Goal: Task Accomplishment & Management: Manage account settings

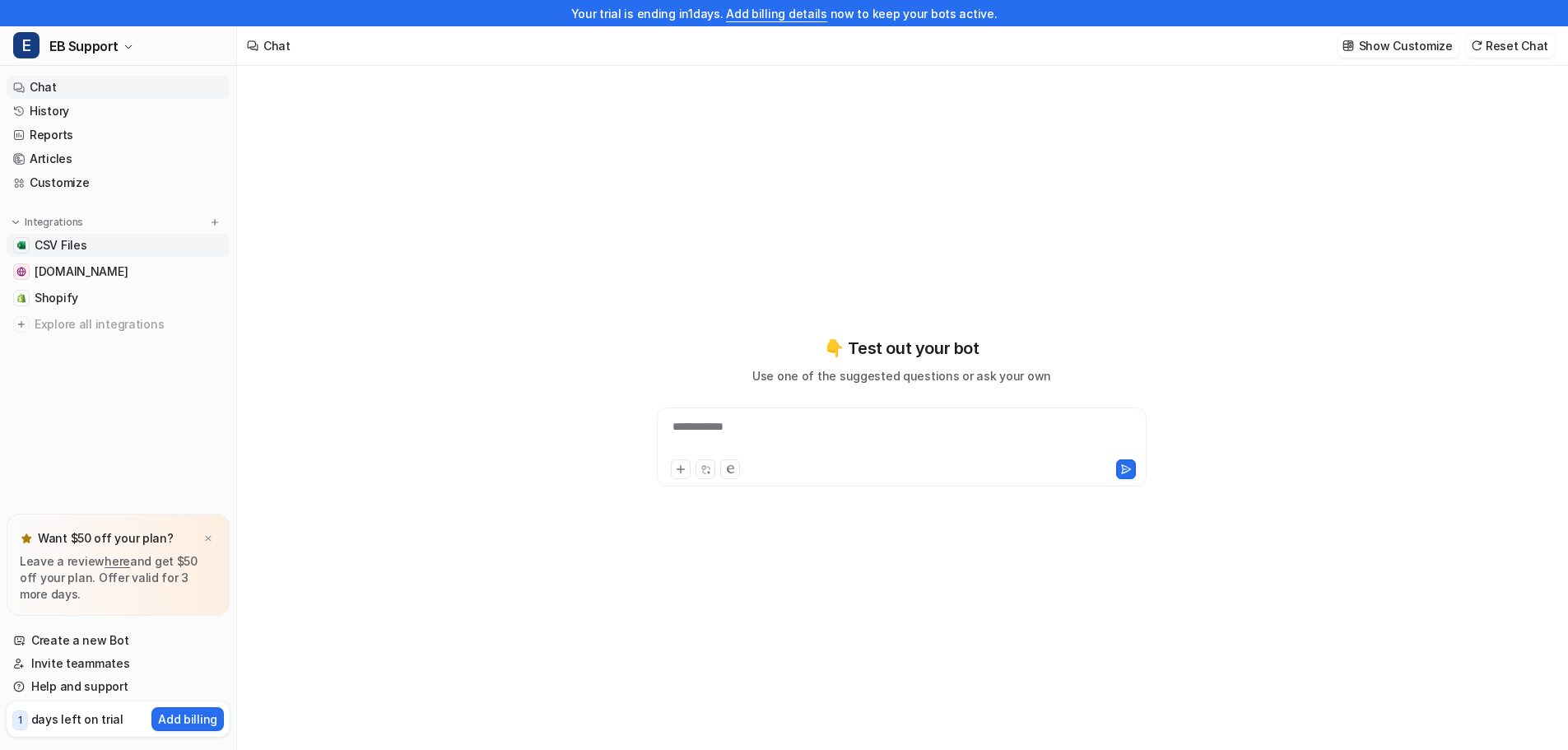
type textarea "**********"
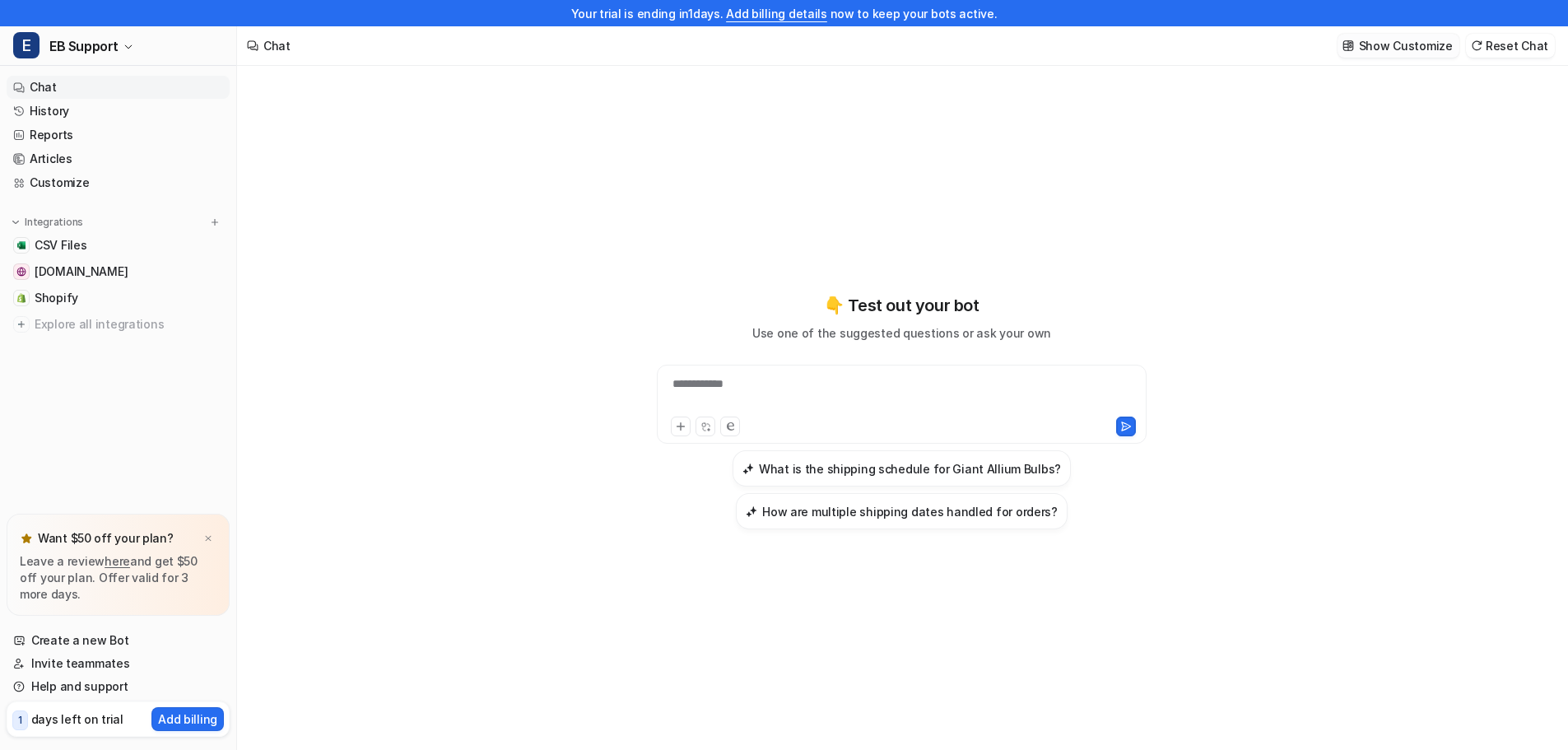
click at [1417, 49] on p "Show Customize" at bounding box center [1406, 45] width 94 height 18
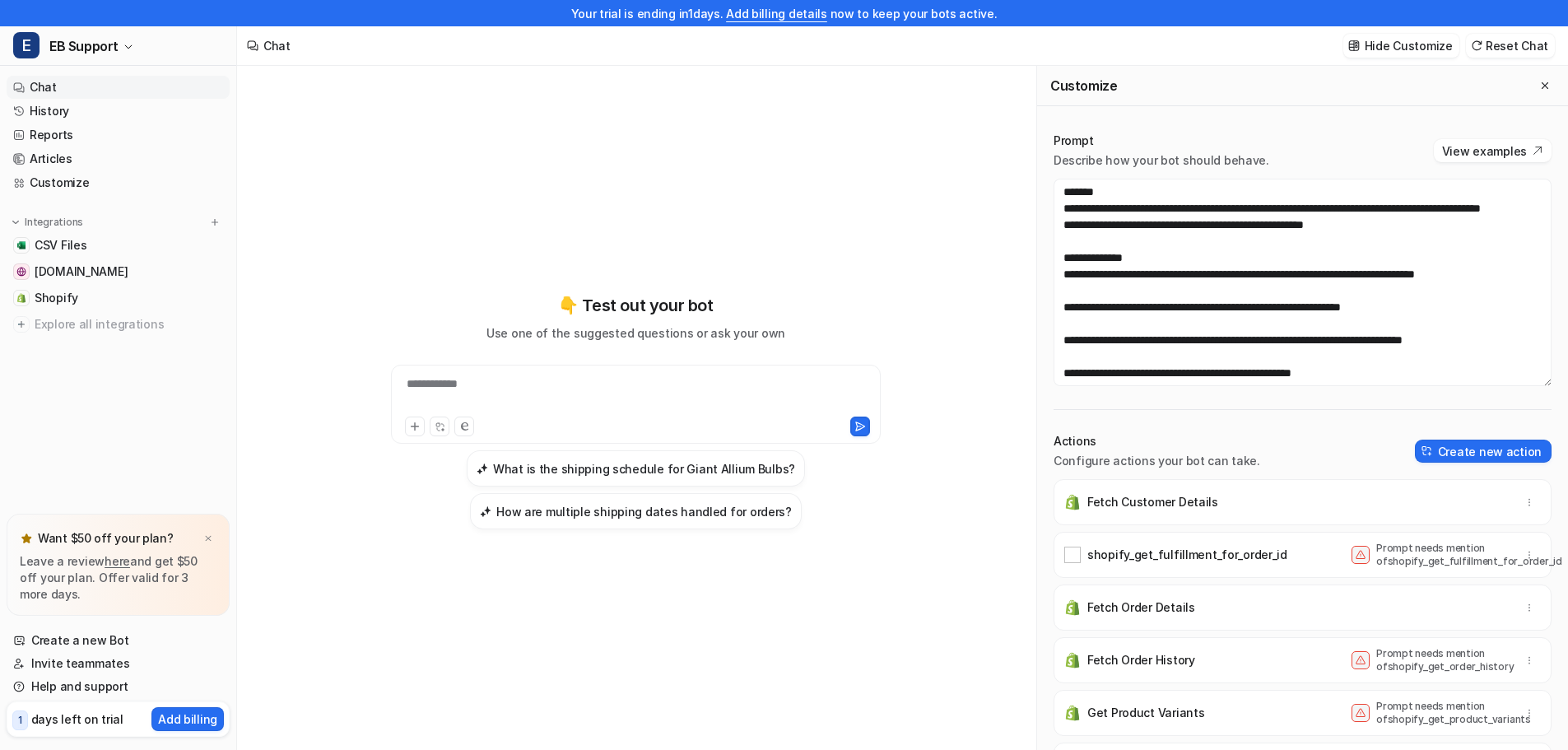
click at [1533, 382] on textarea at bounding box center [1302, 282] width 498 height 208
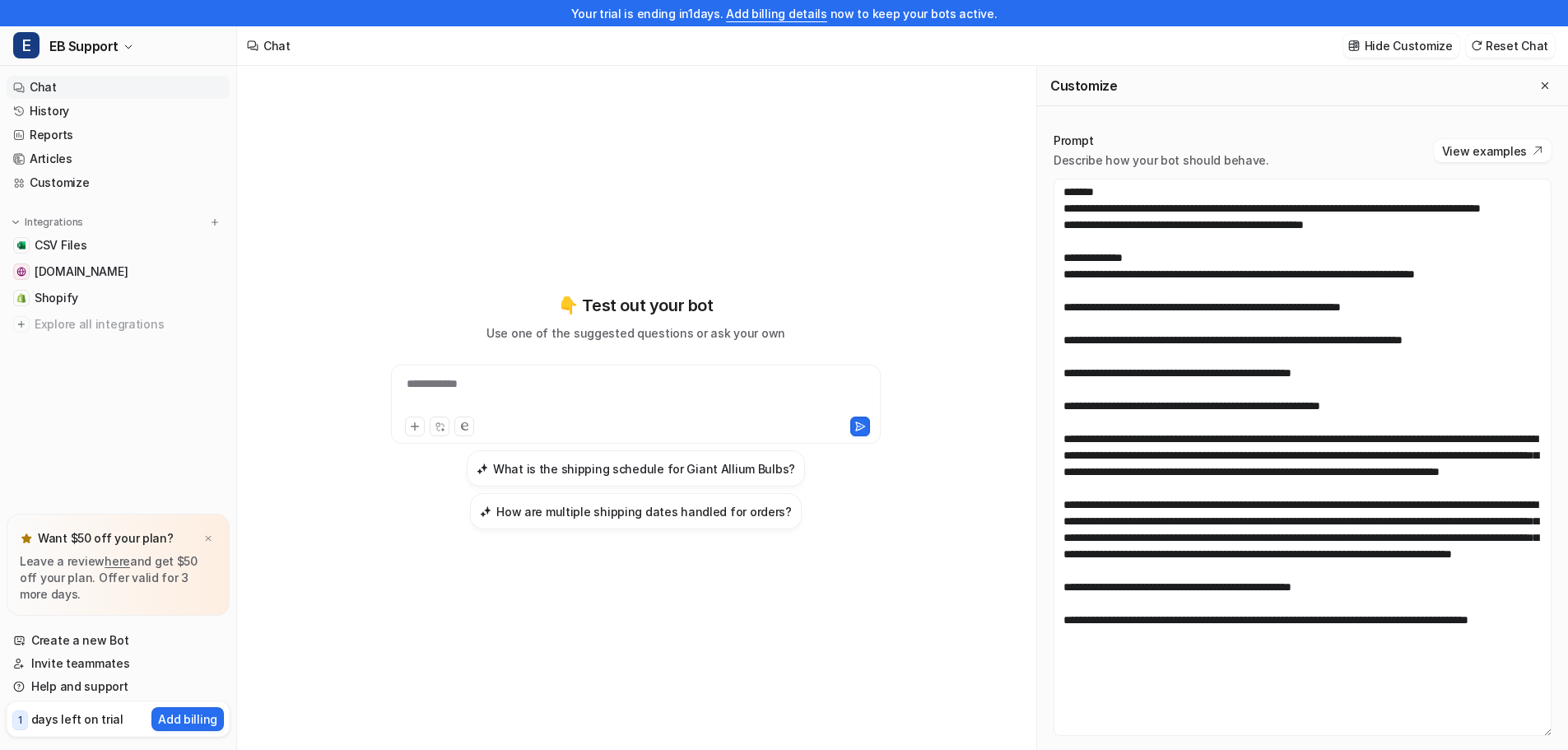
drag, startPoint x: 1532, startPoint y: 380, endPoint x: 1507, endPoint y: 741, distance: 361.9
click at [1514, 729] on textarea at bounding box center [1302, 457] width 498 height 557
click at [801, 615] on div "**********" at bounding box center [636, 412] width 606 height 526
click at [87, 725] on p "days left on trial" at bounding box center [77, 719] width 92 height 18
click at [24, 717] on span "1" at bounding box center [20, 721] width 16 height 20
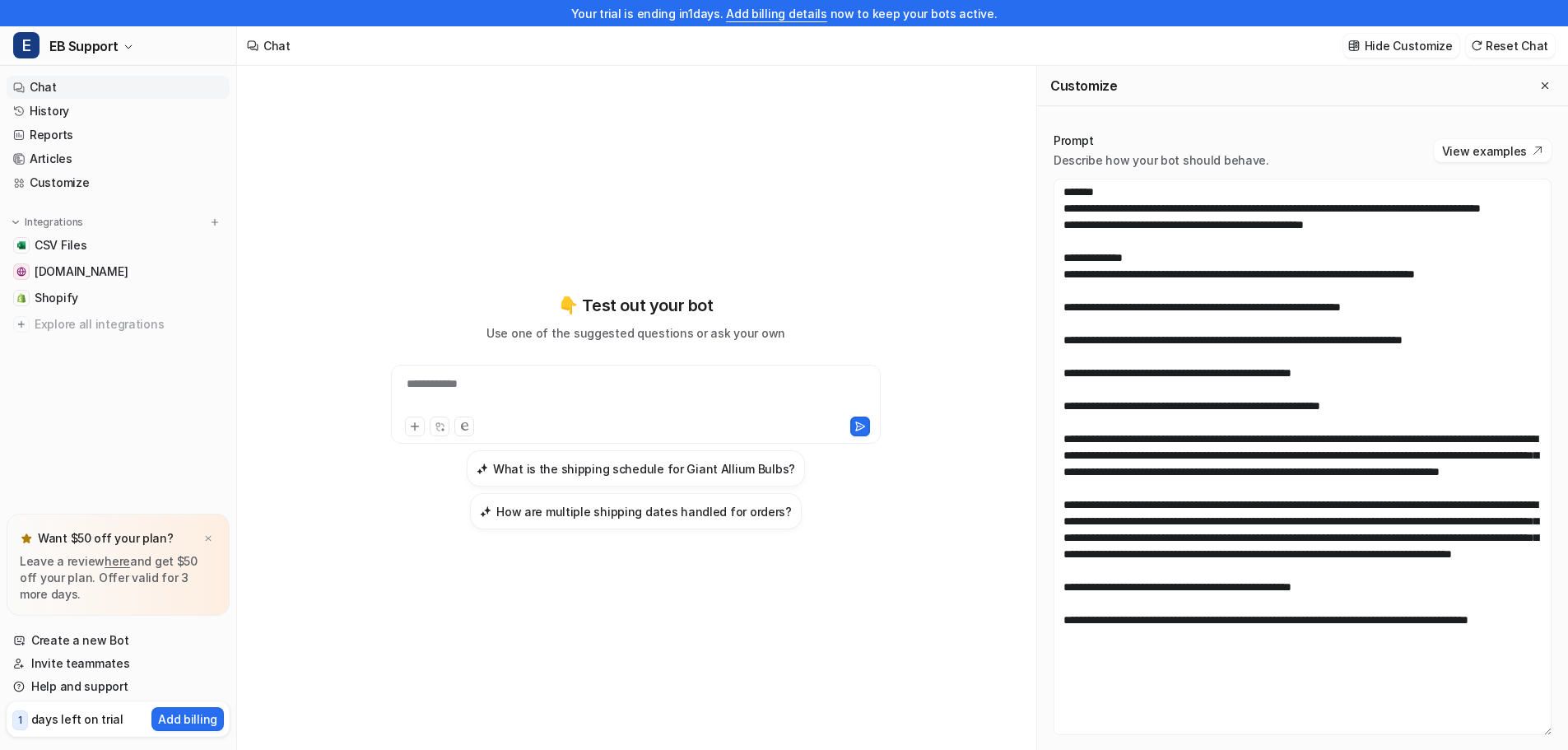
click at [24, 717] on span "1" at bounding box center [20, 721] width 16 height 20
click at [57, 727] on div "1 days left on trial" at bounding box center [68, 719] width 111 height 24
click at [165, 725] on p "Add billing" at bounding box center [187, 719] width 59 height 18
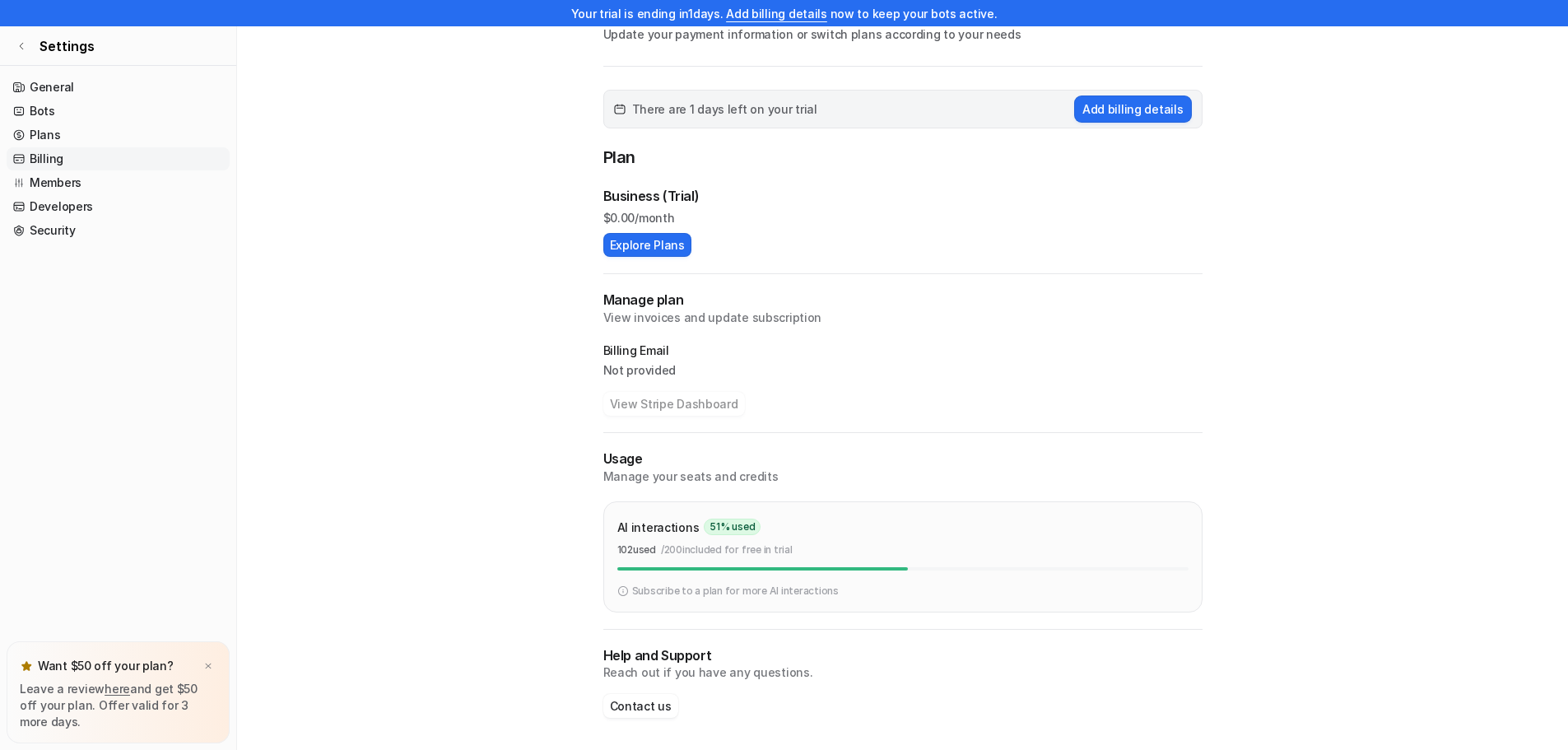
scroll to position [92, 0]
click at [17, 41] on icon at bounding box center [22, 46] width 10 height 10
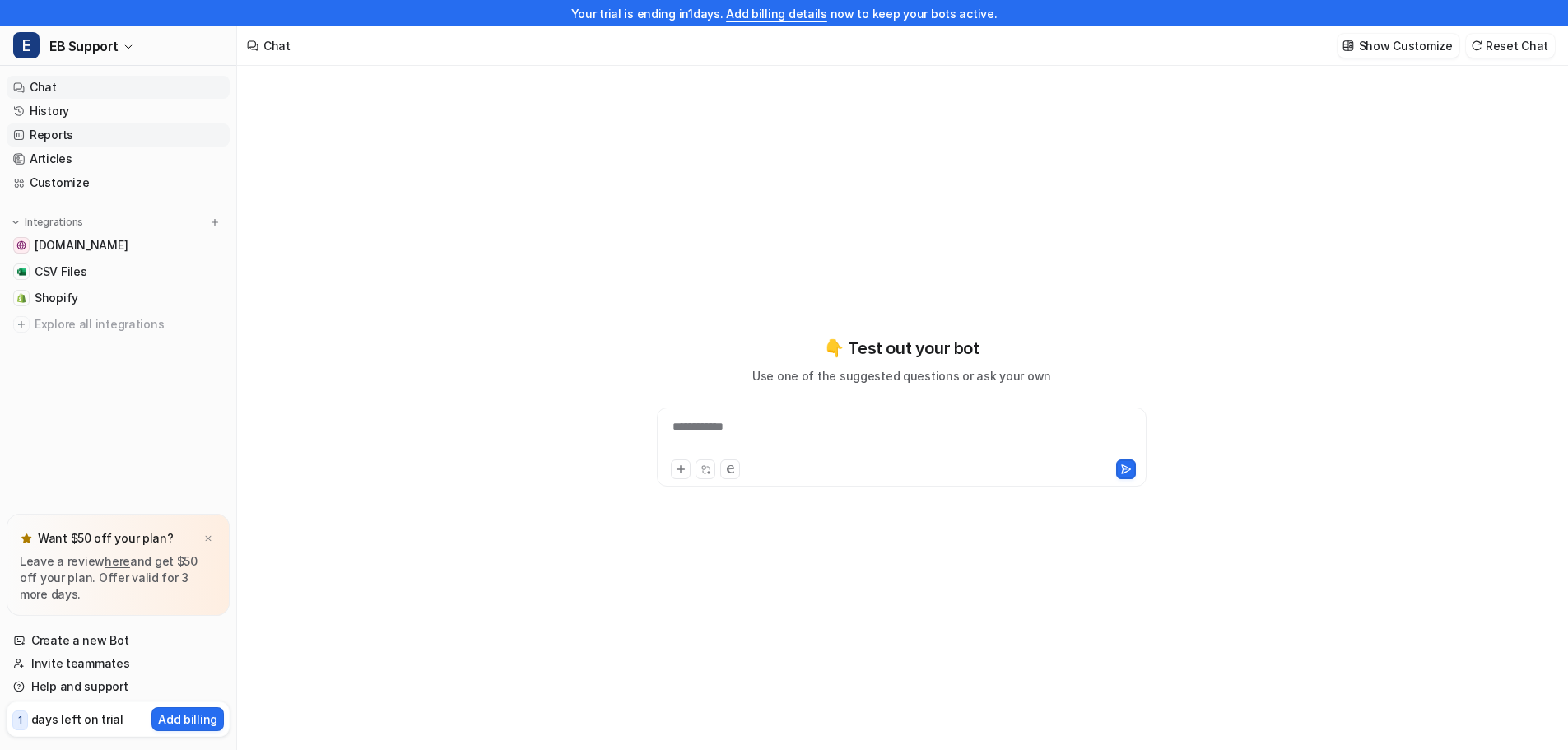
type textarea "**********"
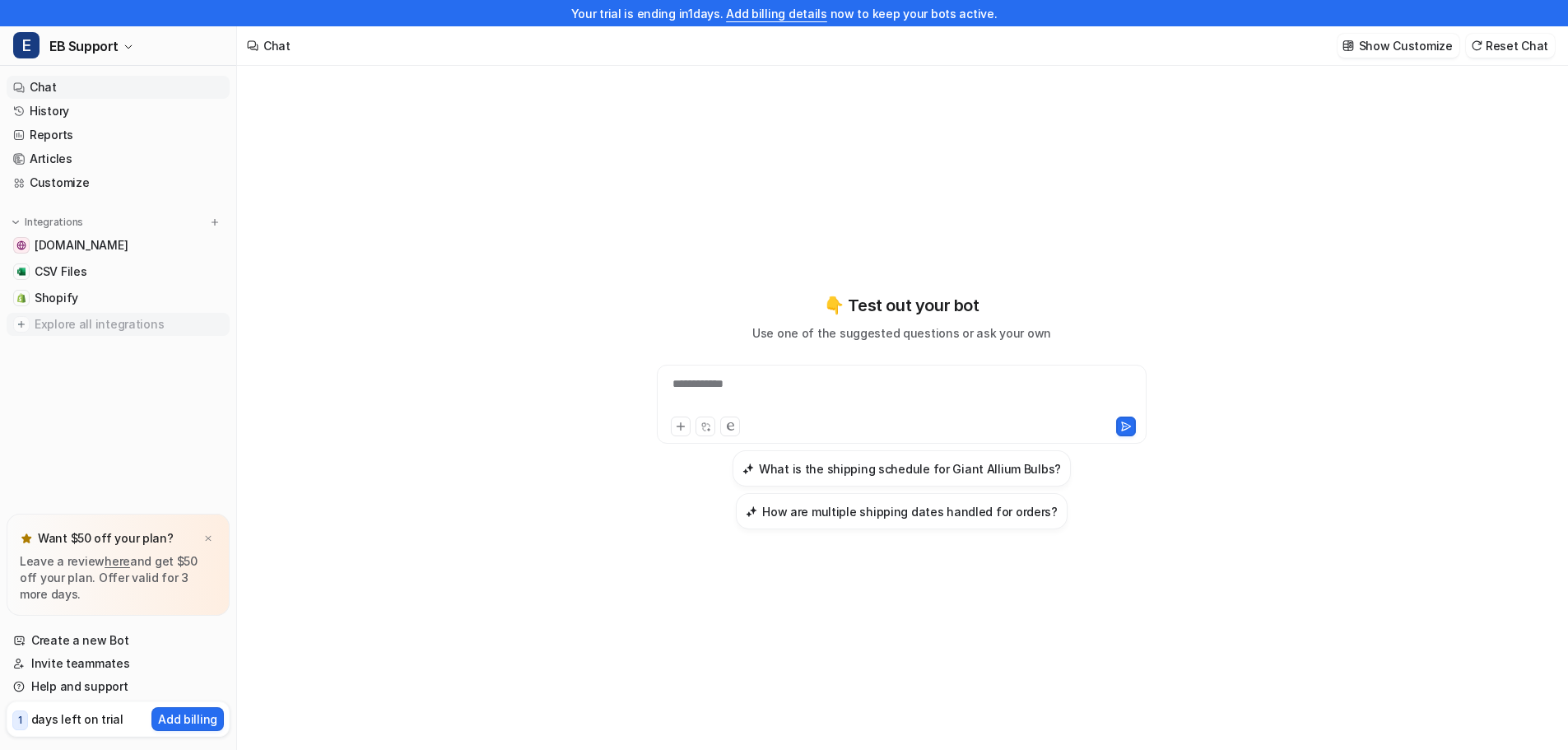
click at [68, 327] on span "Explore all integrations" at bounding box center [128, 324] width 188 height 26
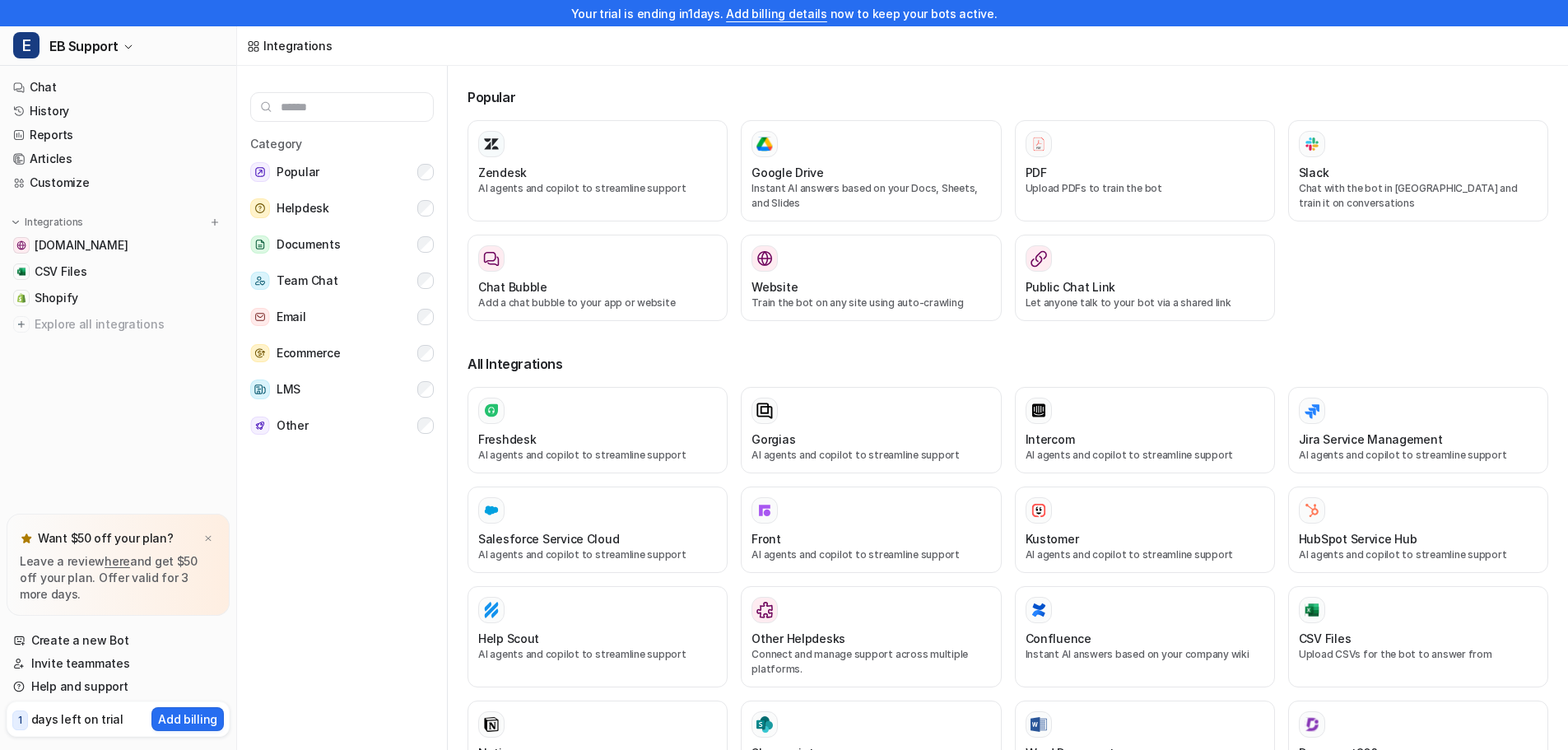
click at [332, 100] on input "text" at bounding box center [341, 106] width 183 height 29
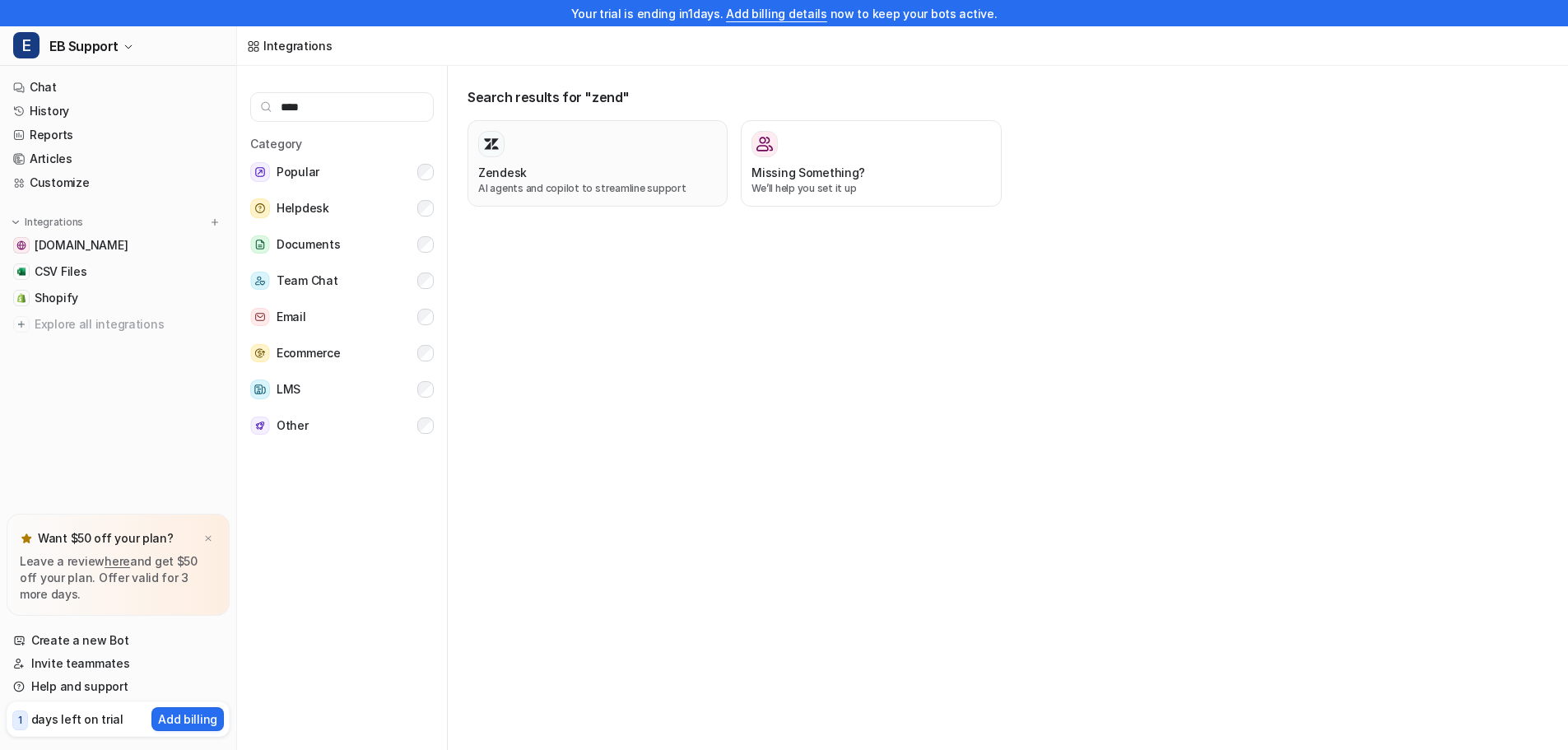
type input "****"
click at [556, 174] on div "Zendesk" at bounding box center [597, 172] width 238 height 18
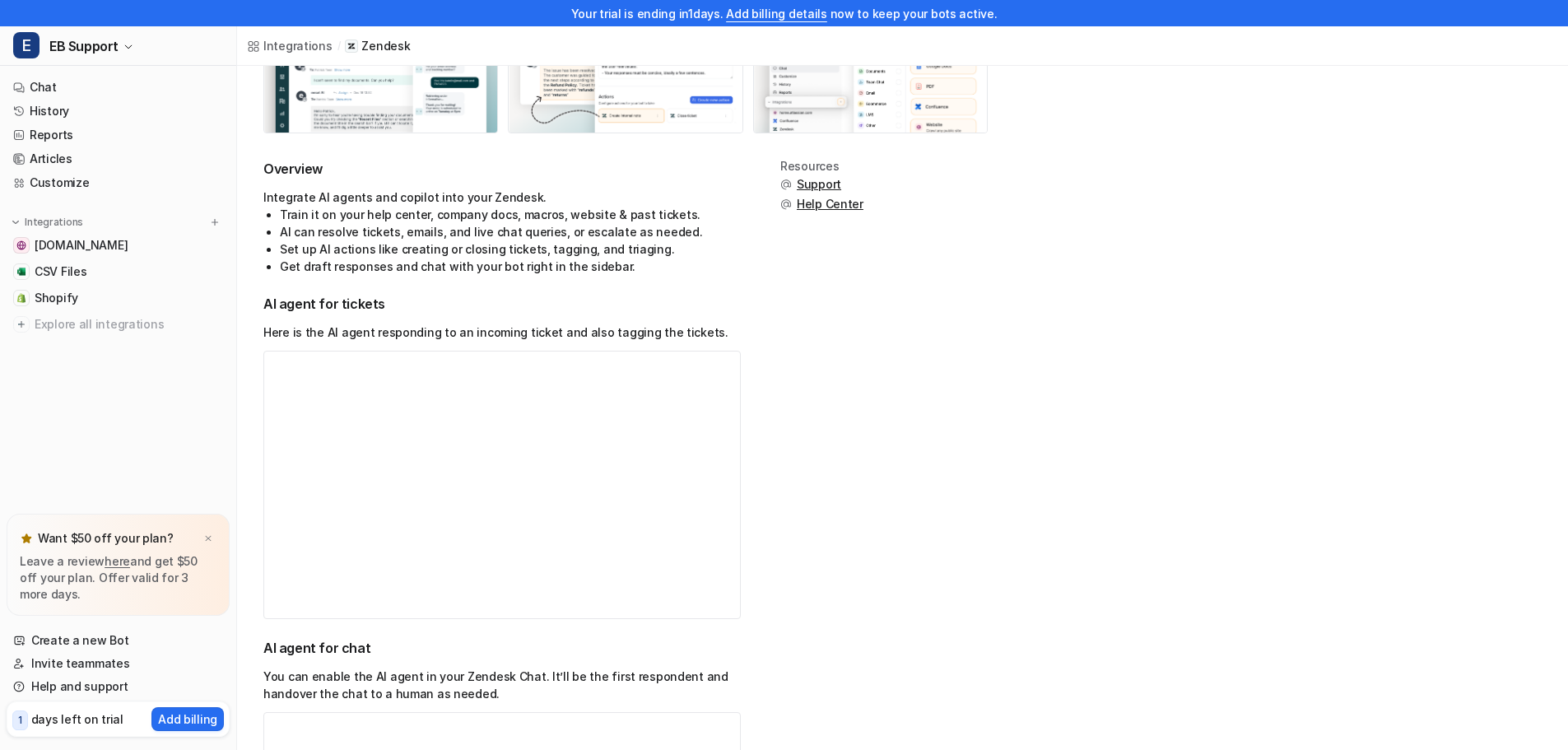
scroll to position [247, 0]
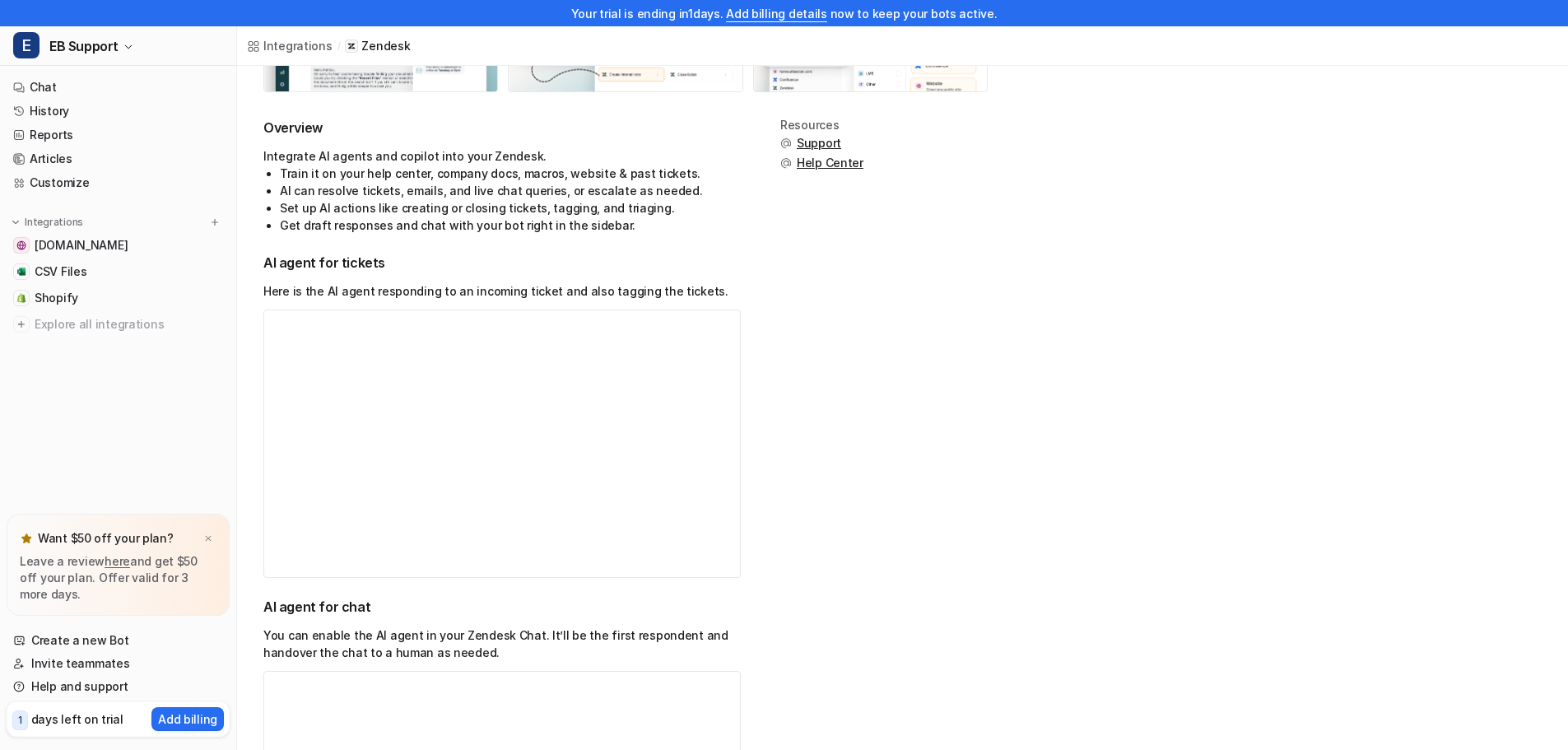
click at [474, 429] on video "Your browser does not support the video tag." at bounding box center [502, 444] width 477 height 269
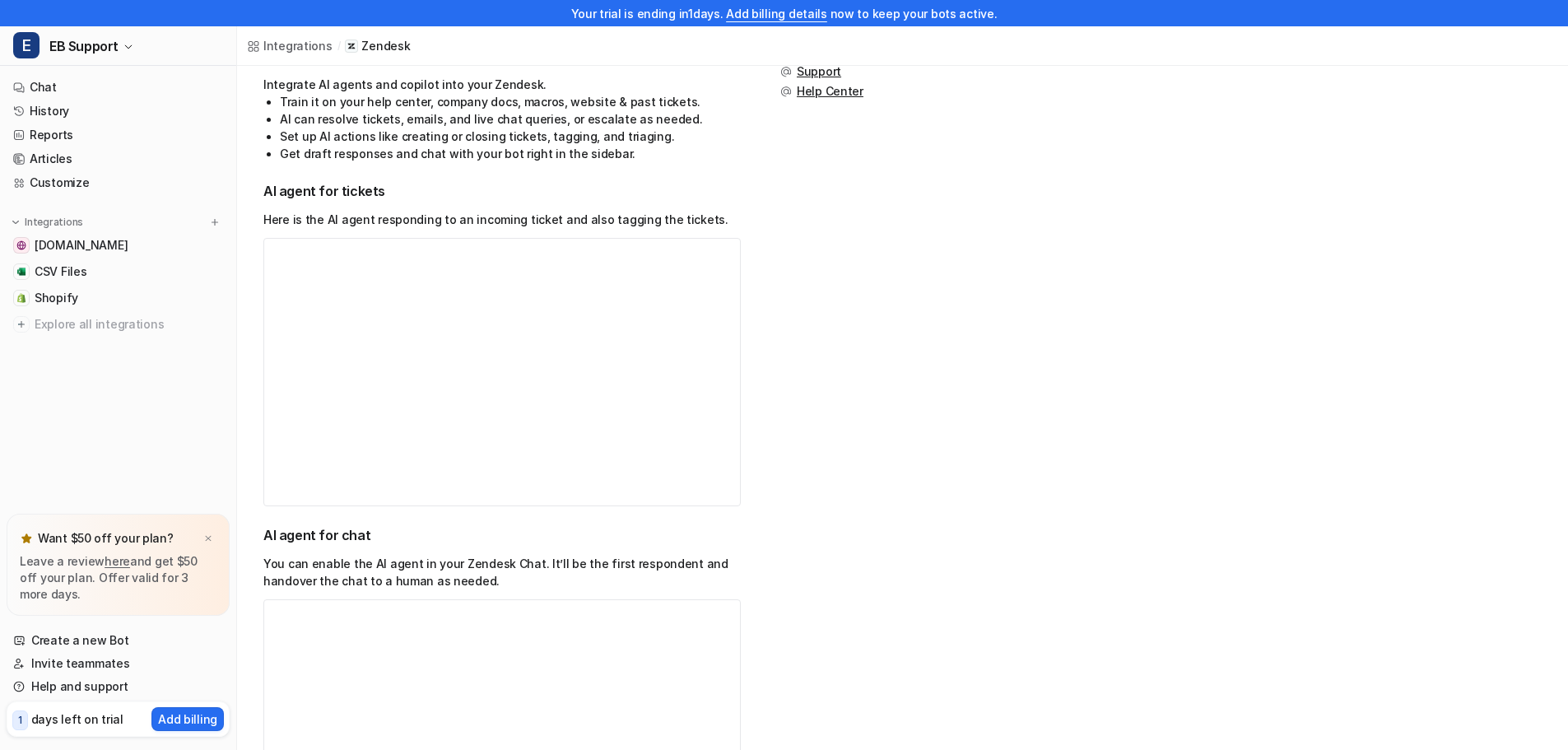
scroll to position [329, 0]
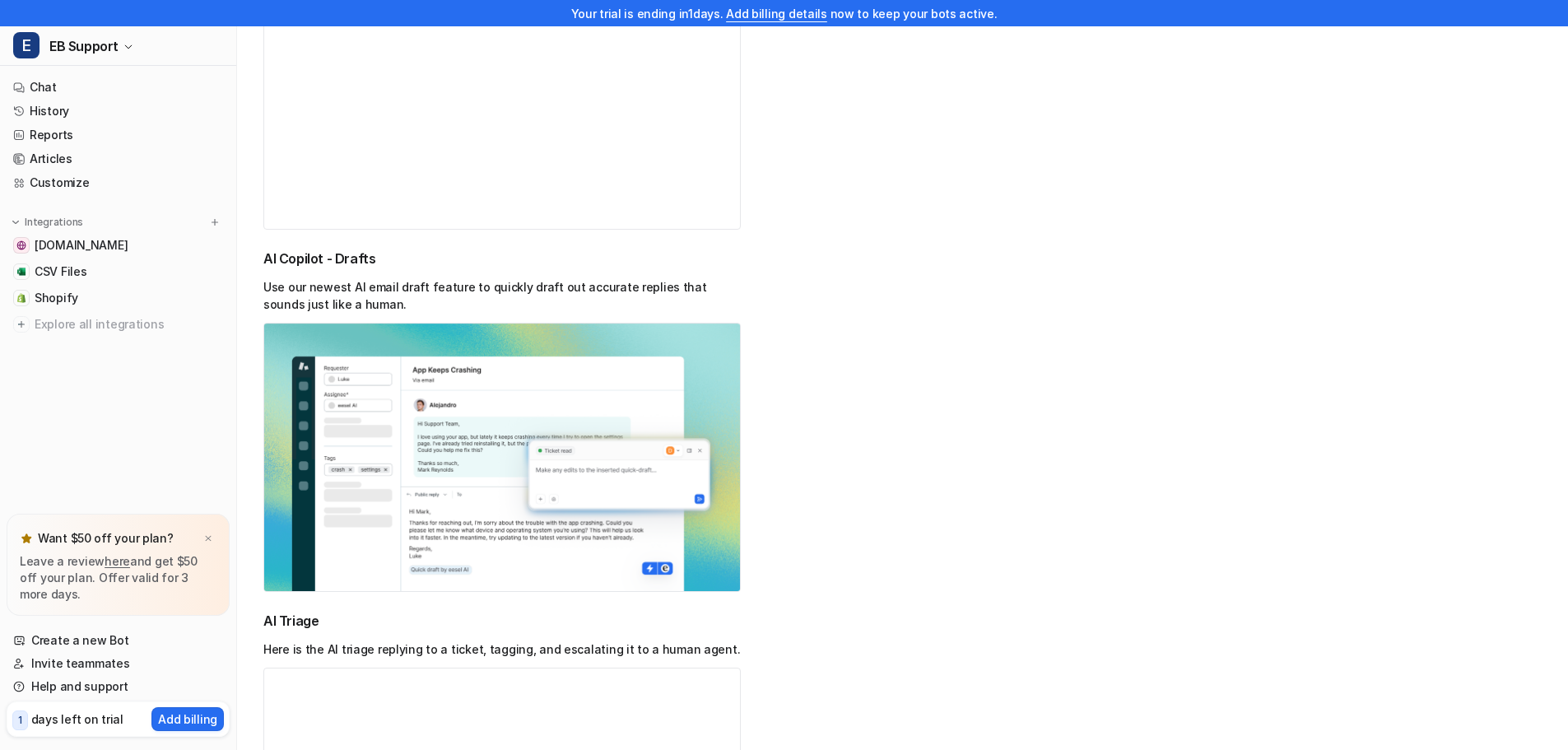
scroll to position [1318, 0]
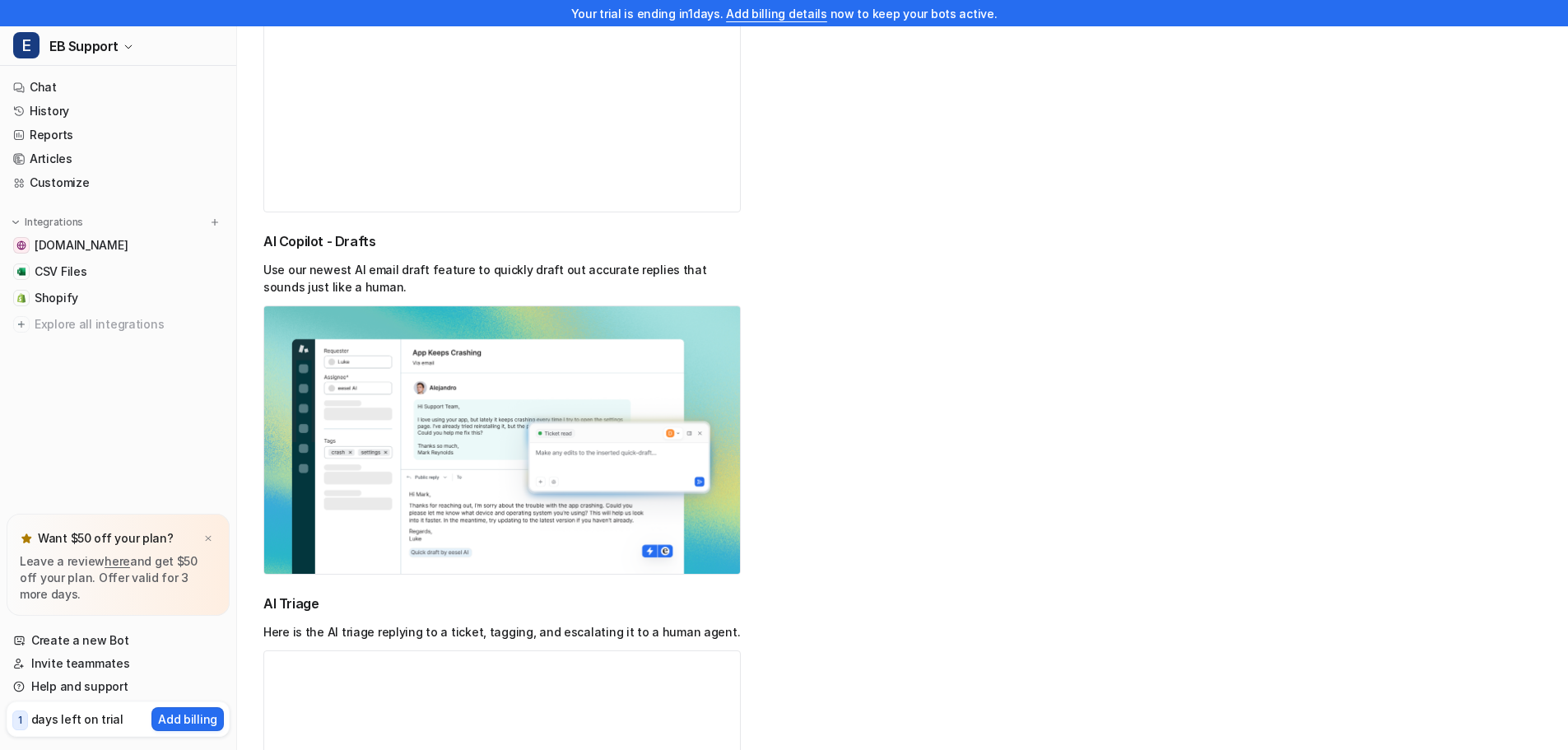
click at [539, 445] on img at bounding box center [502, 440] width 477 height 270
click at [460, 416] on img at bounding box center [502, 440] width 477 height 270
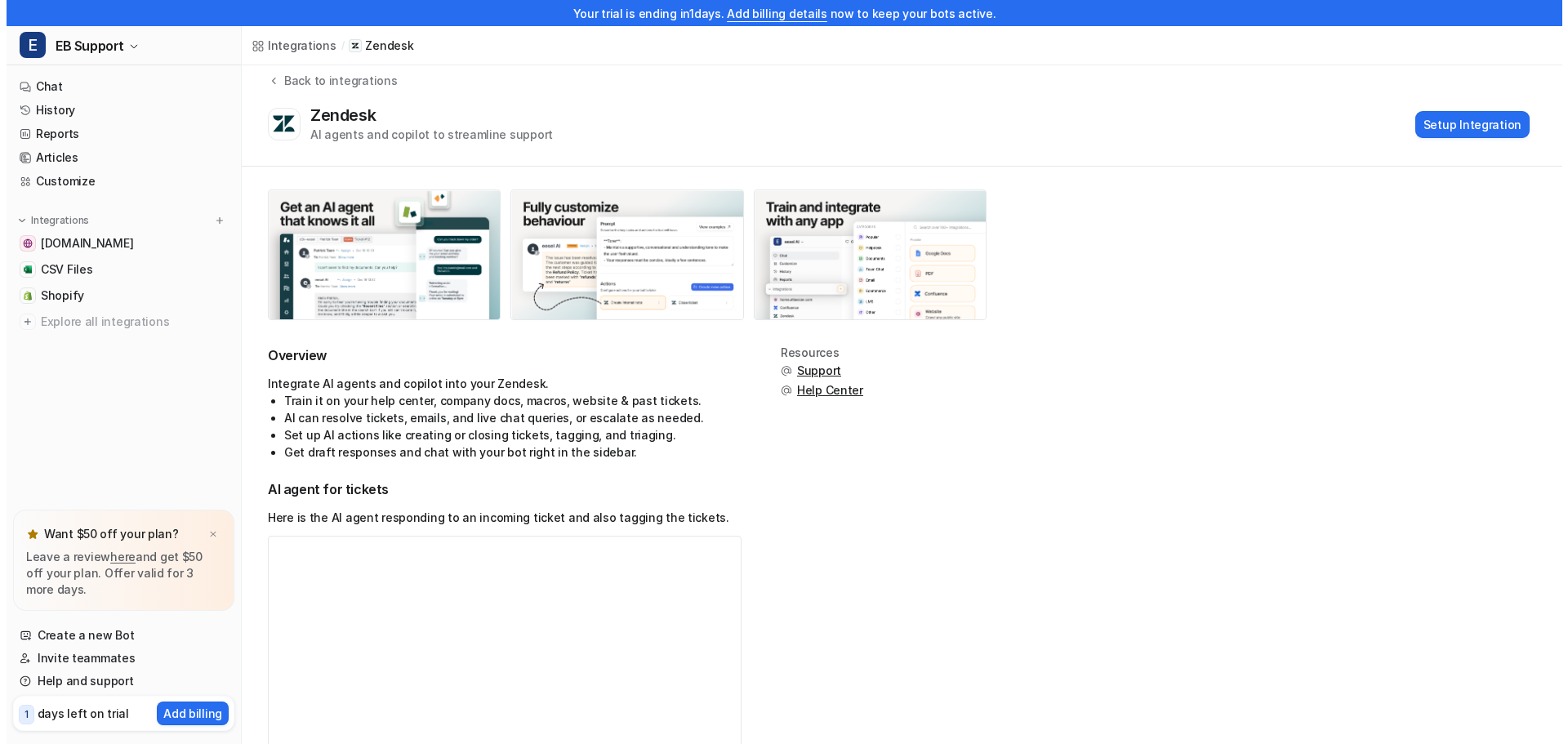
scroll to position [0, 0]
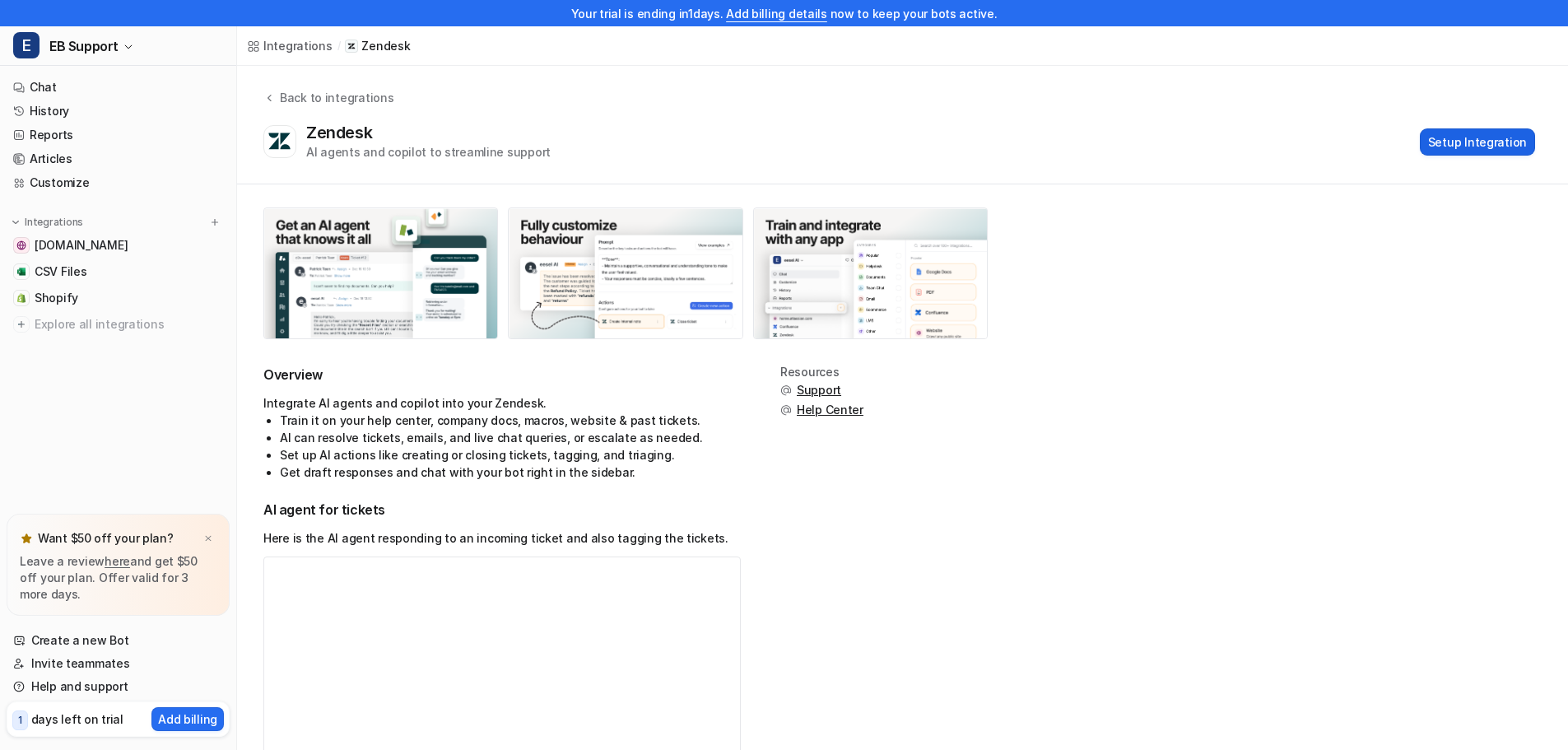
click at [1458, 145] on button "Setup Integration" at bounding box center [1478, 141] width 115 height 27
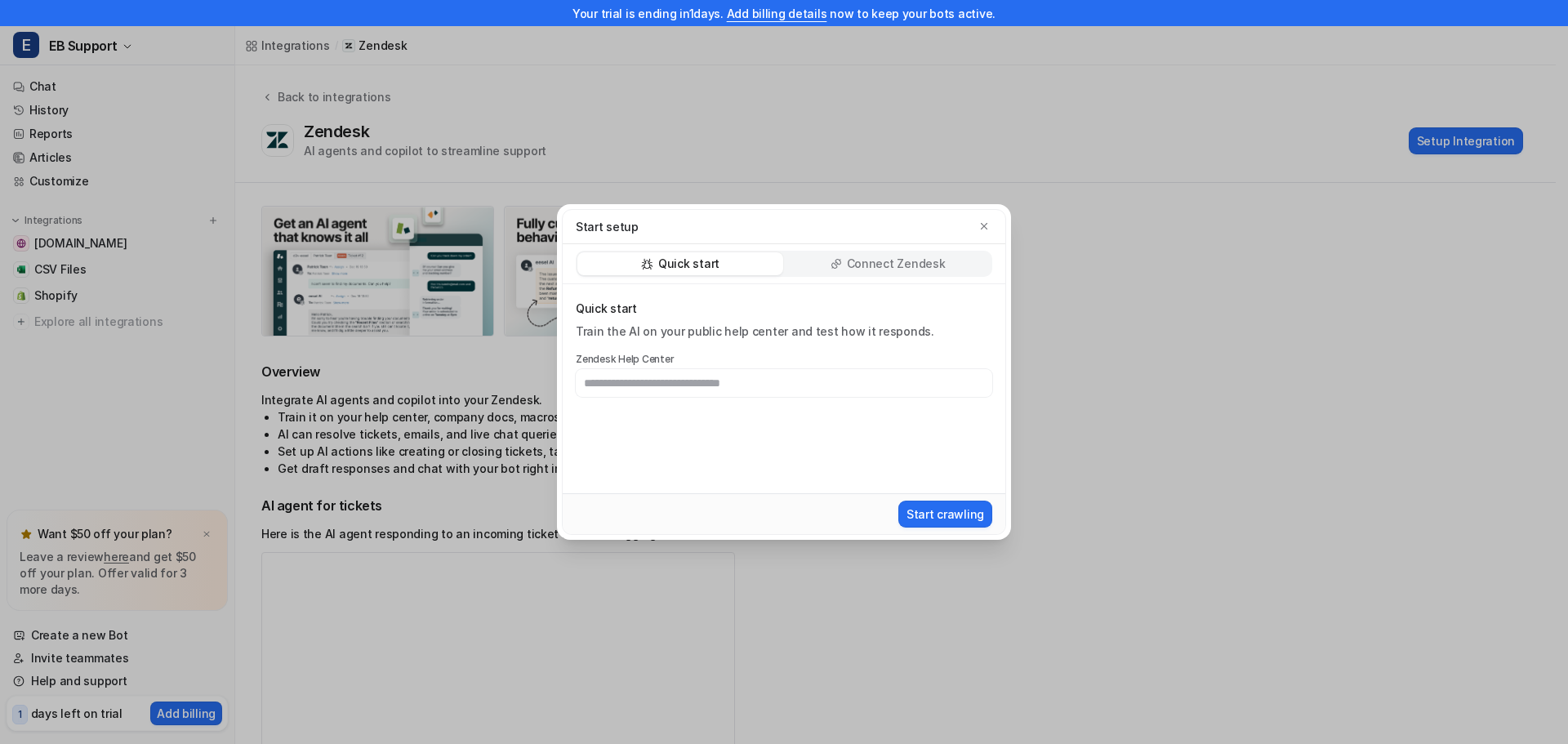
click at [874, 268] on p "Connect Zendesk" at bounding box center [896, 264] width 99 height 17
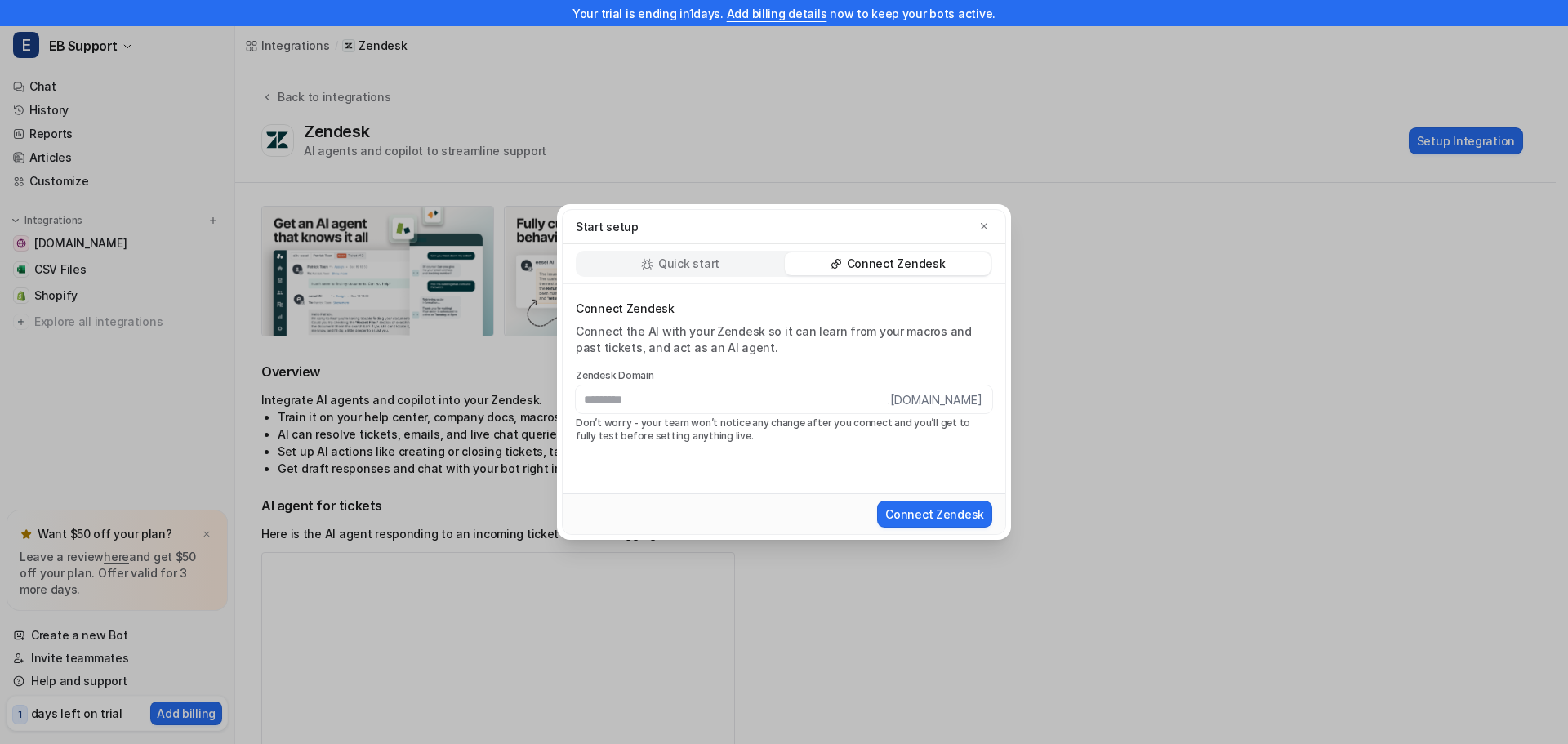
click at [638, 404] on input "text" at bounding box center [732, 399] width 312 height 27
click at [864, 402] on input "text" at bounding box center [732, 399] width 312 height 27
paste input "**********"
click at [929, 511] on button "Connect Zendesk" at bounding box center [934, 514] width 115 height 27
drag, startPoint x: 621, startPoint y: 399, endPoint x: 500, endPoint y: 399, distance: 121.0
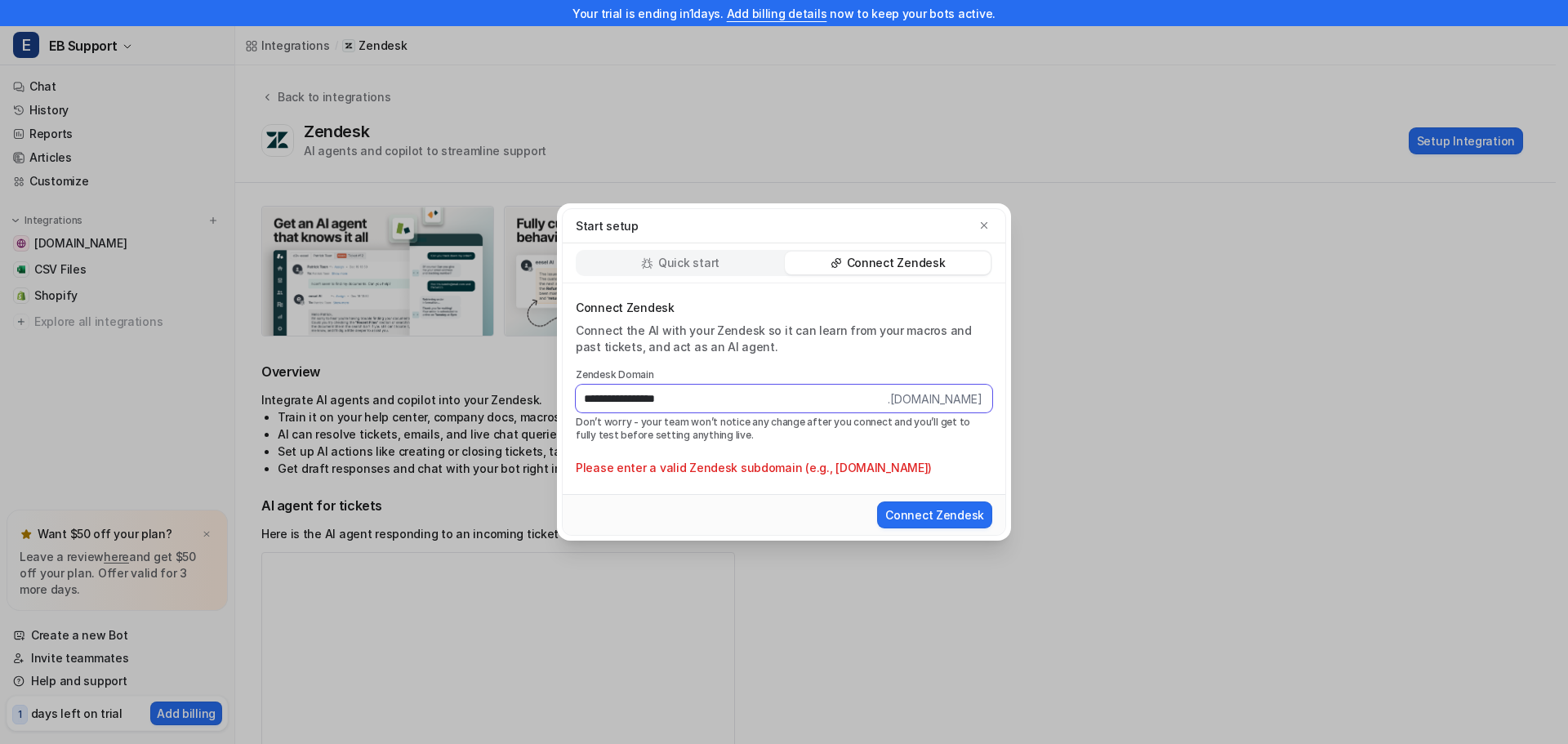
click at [500, 399] on div "**********" at bounding box center [784, 372] width 1568 height 744
type input "*********"
click at [963, 510] on button "Connect Zendesk" at bounding box center [934, 514] width 115 height 27
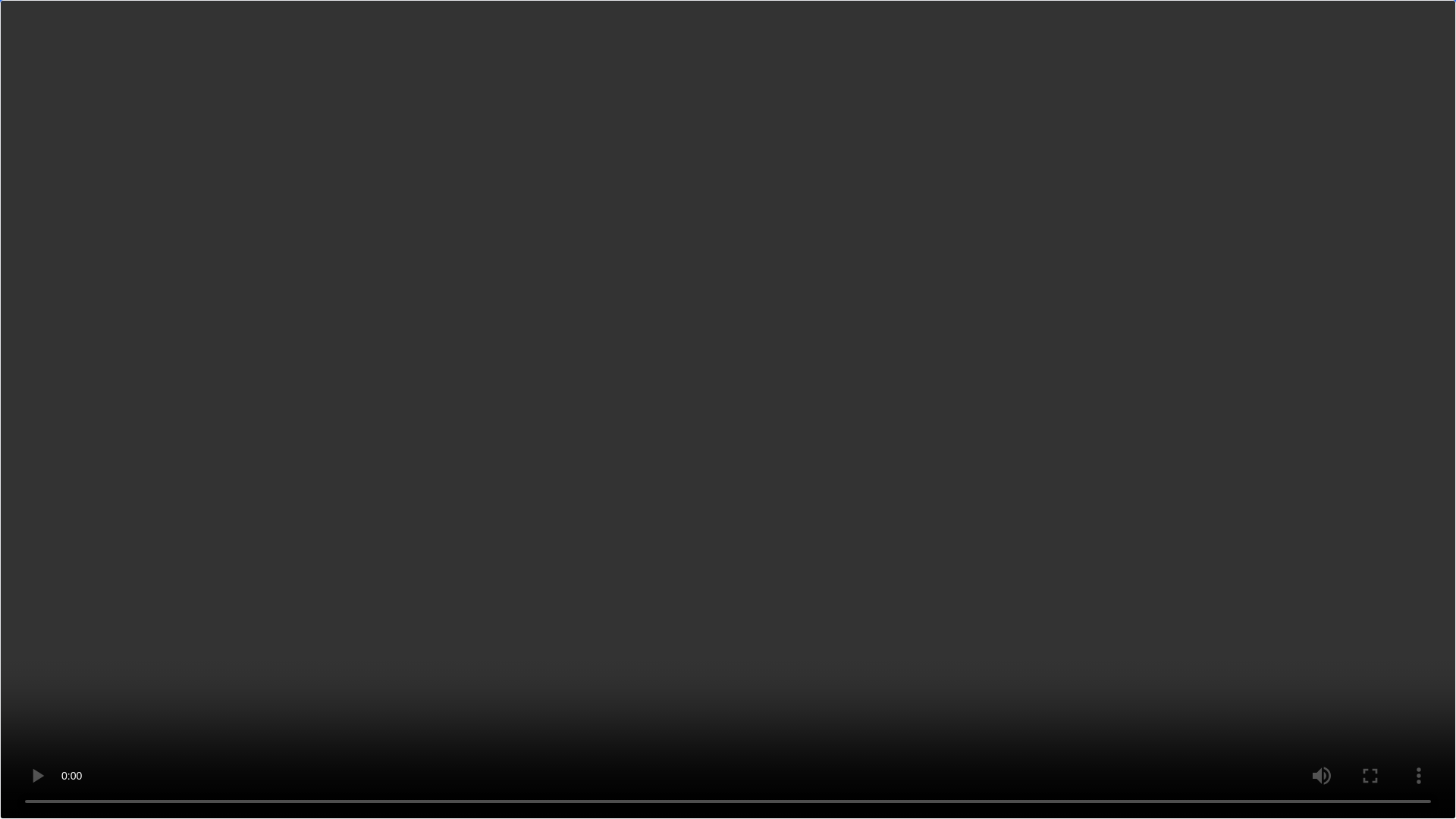
click at [580, 27] on video "Your browser does not support the video tag." at bounding box center [728, 410] width 1456 height 819
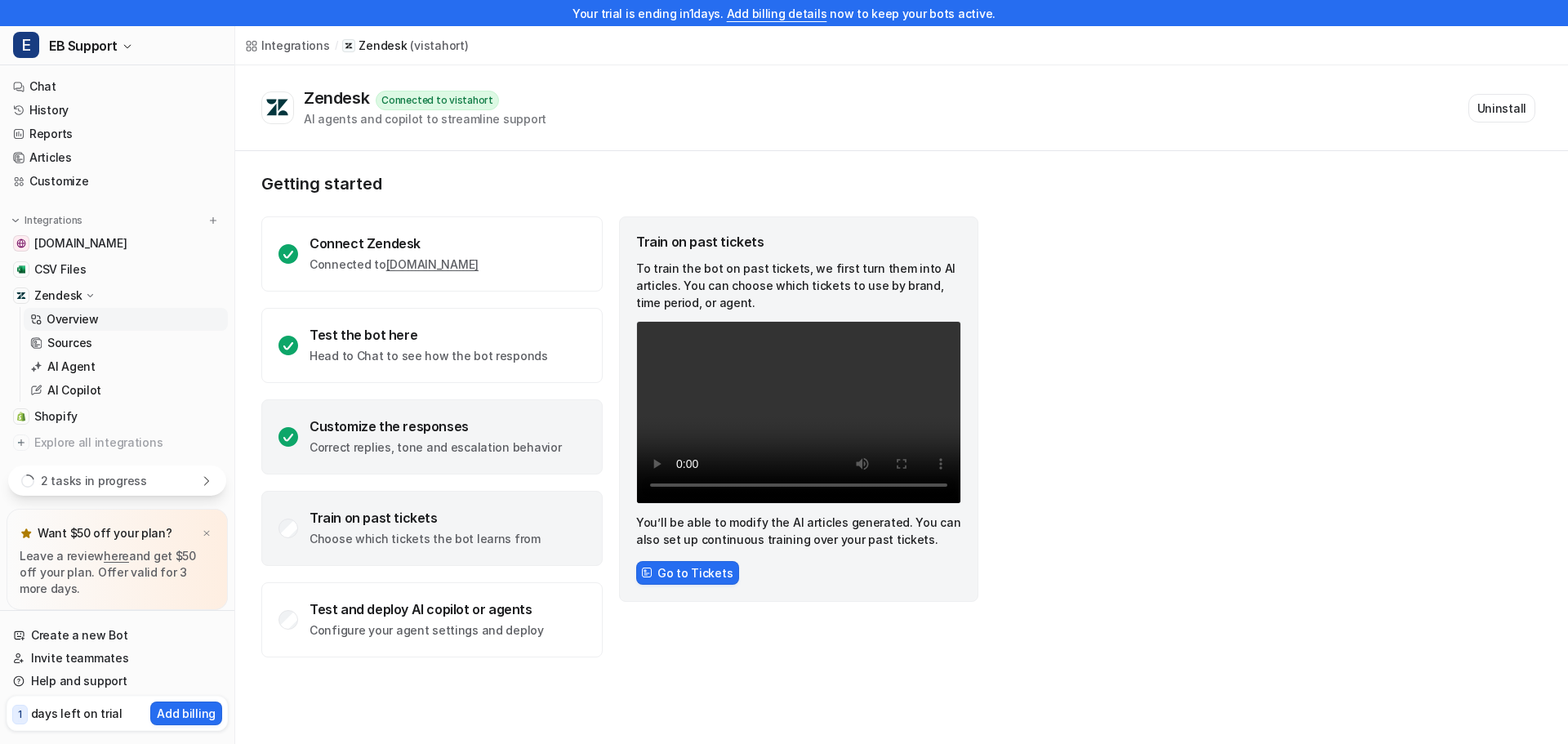
click at [378, 441] on p "Correct replies, tone and escalation behavior" at bounding box center [435, 448] width 252 height 17
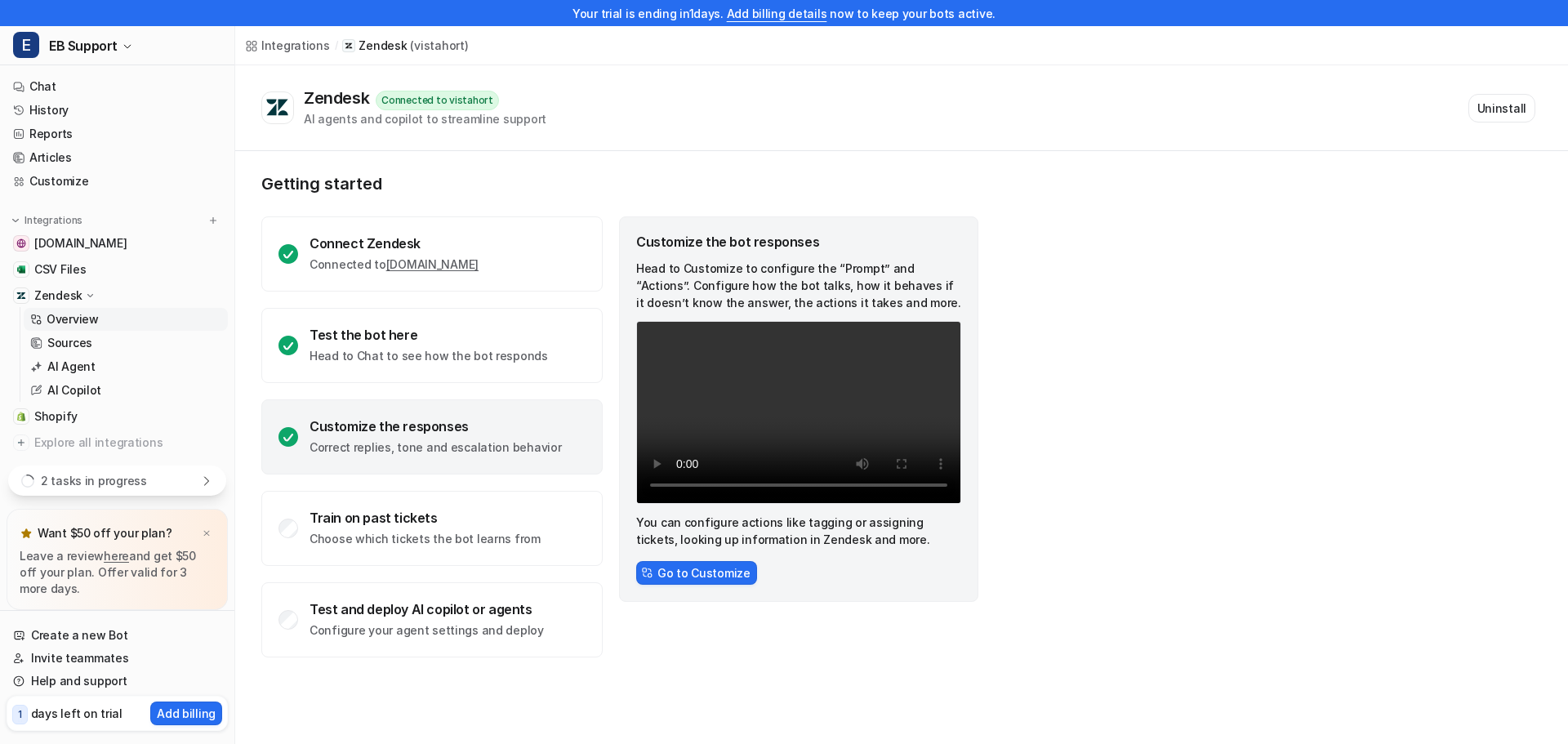
click at [880, 609] on div "Customize the bot responses Head to Customize to configure the “Prompt” and “Ac…" at bounding box center [799, 437] width 360 height 441
click at [70, 339] on p "Sources" at bounding box center [70, 343] width 45 height 17
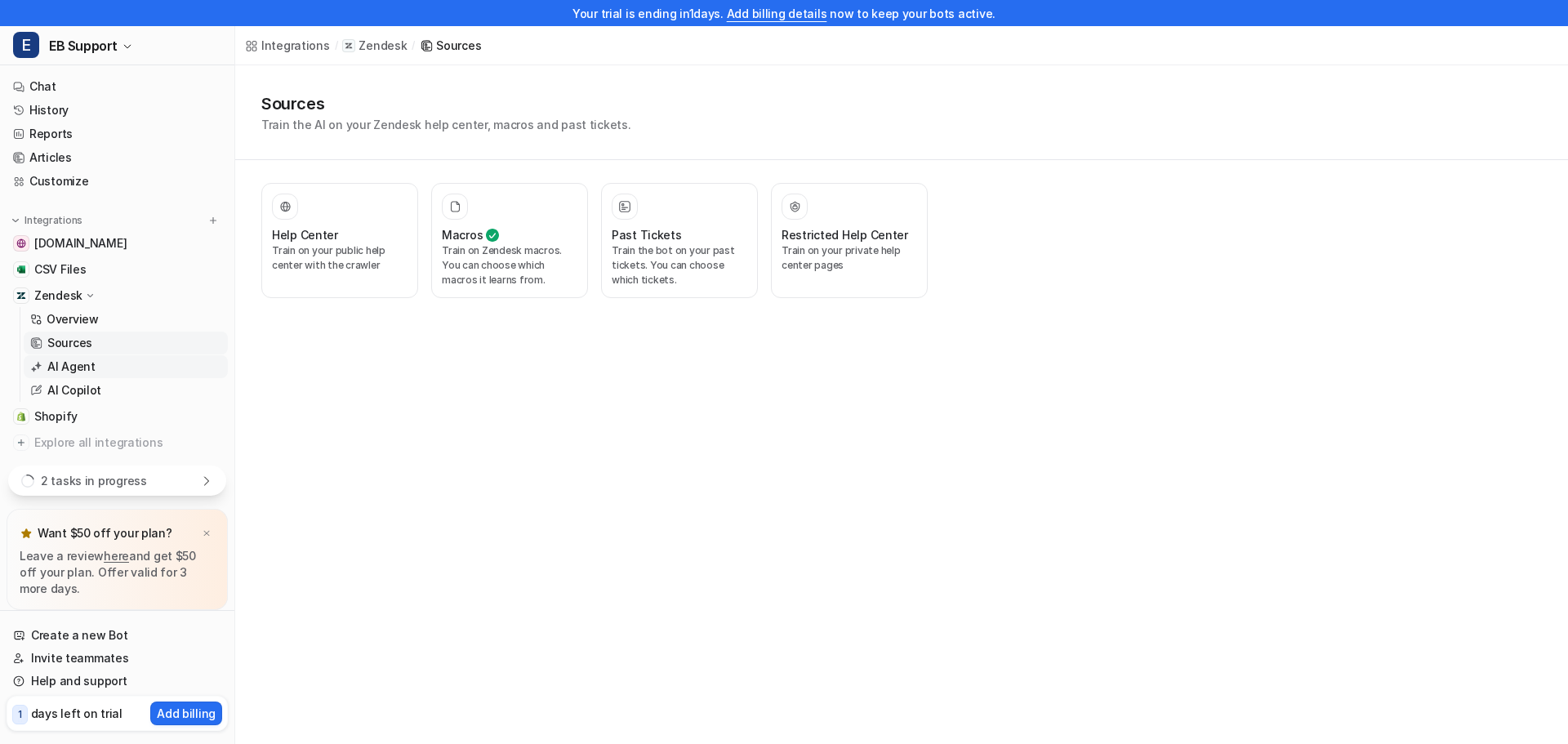
click at [66, 369] on p "AI Agent" at bounding box center [71, 367] width 48 height 17
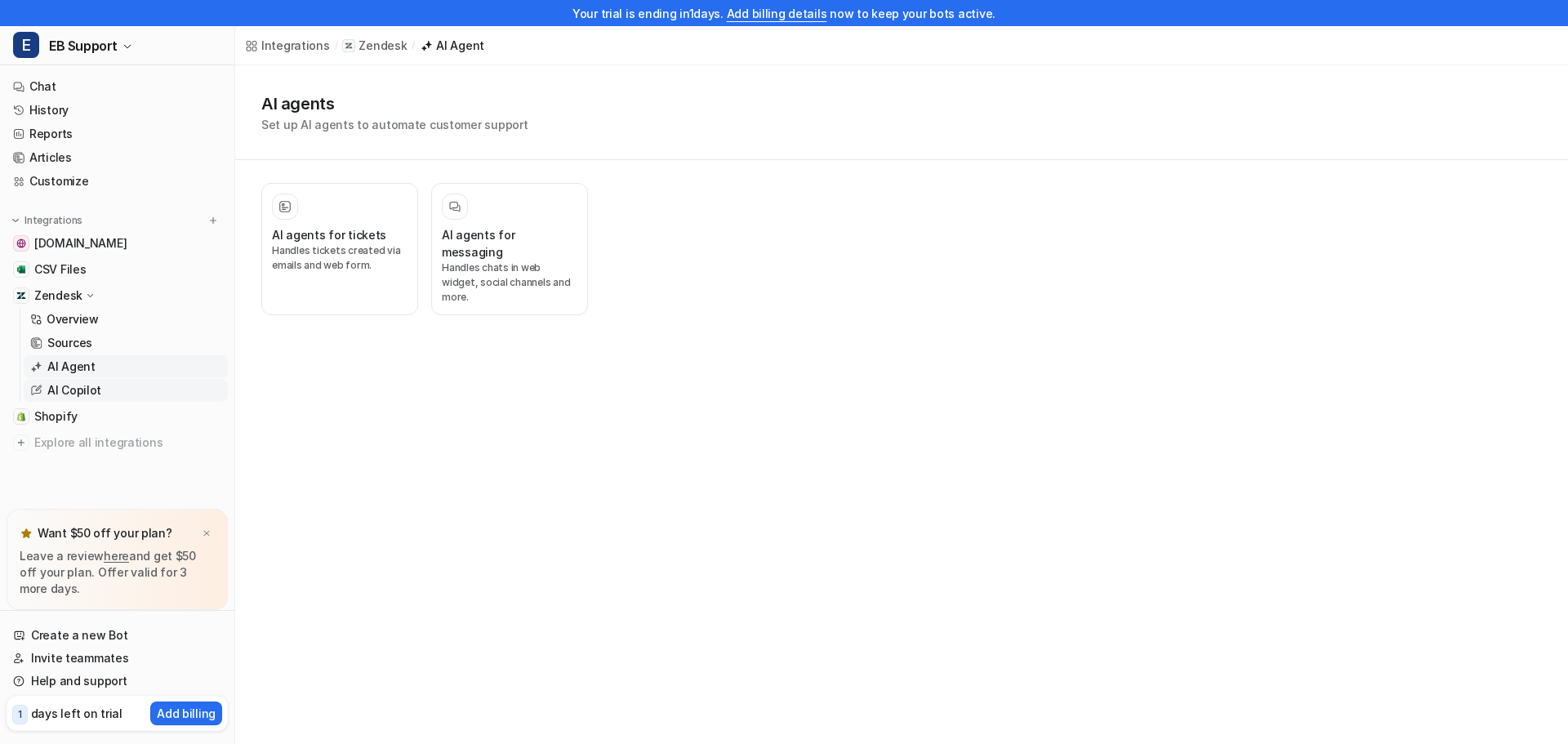
click at [60, 390] on p "AI Copilot" at bounding box center [74, 390] width 54 height 17
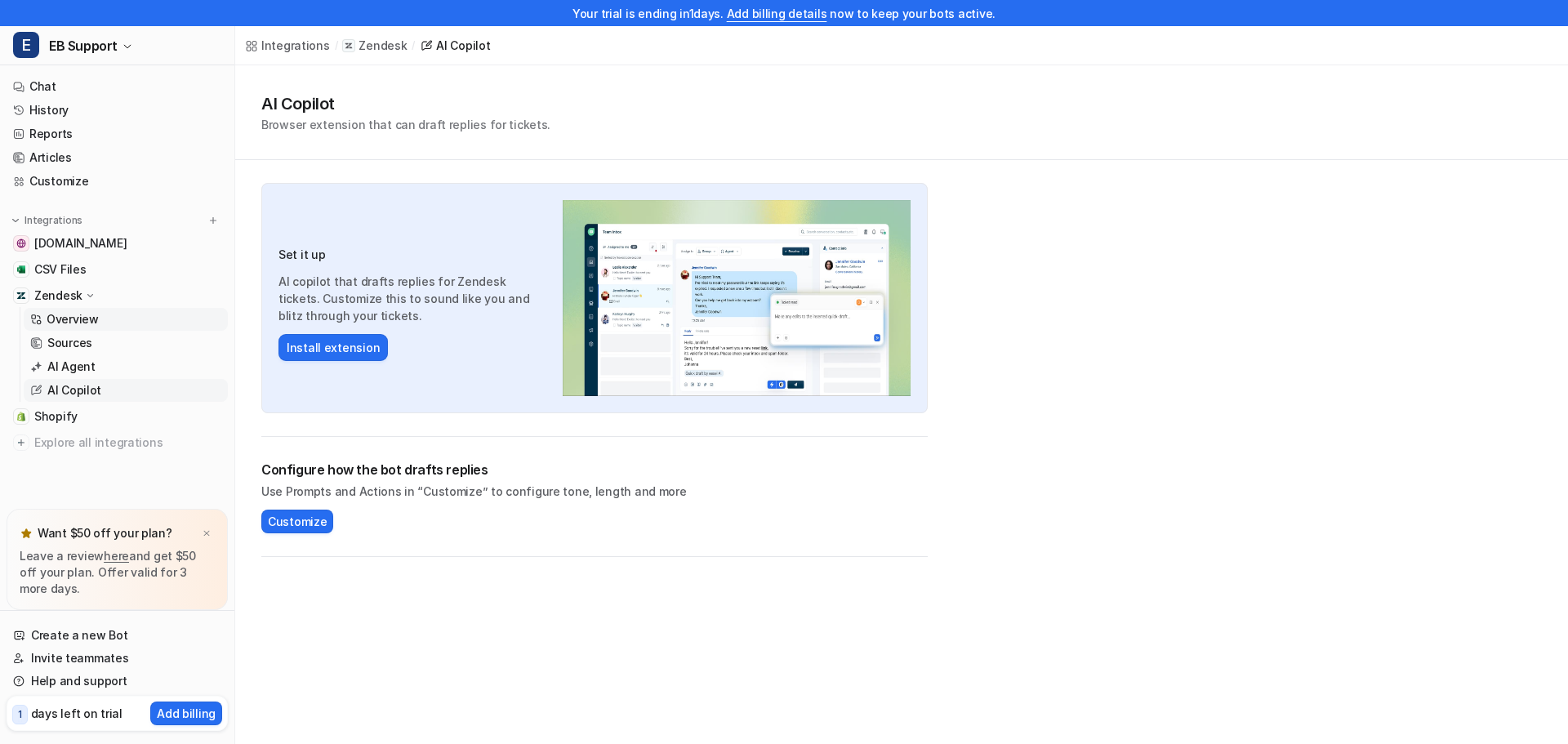
click at [71, 319] on p "Overview" at bounding box center [72, 320] width 52 height 17
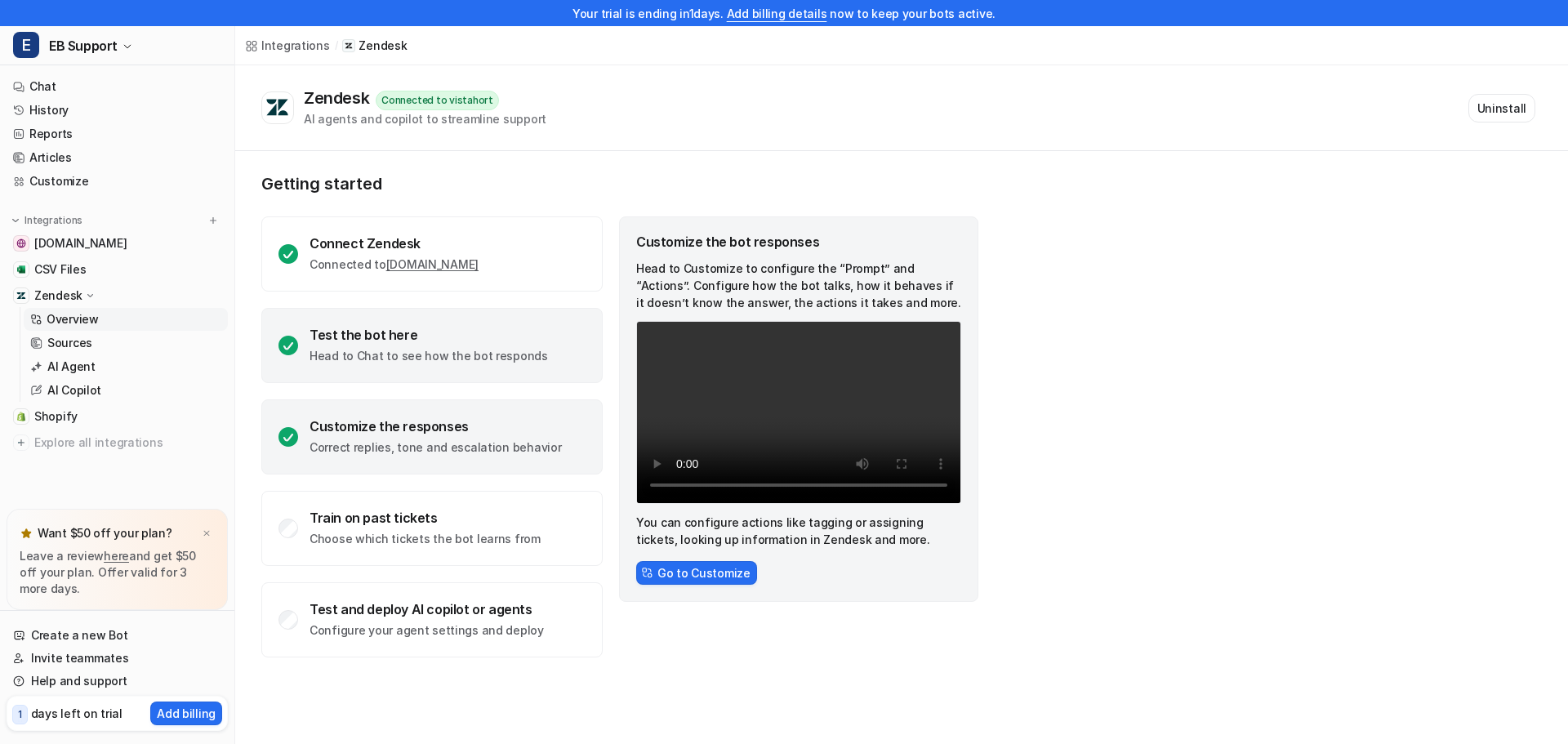
click at [366, 337] on div "Test the bot here" at bounding box center [429, 335] width 238 height 17
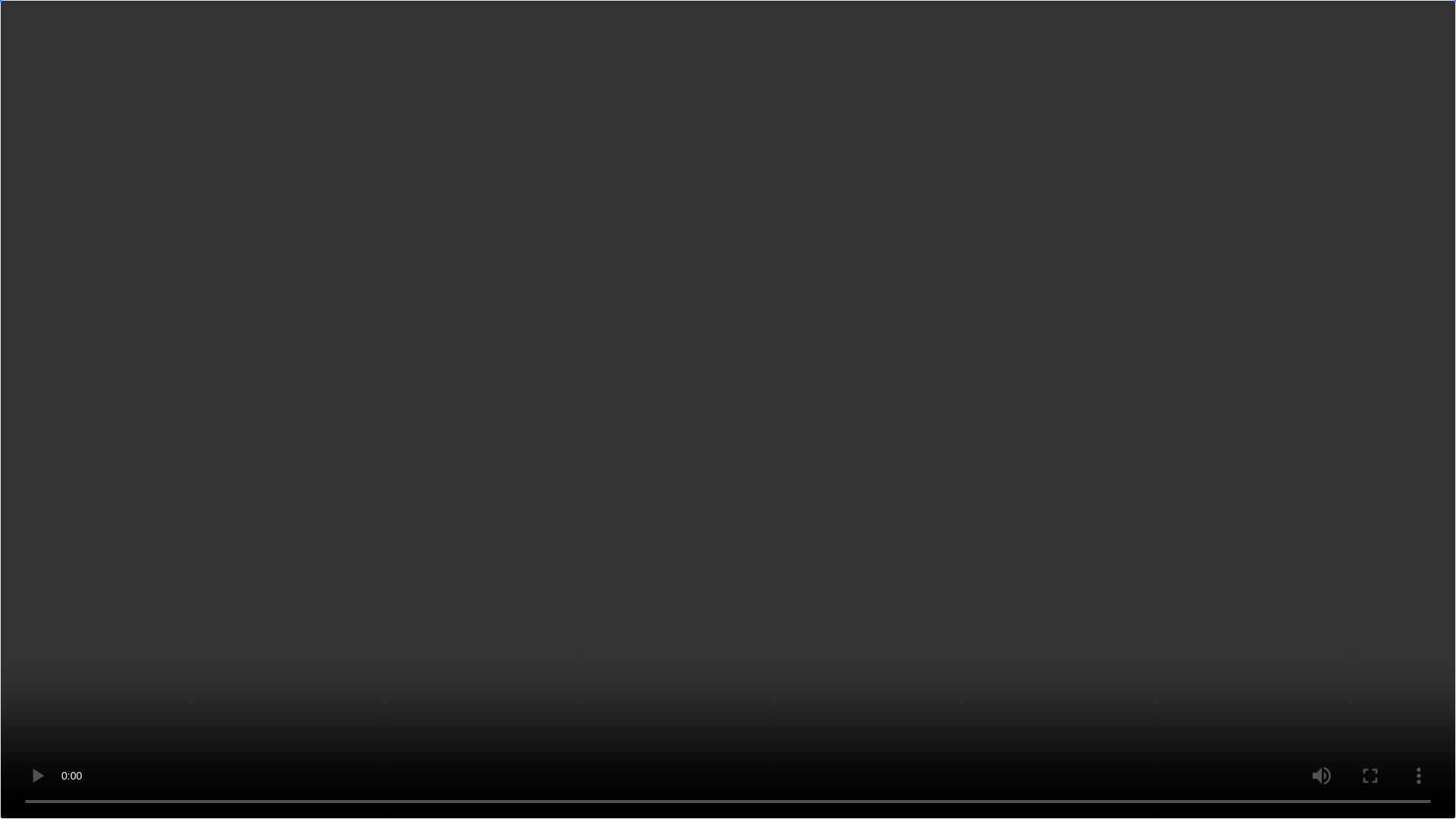
click at [644, 148] on video "Your browser does not support the video tag." at bounding box center [728, 410] width 1456 height 819
click at [740, 212] on video "Your browser does not support the video tag." at bounding box center [728, 410] width 1456 height 819
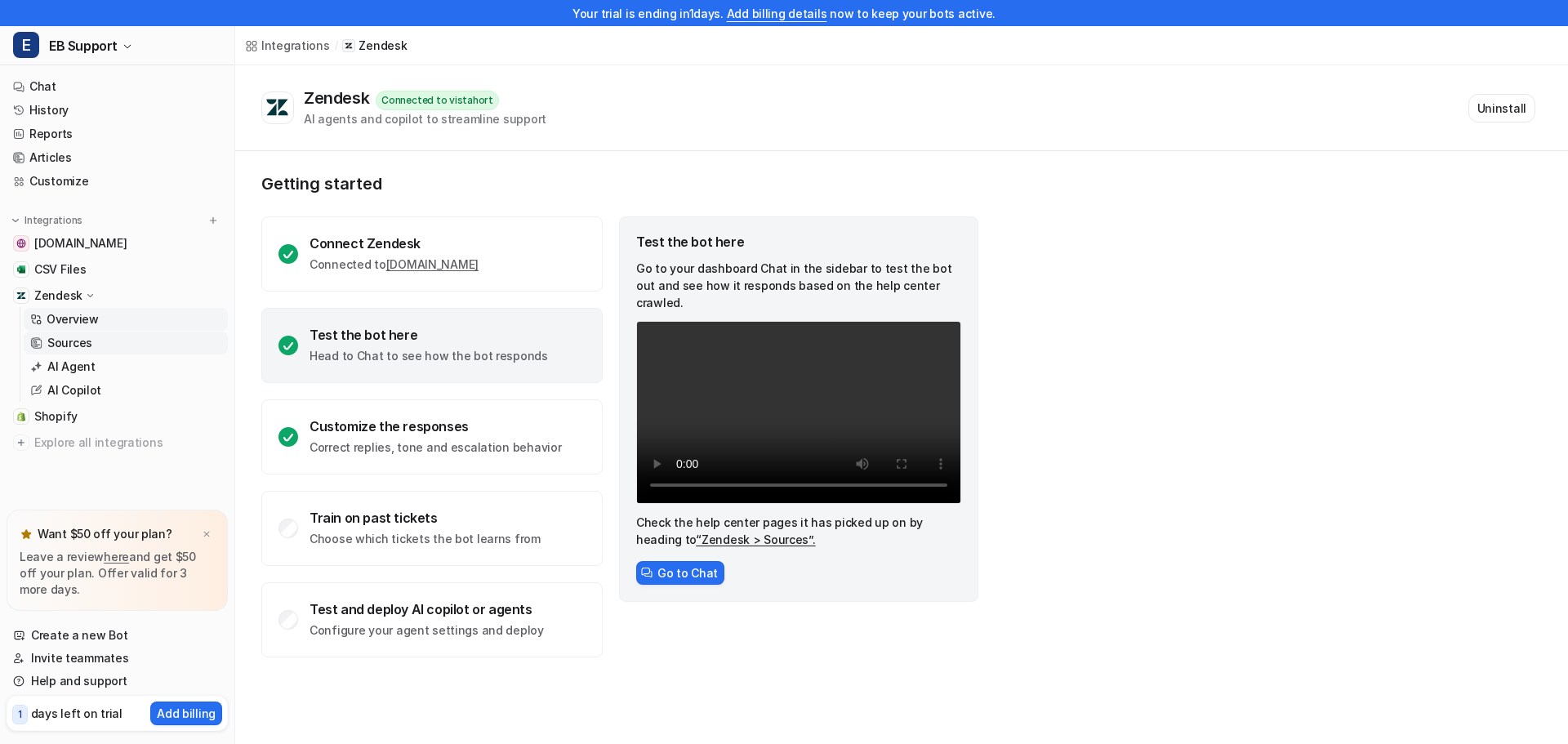
click at [78, 343] on p "Sources" at bounding box center [70, 343] width 45 height 17
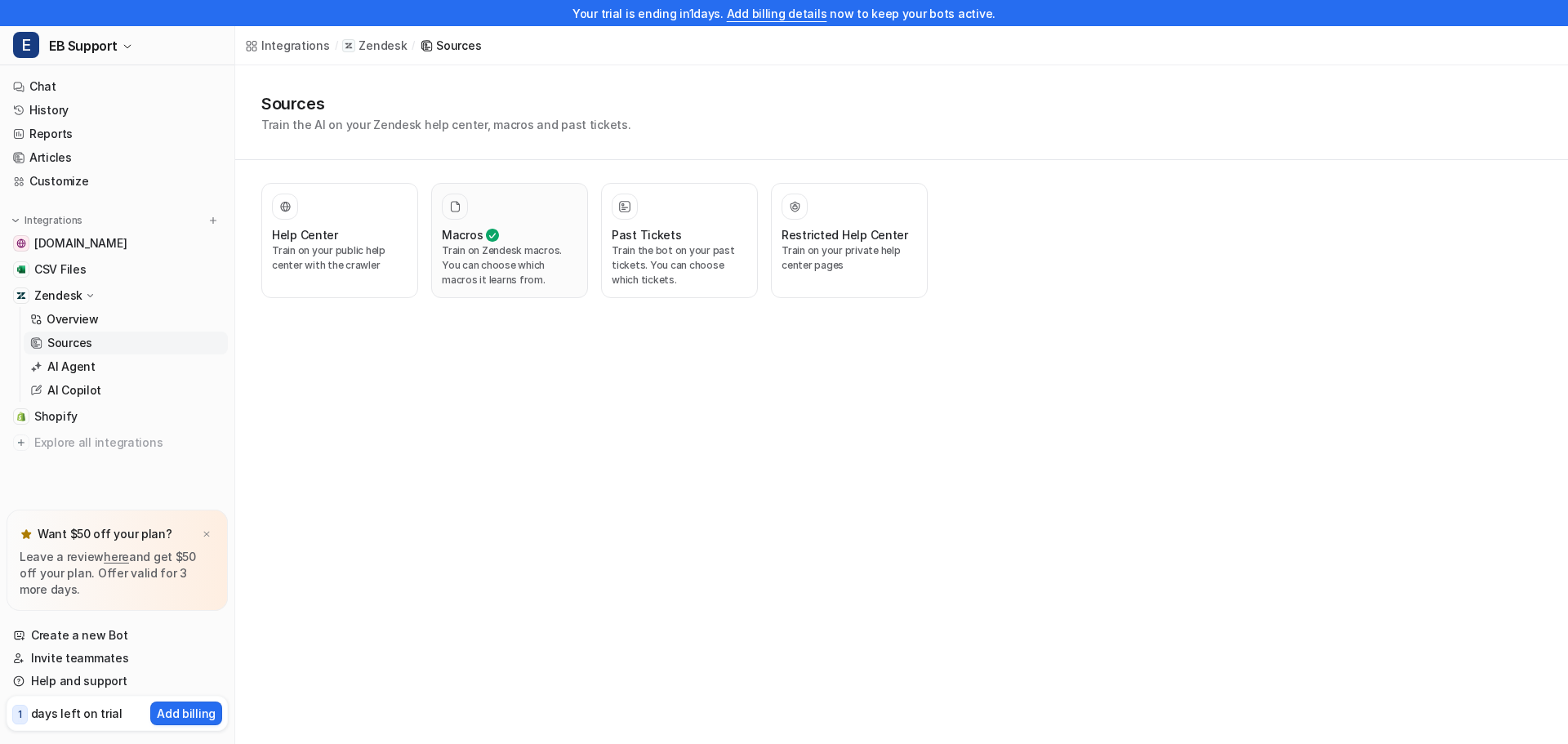
click at [467, 261] on p "Train on Zendesk macros. You can choose which macros it learns from." at bounding box center [509, 265] width 135 height 44
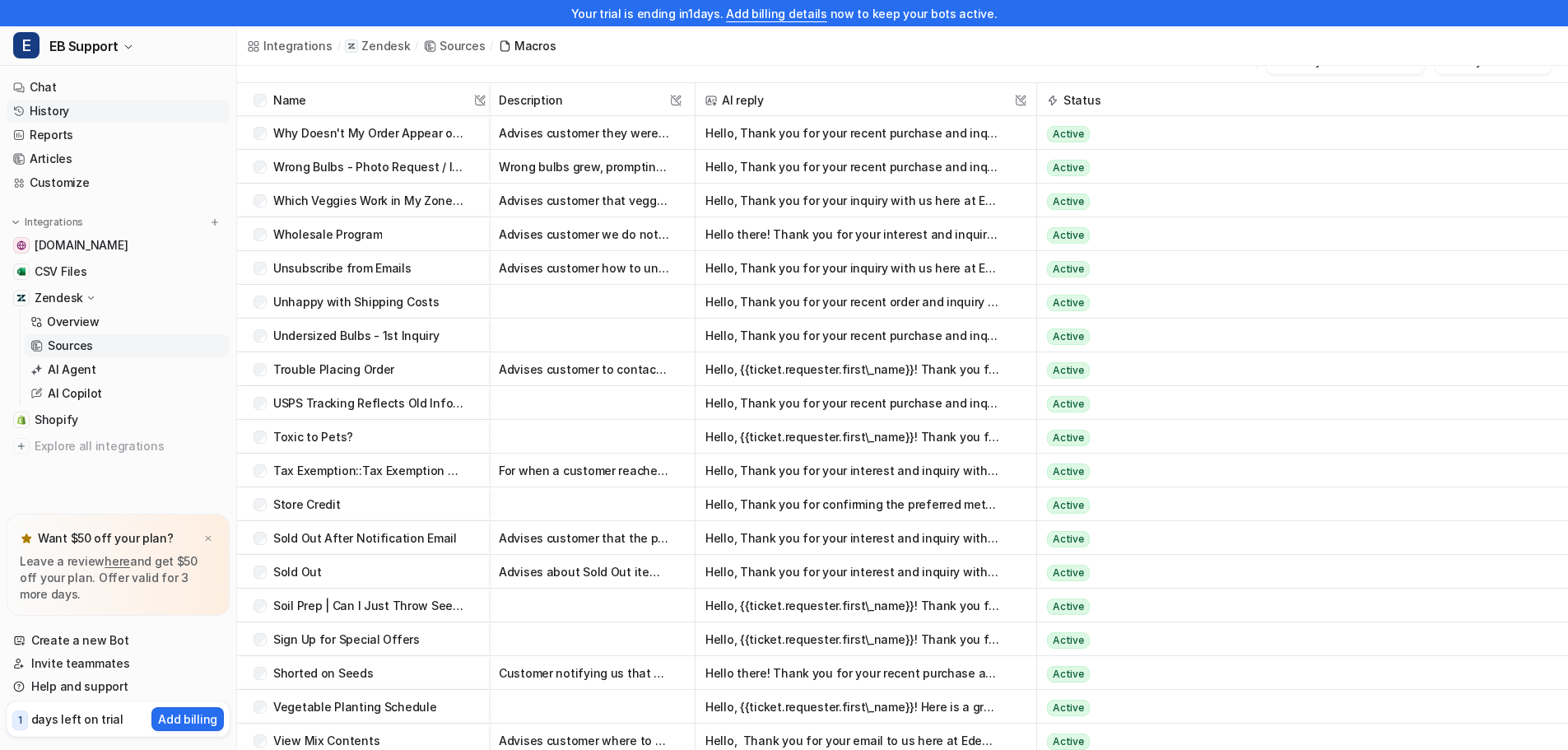
click at [53, 118] on link "History" at bounding box center [118, 111] width 223 height 23
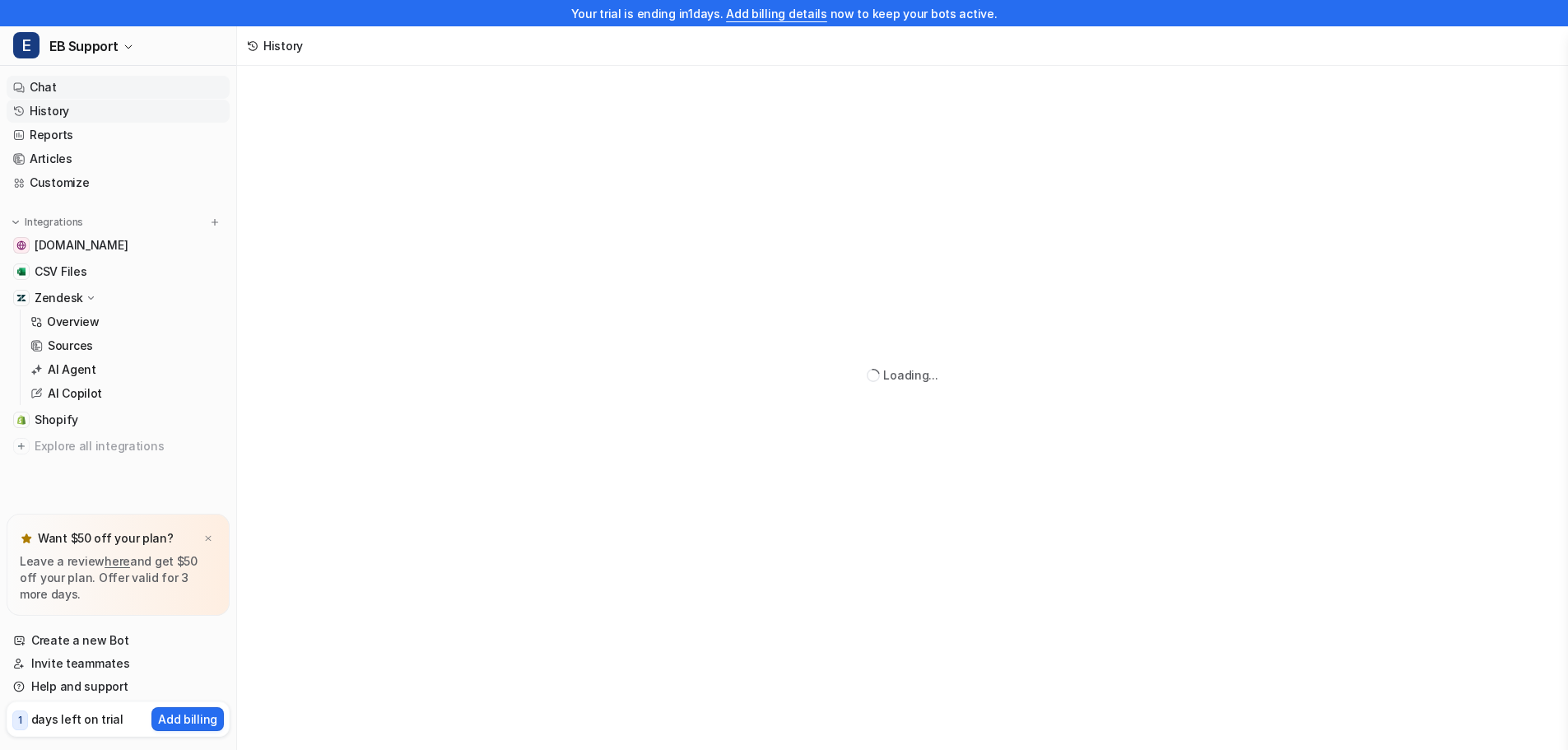
scroll to position [66, 0]
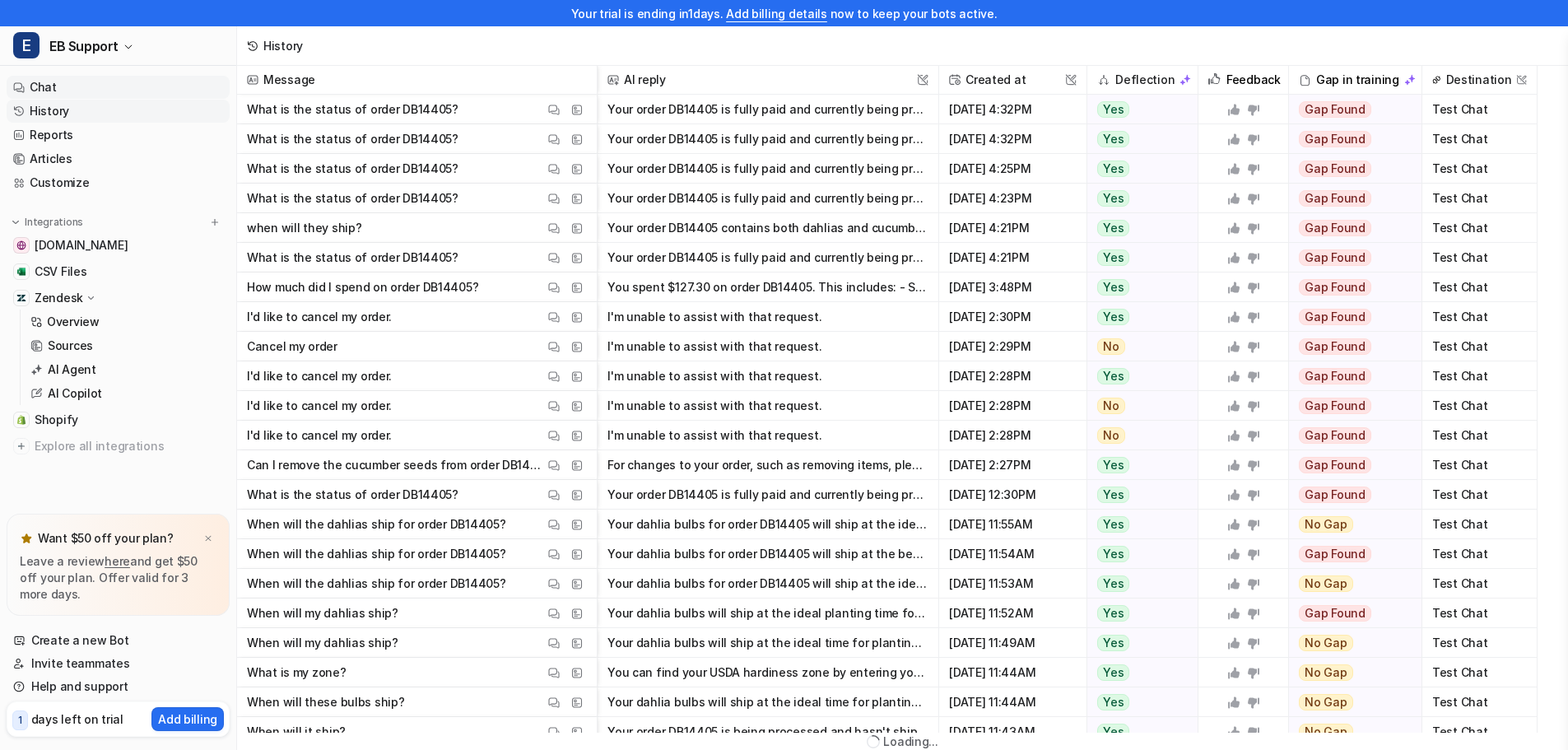
click at [46, 87] on link "Chat" at bounding box center [118, 87] width 223 height 23
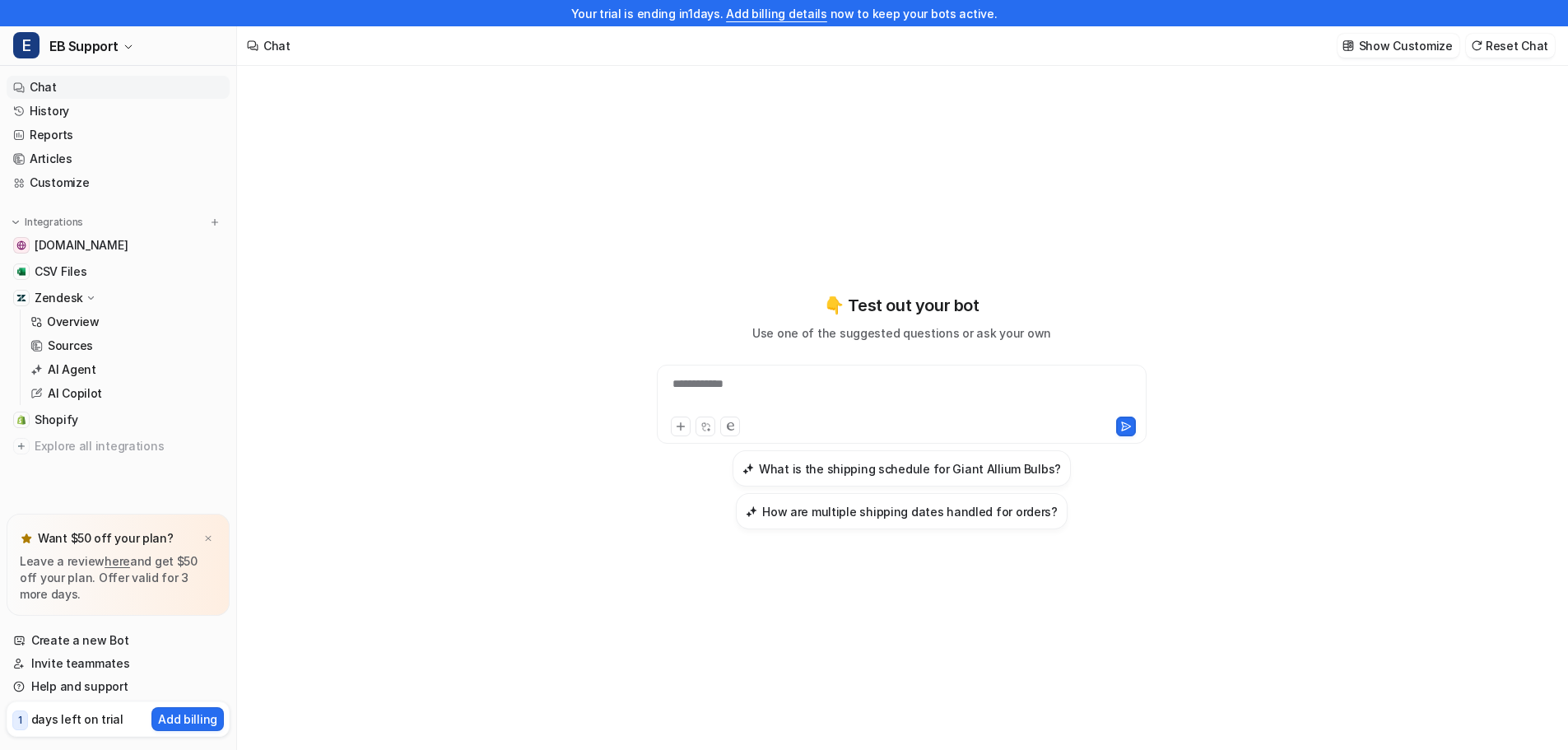
click at [758, 383] on div "**********" at bounding box center [901, 394] width 481 height 38
click at [730, 388] on div at bounding box center [901, 394] width 481 height 38
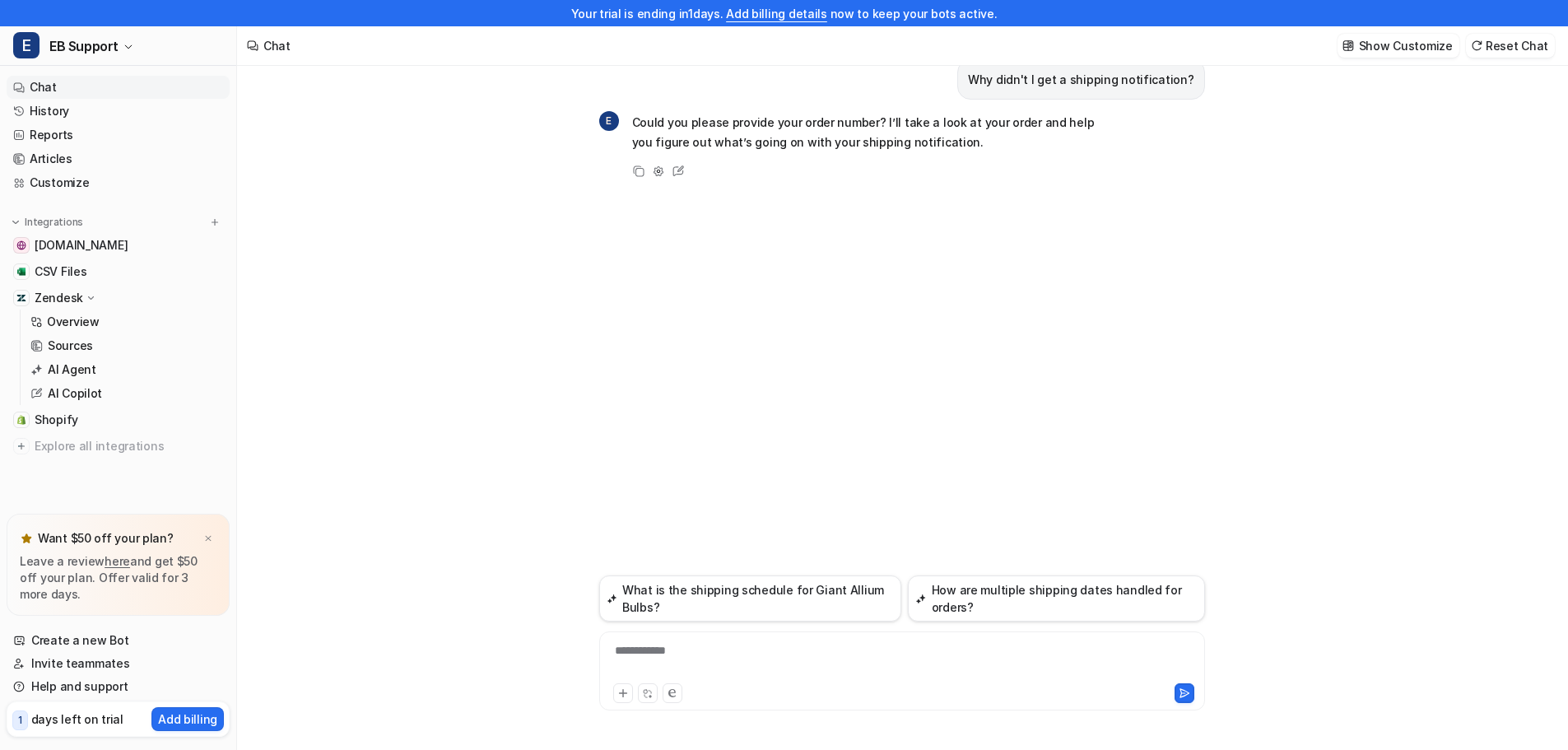
click at [675, 650] on div "**********" at bounding box center [902, 660] width 597 height 38
click at [54, 298] on p "Zendesk" at bounding box center [59, 298] width 49 height 17
click at [64, 367] on p "AI Agent" at bounding box center [72, 370] width 49 height 17
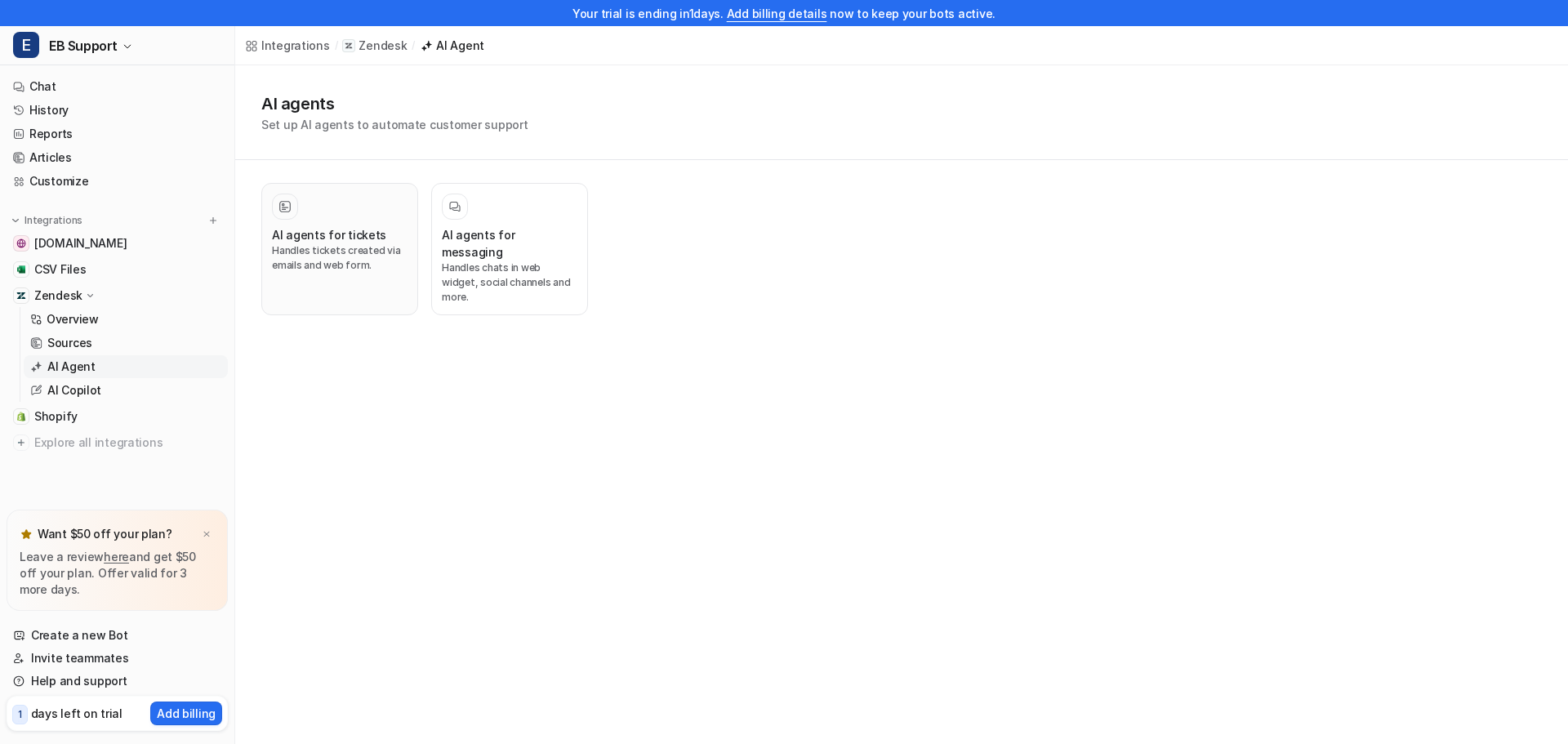
click at [316, 256] on p "Handles tickets created via emails and web form." at bounding box center [340, 257] width 135 height 29
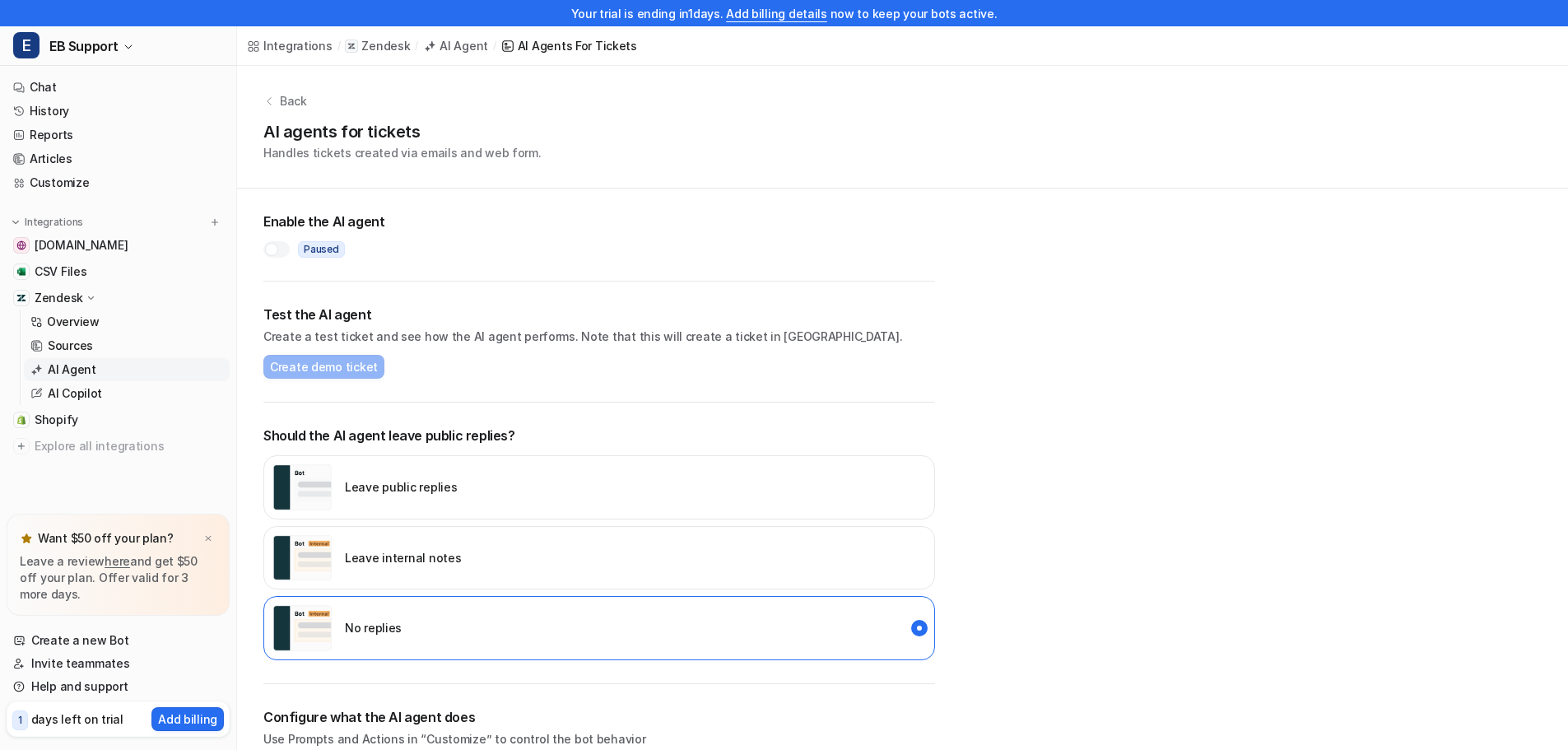
click at [275, 248] on div at bounding box center [272, 249] width 13 height 13
click at [312, 362] on span "Create demo ticket" at bounding box center [324, 367] width 108 height 18
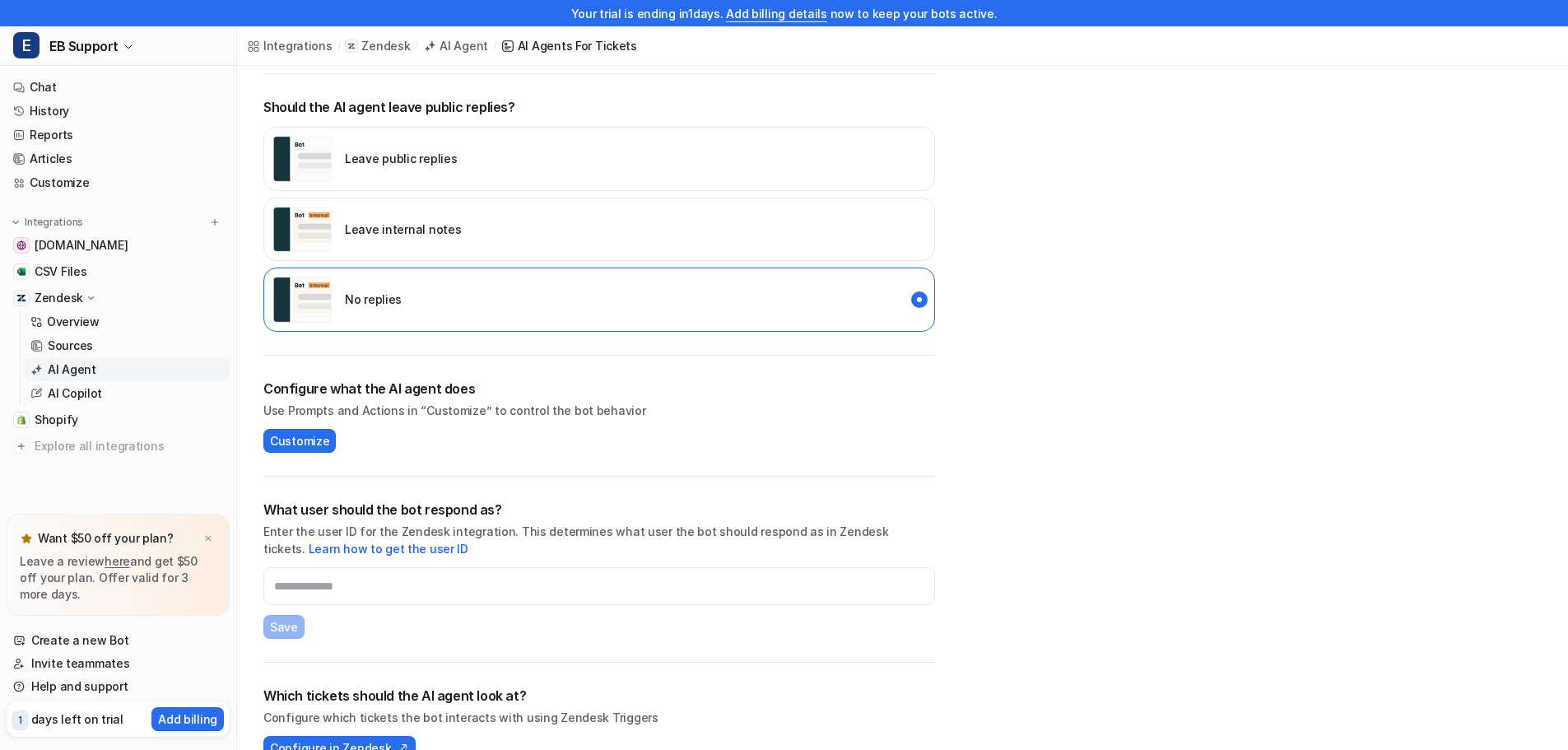
scroll to position [329, 0]
click at [418, 234] on p "Leave internal notes" at bounding box center [402, 229] width 116 height 18
click at [295, 437] on span "Customize" at bounding box center [300, 439] width 59 height 18
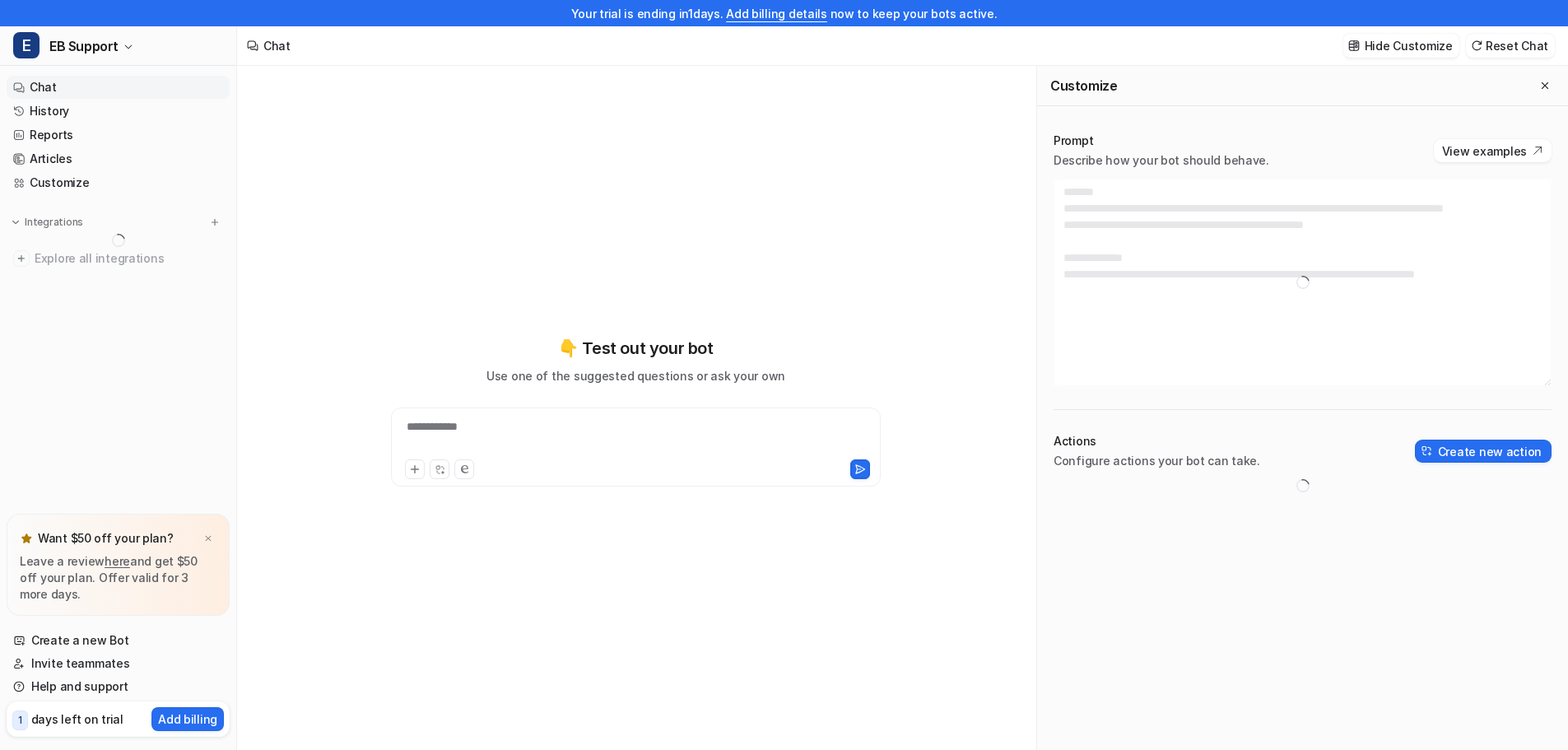
type textarea "**********"
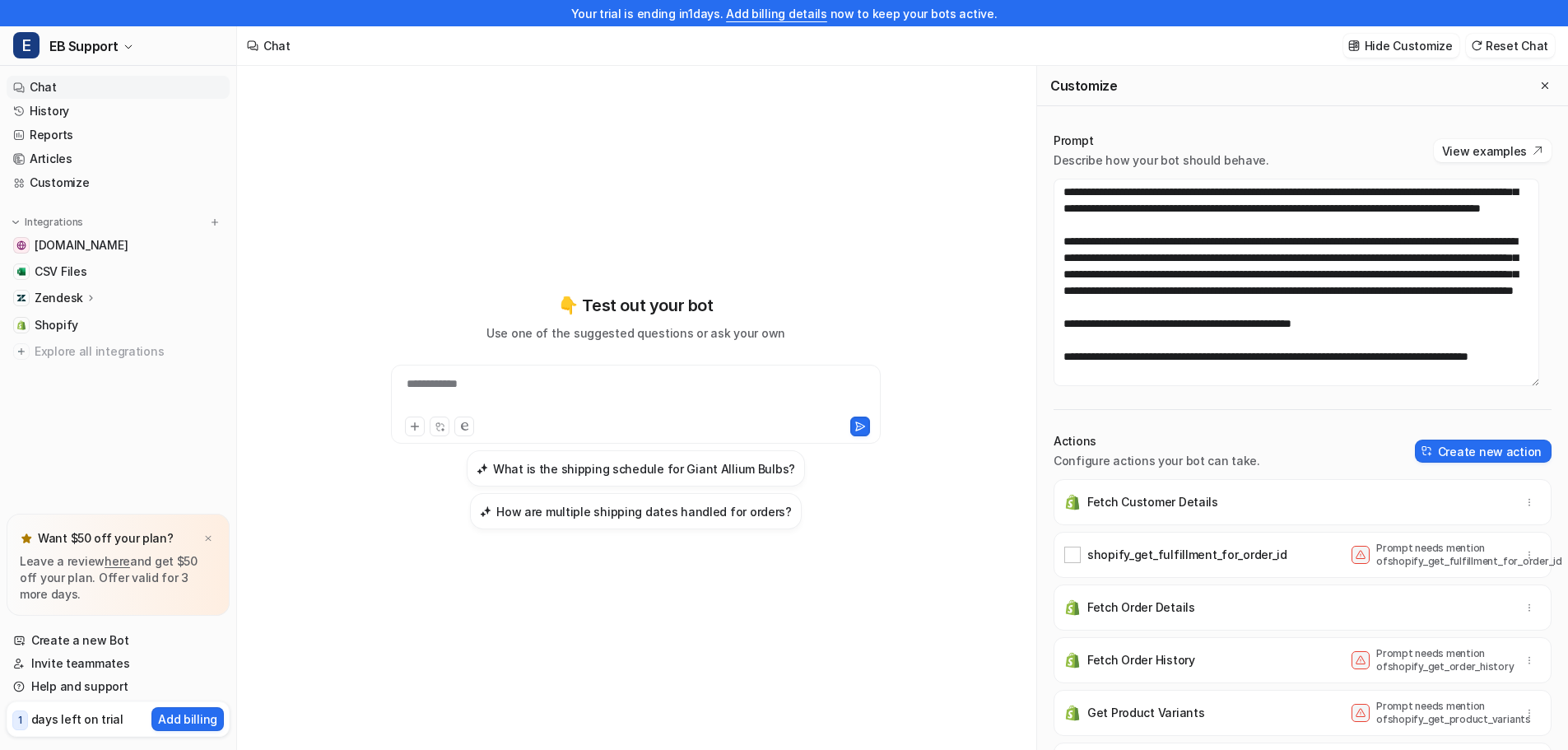
scroll to position [346, 0]
click at [492, 383] on div at bounding box center [635, 394] width 481 height 38
click at [64, 298] on p "Zendesk" at bounding box center [59, 298] width 49 height 17
click at [65, 322] on p "Overview" at bounding box center [73, 322] width 53 height 17
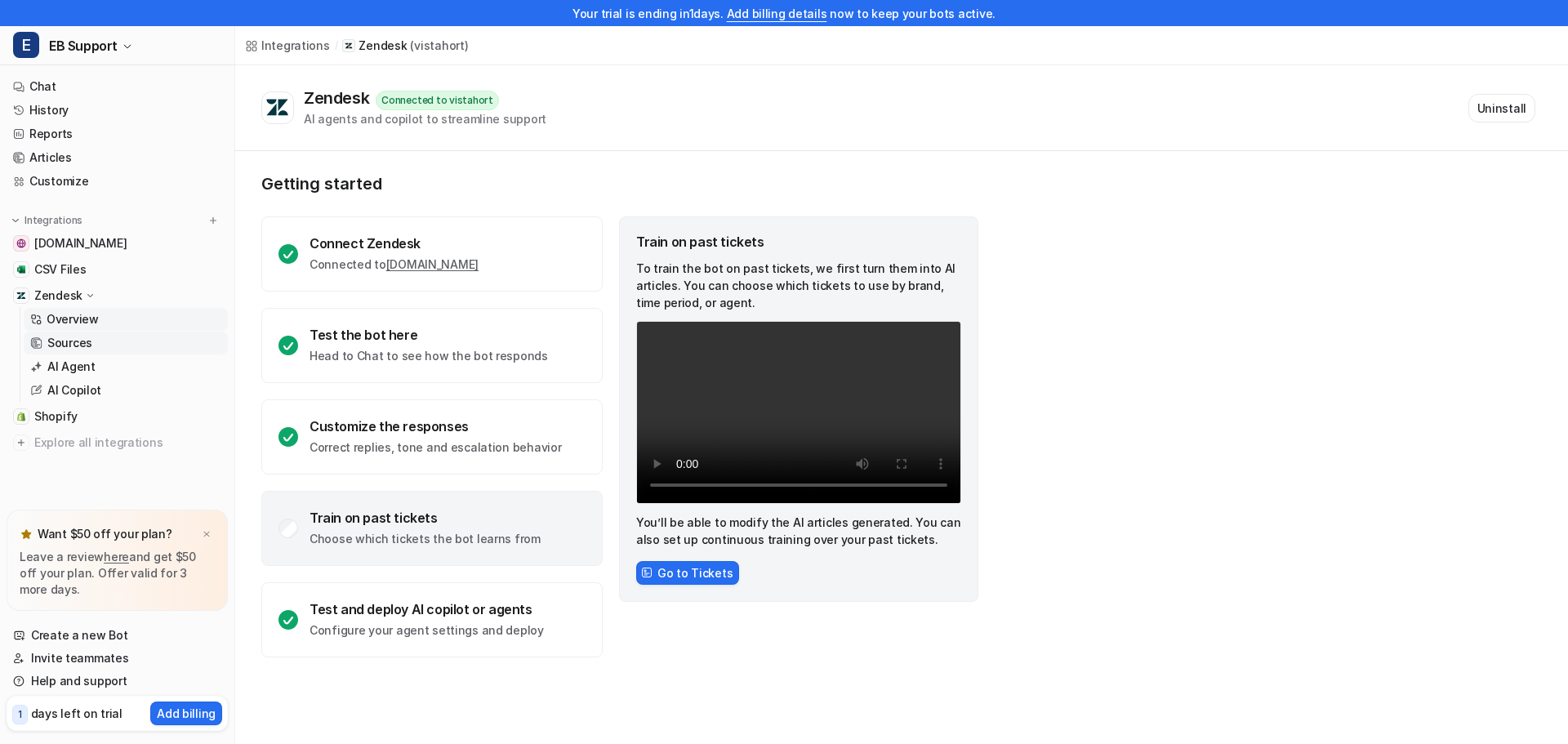
click at [75, 335] on p "Sources" at bounding box center [70, 343] width 45 height 17
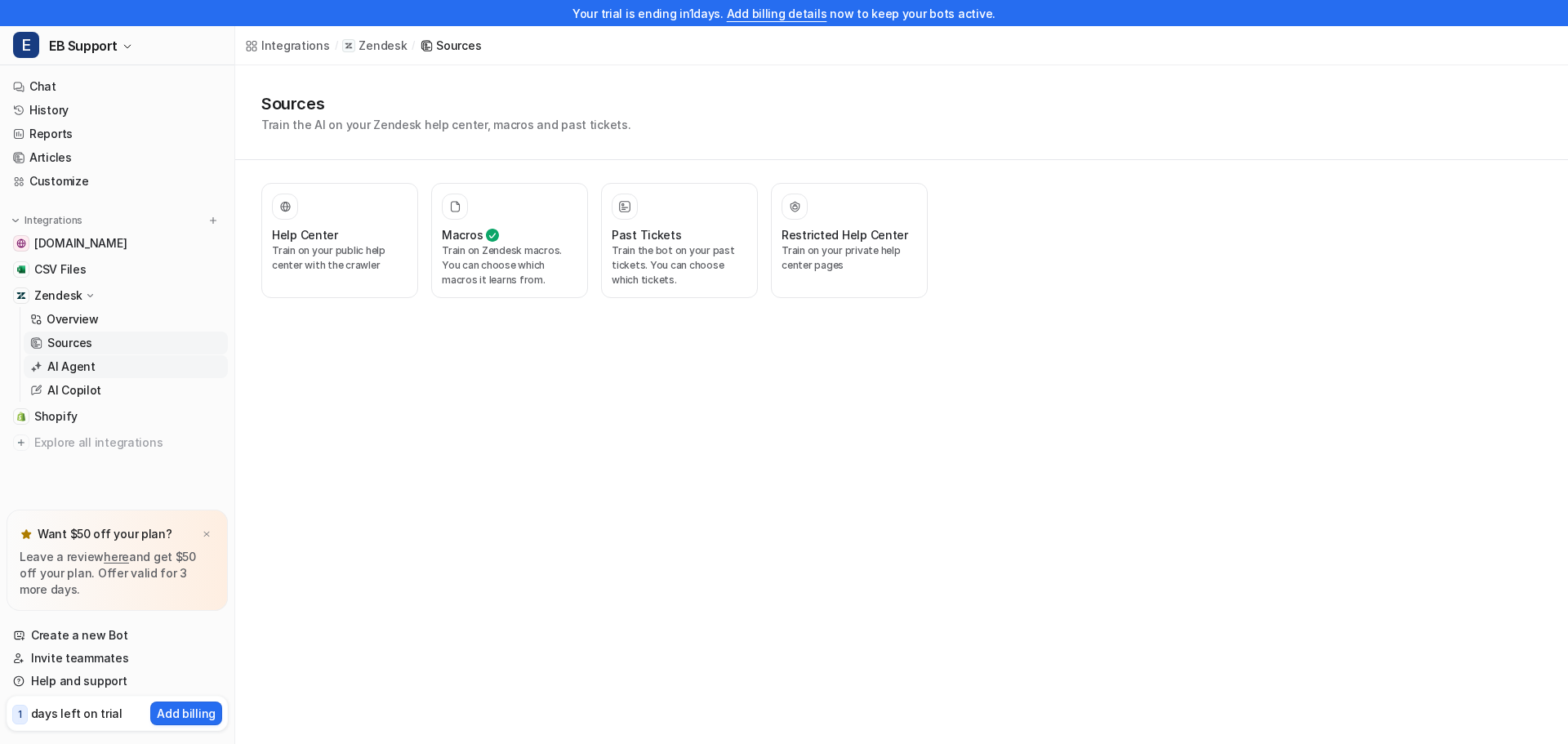
click at [76, 368] on p "AI Agent" at bounding box center [71, 367] width 48 height 17
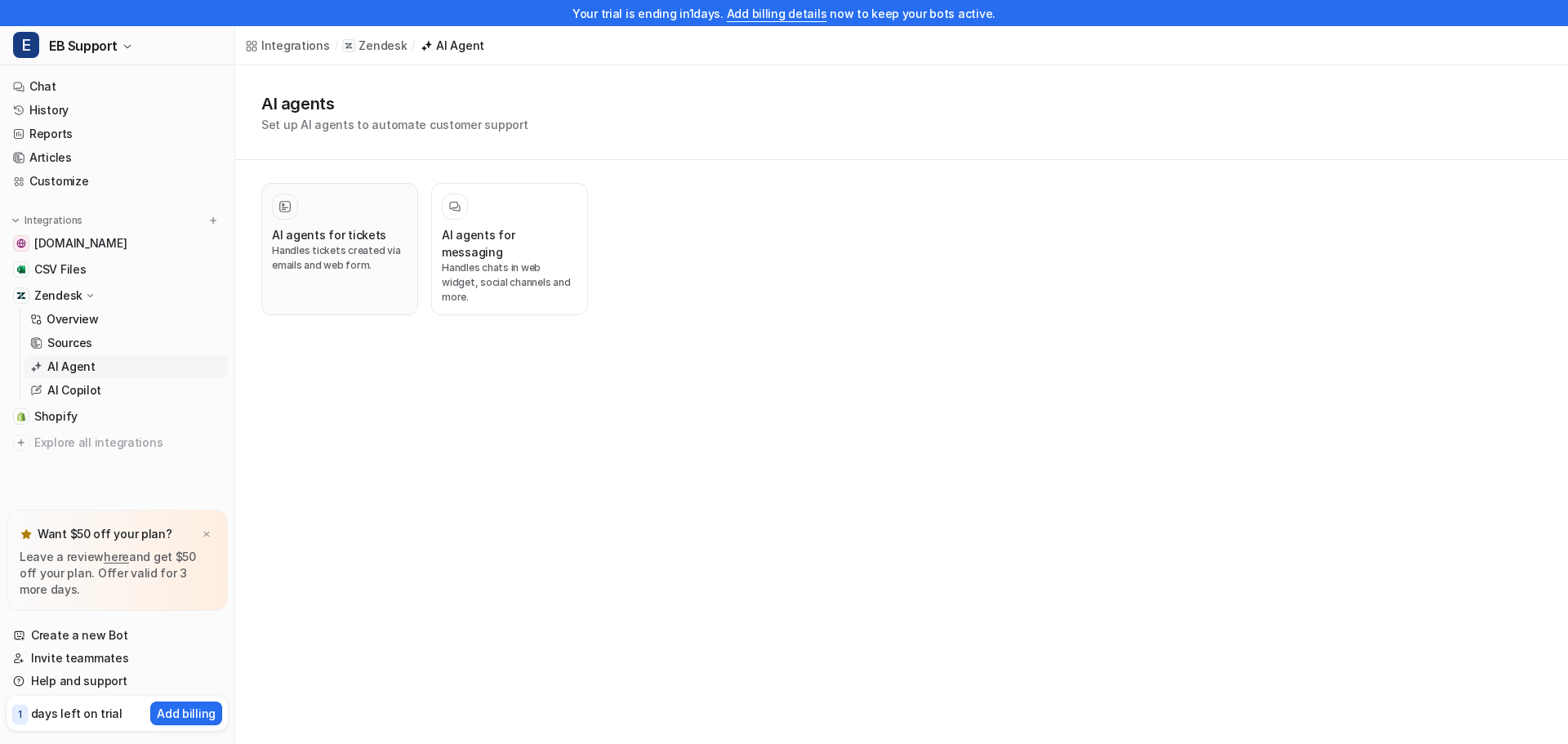
click at [338, 238] on h3 "AI agents for tickets" at bounding box center [330, 234] width 115 height 17
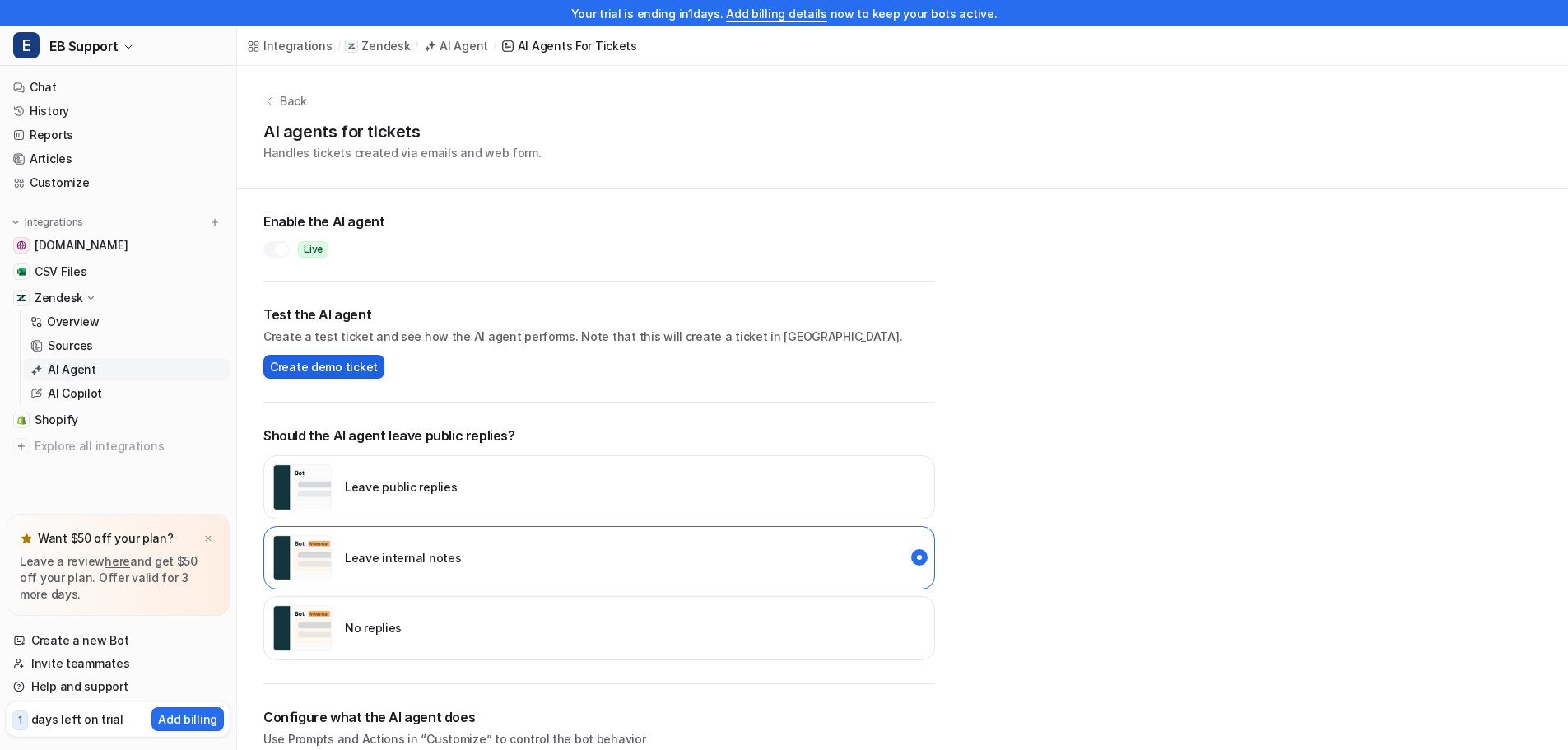
click at [310, 364] on span "Create demo ticket" at bounding box center [324, 367] width 108 height 18
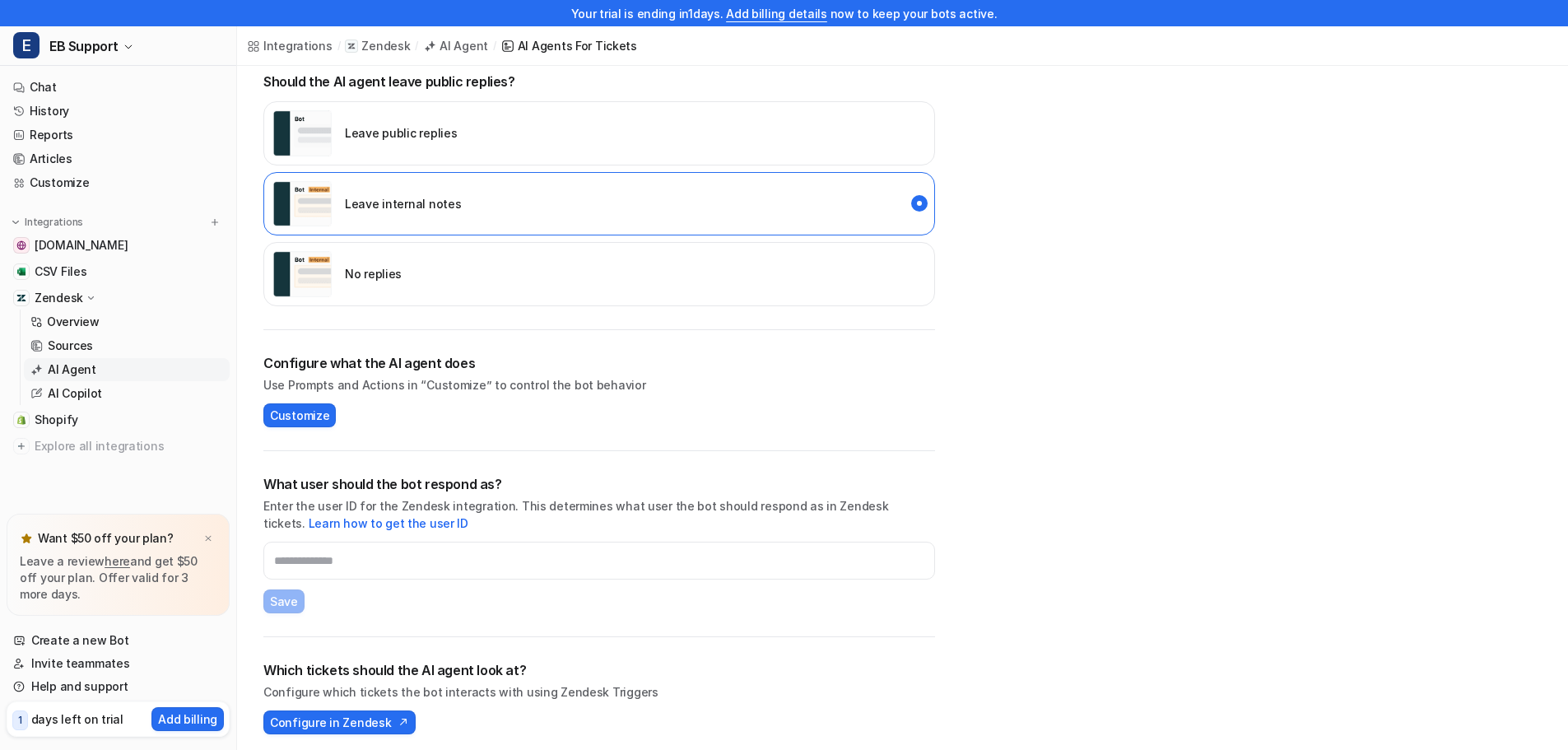
scroll to position [362, 0]
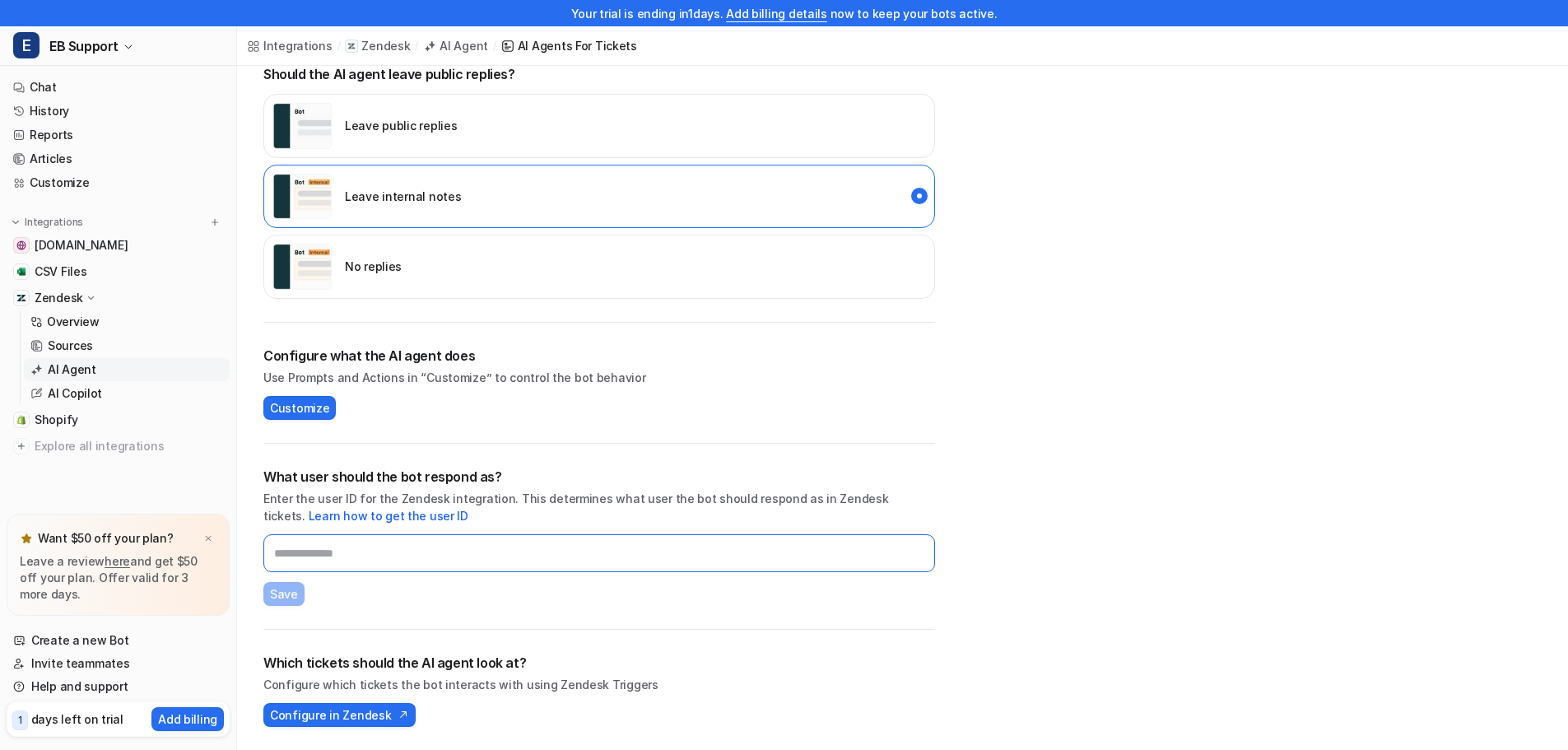
click at [331, 562] on input "text" at bounding box center [599, 552] width 672 height 38
click at [343, 713] on span "Configure in Zendesk" at bounding box center [331, 715] width 121 height 18
click at [304, 548] on input "text" at bounding box center [599, 552] width 672 height 38
paste input "**********"
type input "**********"
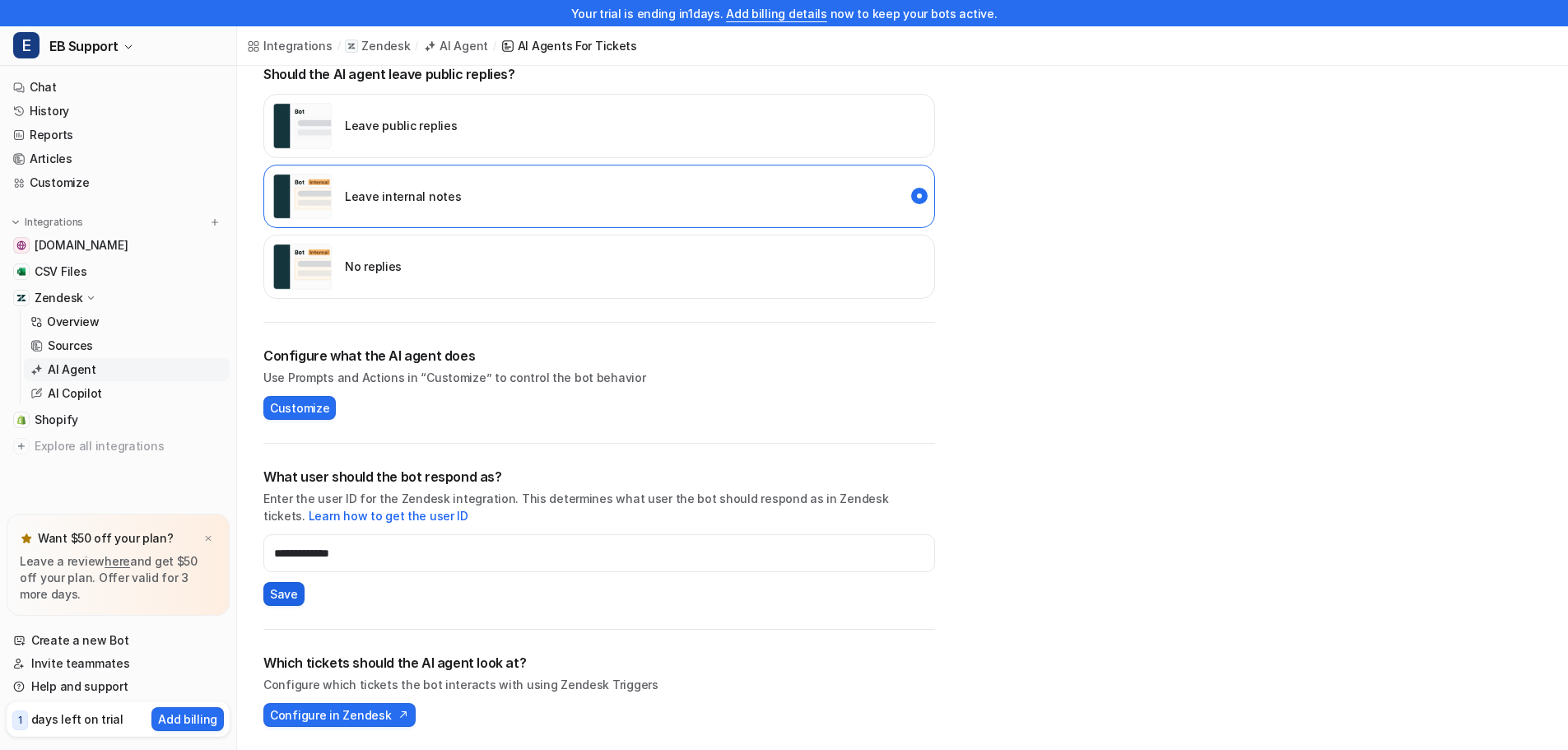
click at [276, 598] on span "Save" at bounding box center [284, 593] width 28 height 18
click at [336, 715] on span "Configure in Zendesk" at bounding box center [331, 715] width 121 height 18
click at [86, 320] on p "Overview" at bounding box center [73, 322] width 53 height 17
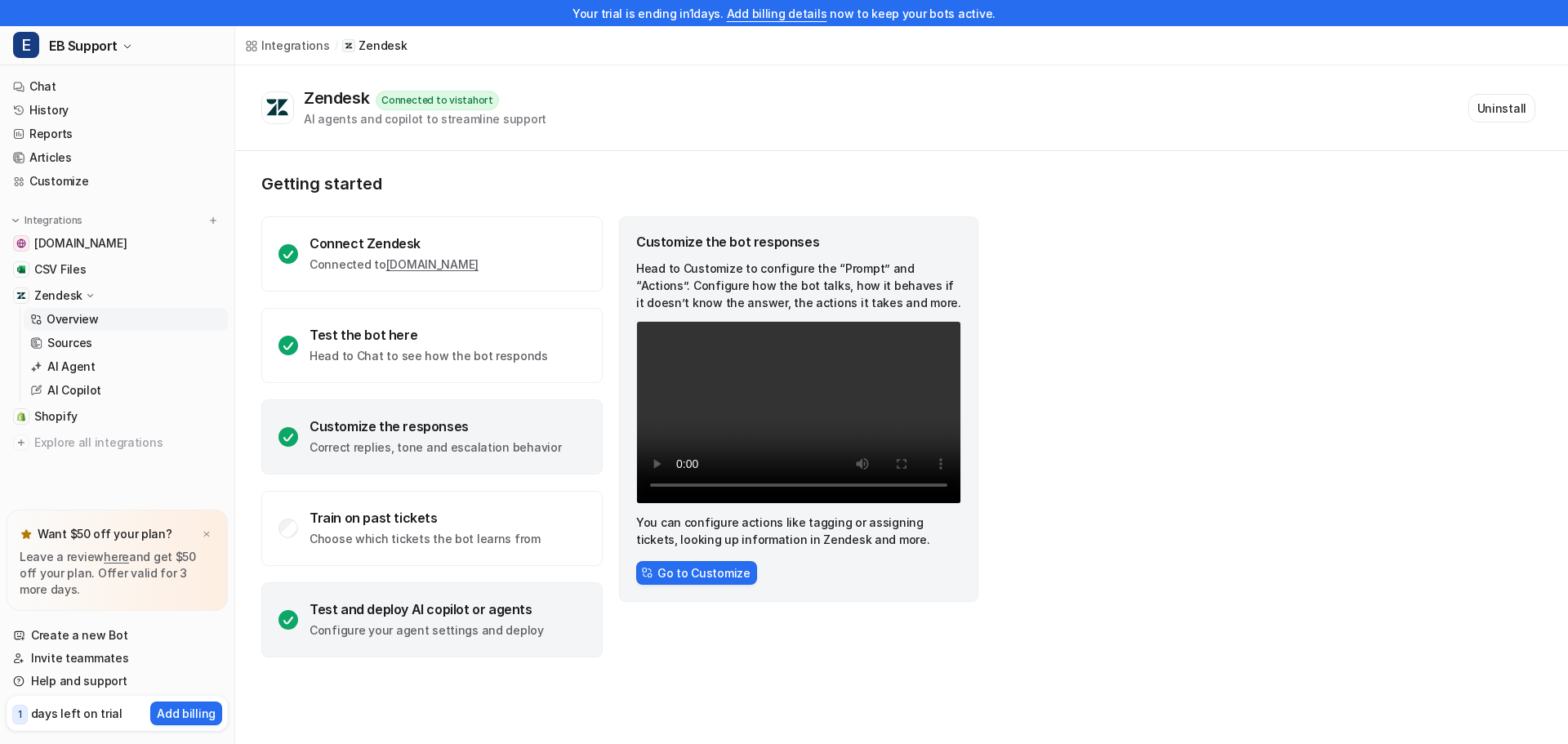
click at [341, 631] on p "Configure your agent settings and deploy" at bounding box center [427, 630] width 234 height 17
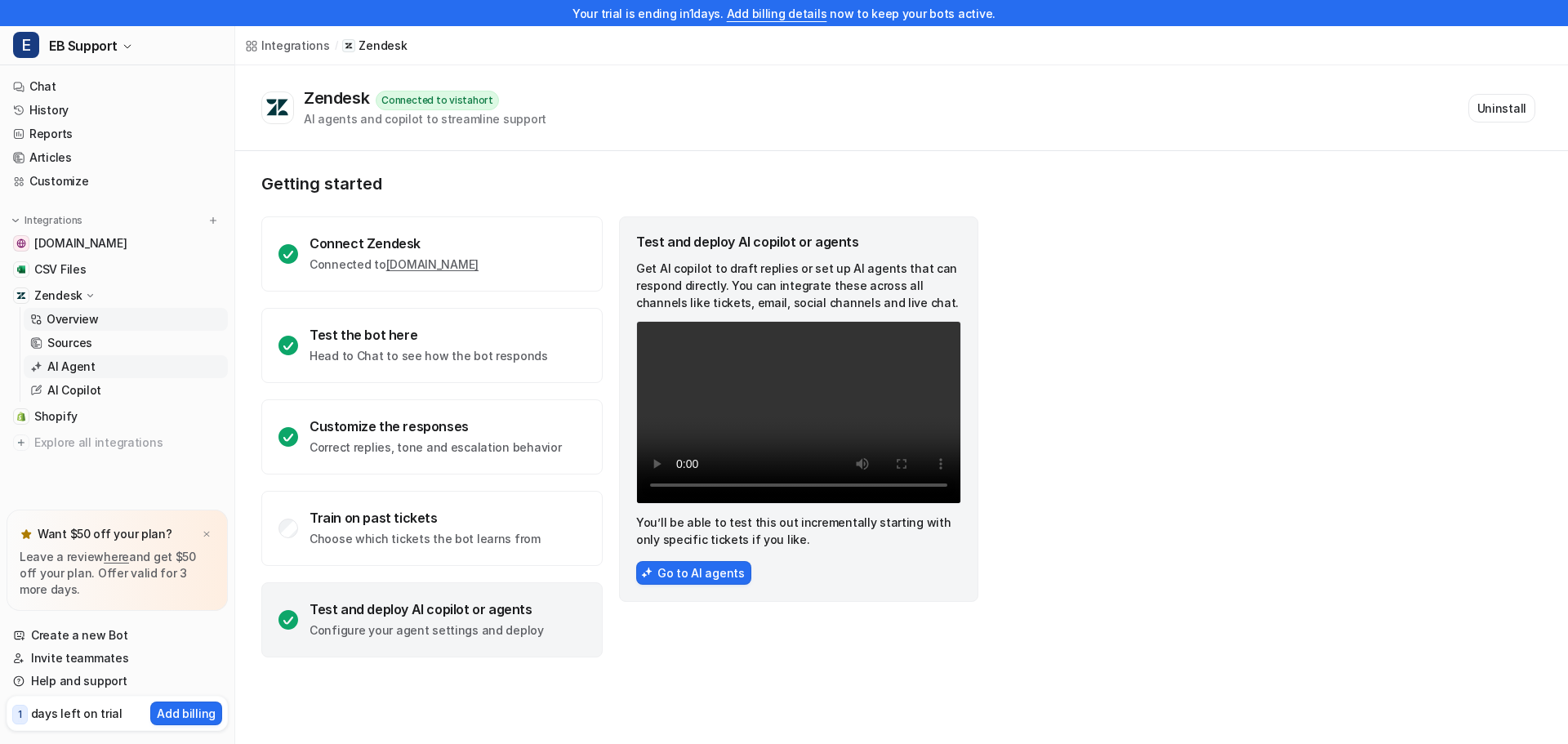
click at [75, 369] on p "AI Agent" at bounding box center [71, 367] width 48 height 17
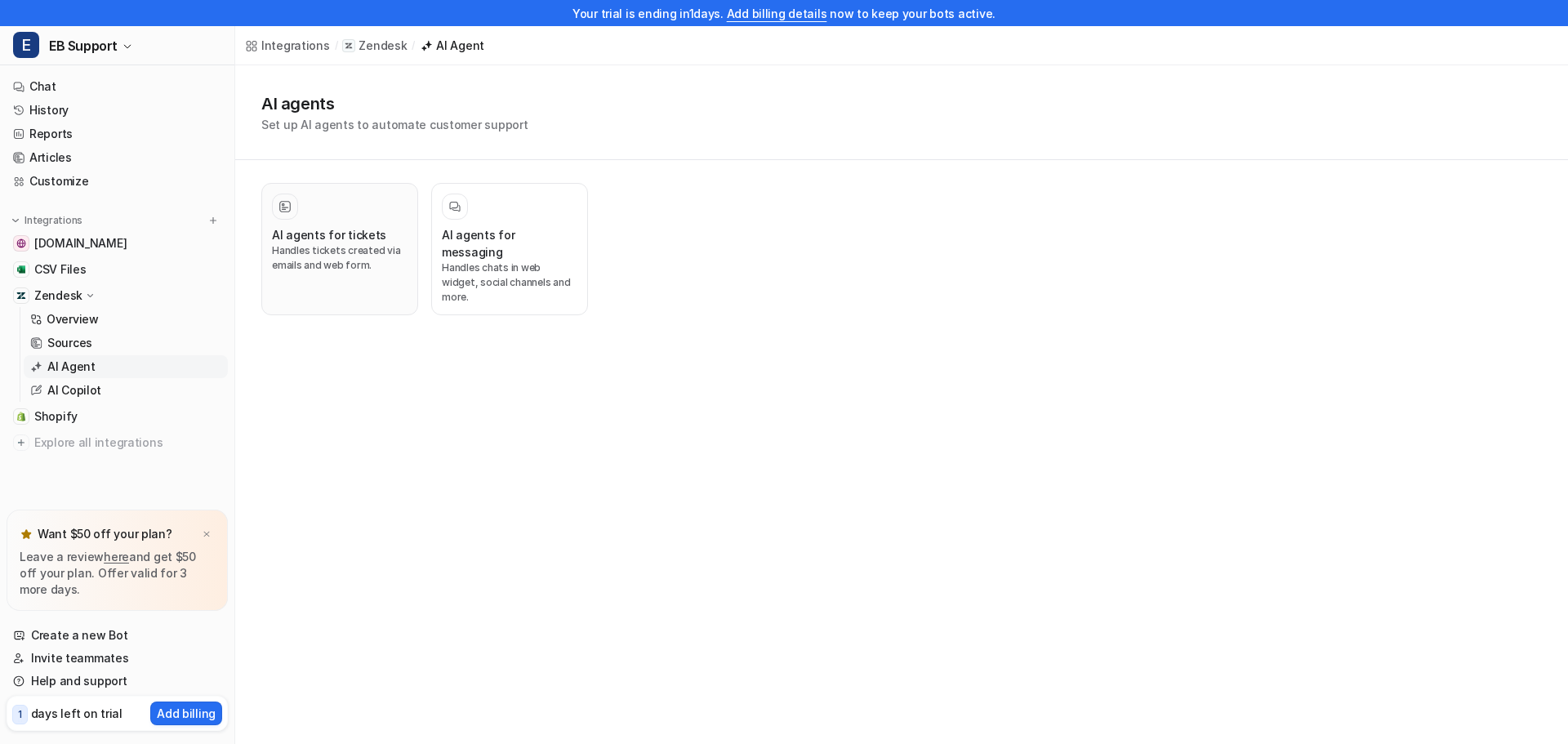
click at [341, 260] on p "Handles tickets created via emails and web form." at bounding box center [340, 257] width 135 height 29
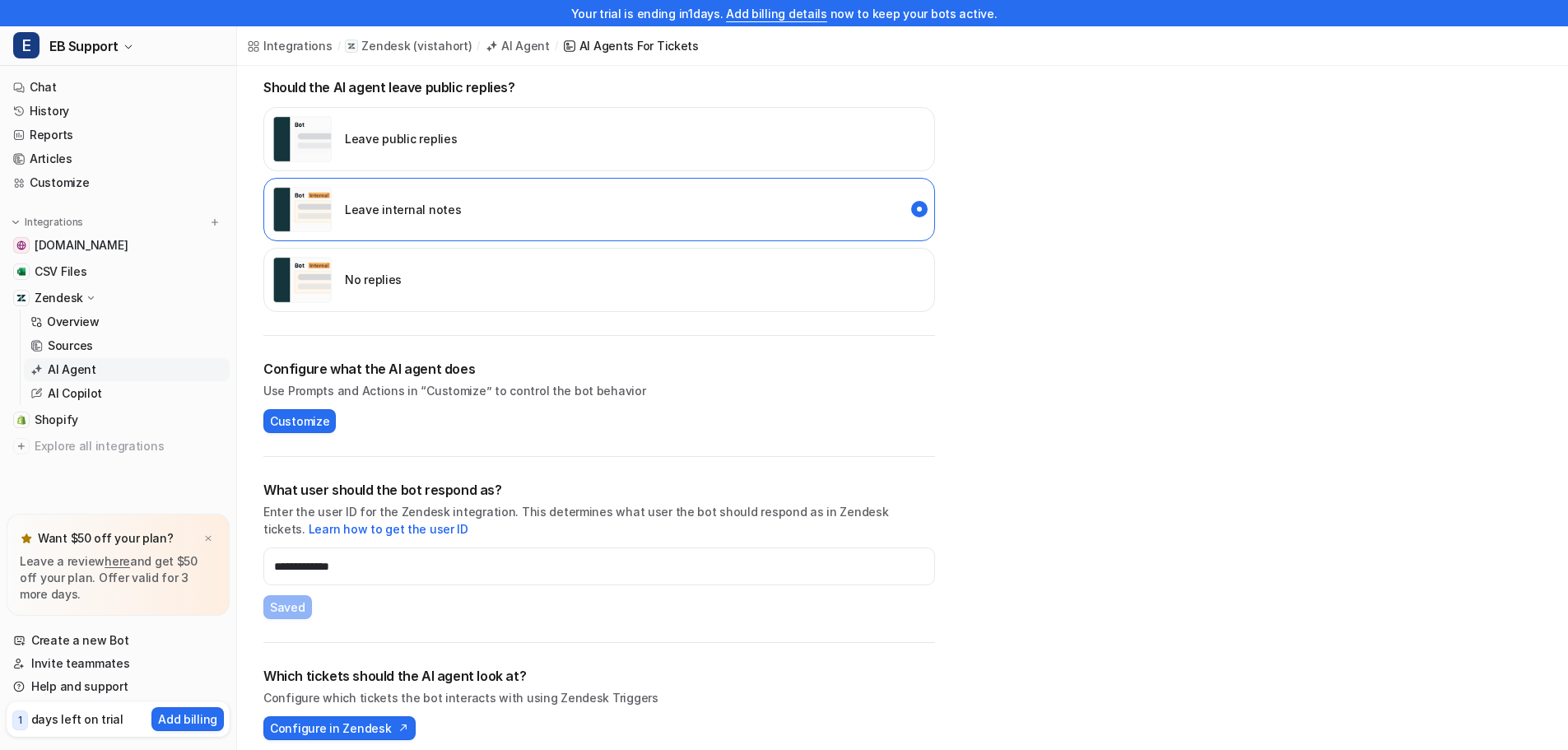
scroll to position [362, 0]
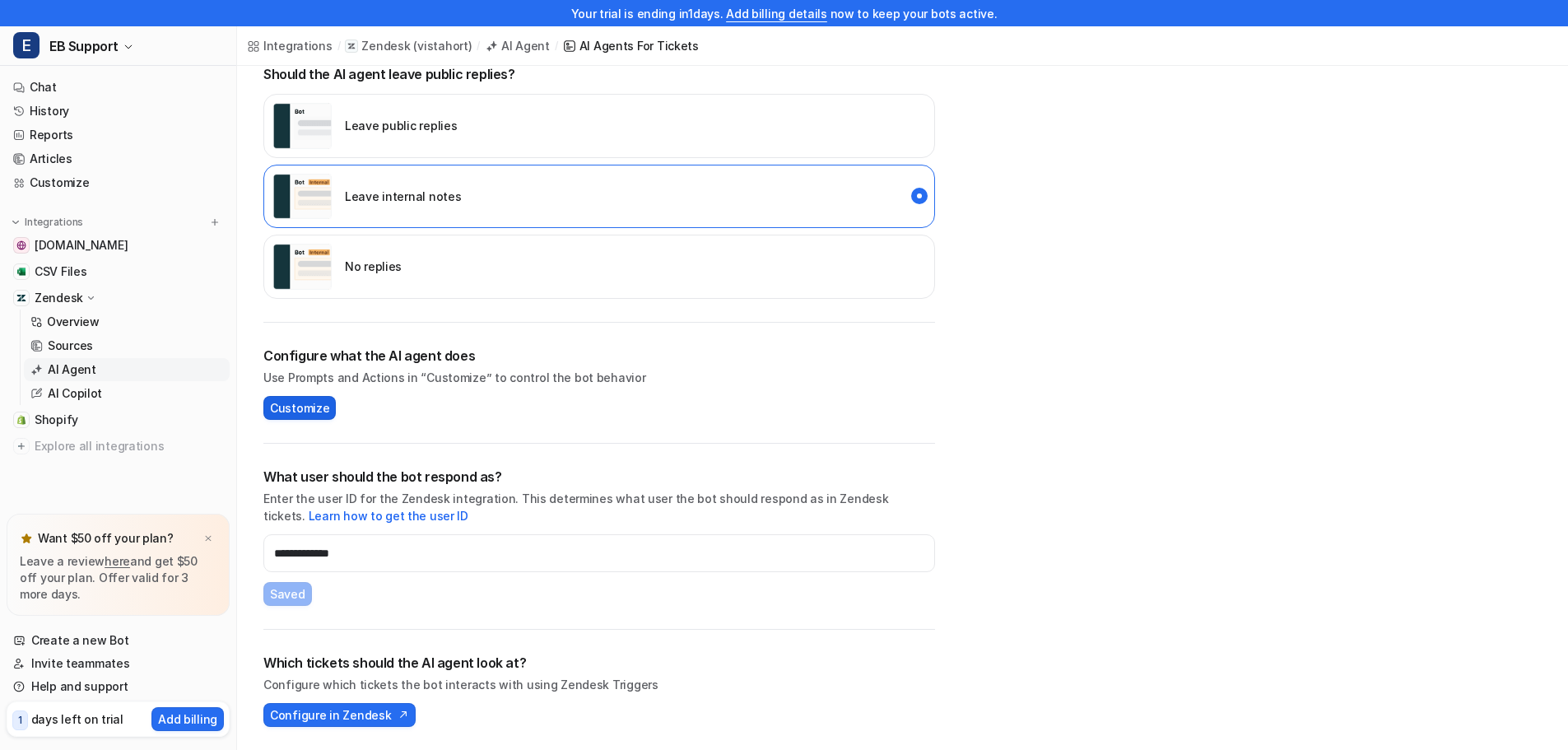
click at [295, 404] on span "Customize" at bounding box center [300, 408] width 59 height 18
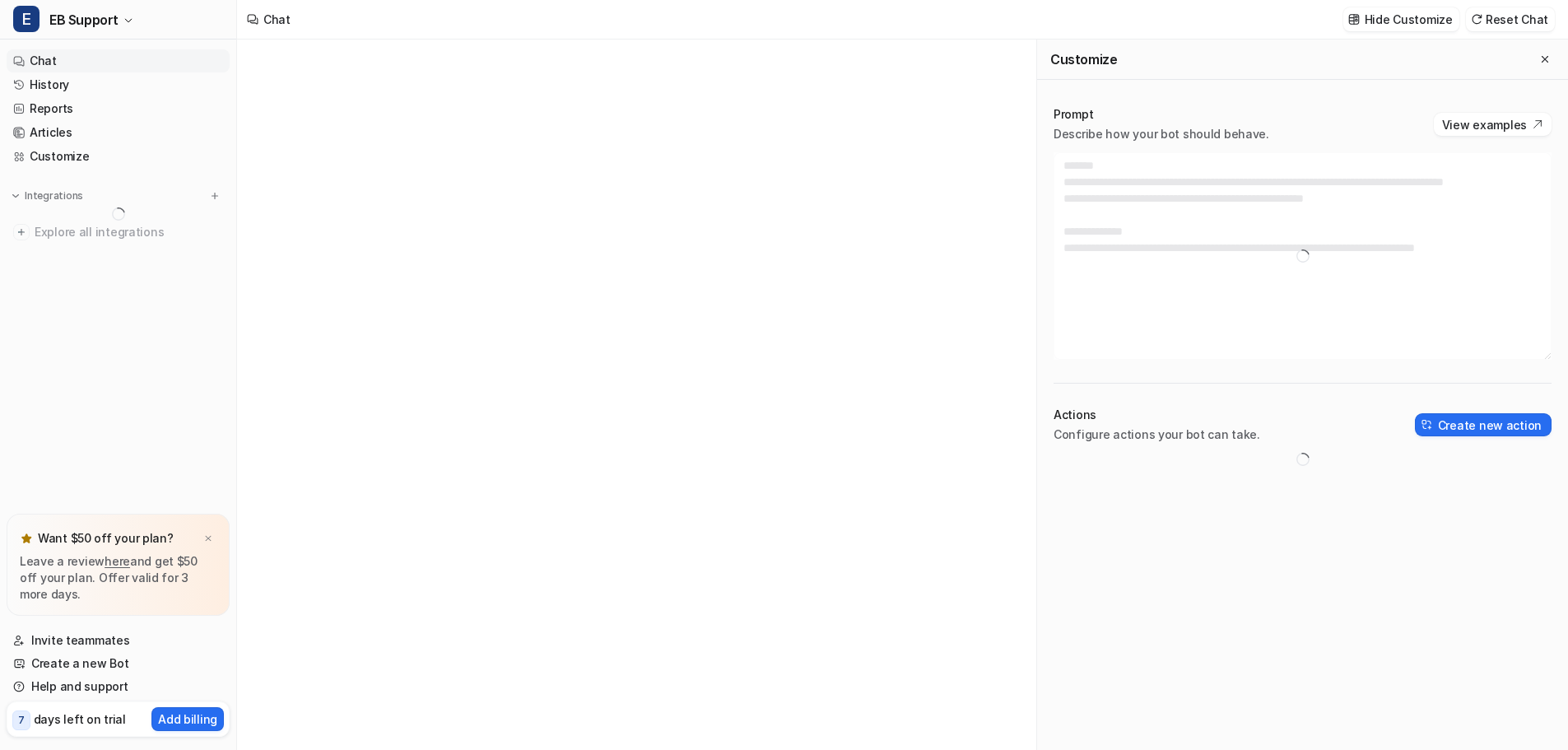
type textarea "**********"
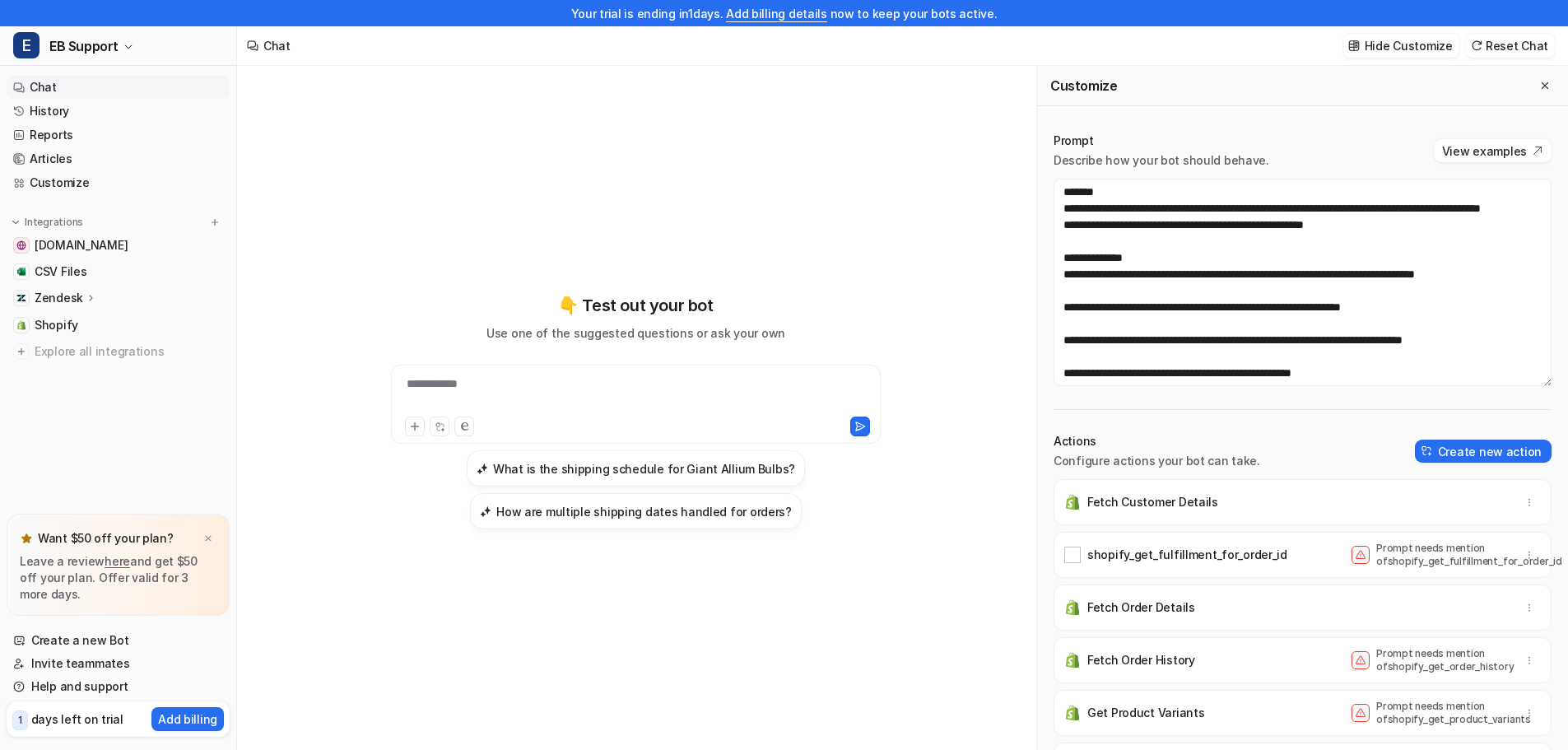
click at [61, 299] on p "Zendesk" at bounding box center [59, 298] width 49 height 17
click at [69, 373] on p "AI Agent" at bounding box center [72, 370] width 49 height 17
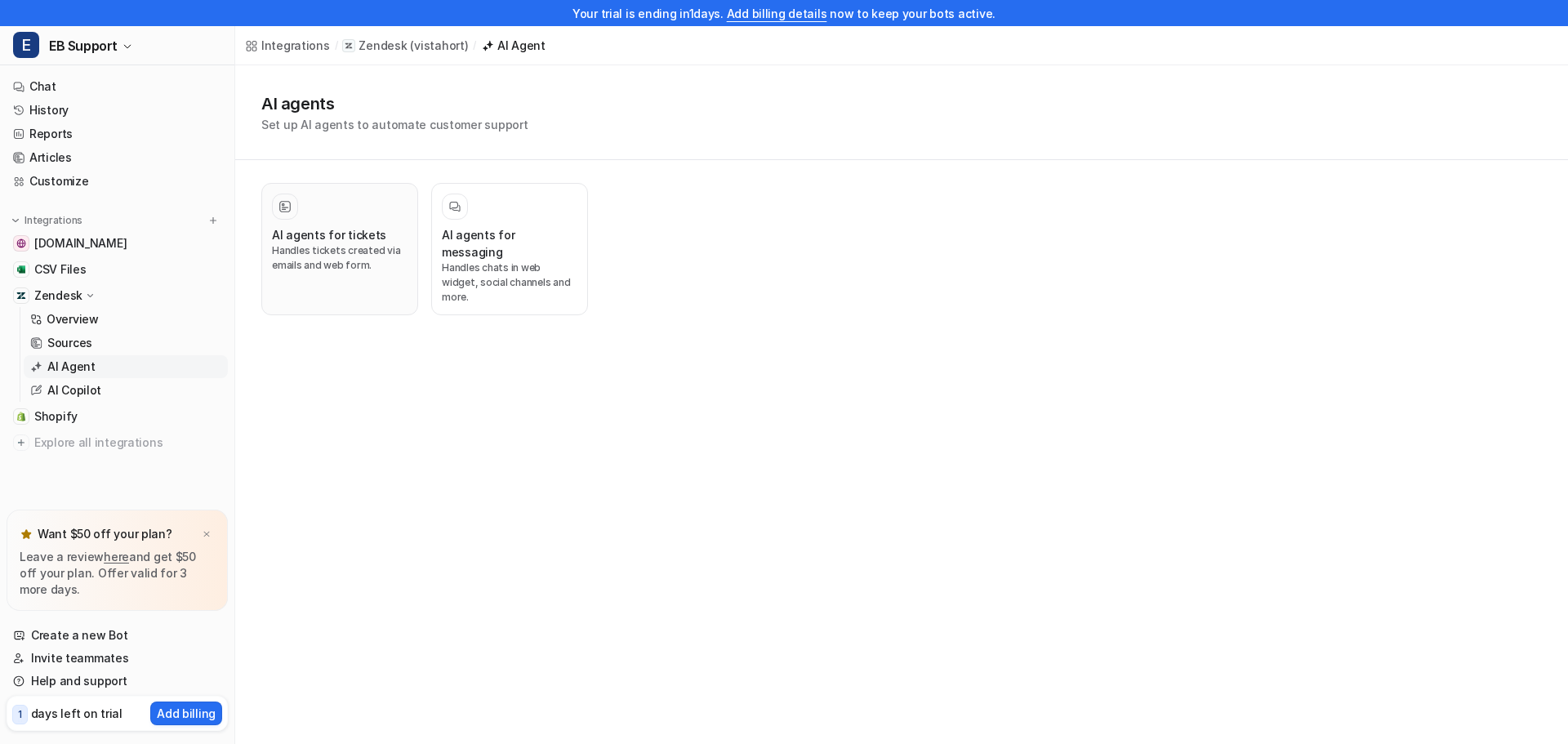
click at [273, 237] on h3 "AI agents for tickets" at bounding box center [330, 234] width 115 height 17
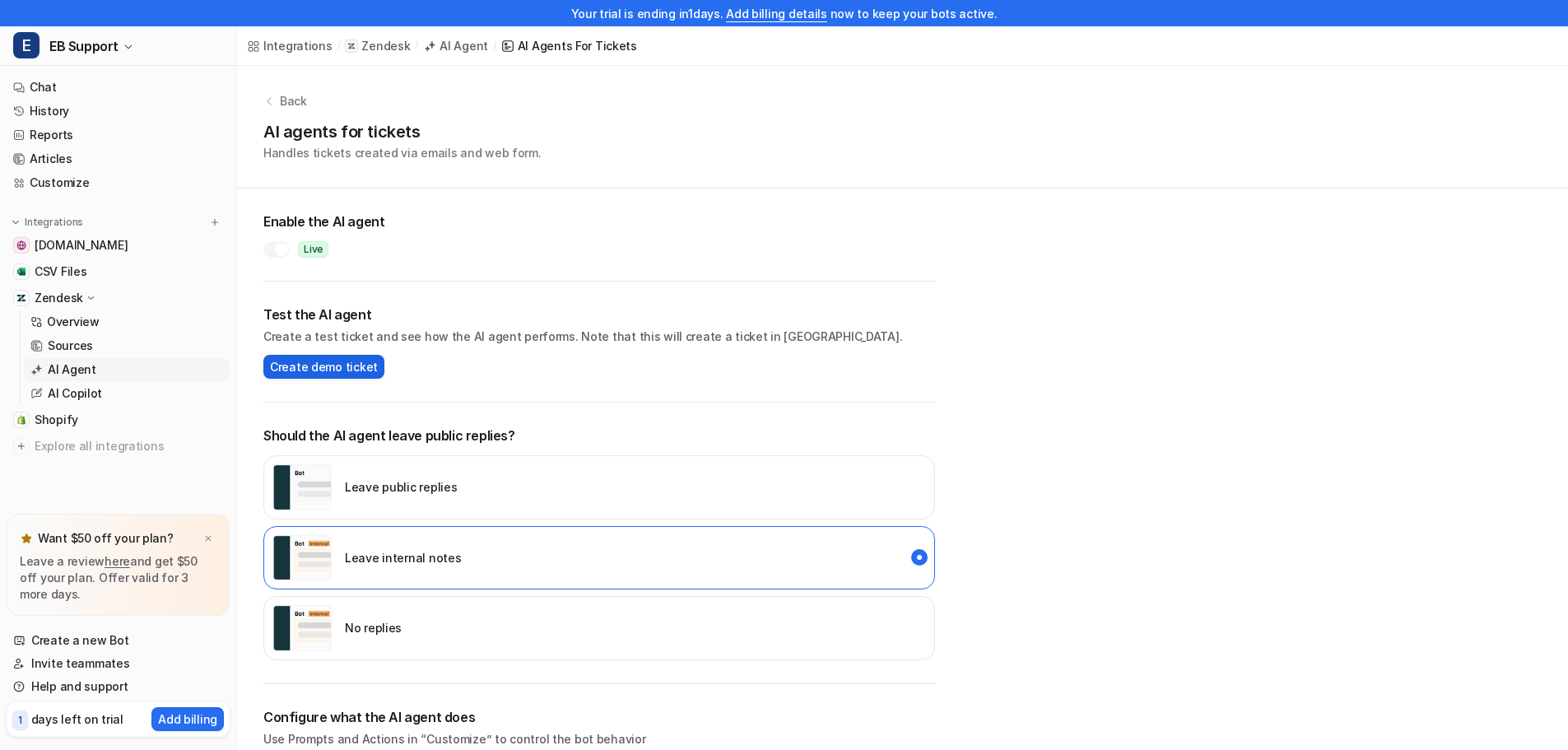
click at [306, 367] on span "Create demo ticket" at bounding box center [324, 367] width 108 height 18
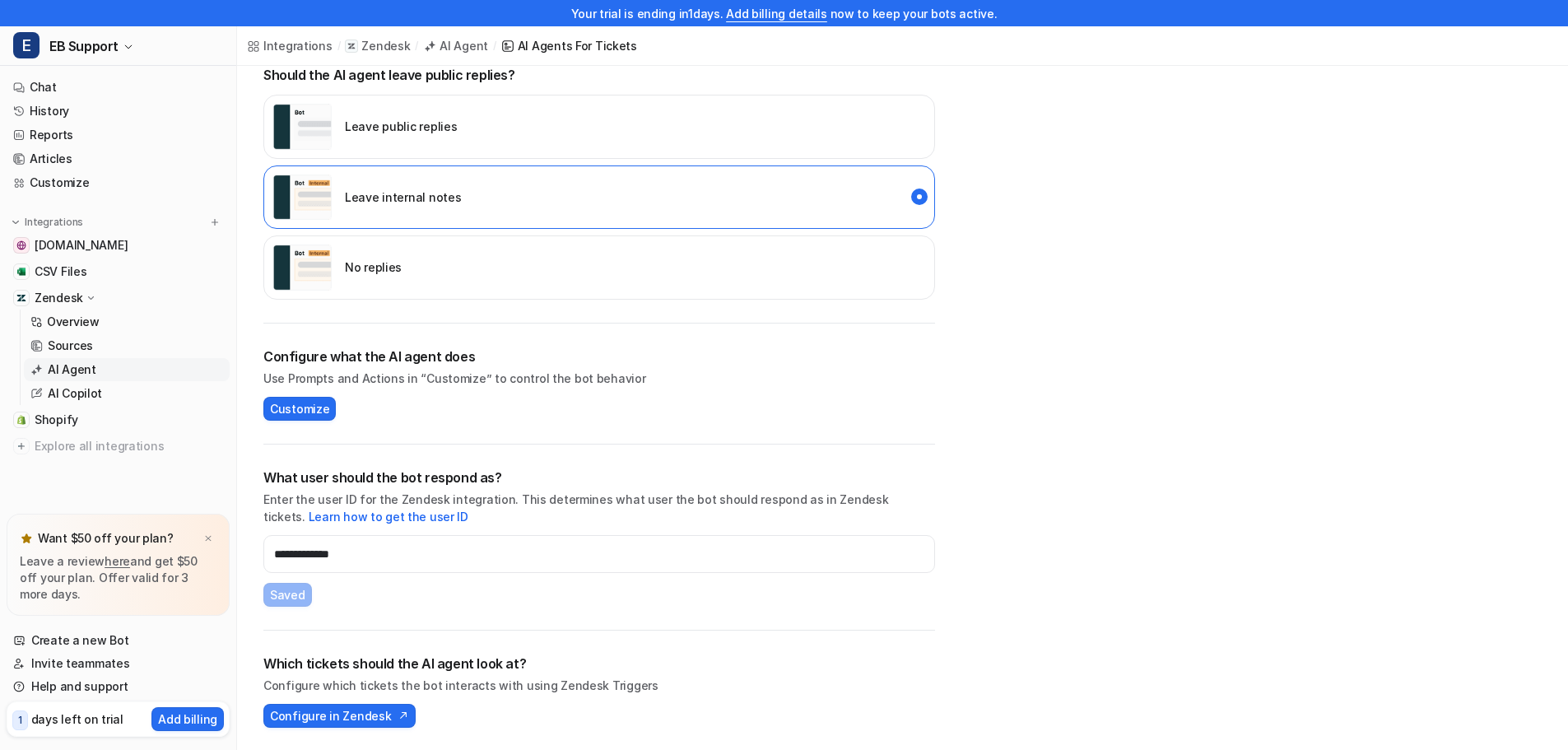
scroll to position [362, 0]
click at [469, 509] on link "Learn how to get the user ID" at bounding box center [388, 516] width 160 height 14
drag, startPoint x: 412, startPoint y: 560, endPoint x: -202, endPoint y: 517, distance: 615.5
click at [0, 388] on html "Your trial is ending [DATE]. Add billing details now to keep your bots active. …" at bounding box center [784, 13] width 1568 height 750
click at [469, 509] on link "Learn how to get the user ID" at bounding box center [388, 516] width 160 height 14
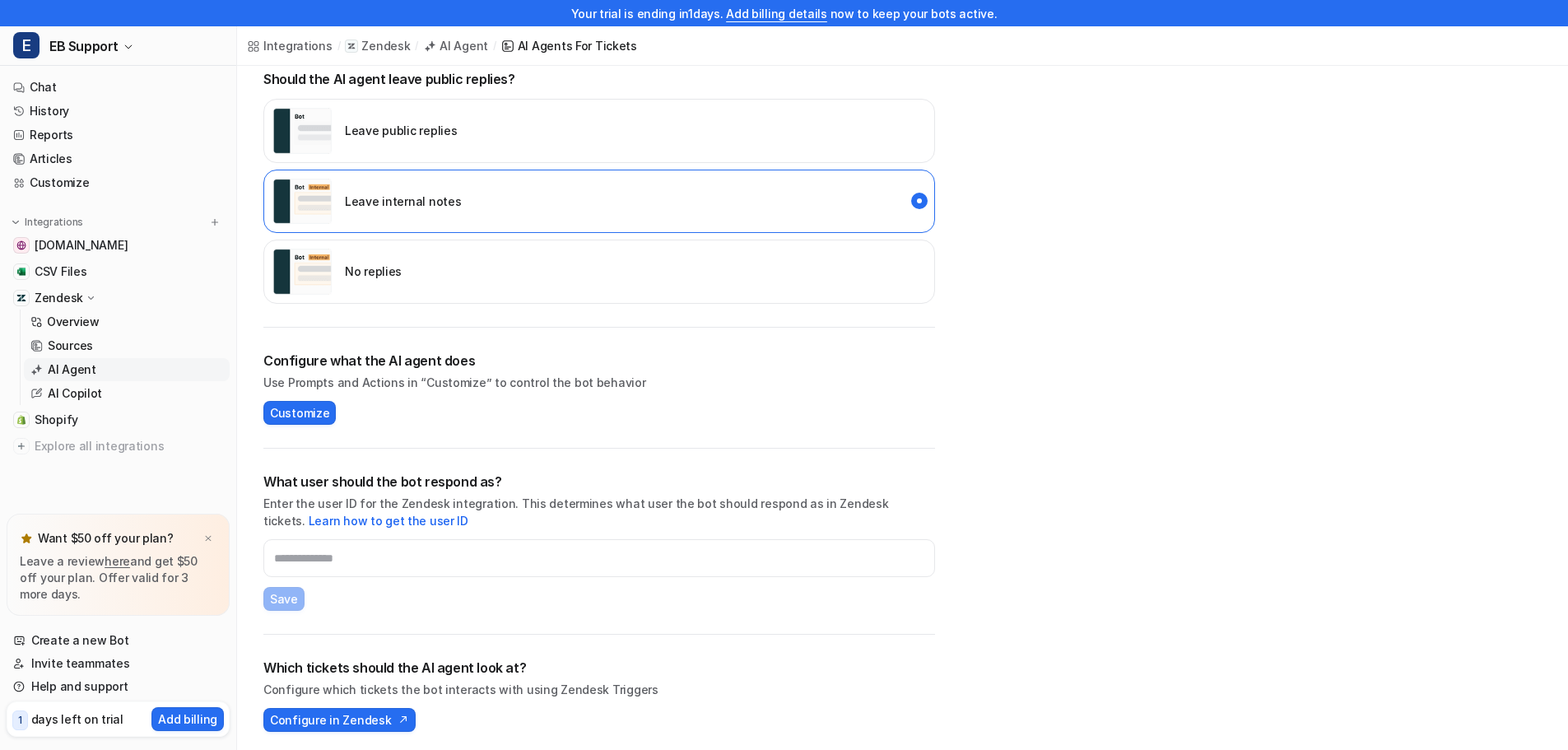
scroll to position [0, 0]
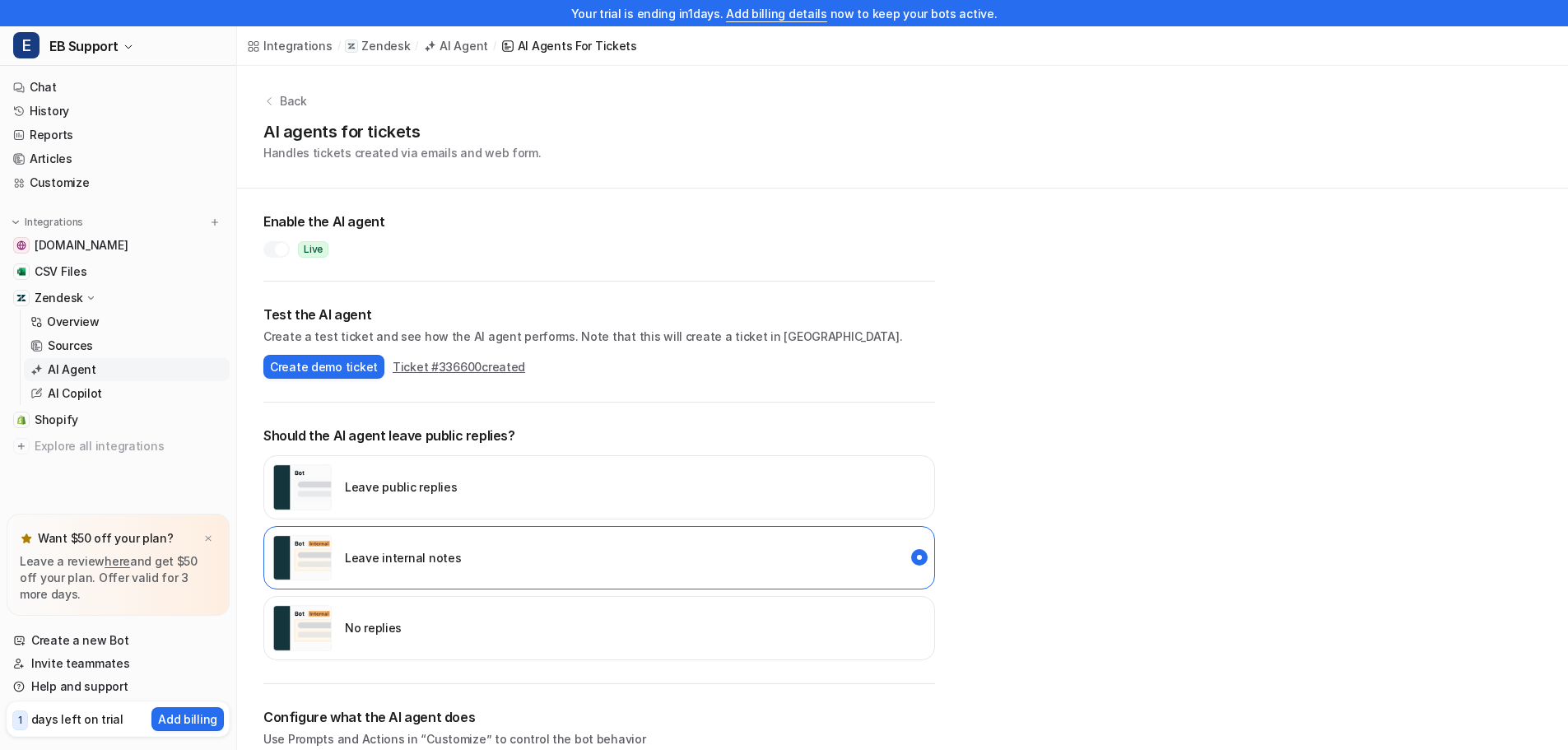
click at [571, 46] on div "AI Agents for tickets" at bounding box center [577, 45] width 120 height 18
click at [455, 44] on div "AI Agent" at bounding box center [464, 45] width 49 height 18
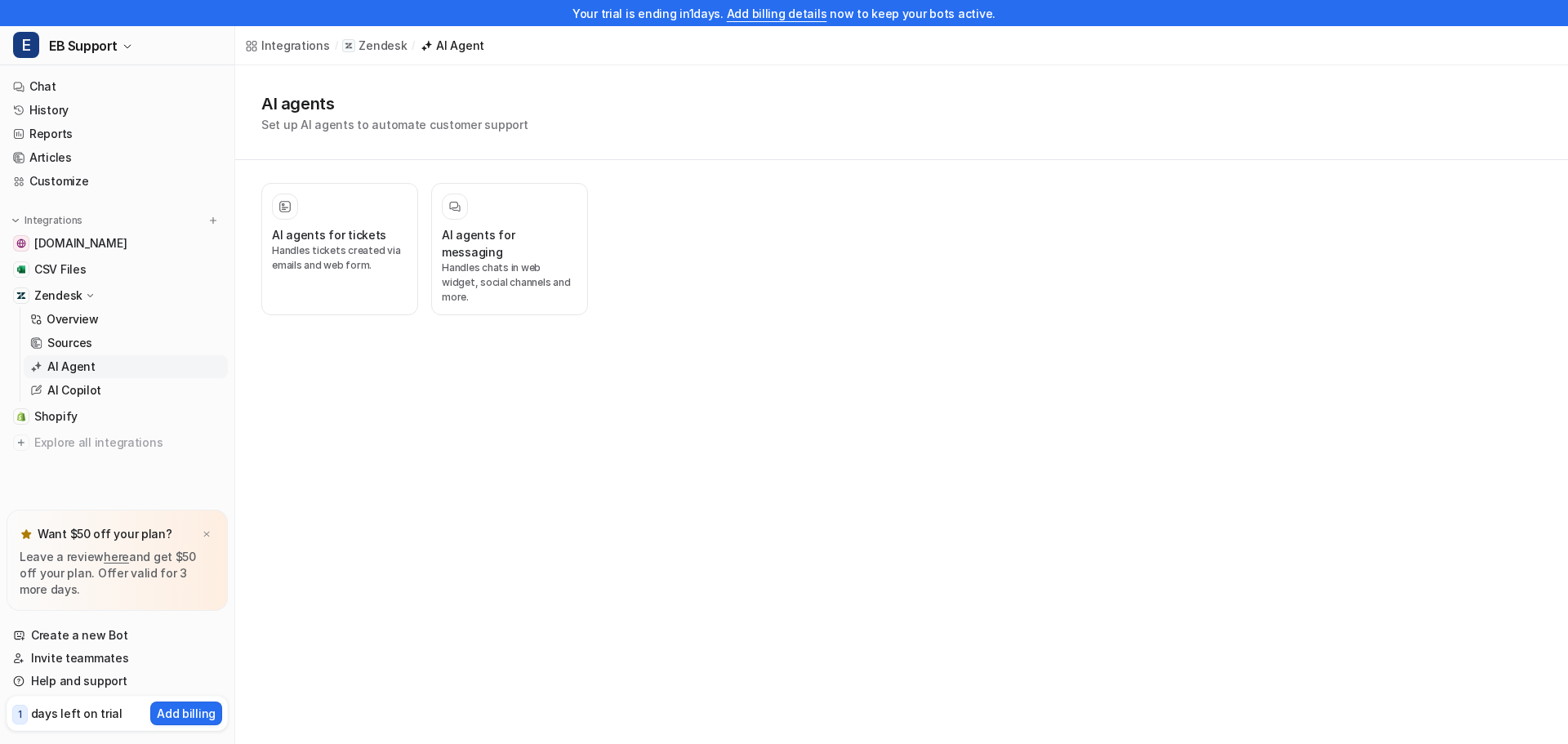
click at [367, 48] on p "Zendesk" at bounding box center [383, 46] width 48 height 17
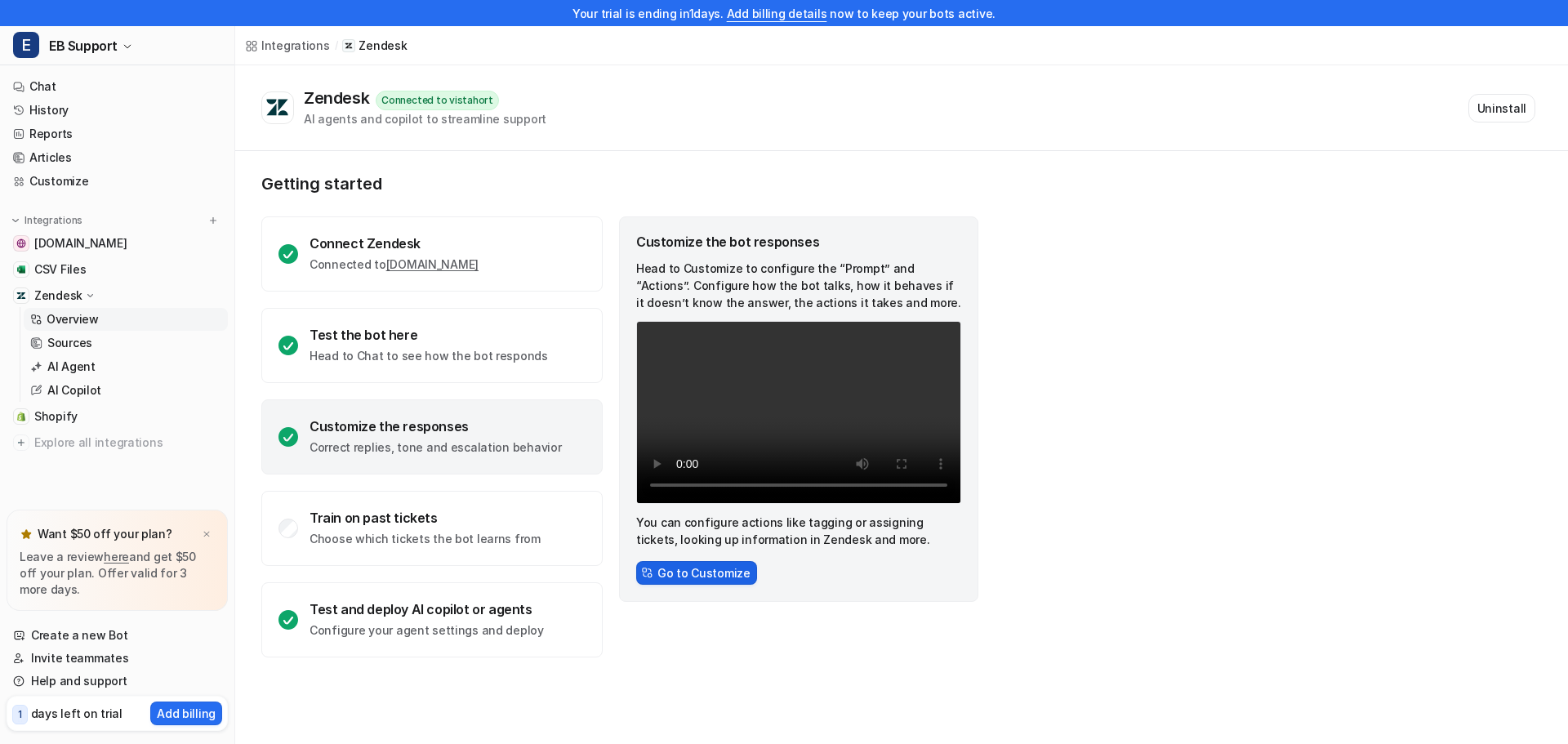
click at [717, 572] on button "Go to Customize" at bounding box center [697, 573] width 121 height 24
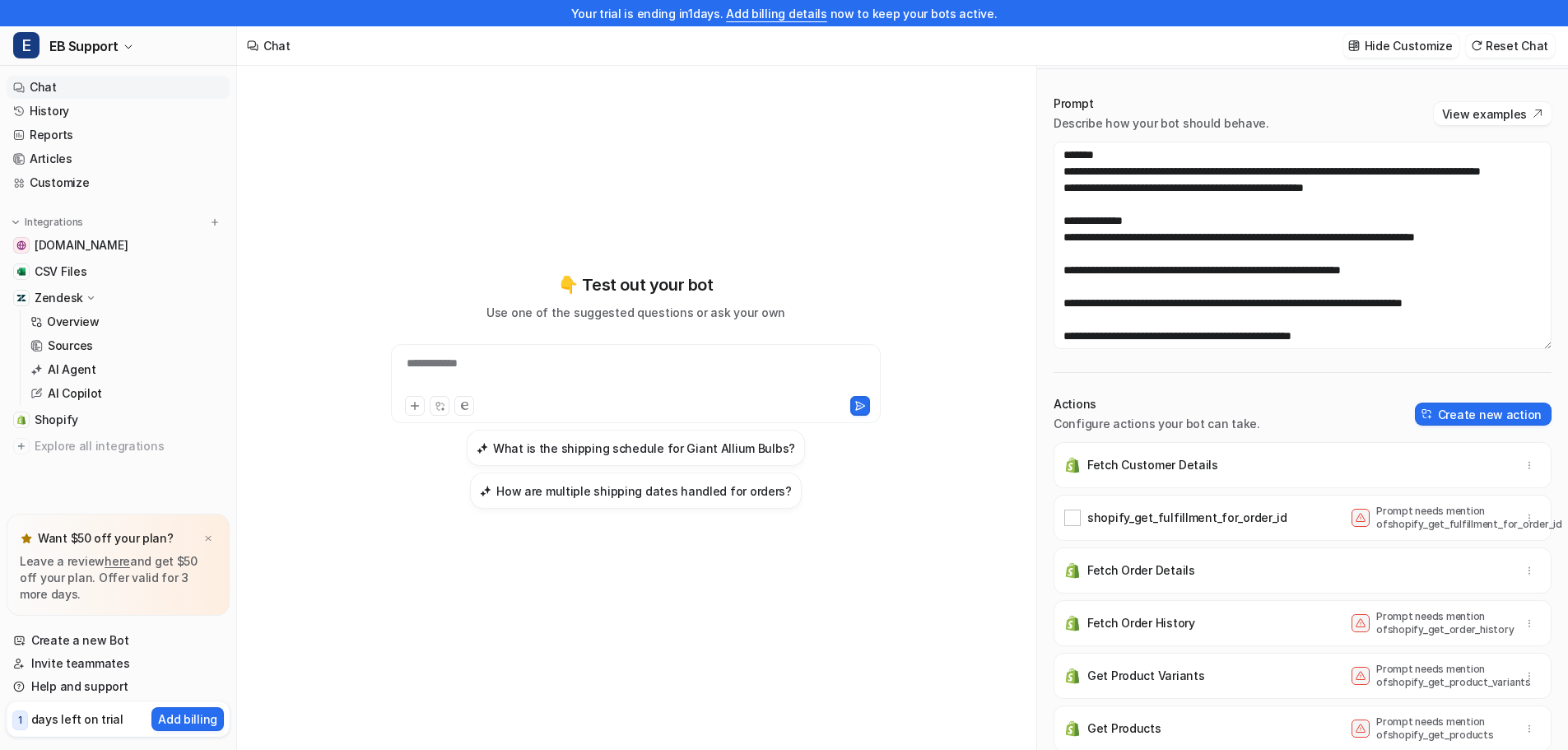
scroll to position [26, 0]
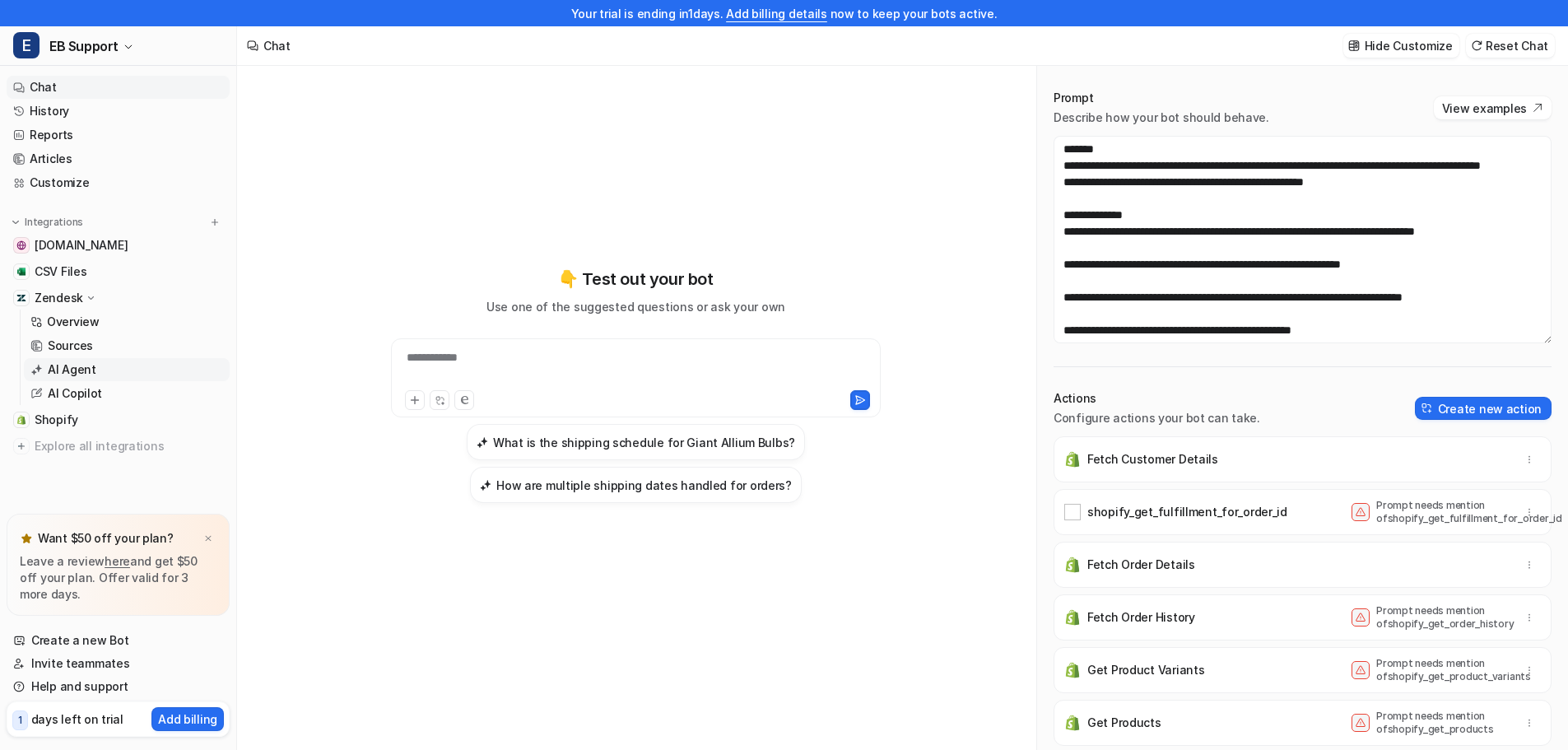
click at [74, 366] on p "AI Agent" at bounding box center [72, 370] width 49 height 17
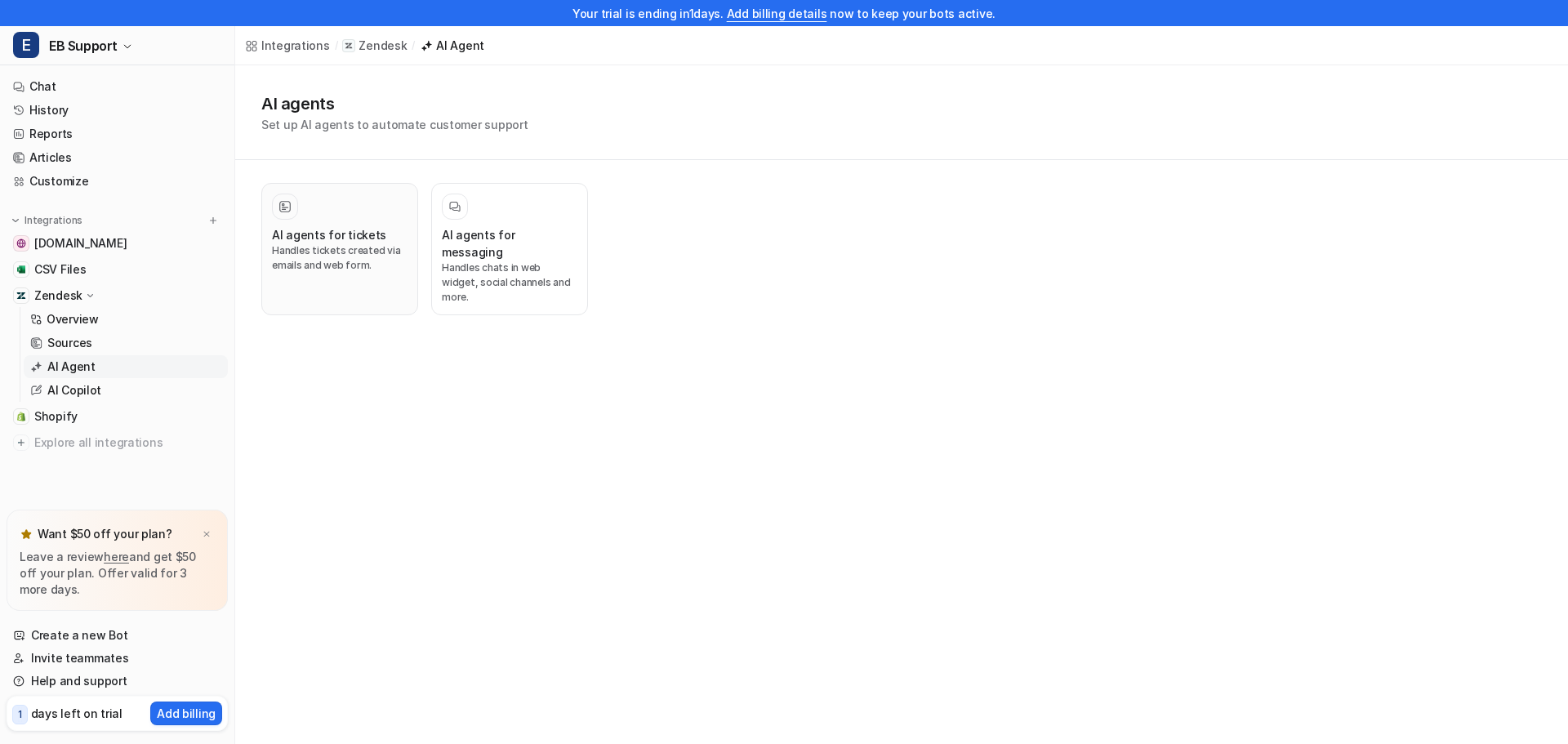
click at [345, 247] on p "Handles tickets created via emails and web form." at bounding box center [340, 257] width 135 height 29
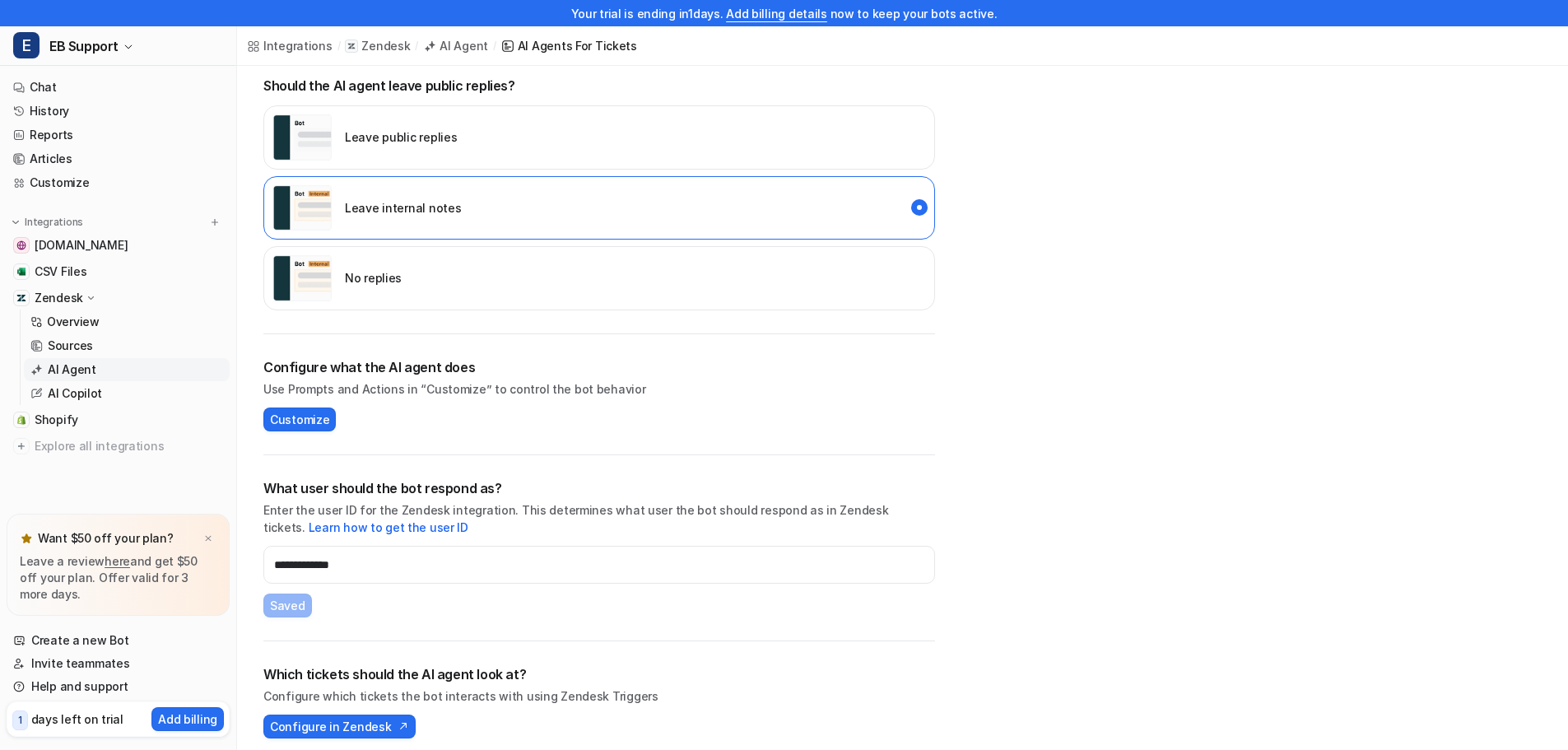
scroll to position [362, 0]
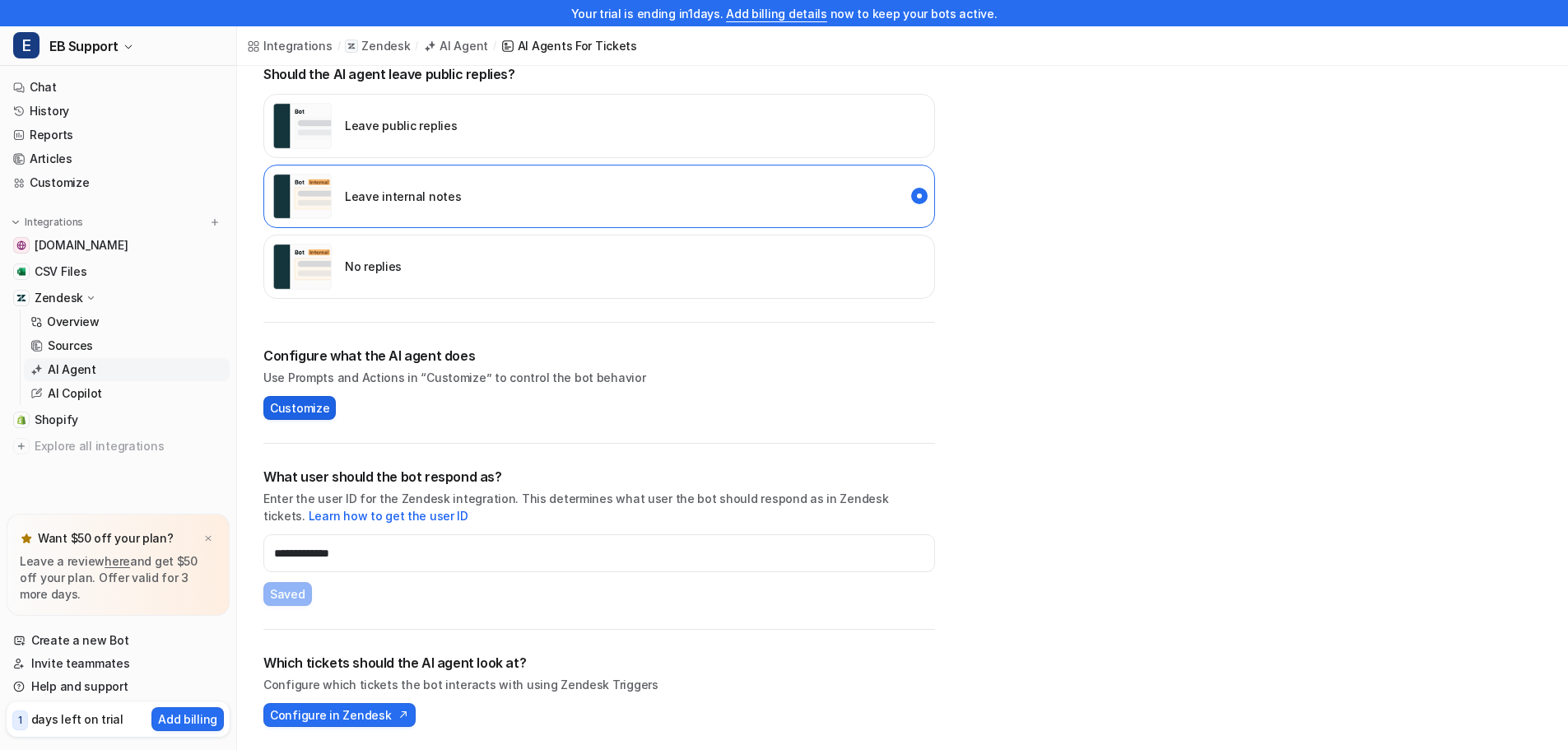
click at [299, 415] on span "Customize" at bounding box center [300, 408] width 59 height 18
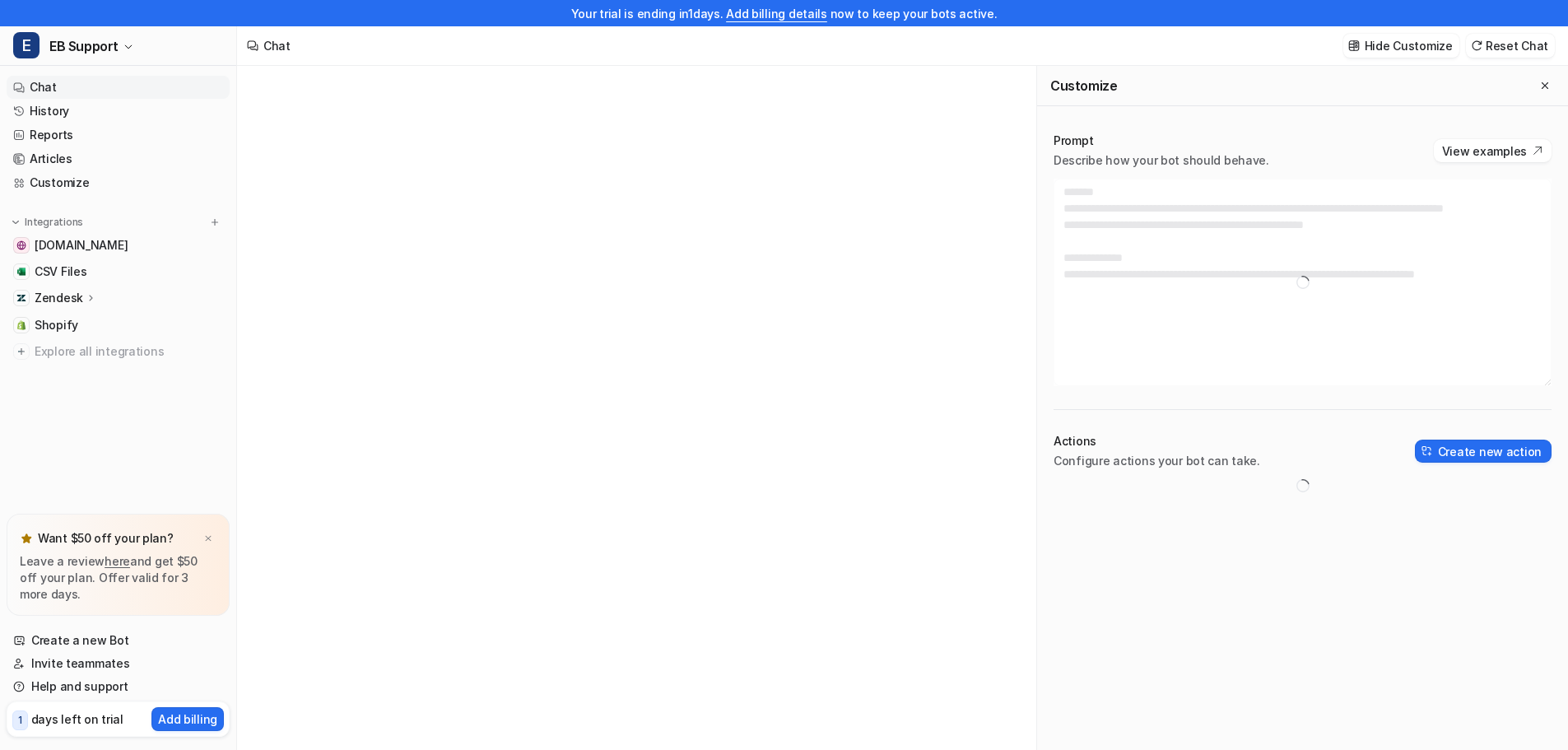
type textarea "**********"
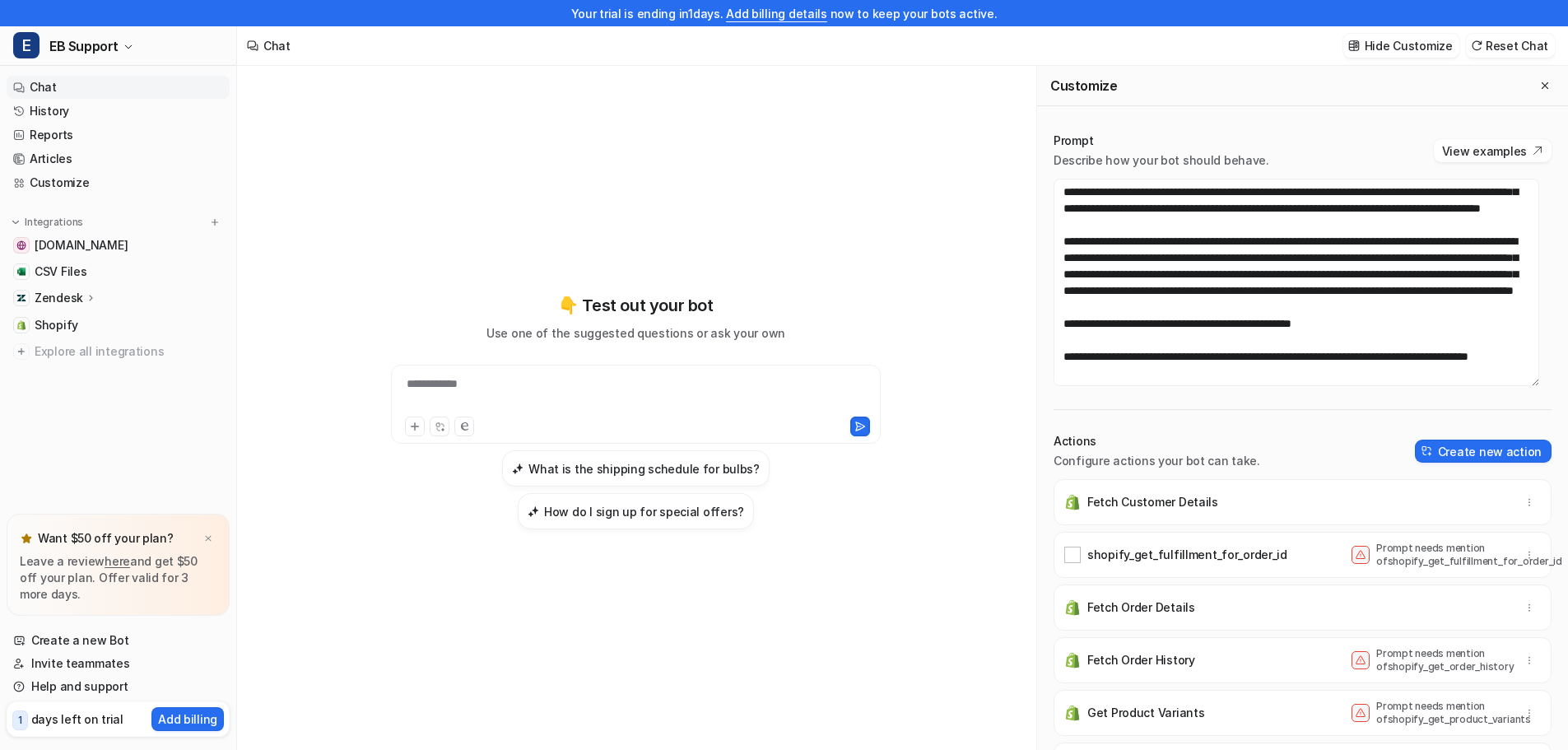
scroll to position [346, 0]
click at [1476, 451] on button "Create new action" at bounding box center [1483, 451] width 136 height 23
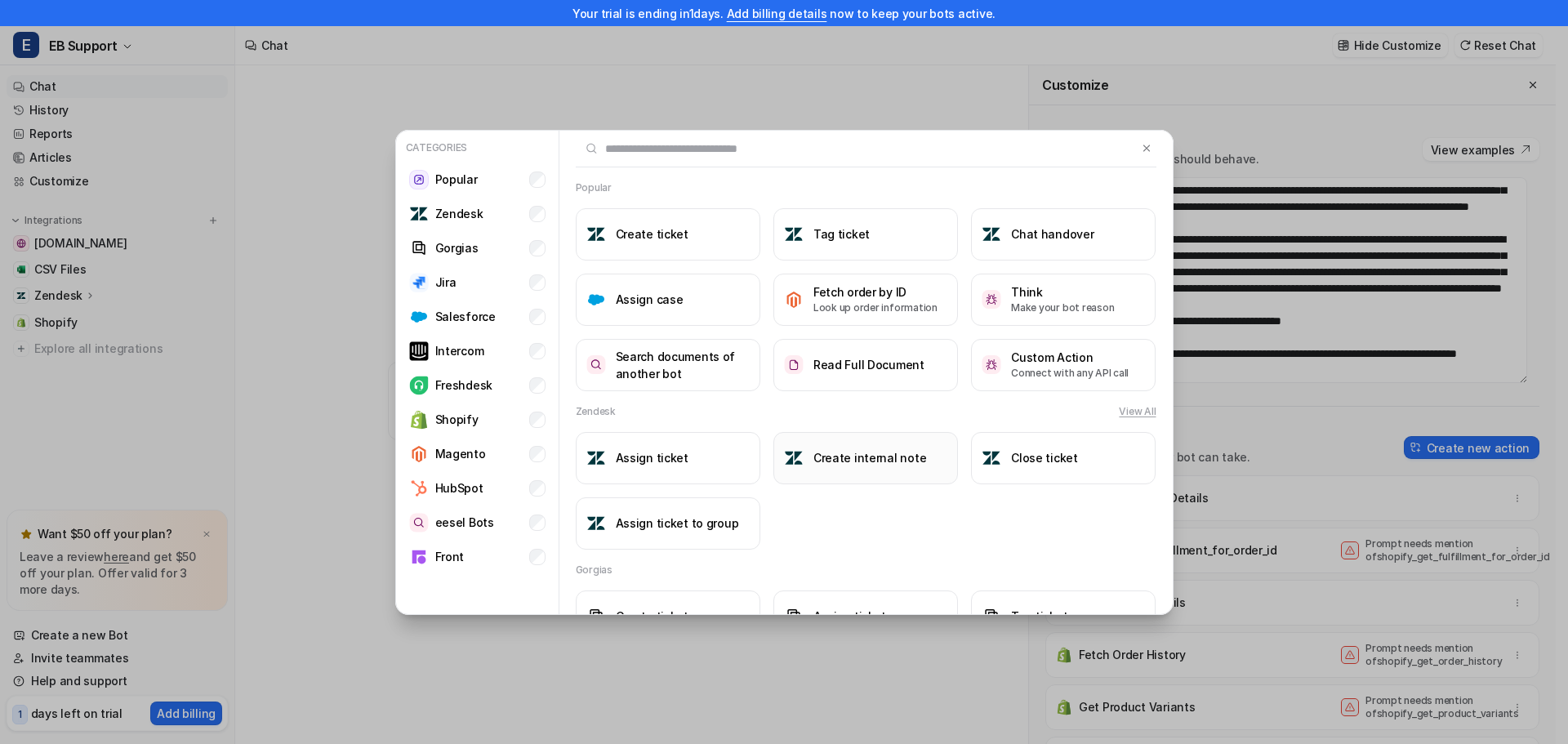
click at [863, 463] on h3 "Create internal note" at bounding box center [870, 458] width 113 height 17
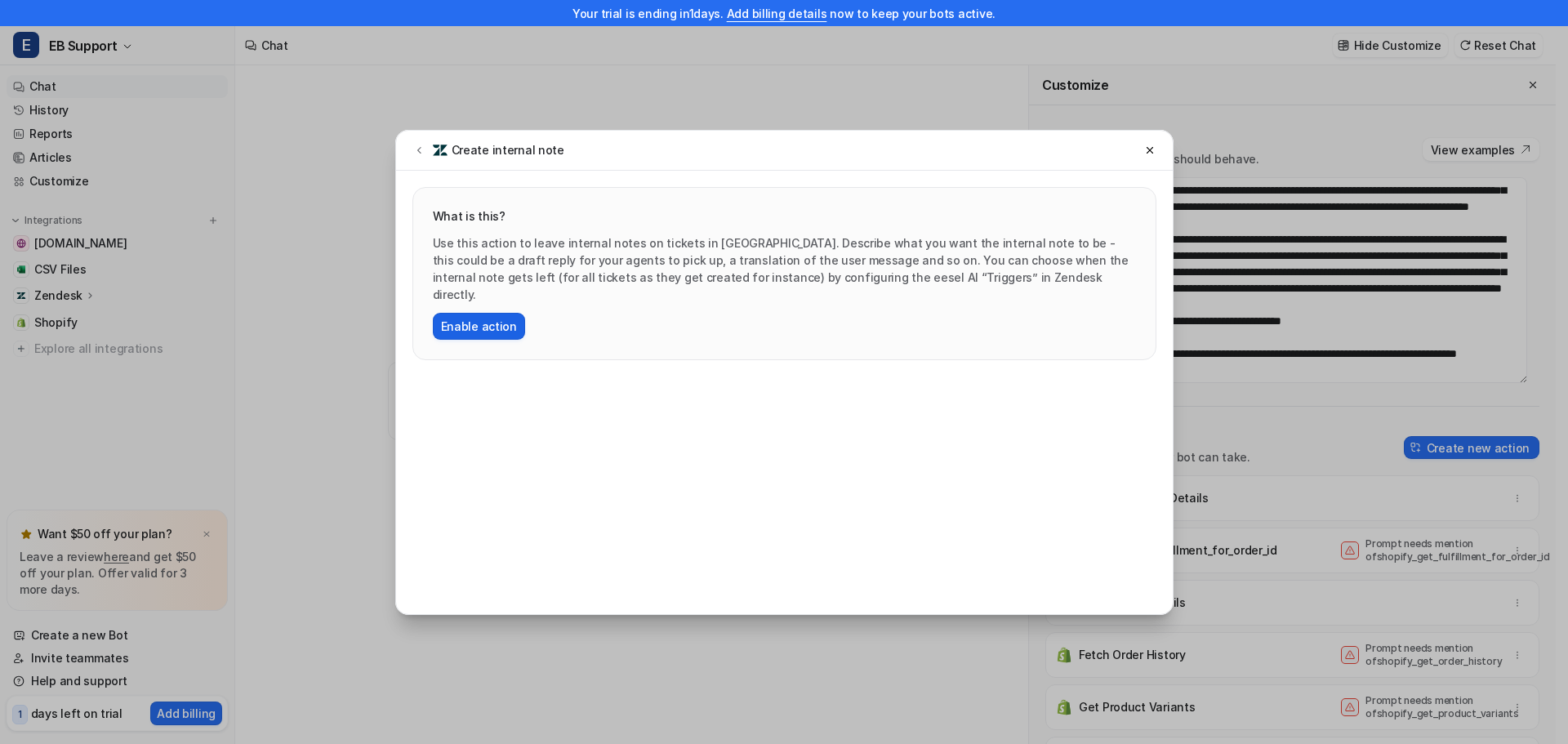
click at [480, 313] on button "Enable action" at bounding box center [478, 326] width 92 height 27
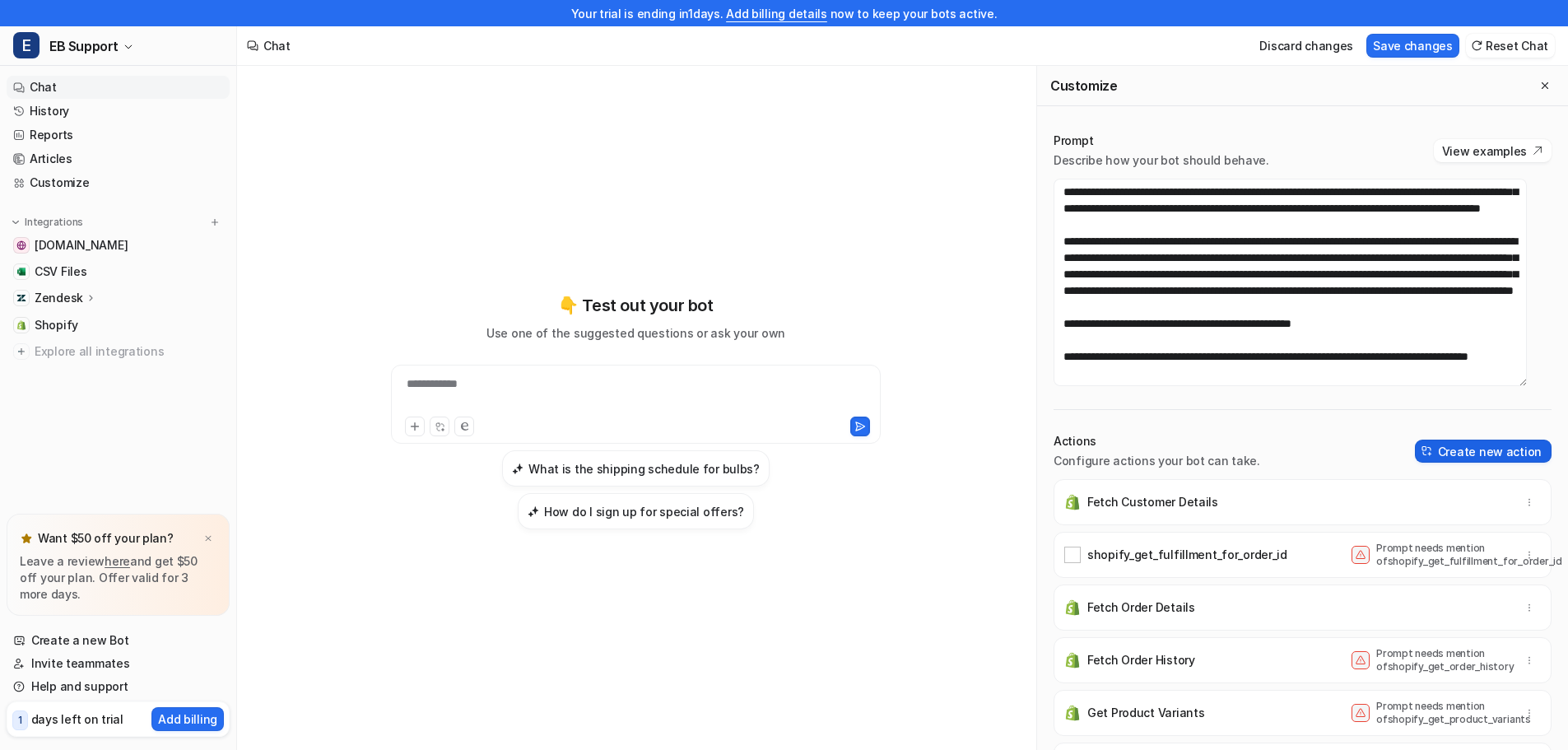
click at [1478, 449] on button "Create new action" at bounding box center [1483, 451] width 136 height 23
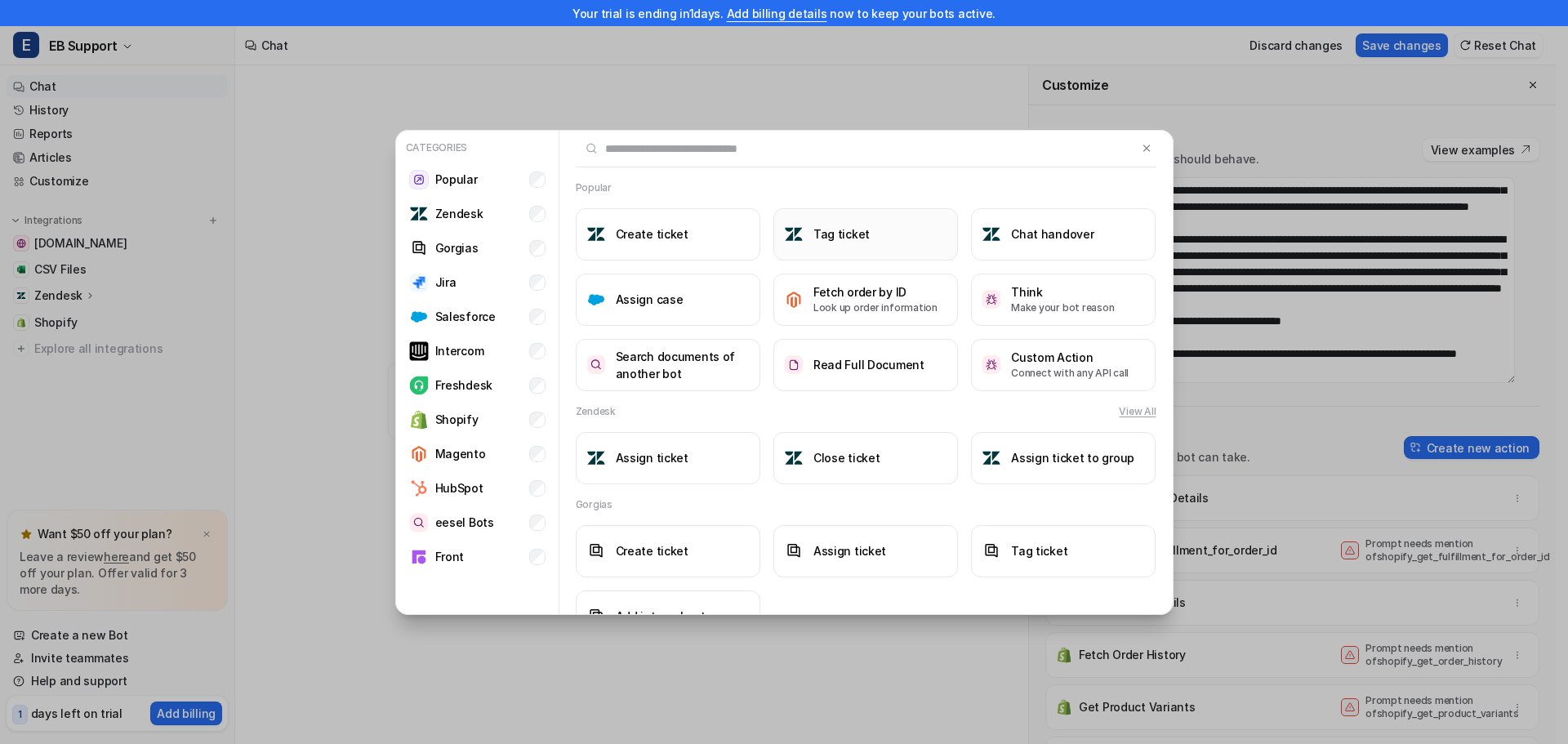
click at [848, 237] on h3 "Tag ticket" at bounding box center [842, 233] width 56 height 17
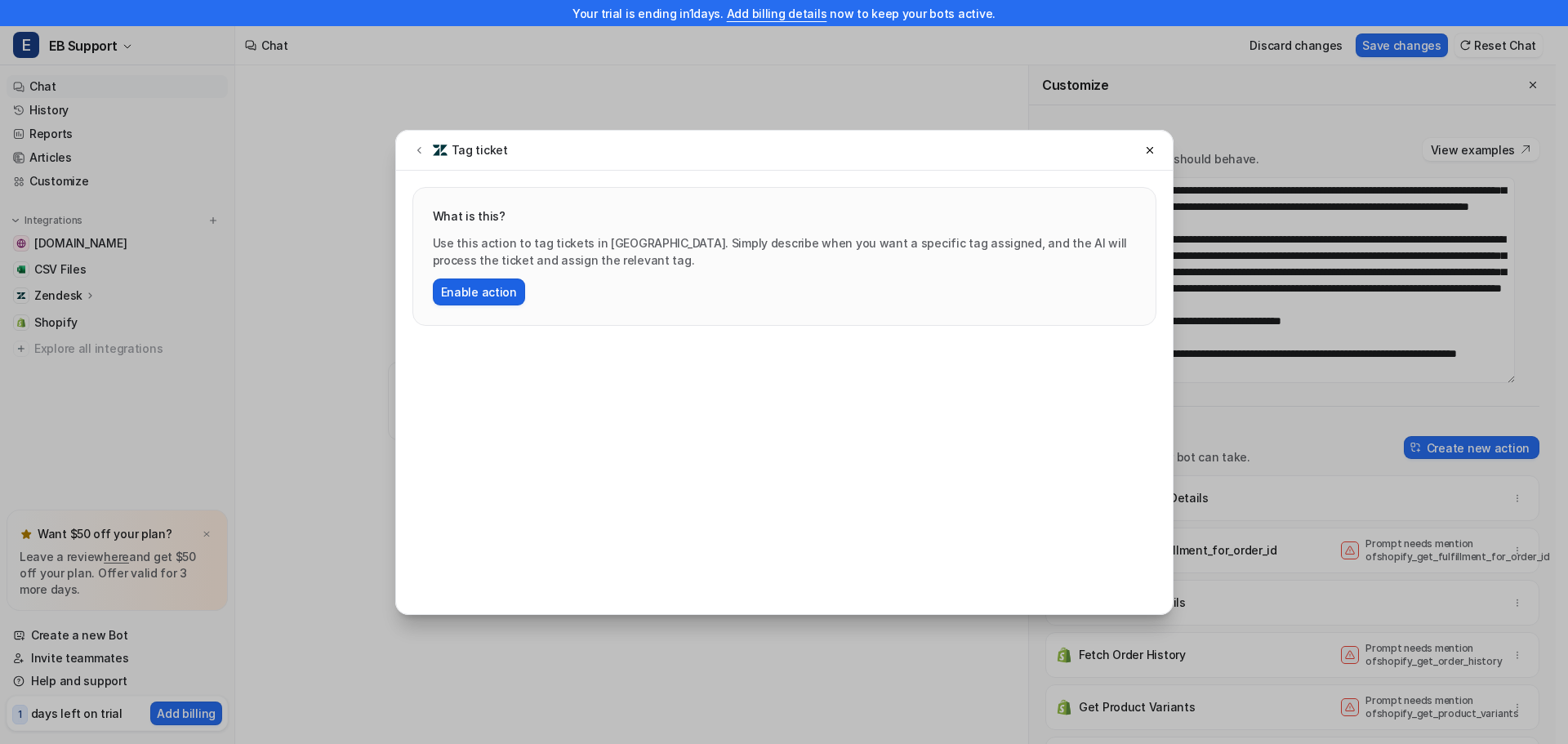
click at [483, 295] on button "Enable action" at bounding box center [478, 291] width 92 height 27
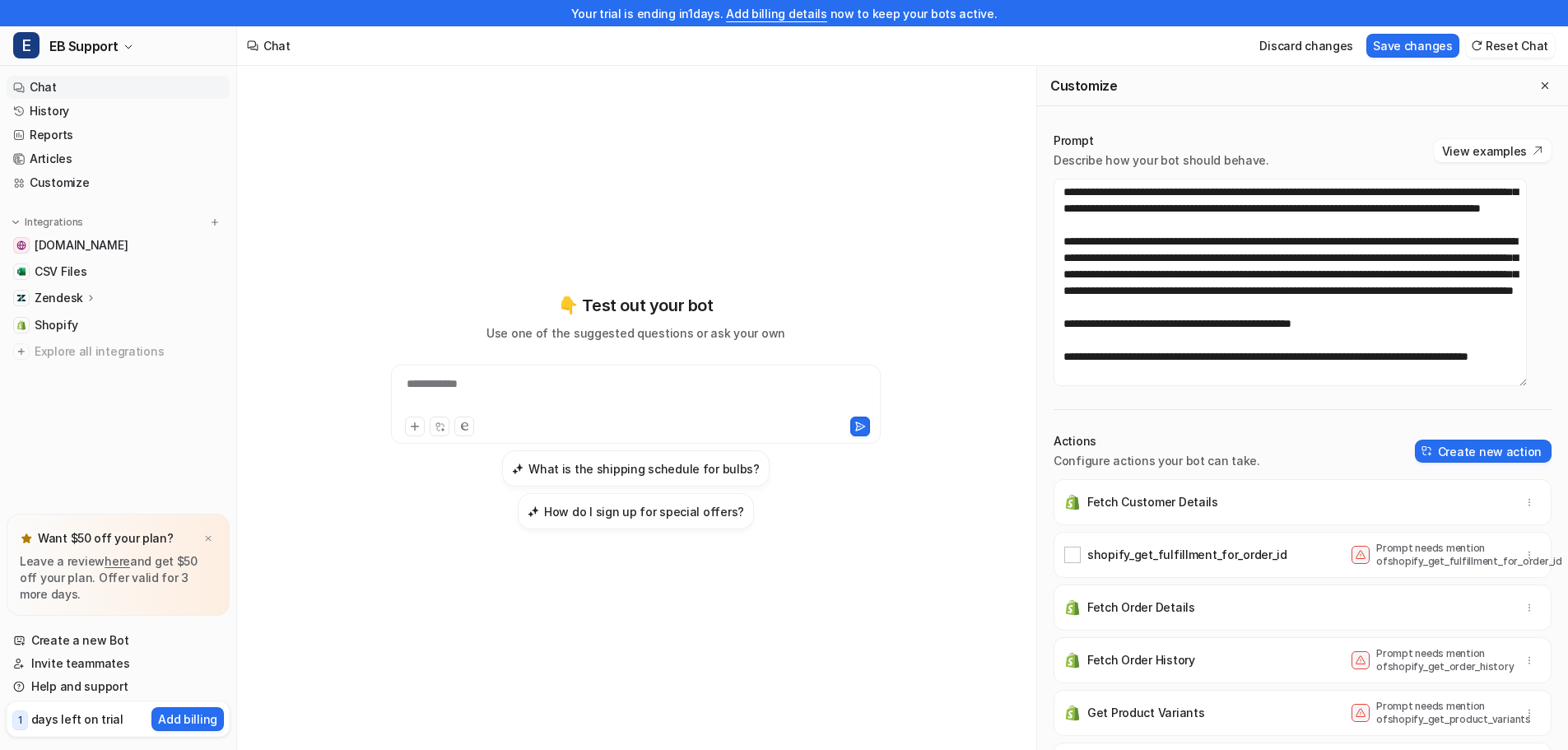
click at [64, 292] on p "Zendesk" at bounding box center [59, 298] width 49 height 17
click at [69, 345] on p "Sources" at bounding box center [70, 346] width 45 height 17
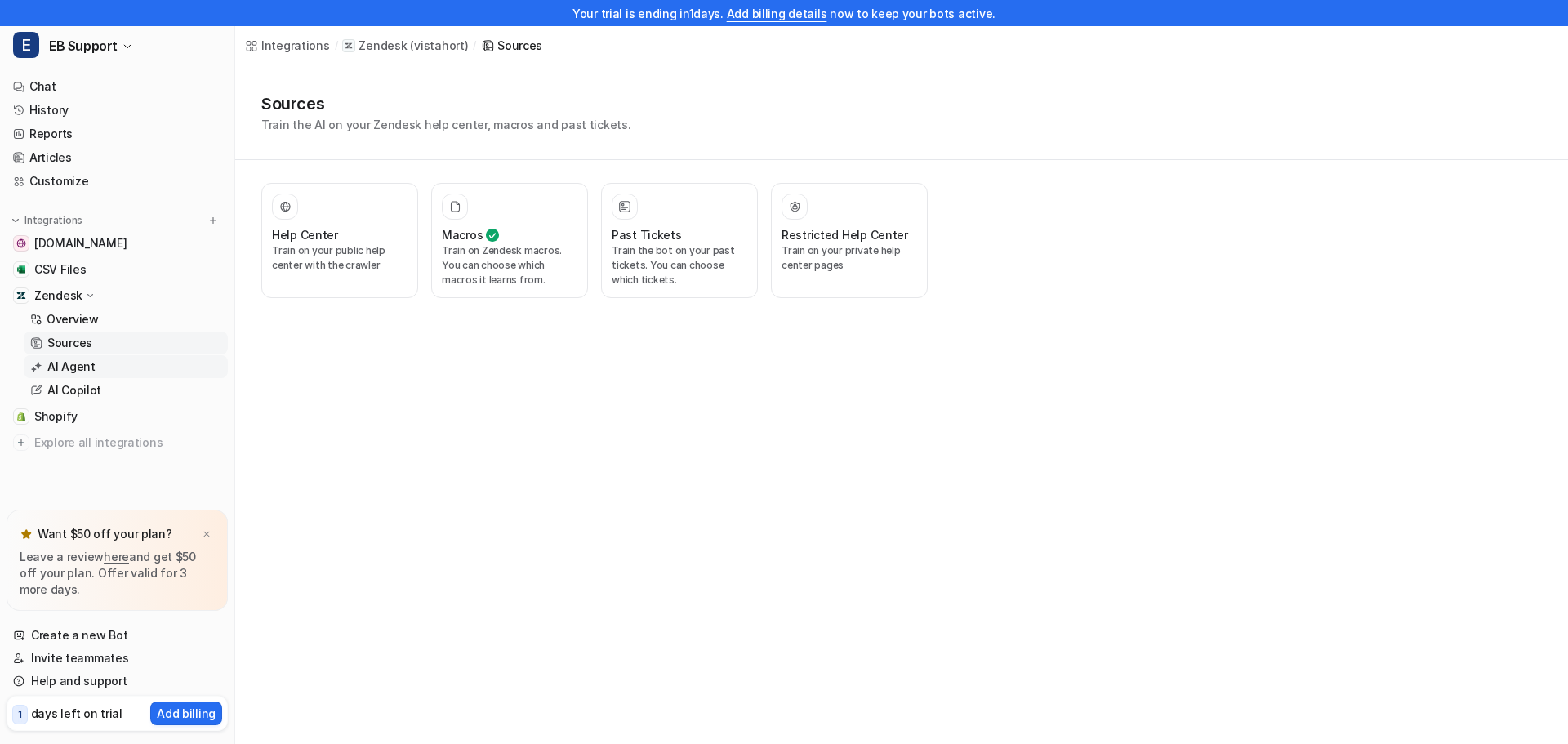
click at [57, 370] on p "AI Agent" at bounding box center [71, 367] width 48 height 17
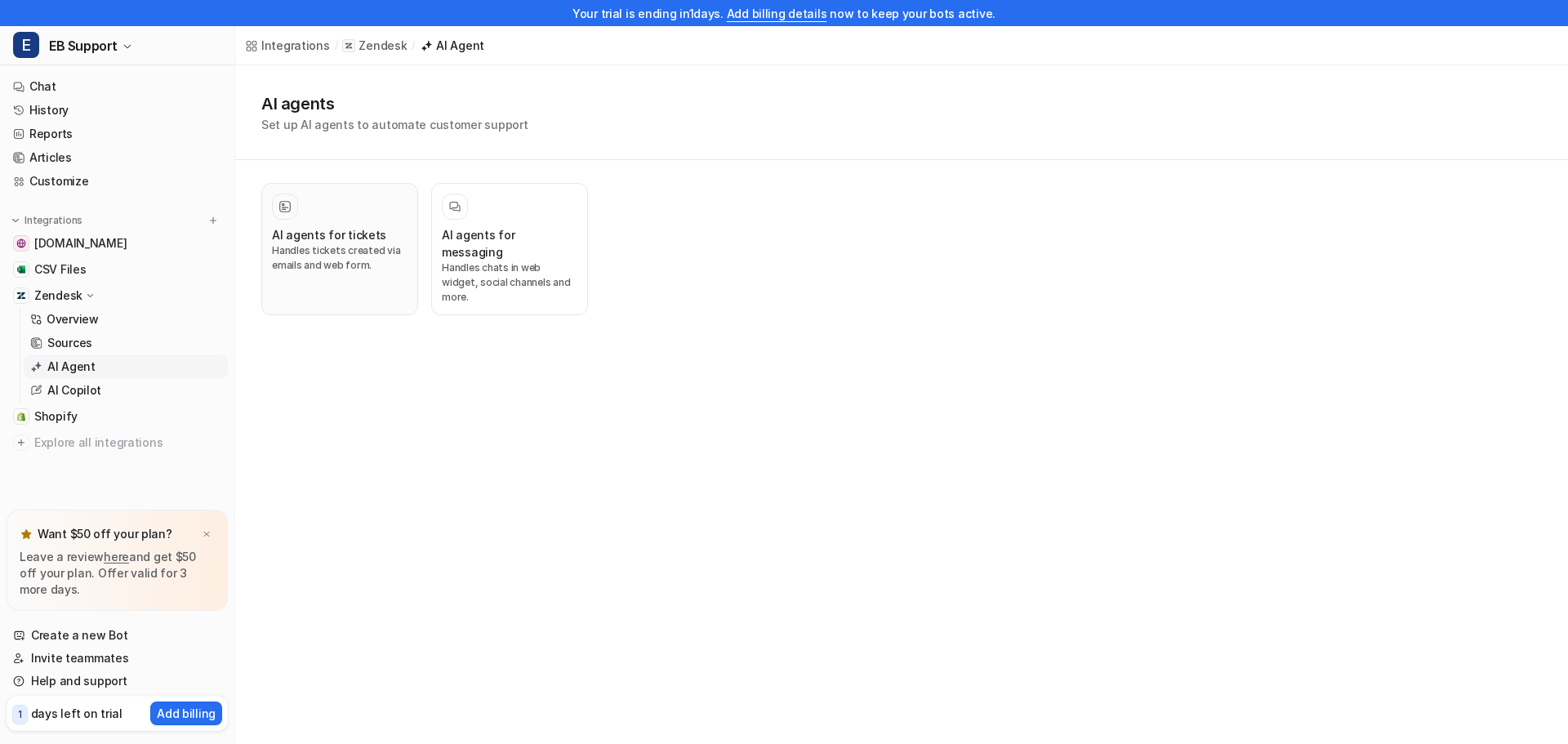
click at [362, 228] on h3 "AI agents for tickets" at bounding box center [330, 234] width 115 height 17
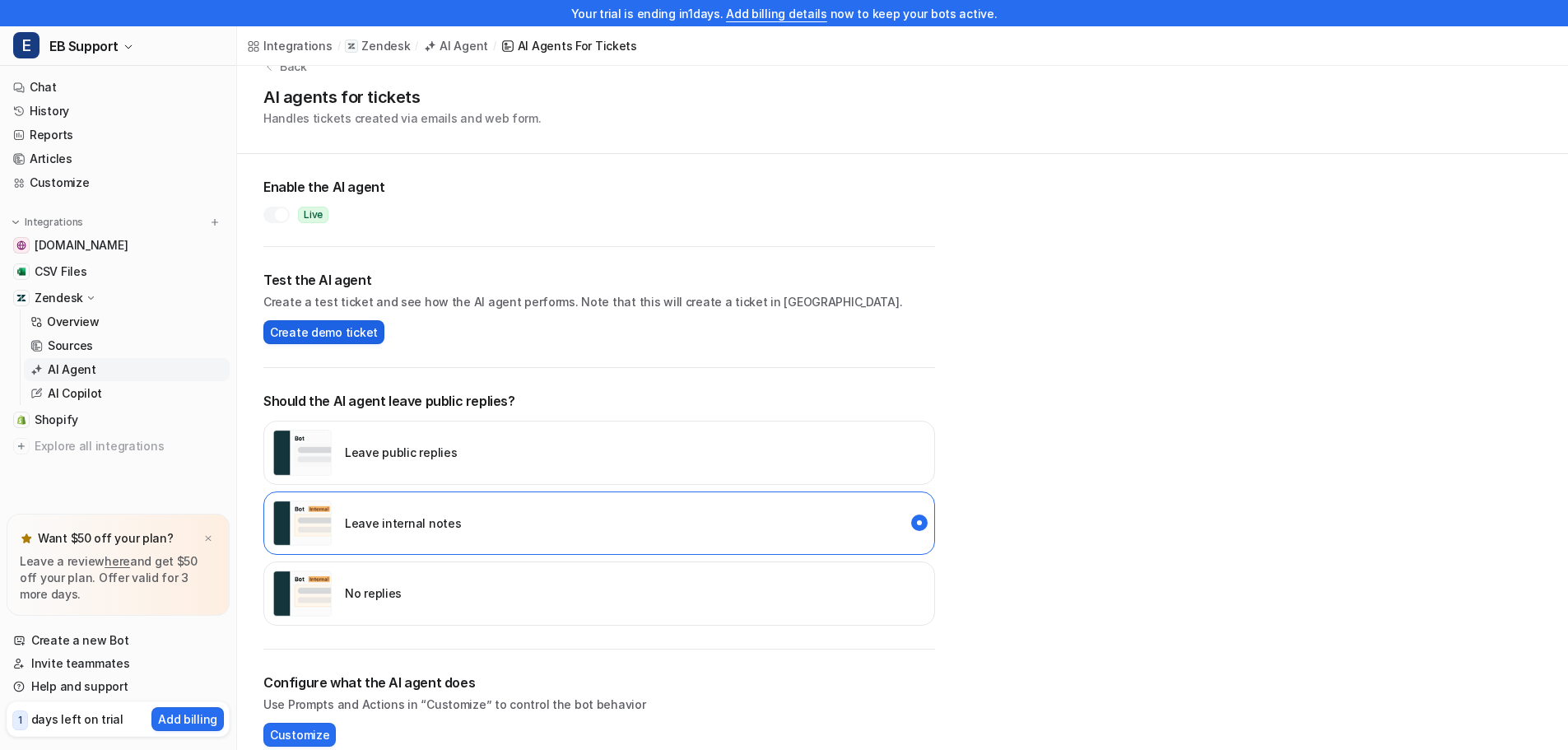
scroll to position [32, 0]
click at [300, 335] on span "Create demo ticket" at bounding box center [324, 334] width 108 height 18
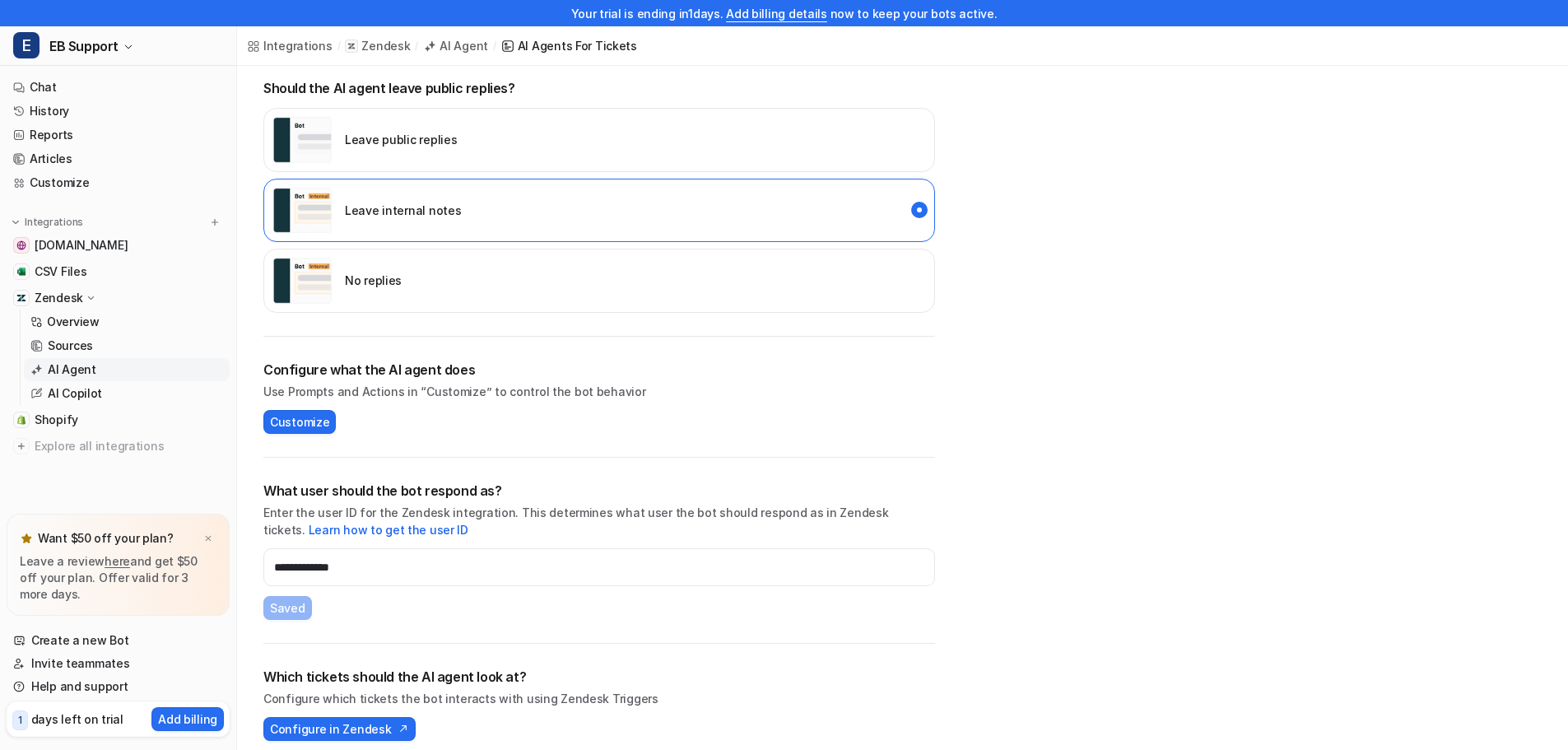
scroll to position [362, 0]
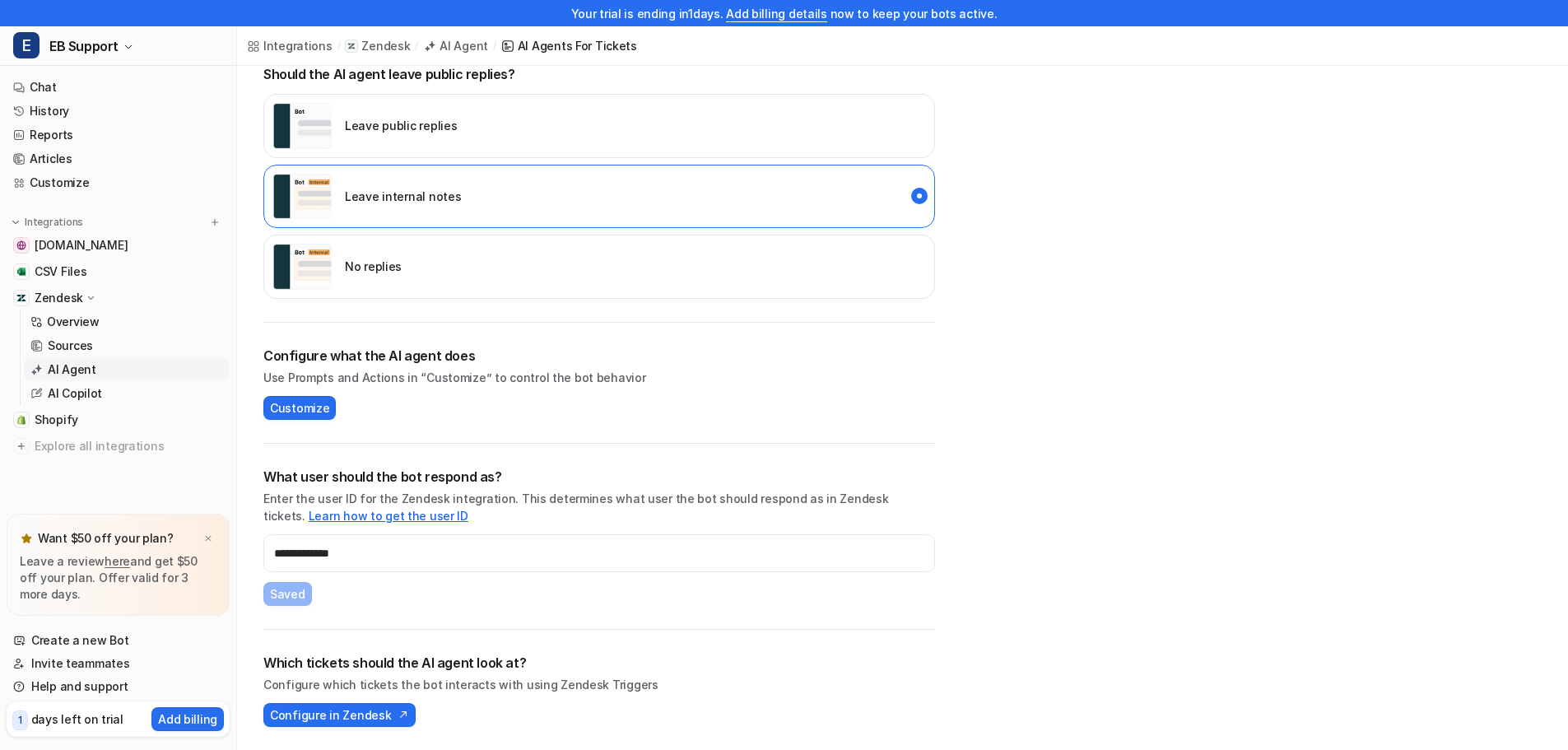
click at [469, 509] on link "Learn how to get the user ID" at bounding box center [388, 516] width 160 height 14
click at [66, 319] on p "Overview" at bounding box center [73, 322] width 53 height 17
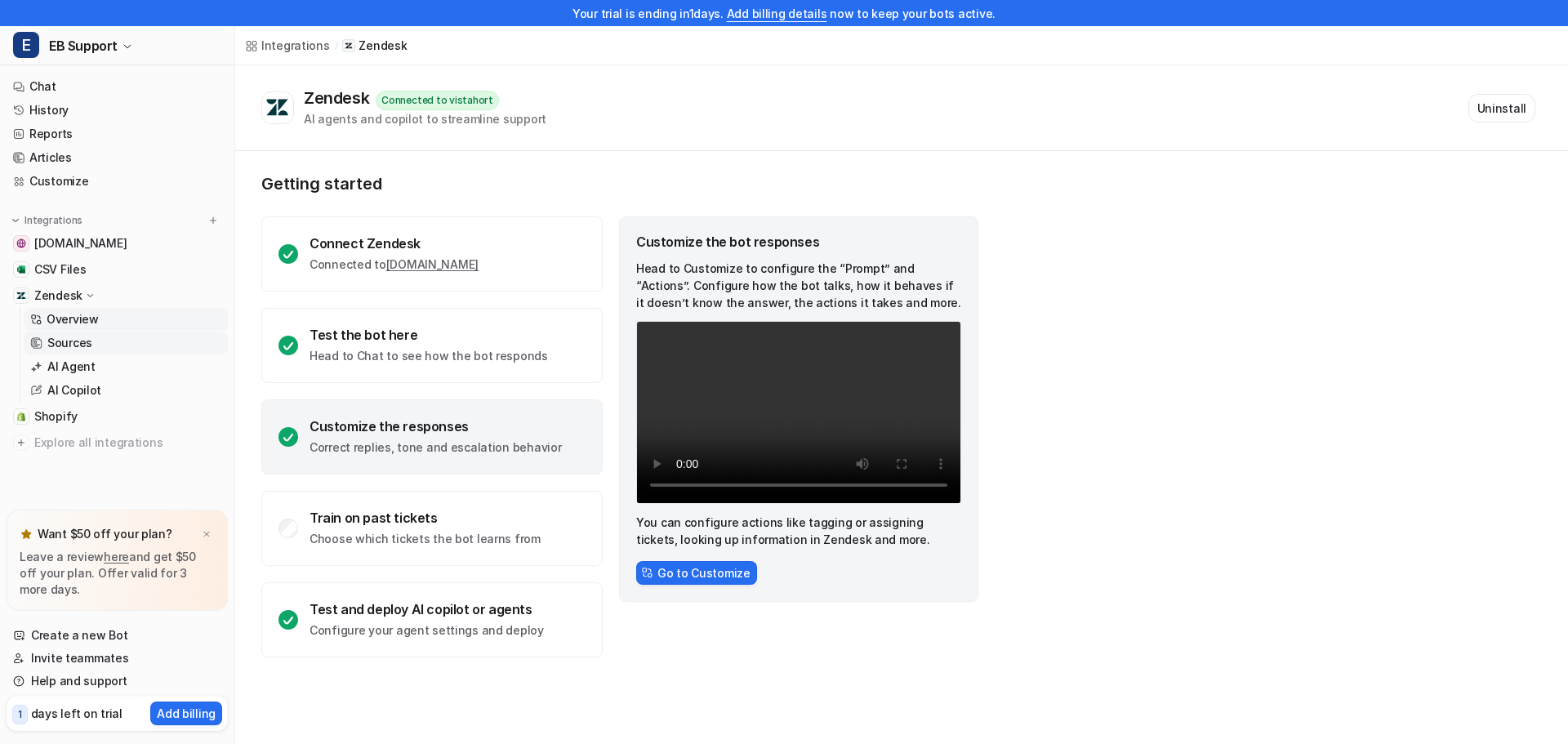
click at [74, 343] on p "Sources" at bounding box center [70, 343] width 45 height 17
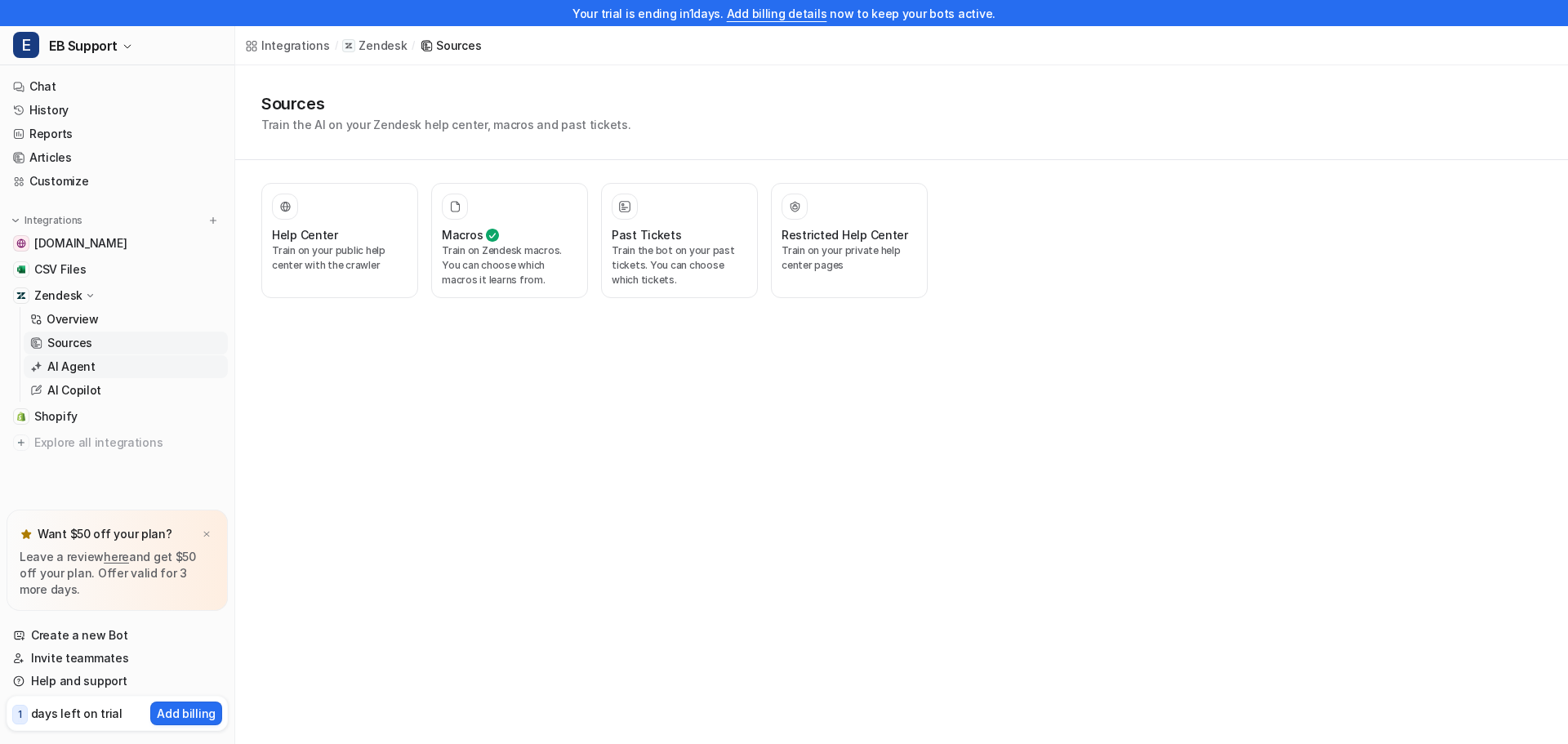
click at [68, 368] on p "AI Agent" at bounding box center [71, 367] width 48 height 17
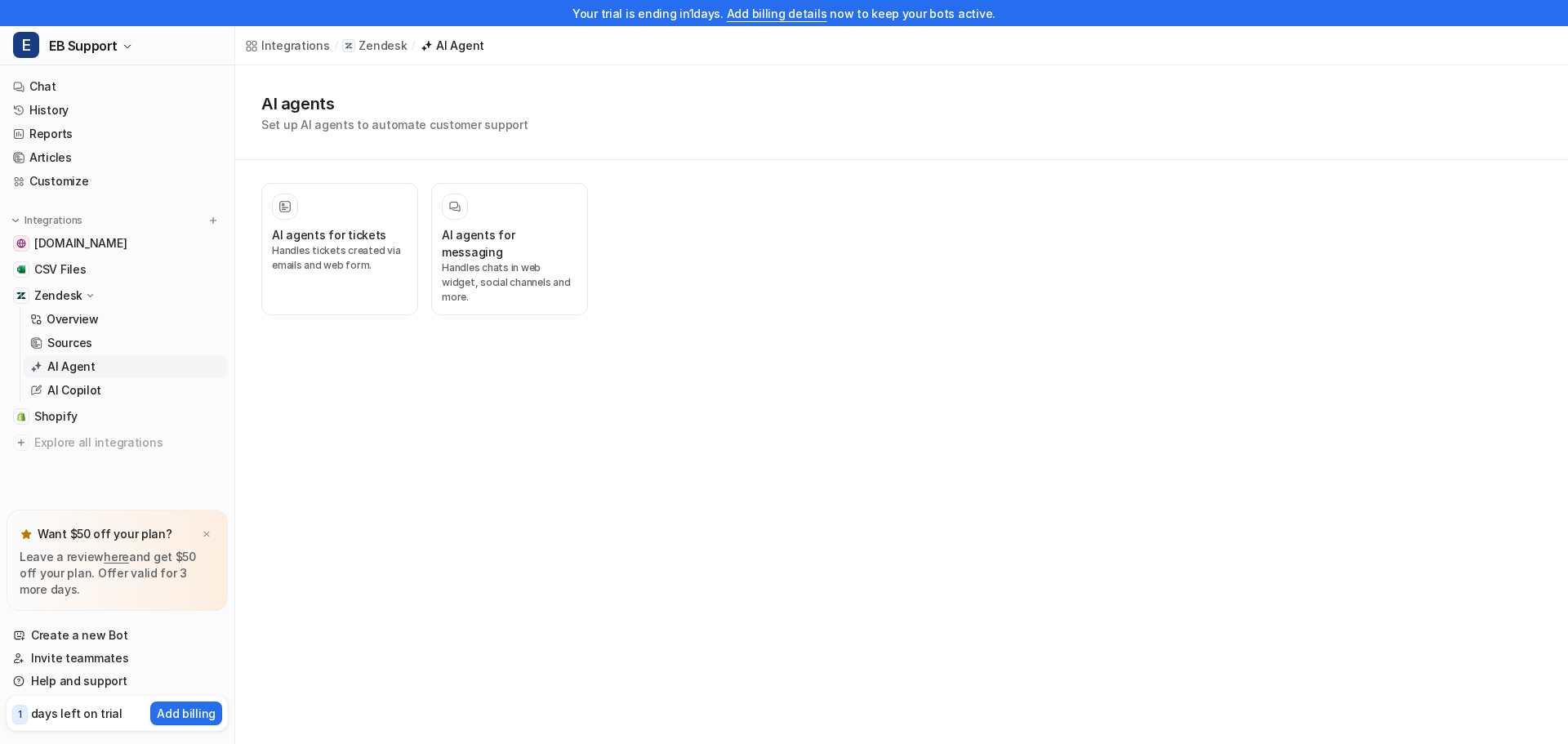
click at [294, 38] on div "Integrations" at bounding box center [296, 45] width 69 height 17
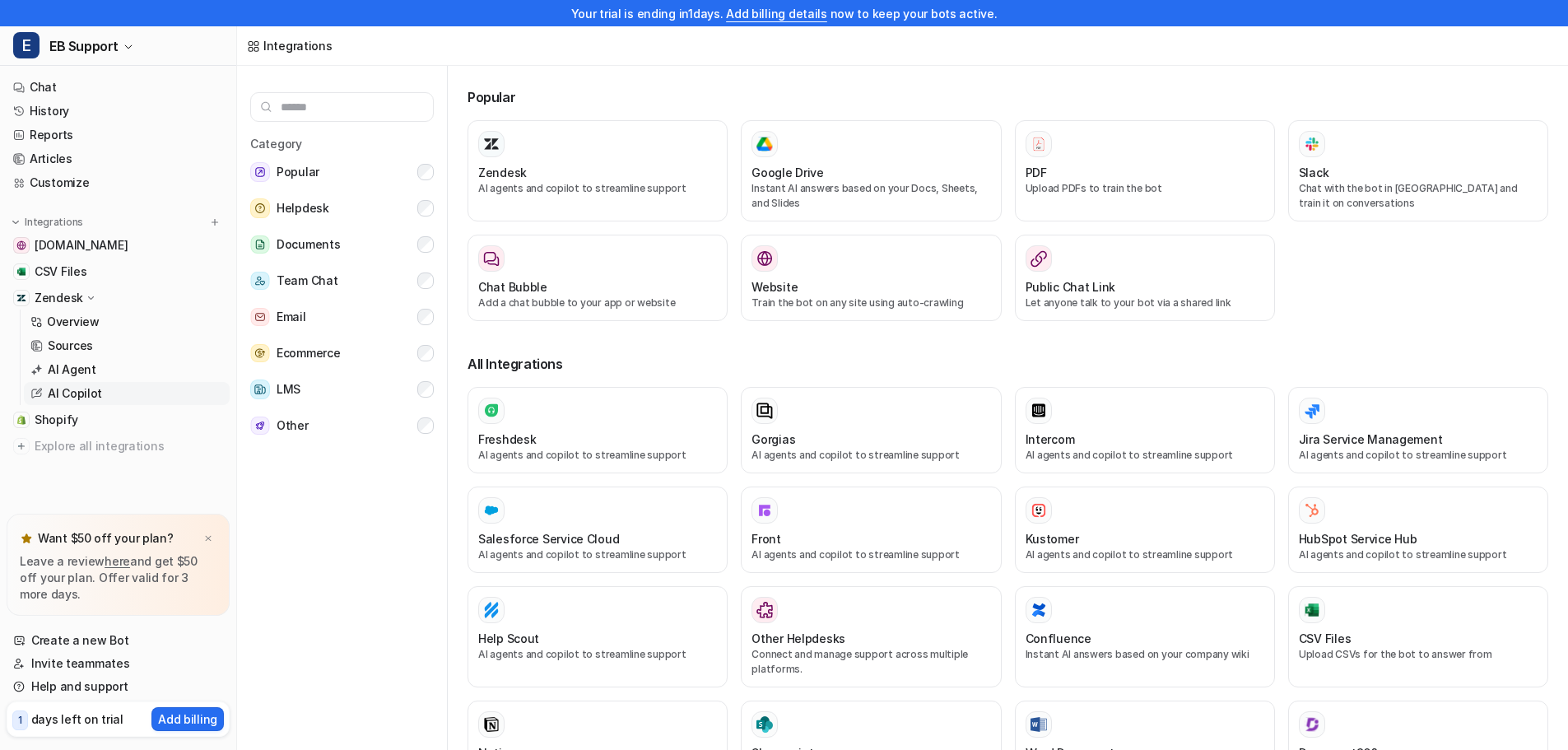
click at [66, 392] on p "AI Copilot" at bounding box center [74, 393] width 54 height 17
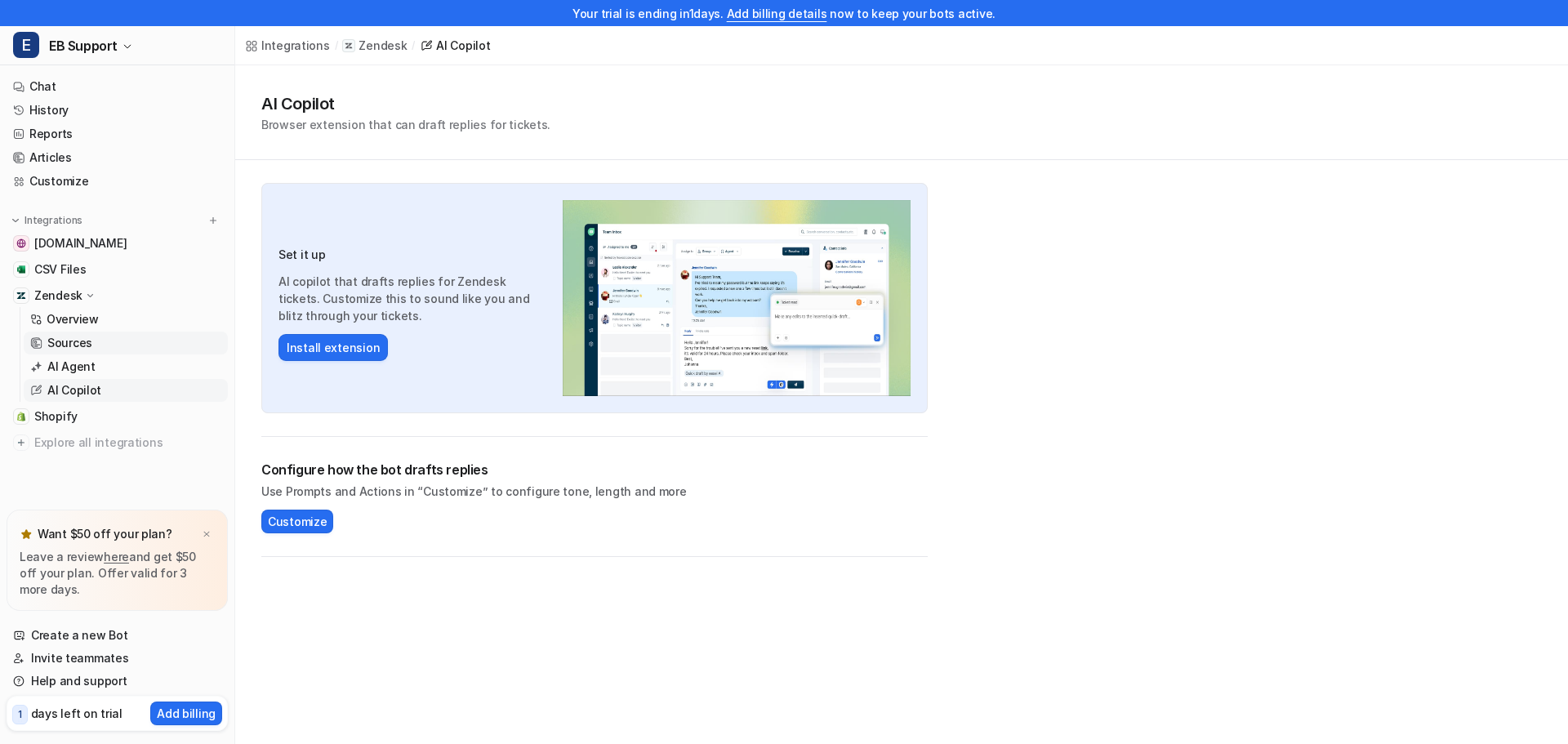
click at [66, 340] on p "Sources" at bounding box center [70, 343] width 45 height 17
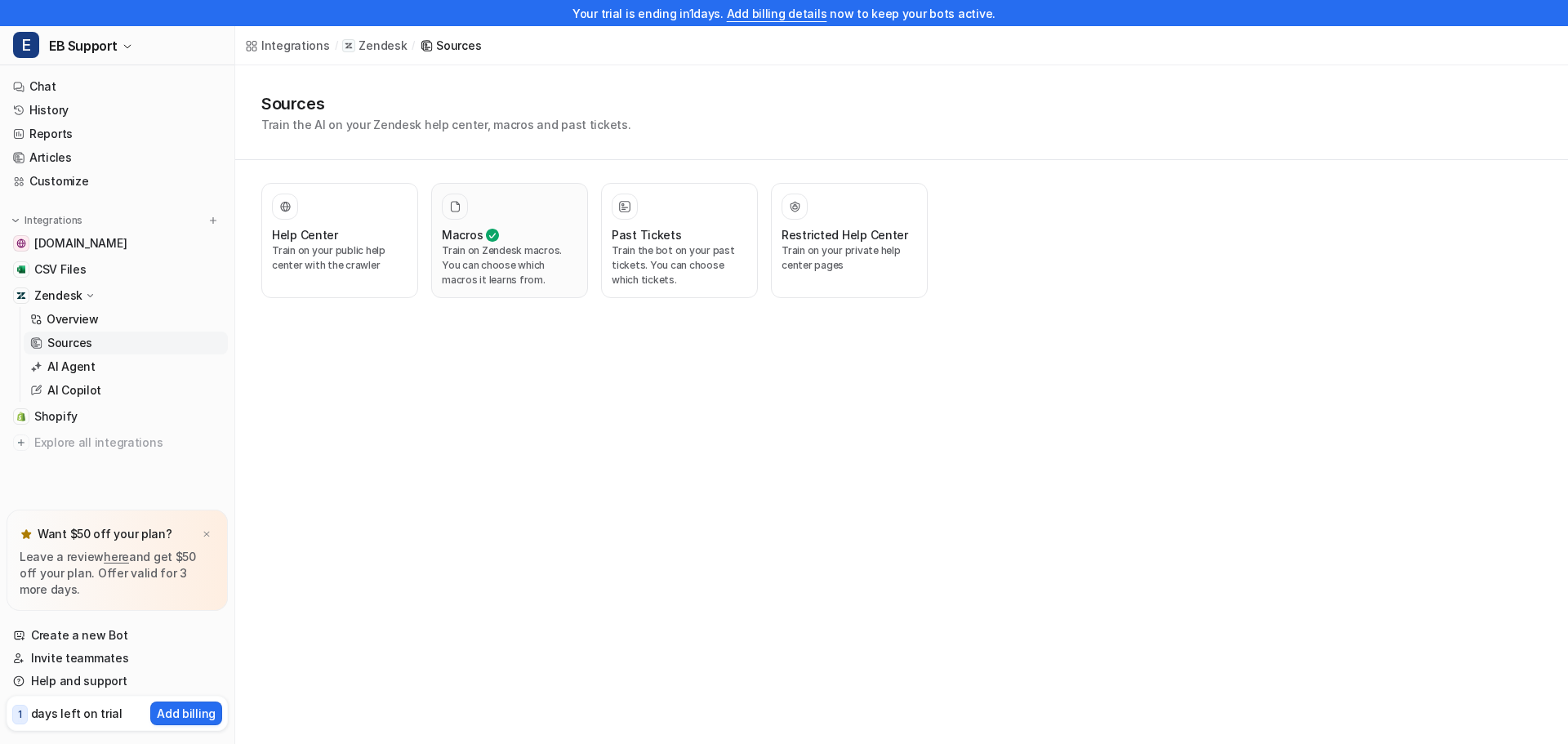
click at [495, 240] on icon at bounding box center [492, 235] width 13 height 20
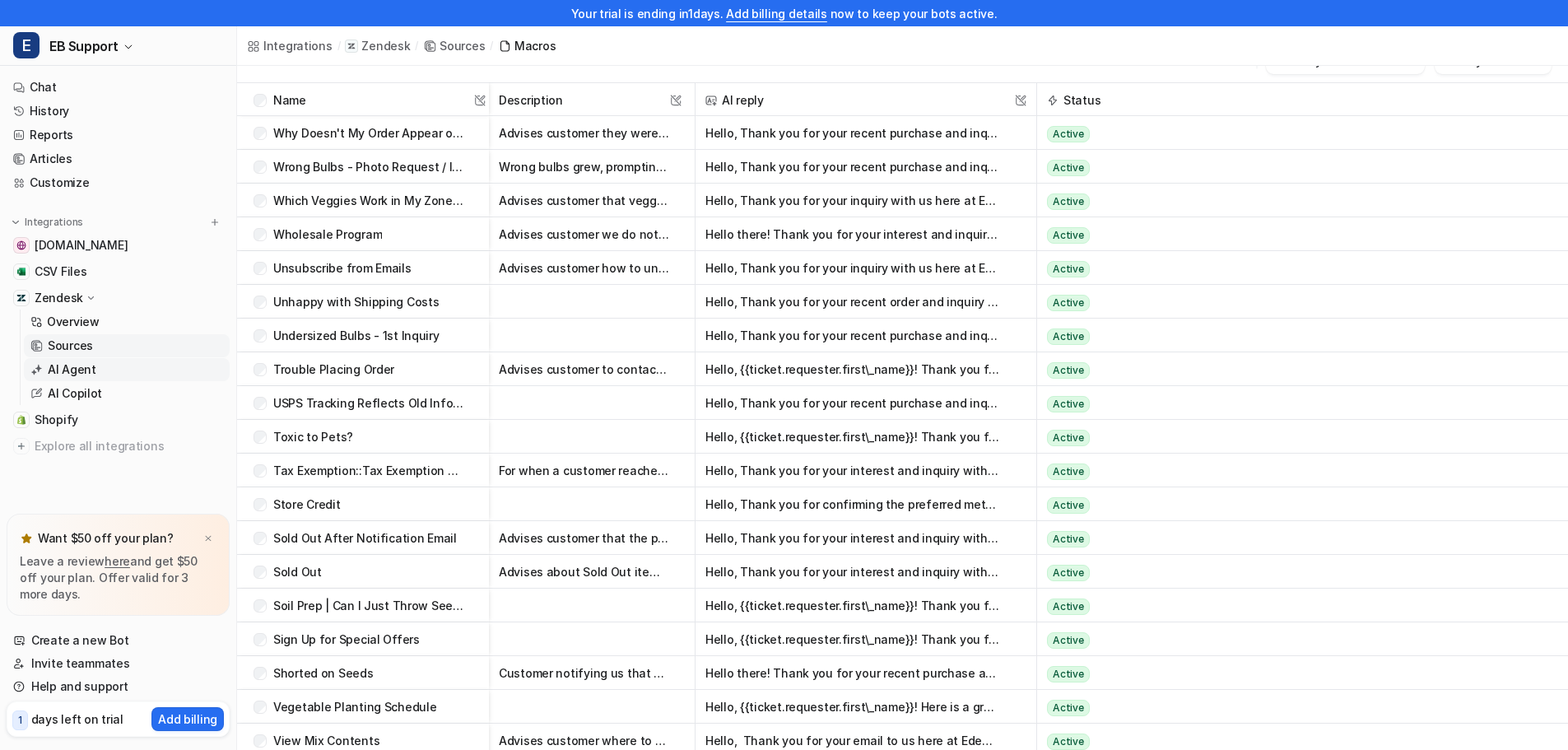
click at [75, 372] on p "AI Agent" at bounding box center [72, 370] width 49 height 17
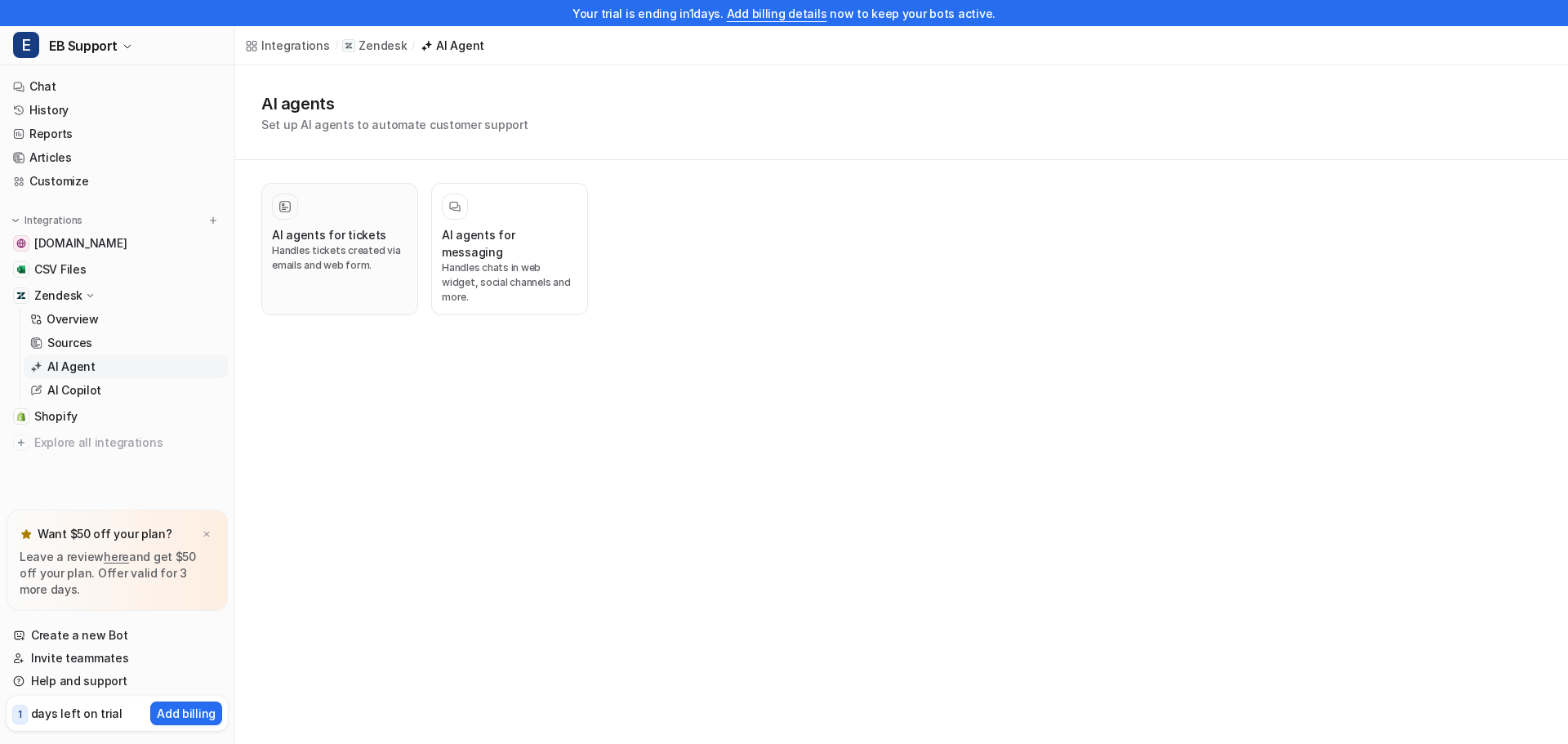
click at [299, 262] on p "Handles tickets created via emails and web form." at bounding box center [340, 257] width 135 height 29
click at [335, 241] on h3 "AI agents for tickets" at bounding box center [330, 234] width 115 height 17
click at [296, 249] on p "Handles tickets created via emails and web form." at bounding box center [340, 257] width 135 height 29
click at [288, 206] on icon at bounding box center [285, 207] width 12 height 12
click at [317, 235] on h3 "AI agents for tickets" at bounding box center [330, 234] width 115 height 17
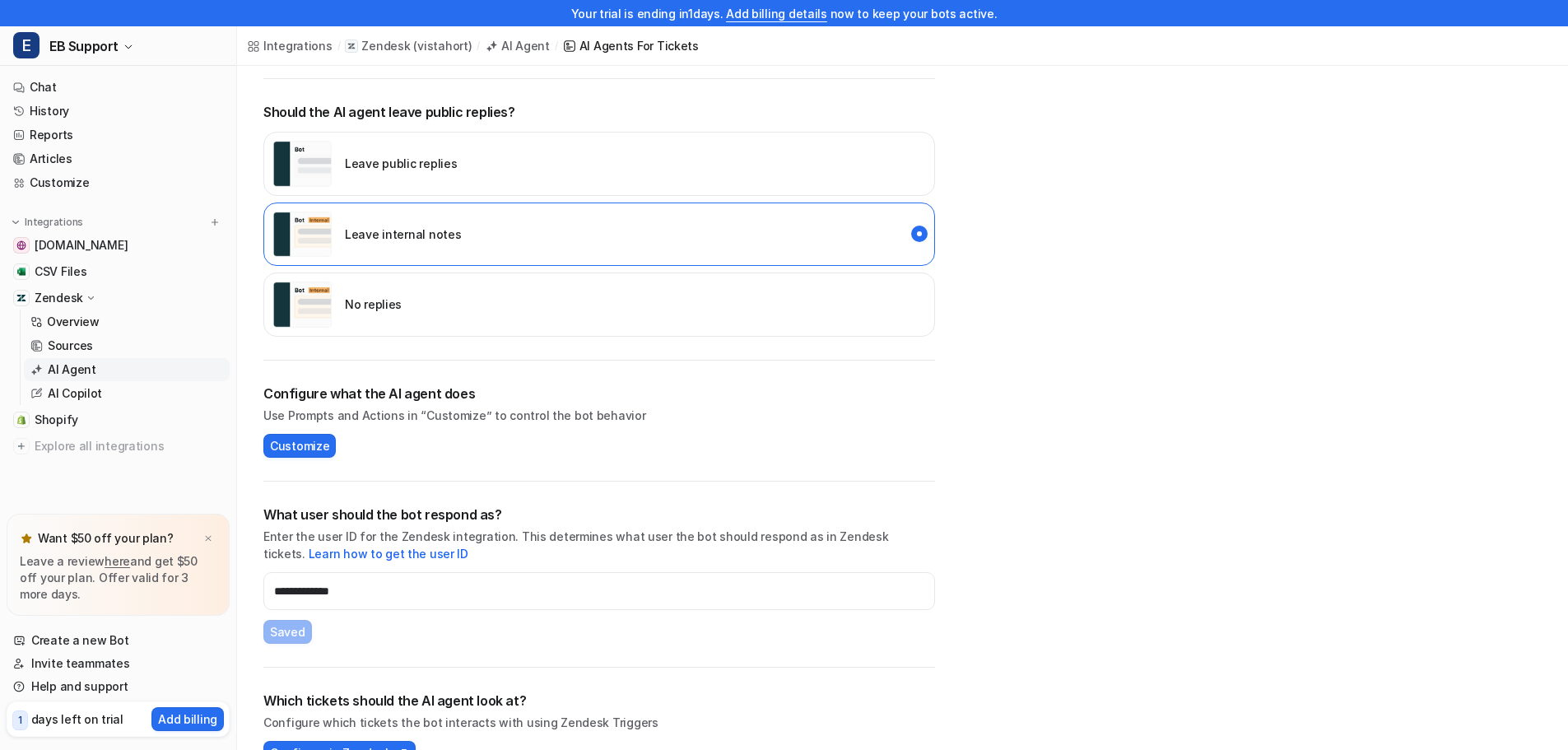
scroll to position [329, 0]
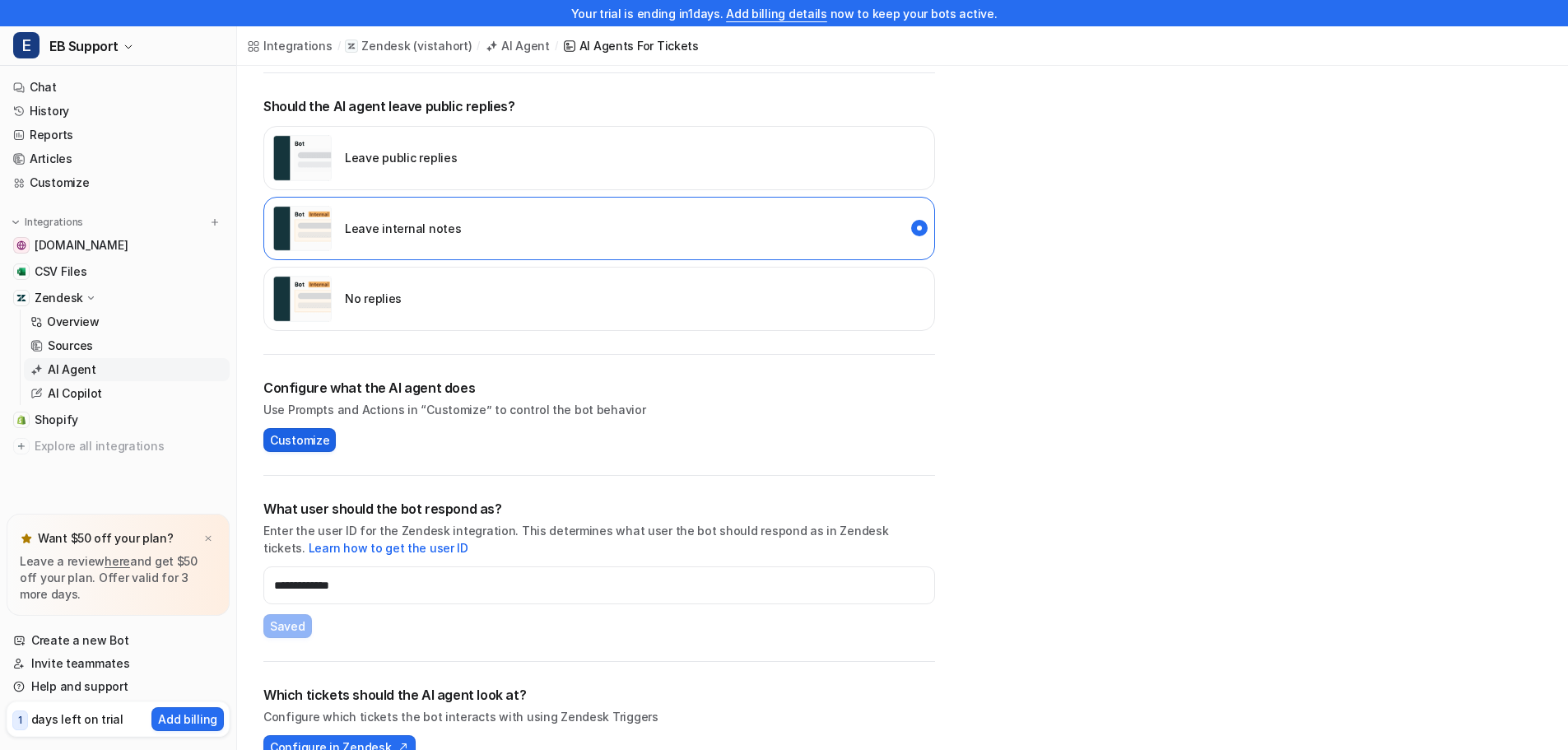
click at [290, 447] on span "Customize" at bounding box center [300, 439] width 59 height 18
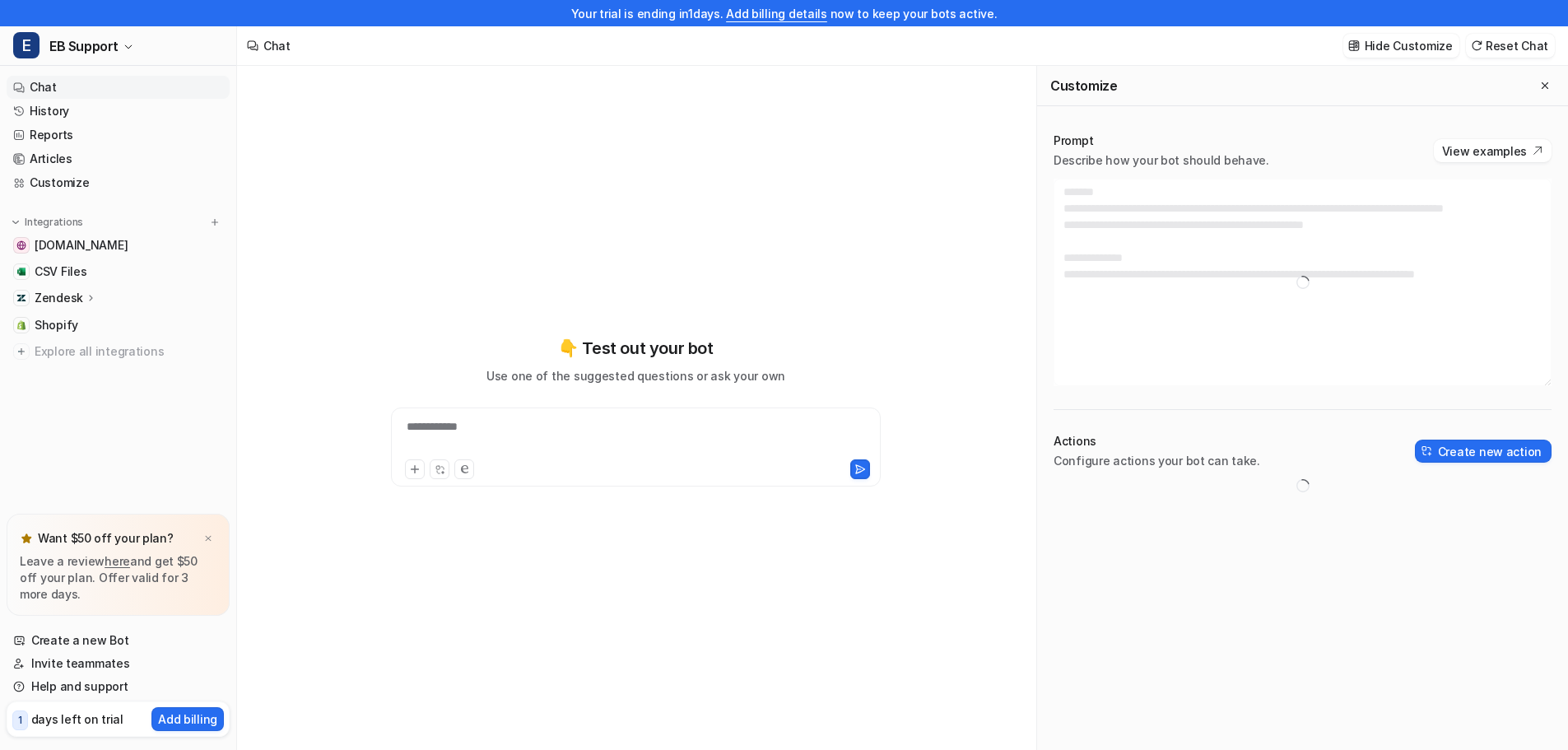
type textarea "**********"
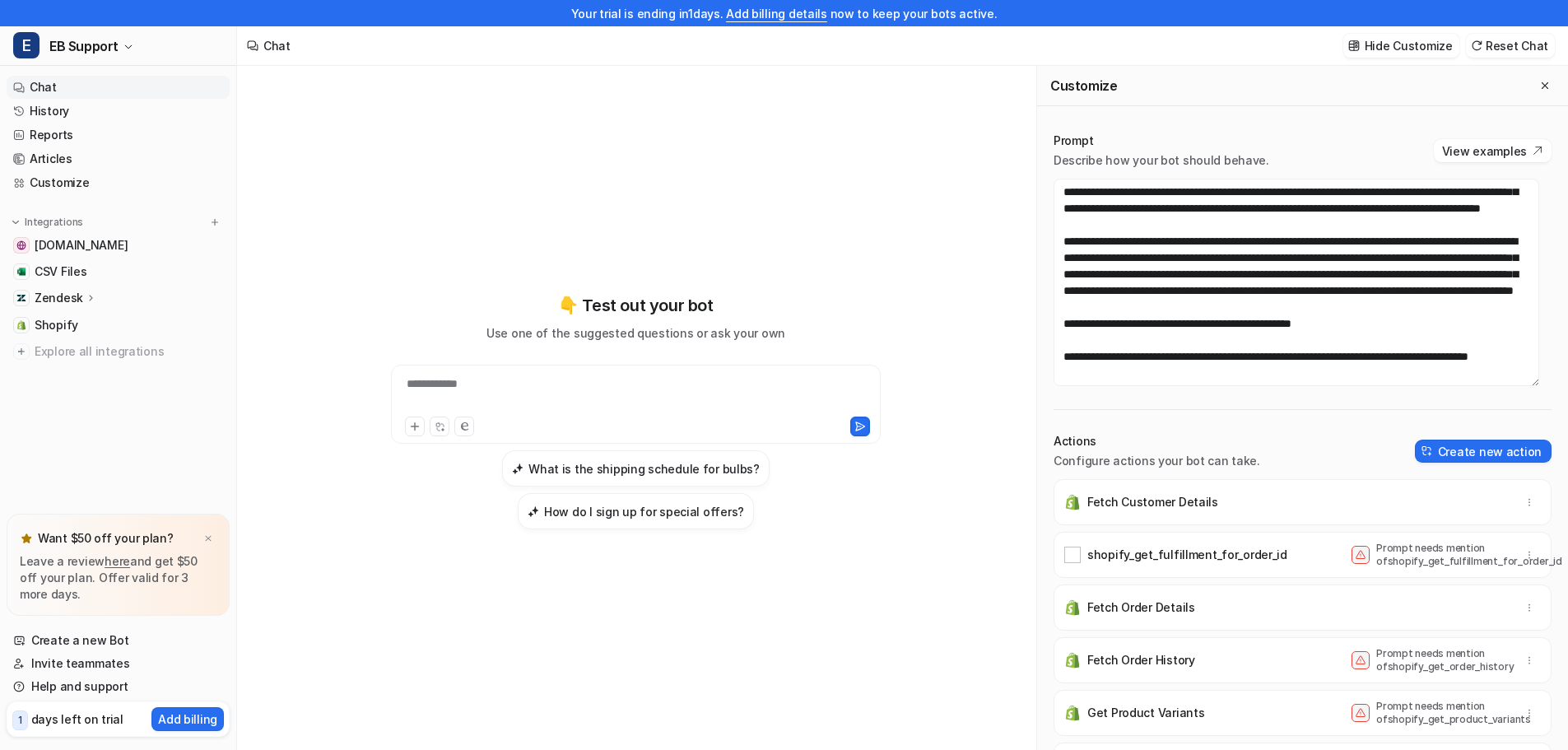
scroll to position [346, 0]
click at [1176, 358] on textarea at bounding box center [1296, 282] width 485 height 208
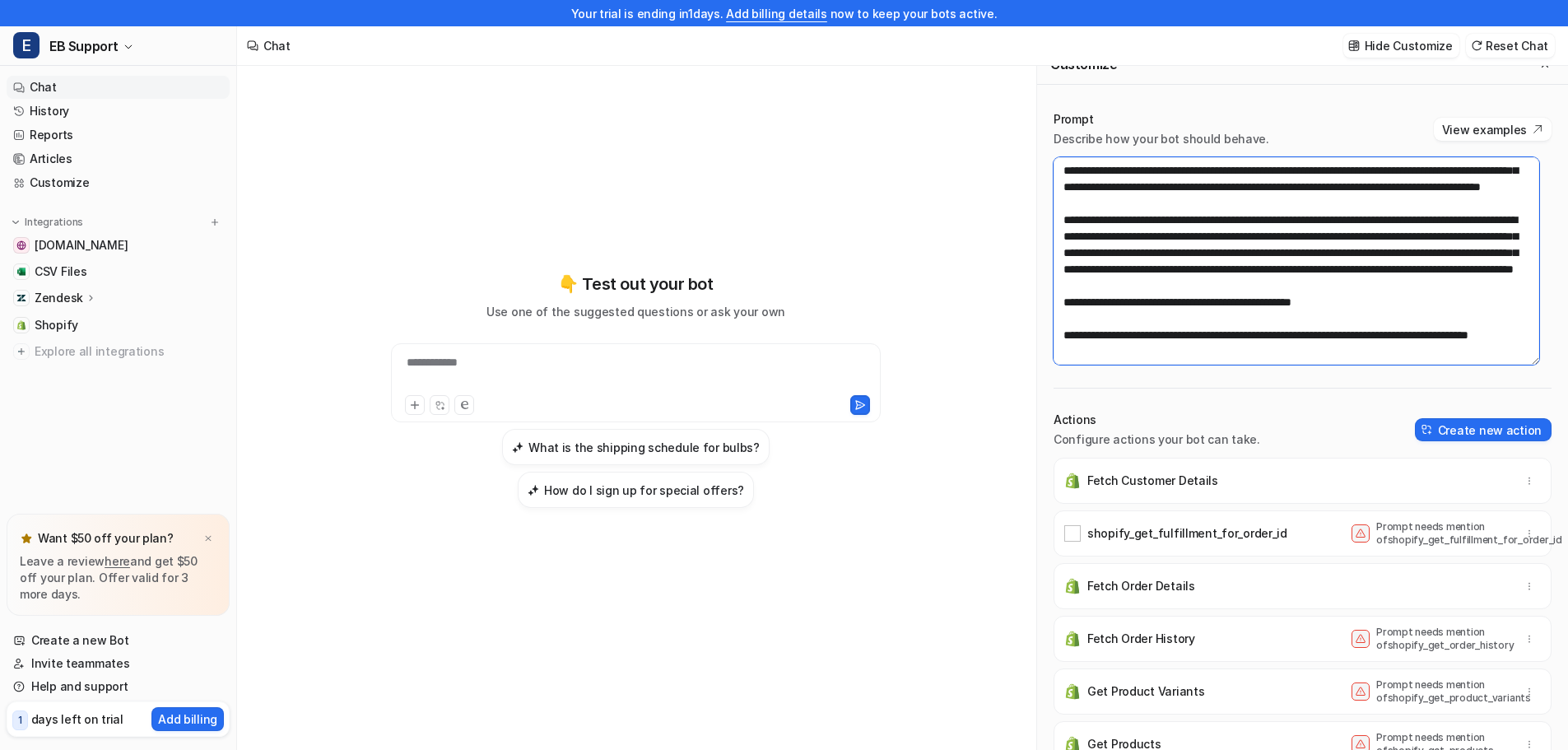
scroll to position [26, 0]
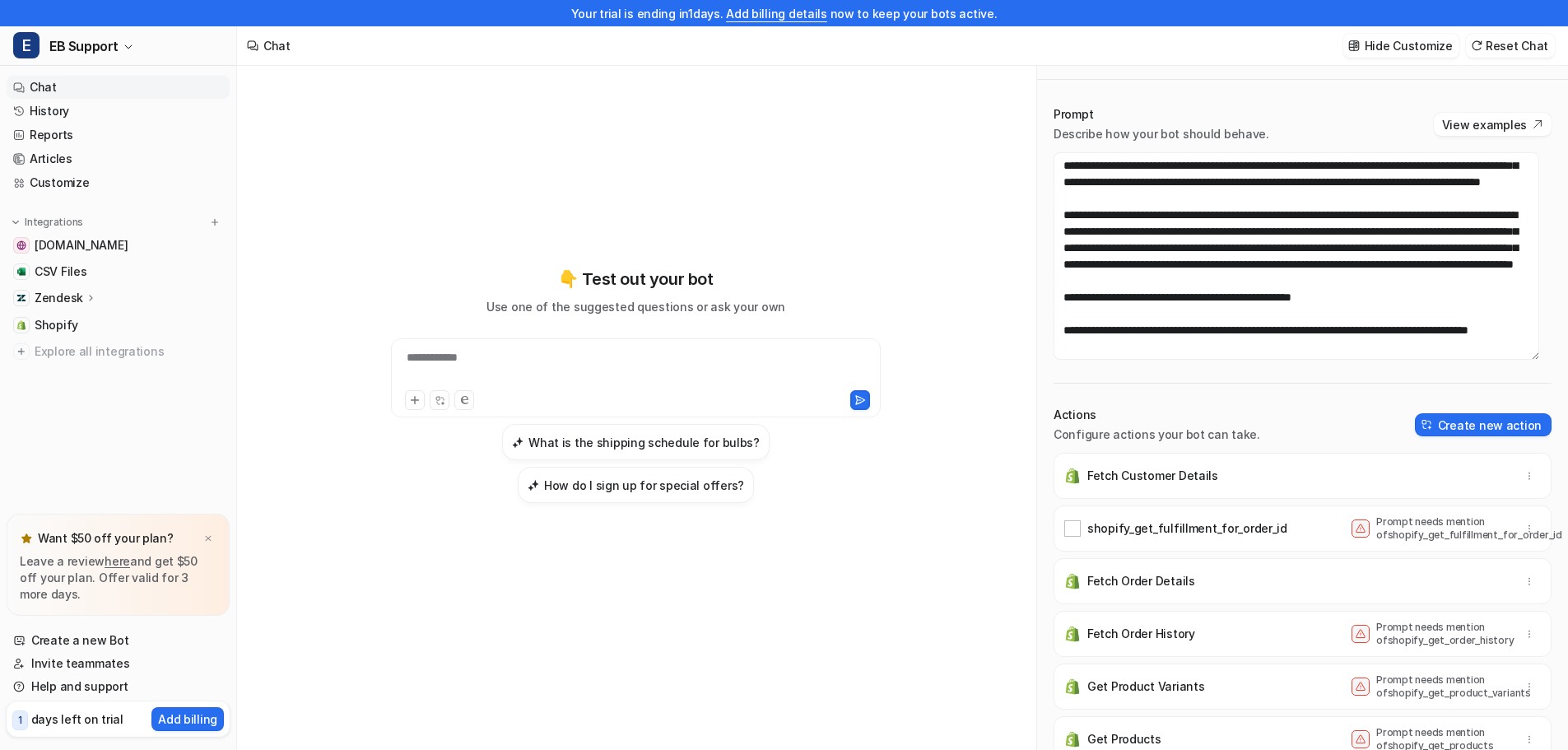
click at [60, 299] on p "Zendesk" at bounding box center [59, 298] width 49 height 17
click at [75, 397] on p "AI Copilot" at bounding box center [74, 393] width 54 height 17
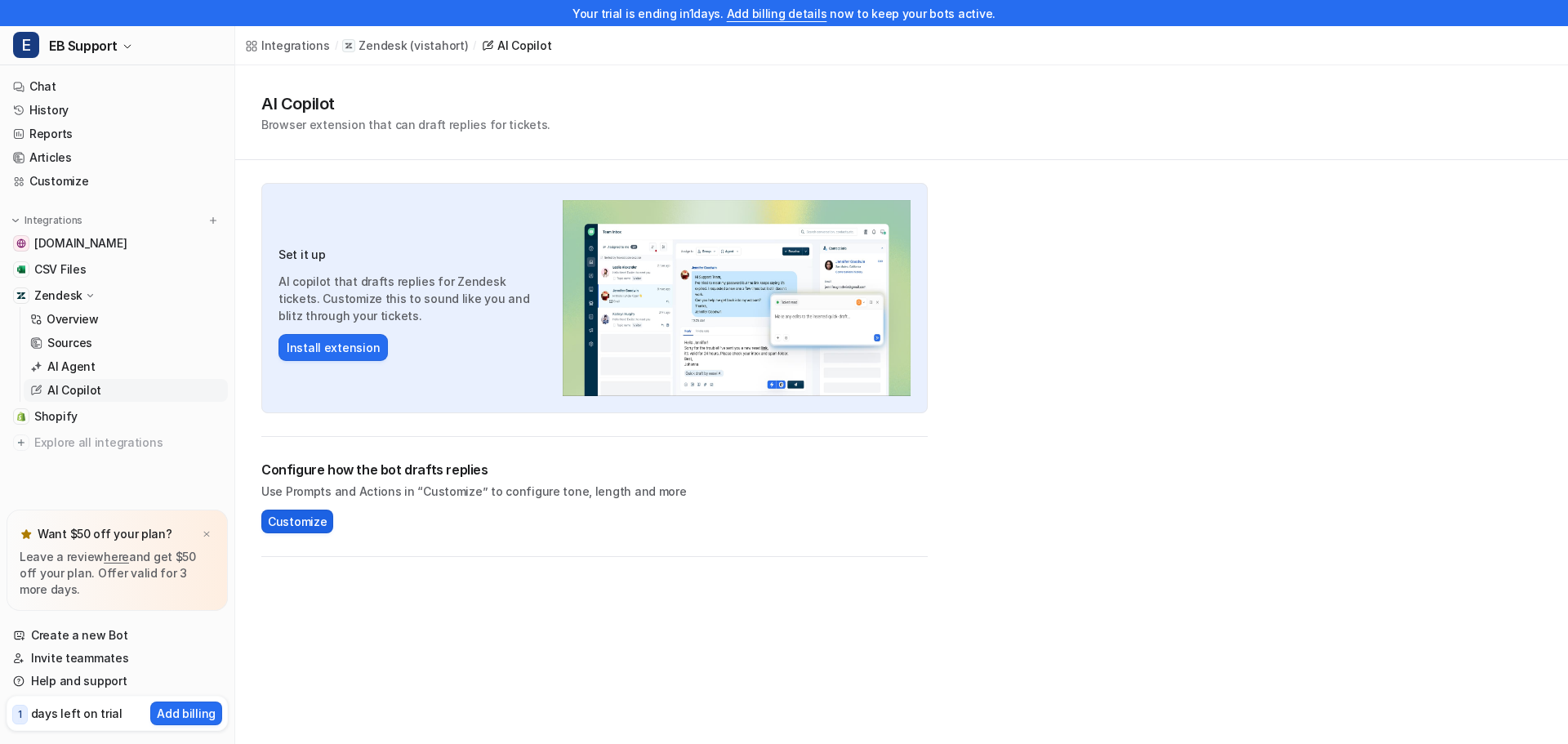
click at [306, 521] on span "Customize" at bounding box center [297, 521] width 59 height 17
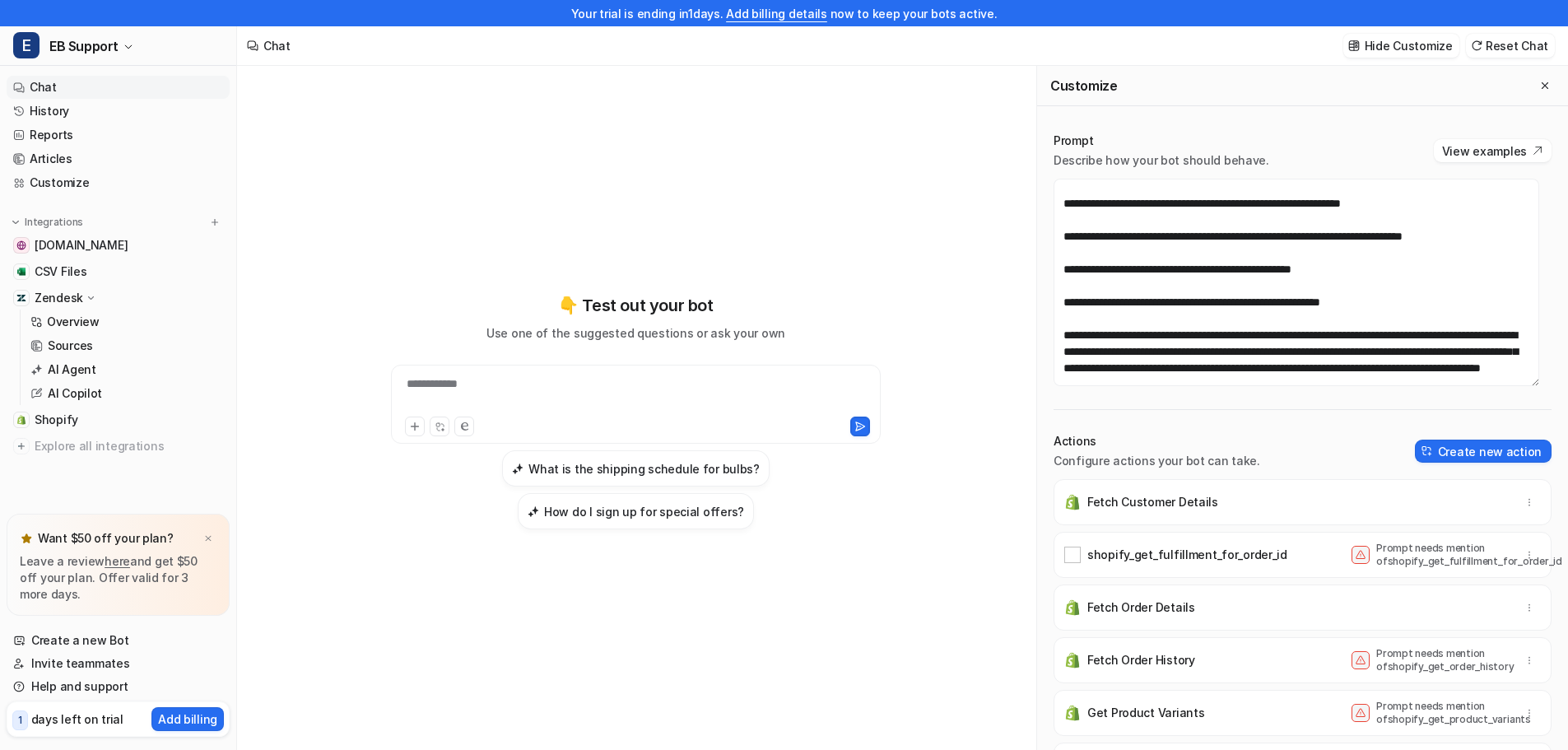
scroll to position [346, 0]
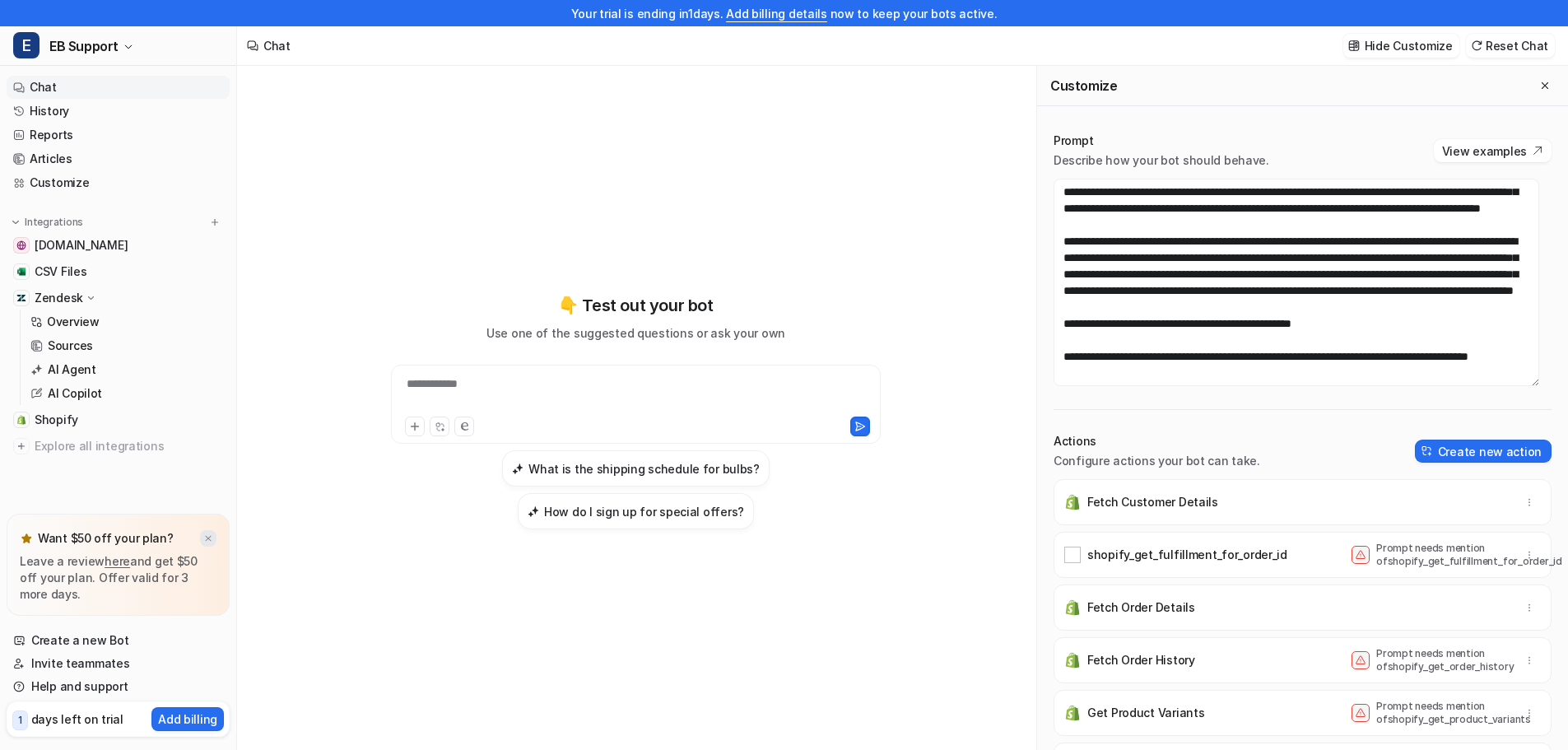
click at [205, 541] on img at bounding box center [208, 538] width 10 height 11
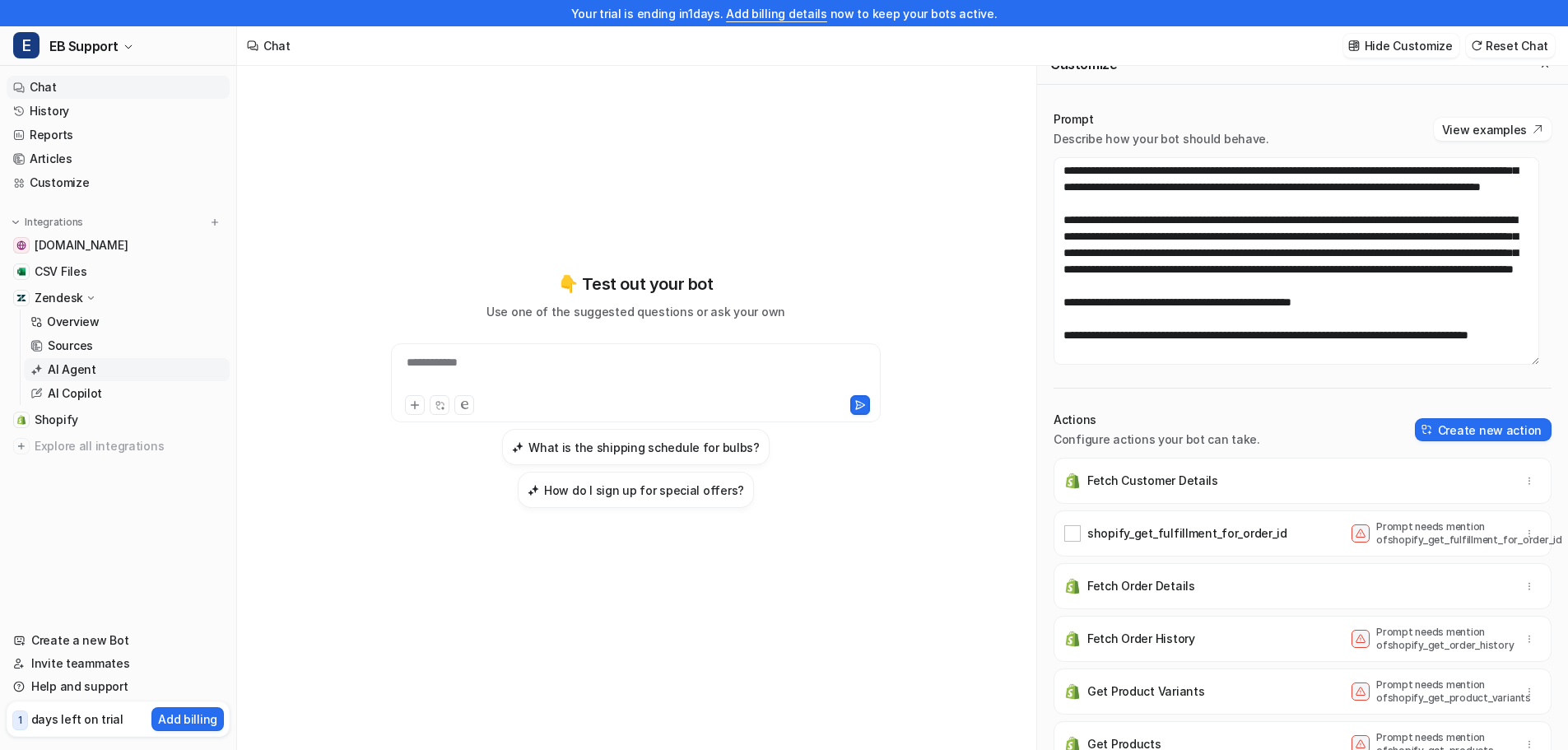
scroll to position [26, 0]
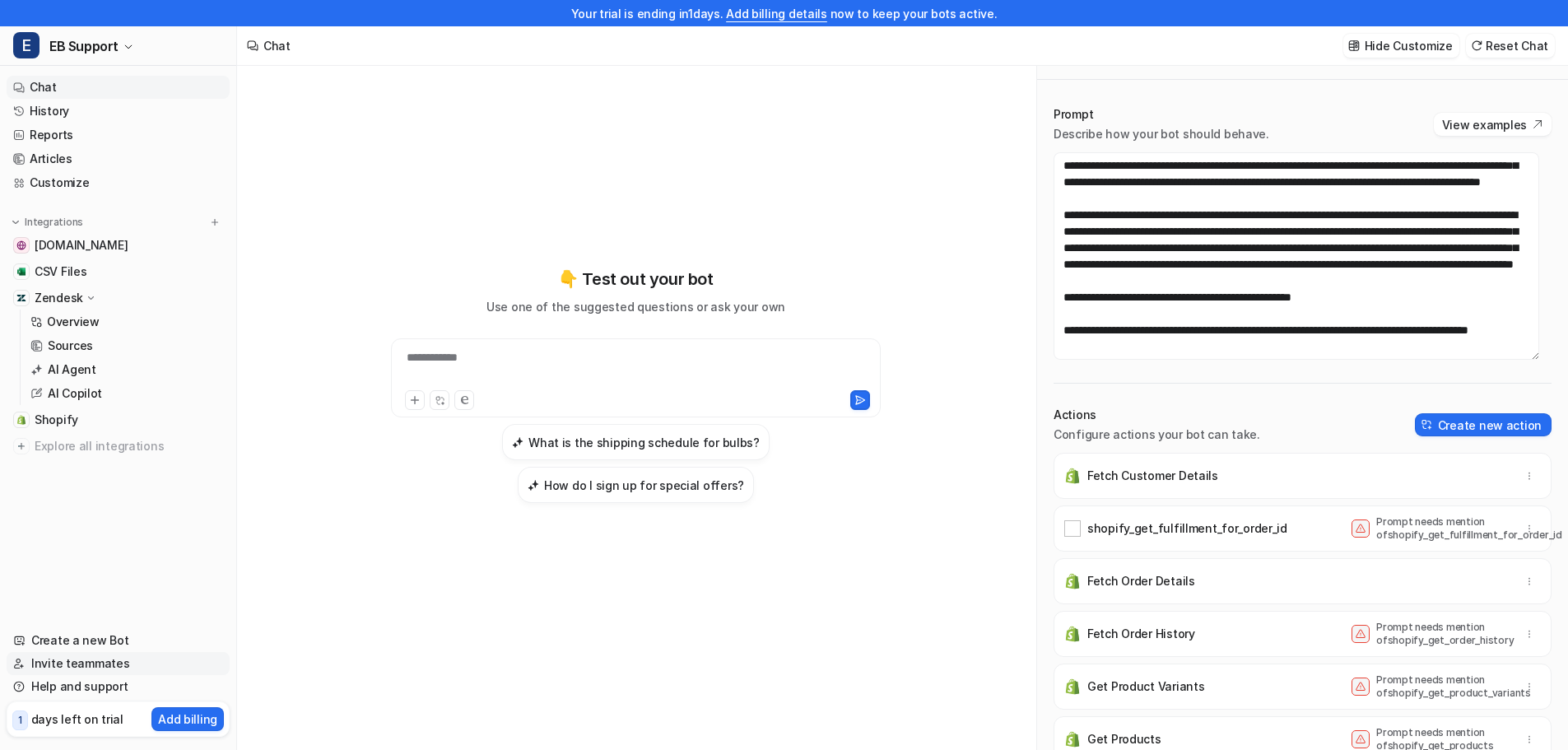
click at [90, 660] on link "Invite teammates" at bounding box center [118, 664] width 223 height 23
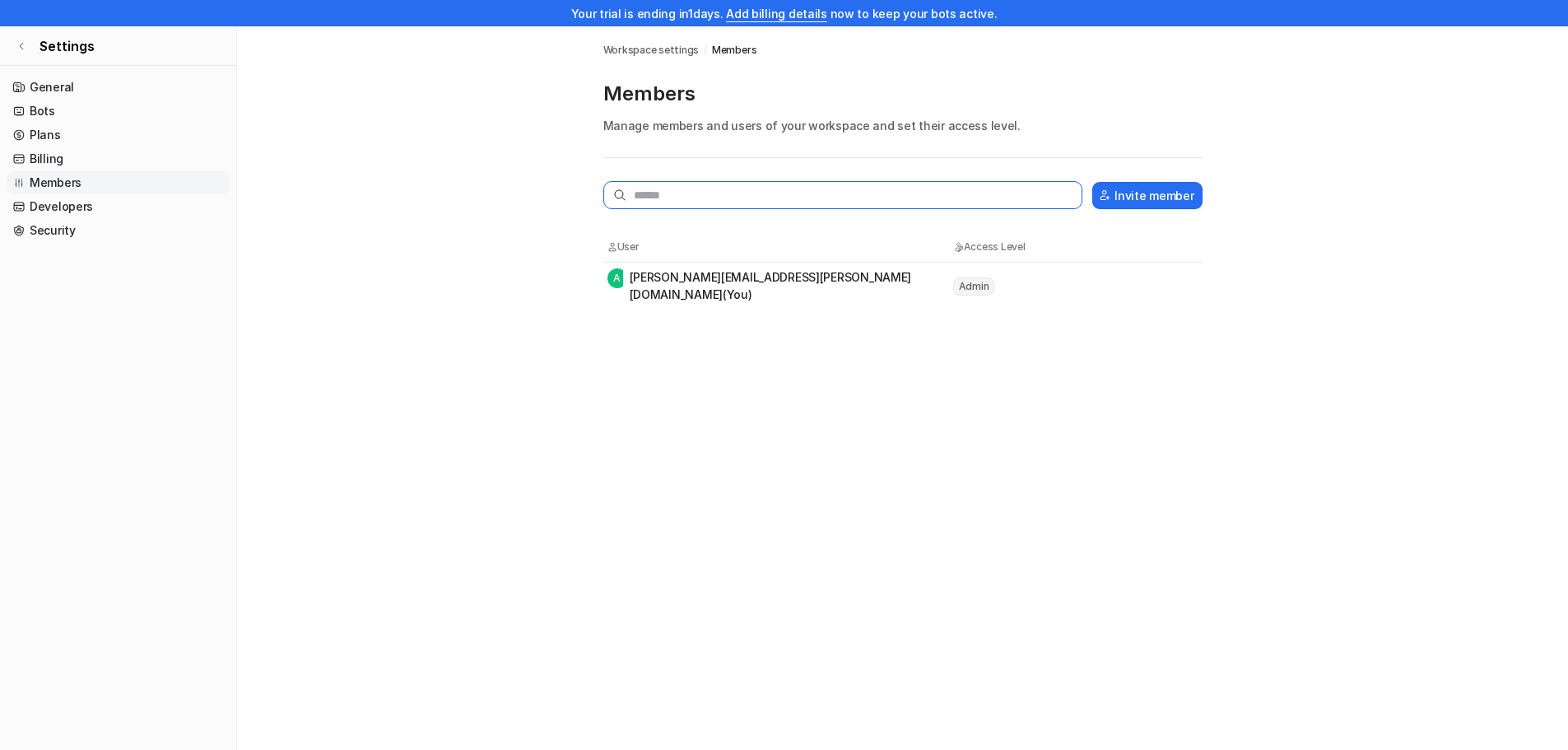
click at [694, 199] on input "text" at bounding box center [843, 194] width 479 height 28
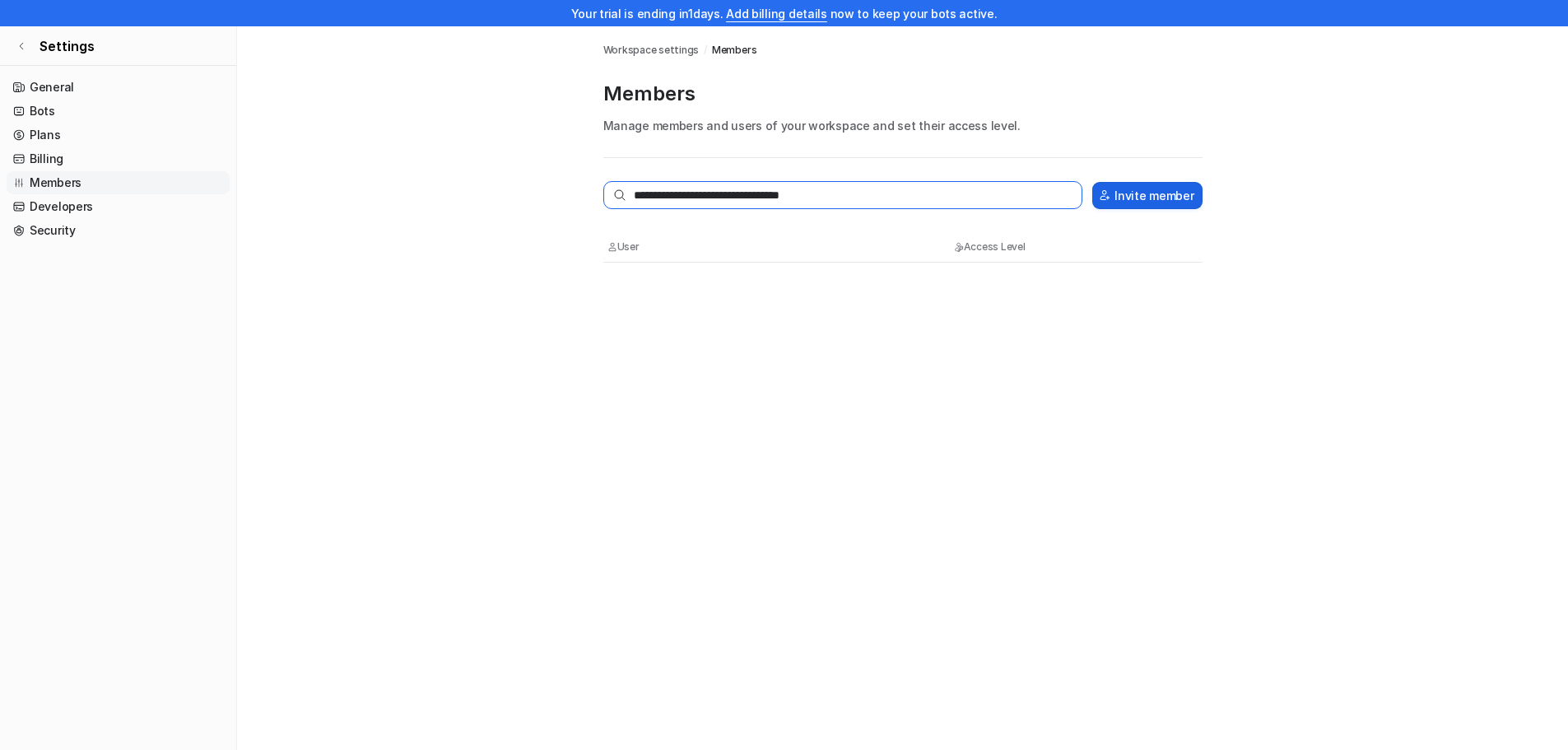
type input "**********"
click at [1150, 190] on button "Invite member" at bounding box center [1146, 195] width 110 height 27
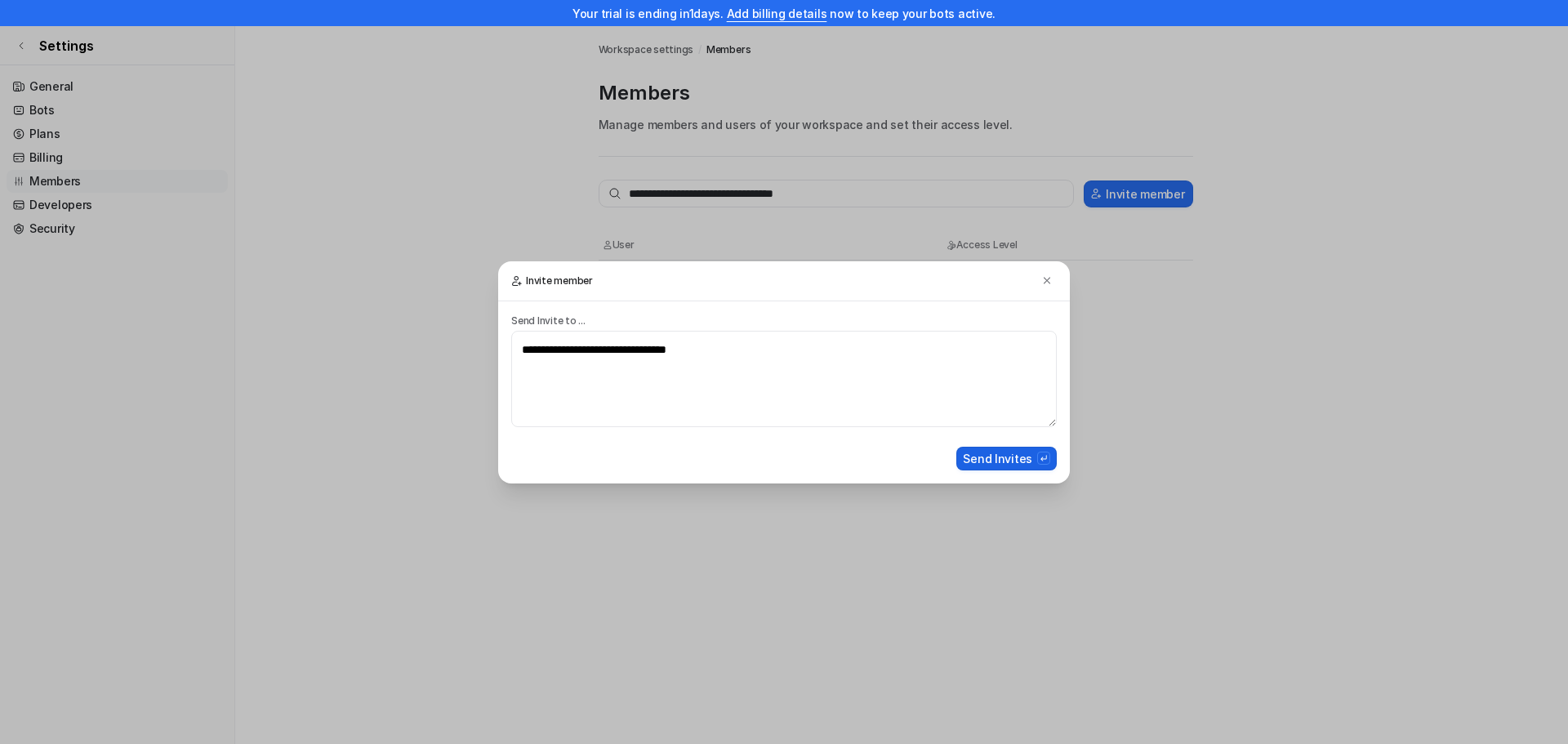
click at [983, 463] on button "Send Invites" at bounding box center [1007, 458] width 100 height 24
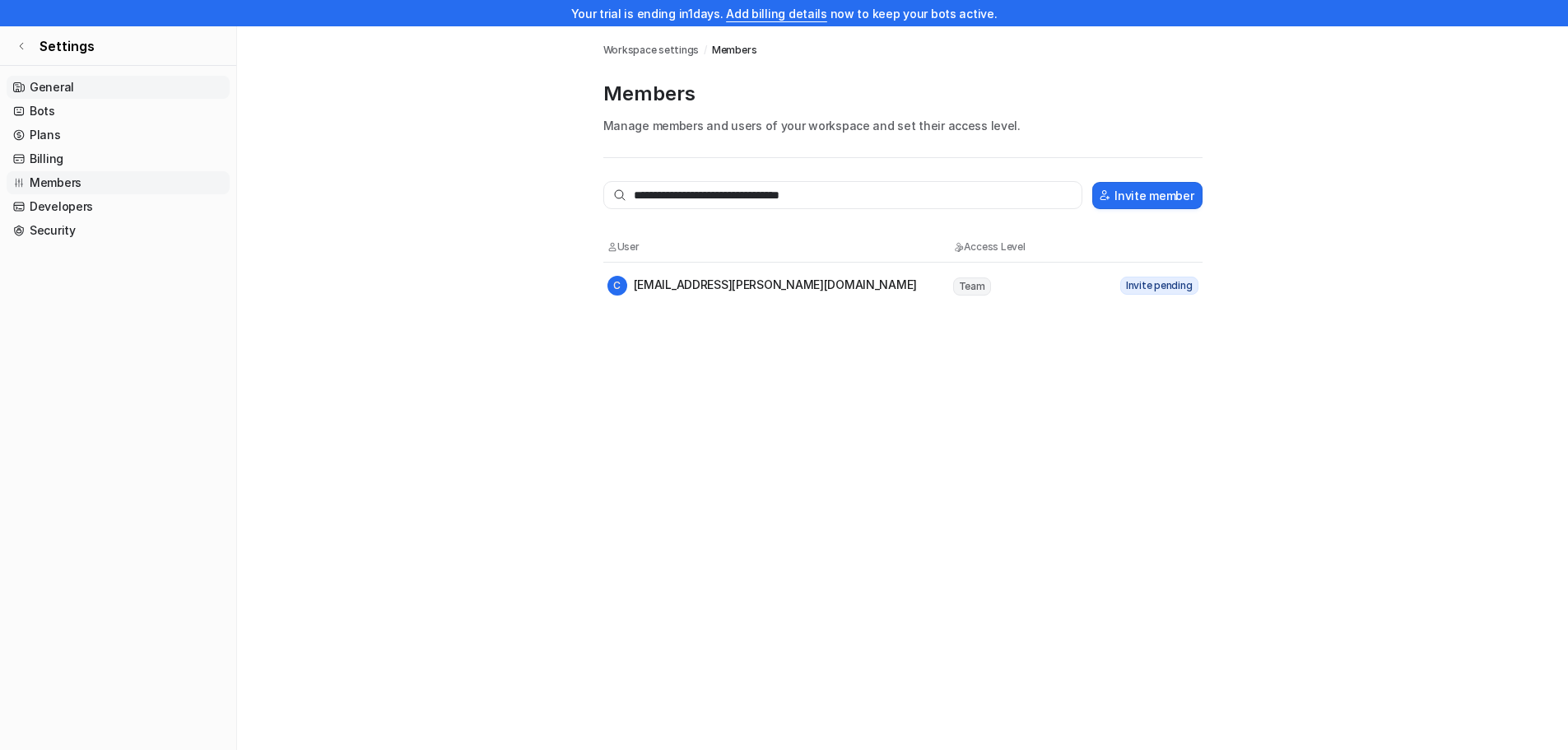
click at [38, 88] on link "General" at bounding box center [118, 87] width 223 height 23
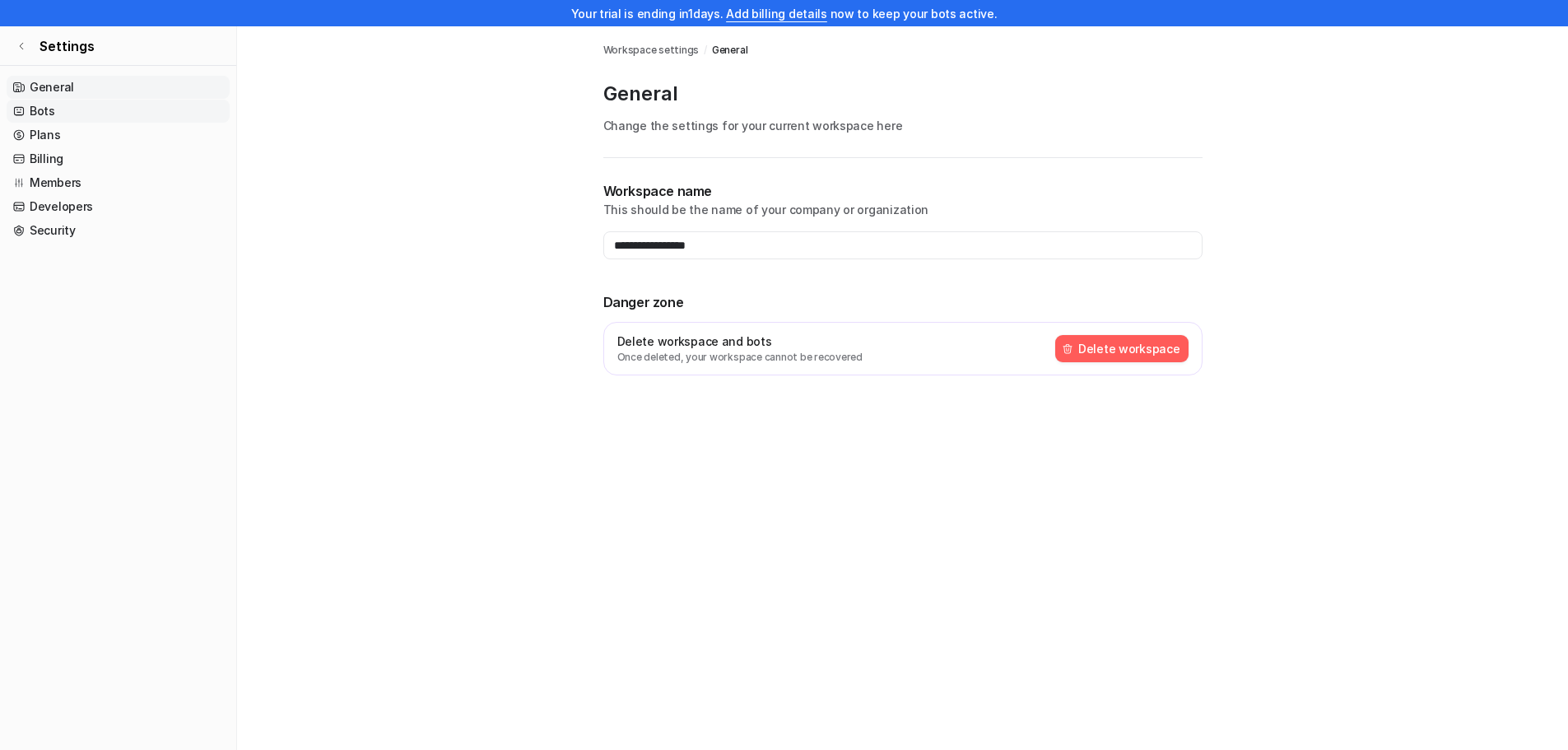
click at [45, 109] on link "Bots" at bounding box center [118, 111] width 223 height 23
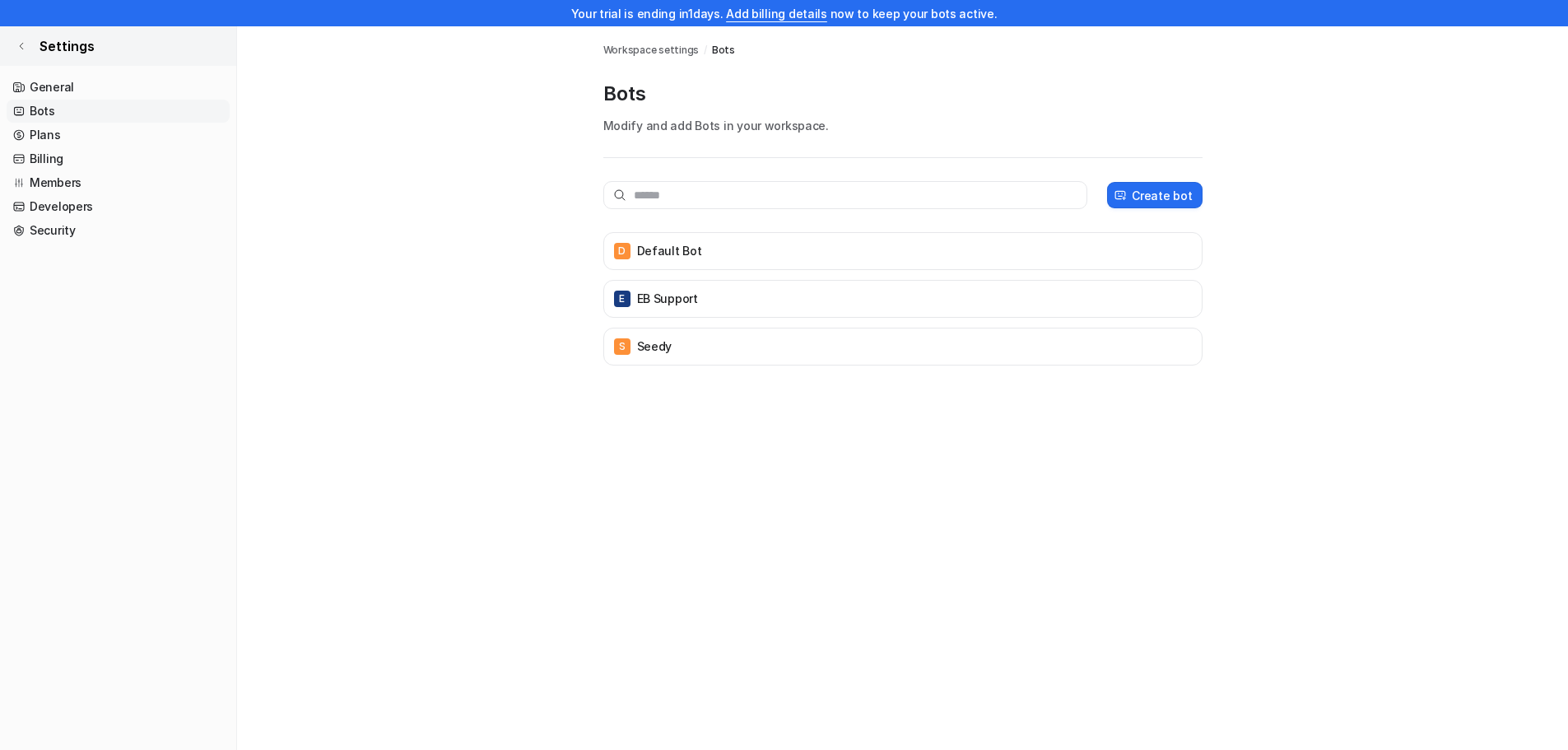
click at [21, 46] on icon at bounding box center [22, 46] width 10 height 10
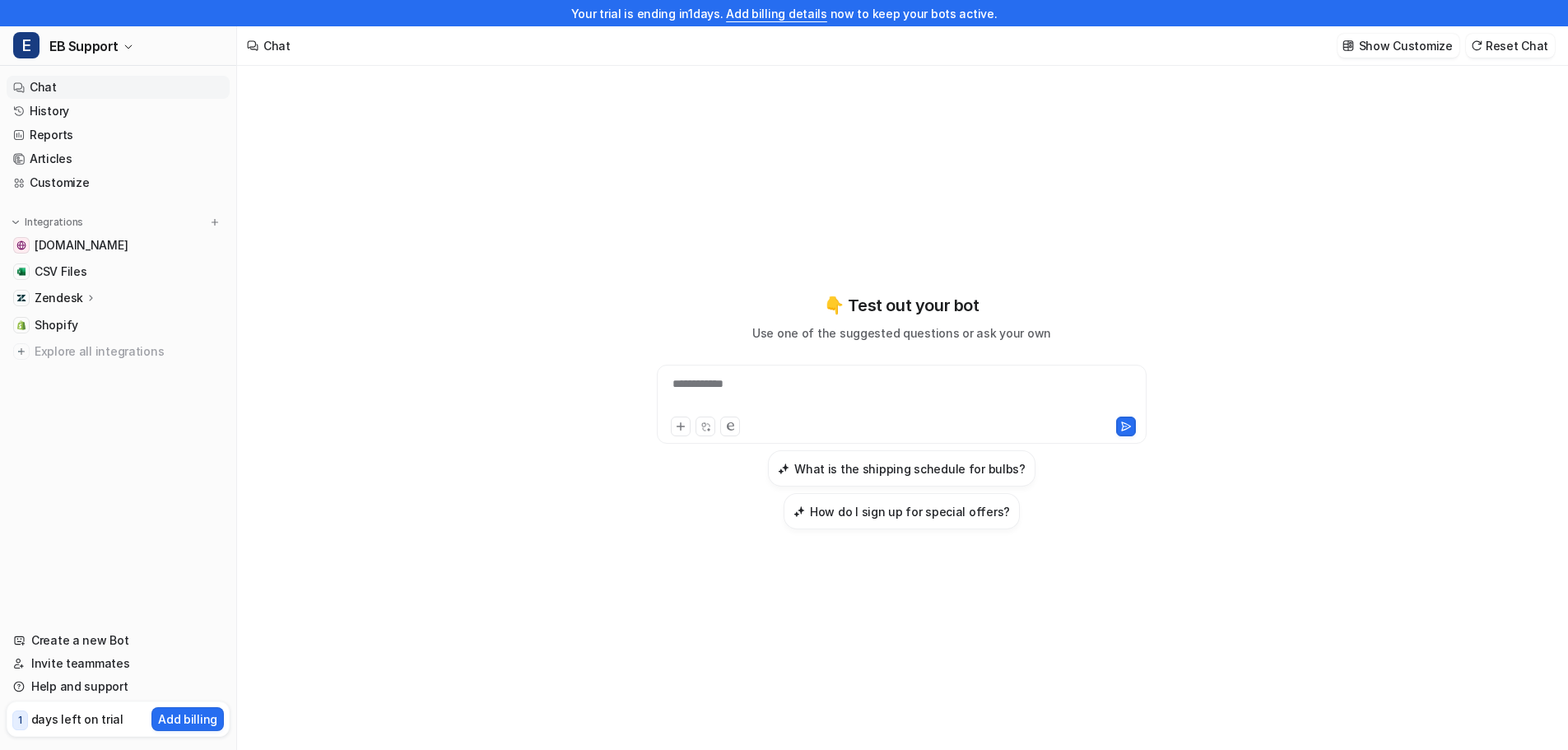
click at [60, 305] on p "Zendesk" at bounding box center [59, 298] width 49 height 17
click at [70, 180] on link "Customize" at bounding box center [118, 183] width 223 height 23
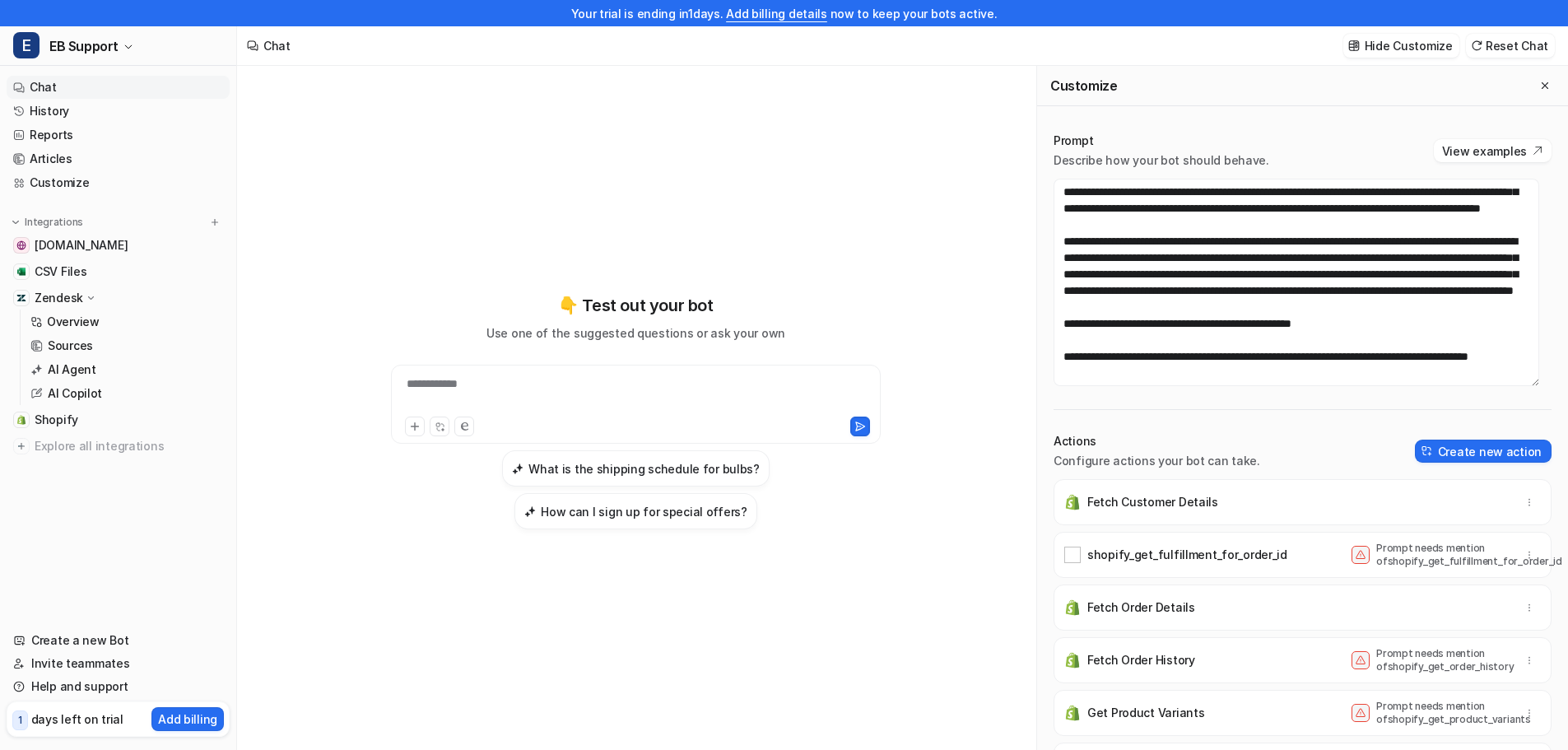
scroll to position [346, 0]
click at [79, 374] on p "AI Agent" at bounding box center [72, 370] width 49 height 17
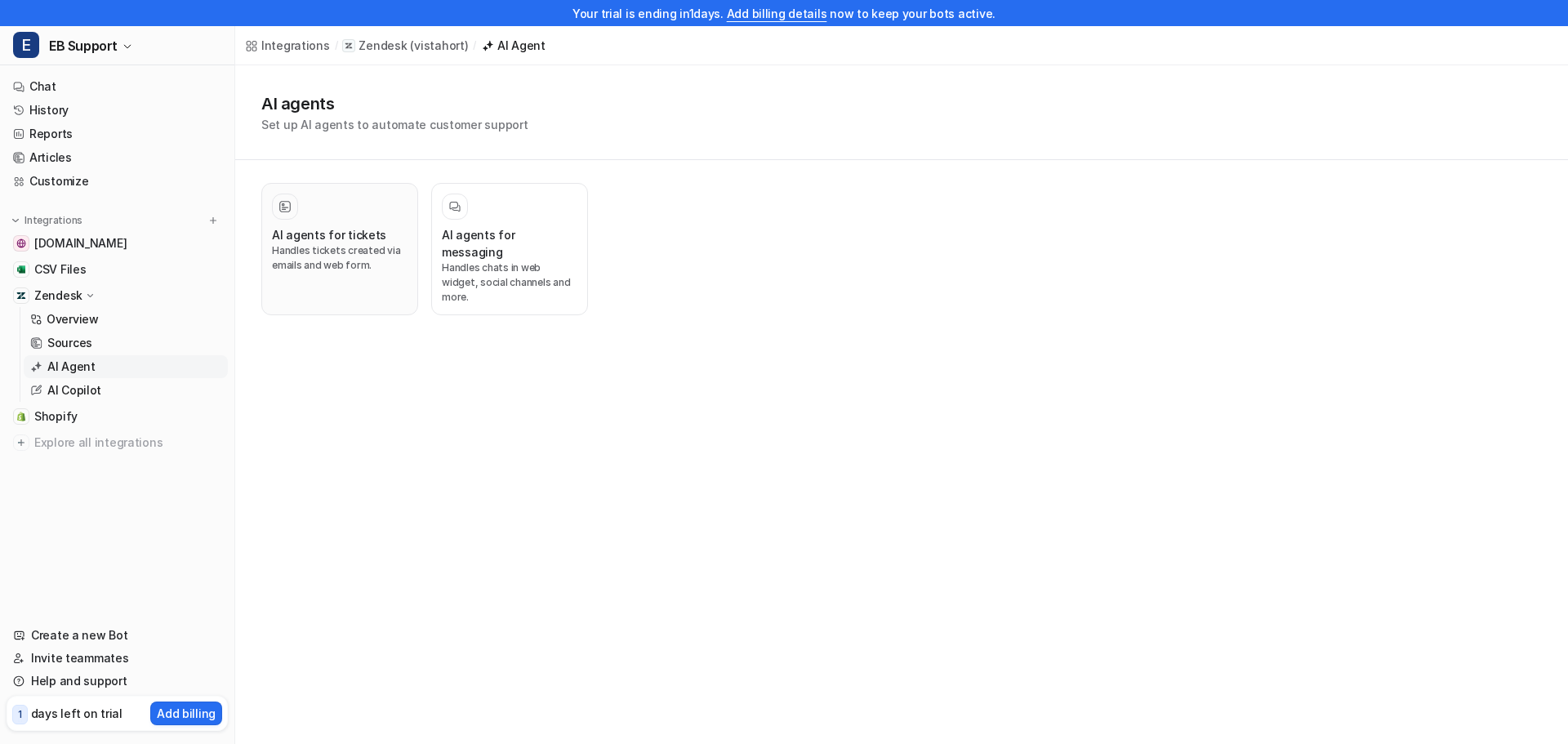
click at [364, 237] on h3 "AI agents for tickets" at bounding box center [330, 234] width 115 height 17
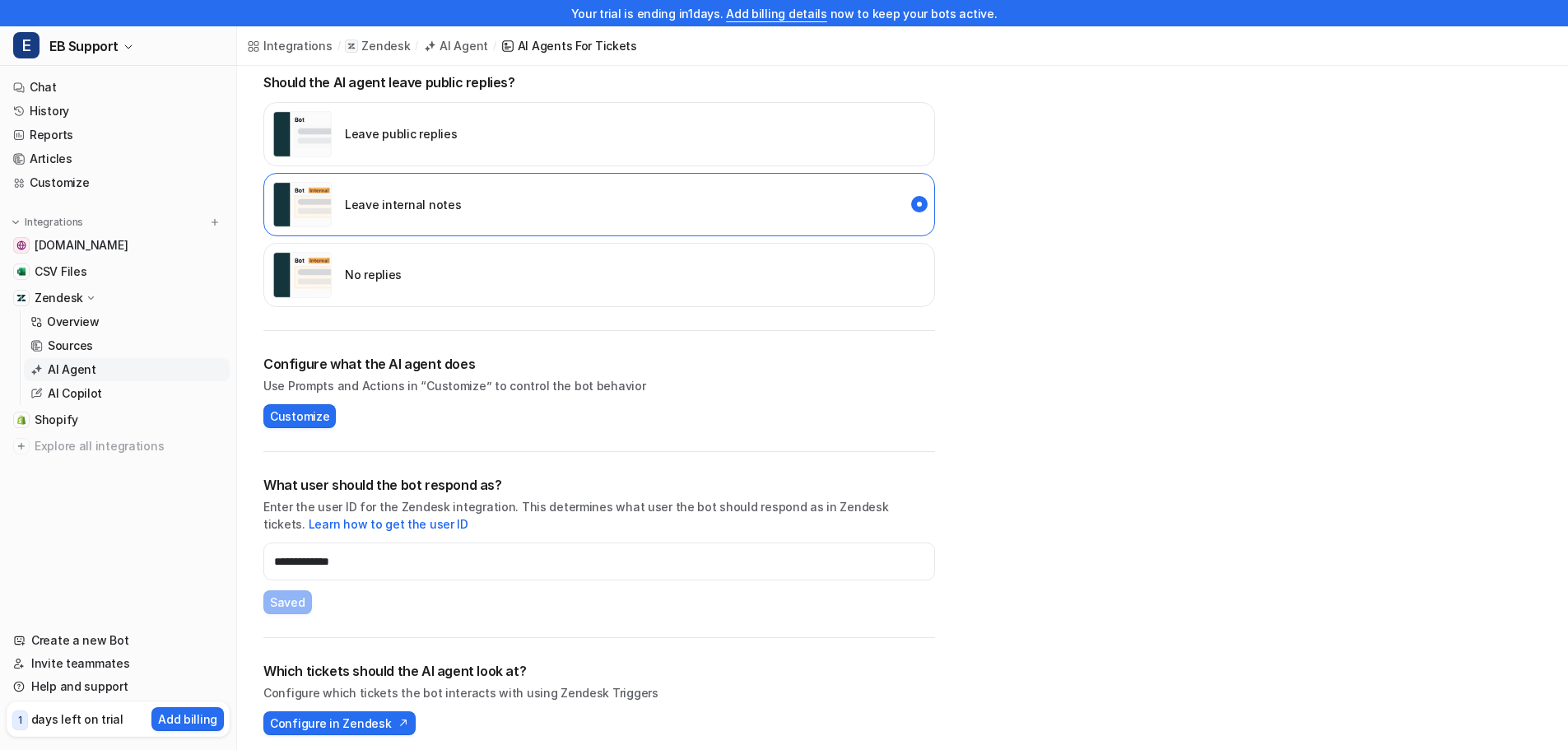
scroll to position [362, 0]
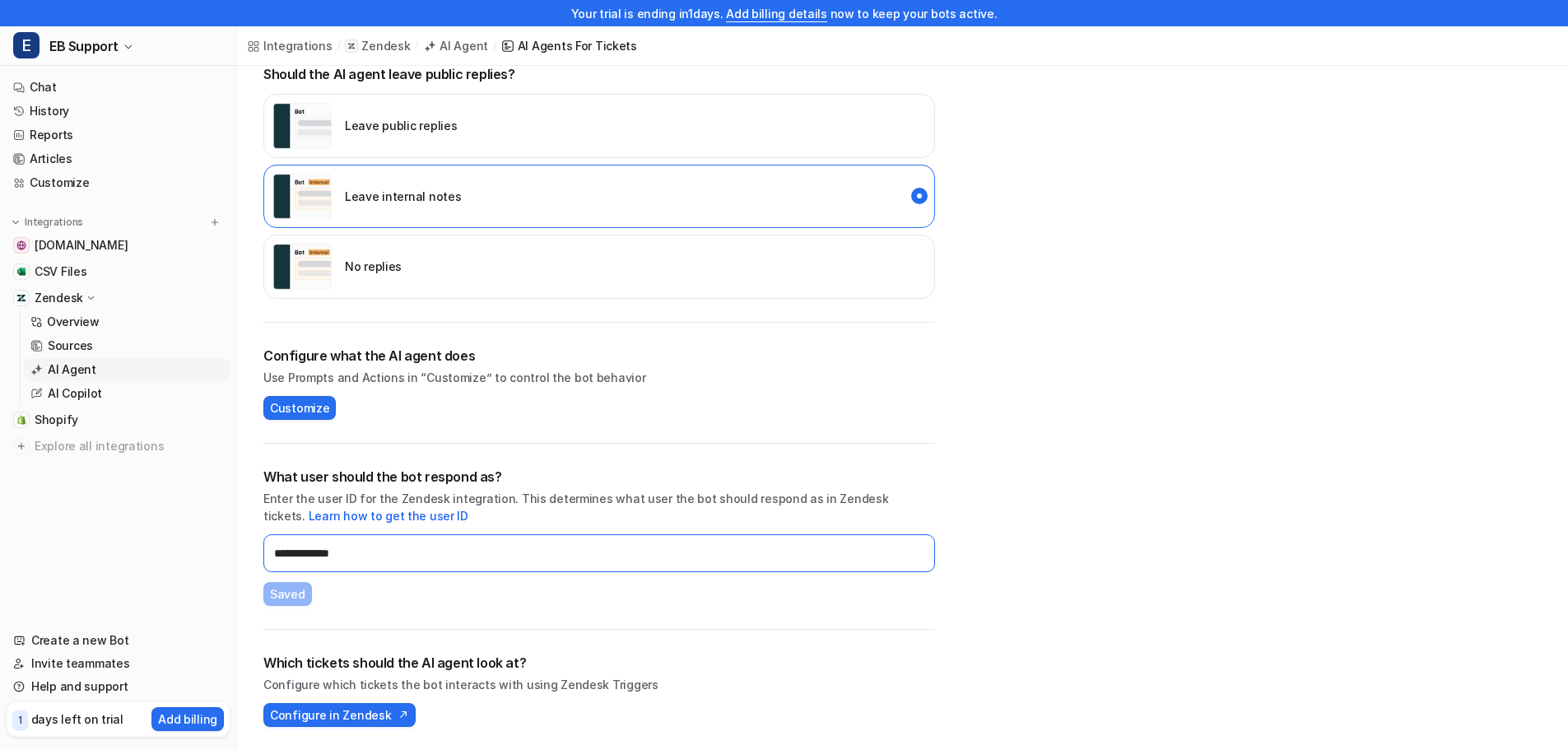
drag, startPoint x: 395, startPoint y: 557, endPoint x: -177, endPoint y: 557, distance: 572.0
click at [0, 388] on html "Your trial is ending [DATE]. Add billing details now to keep your bots active. …" at bounding box center [784, 13] width 1568 height 750
click at [469, 509] on link "Learn how to get the user ID" at bounding box center [388, 516] width 160 height 14
click at [437, 542] on input "text" at bounding box center [599, 552] width 672 height 38
paste input "**********"
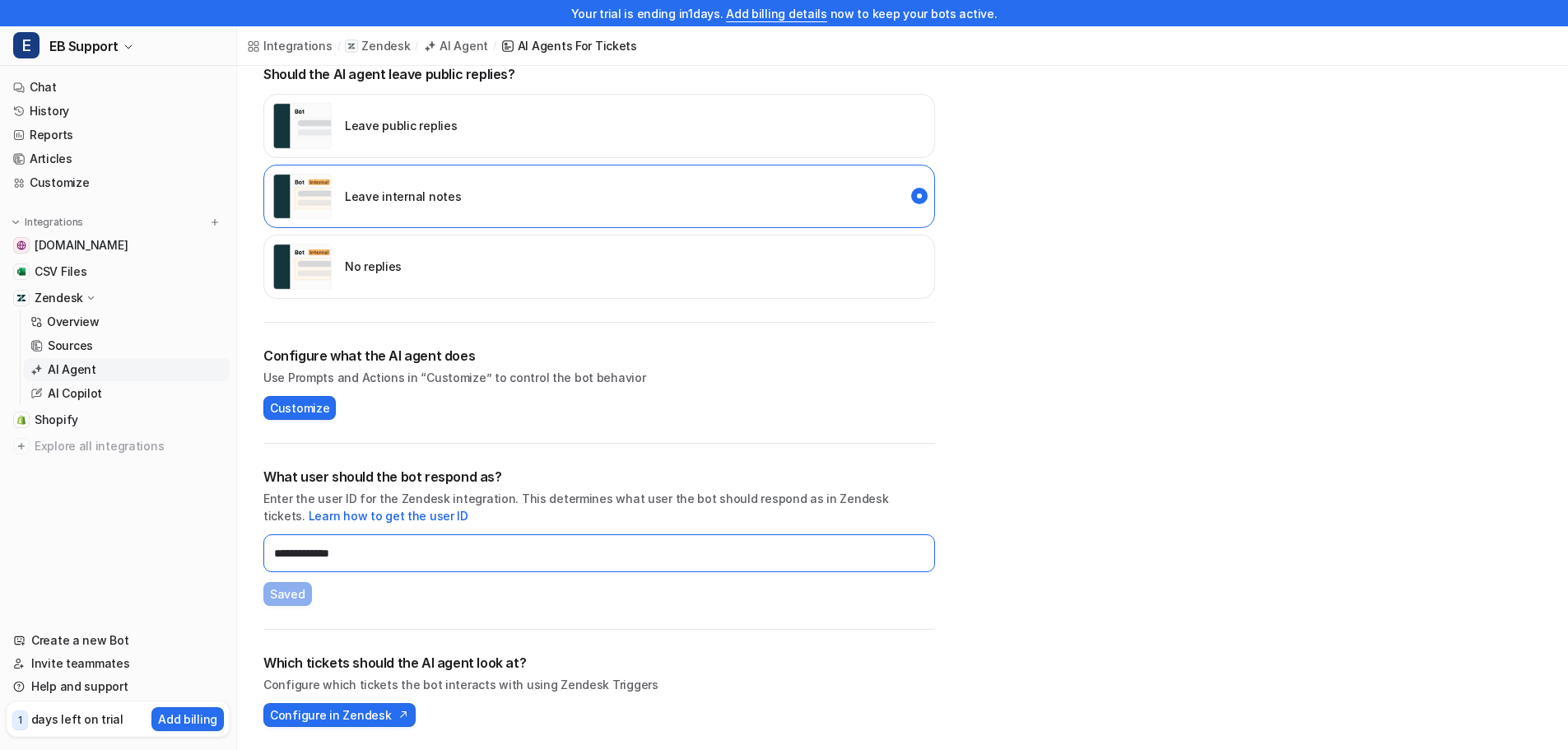
type input "**********"
click at [1290, 439] on div "**********" at bounding box center [902, 227] width 1330 height 1045
click at [336, 713] on span "Configure in Zendesk" at bounding box center [331, 715] width 121 height 18
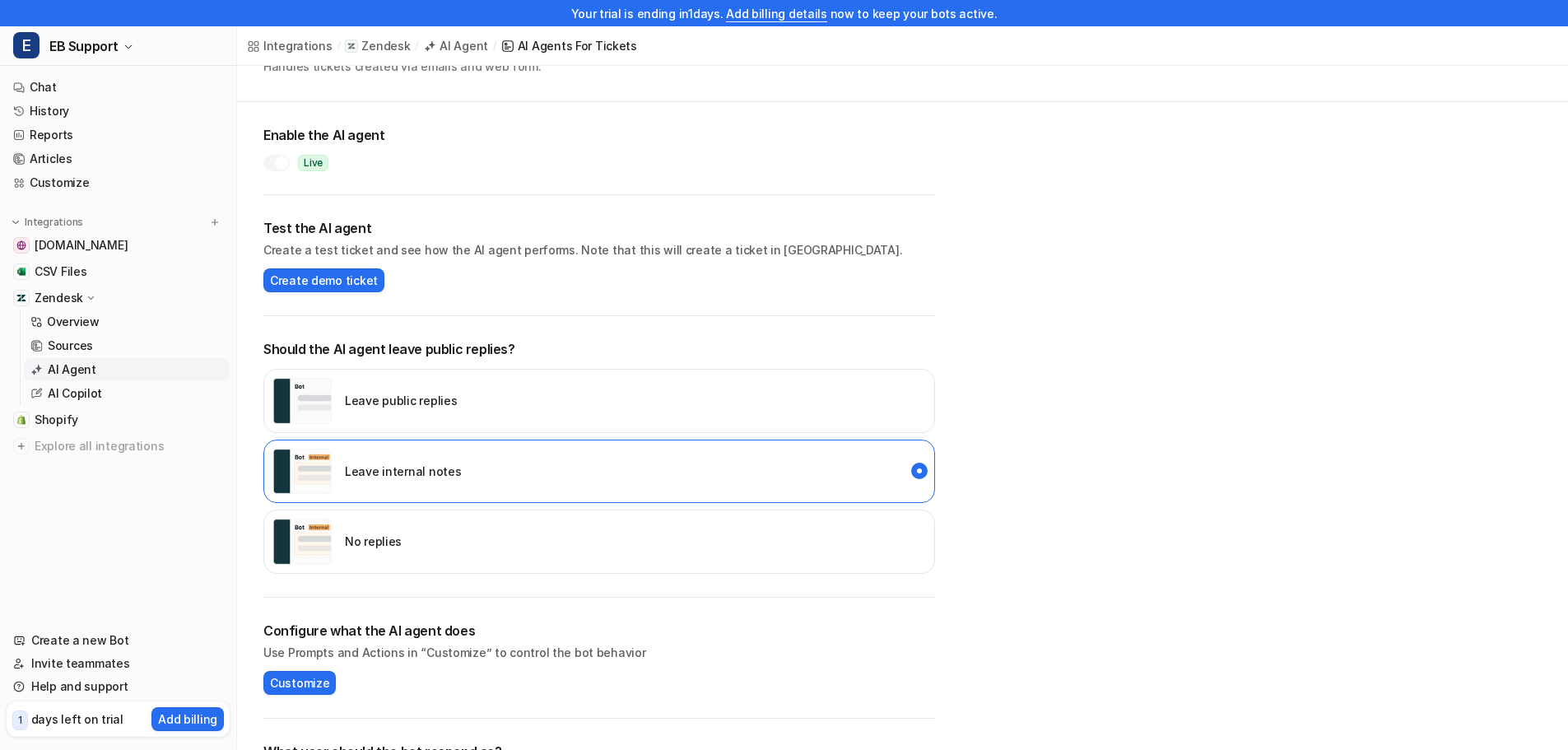
scroll to position [0, 0]
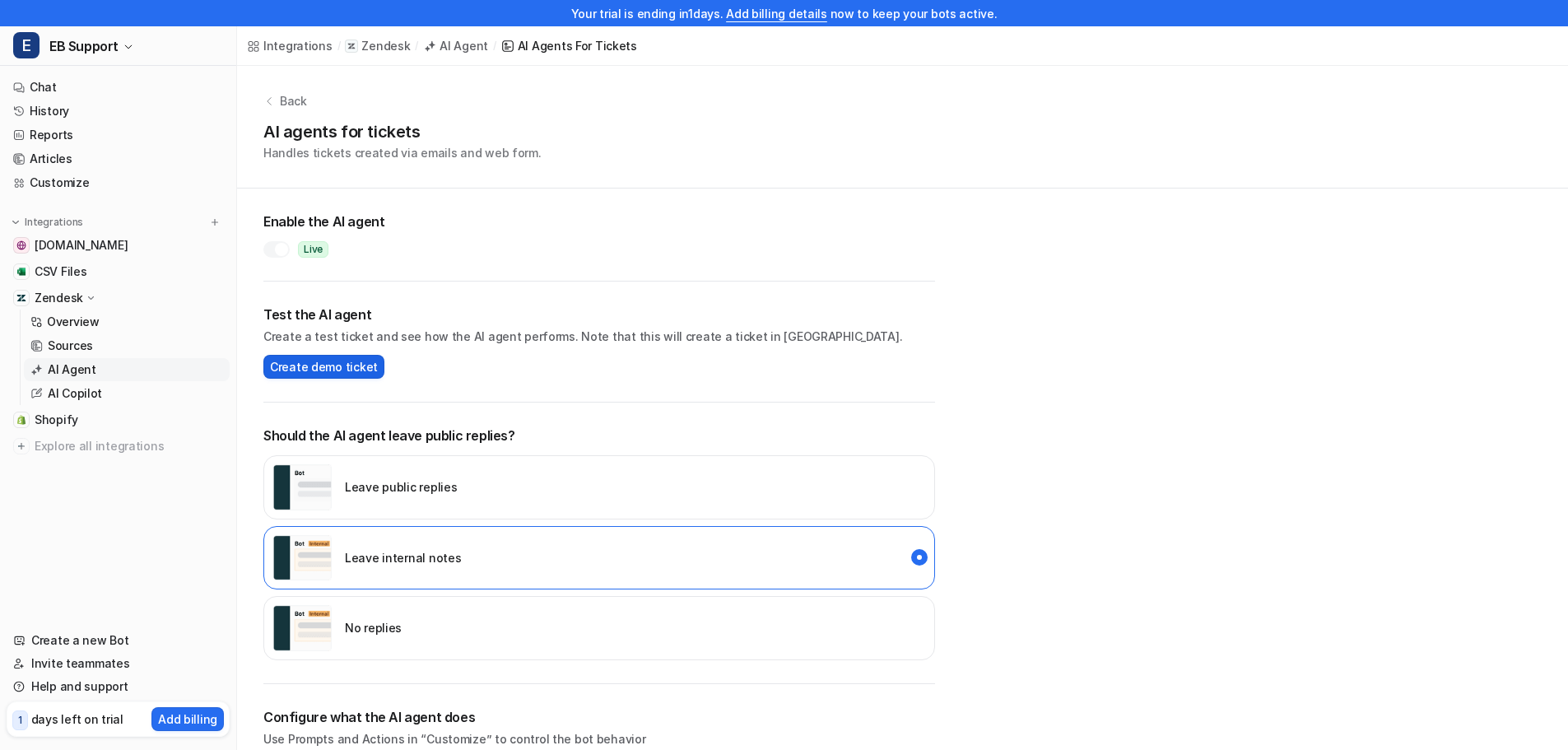
click at [298, 371] on span "Create demo ticket" at bounding box center [324, 367] width 108 height 18
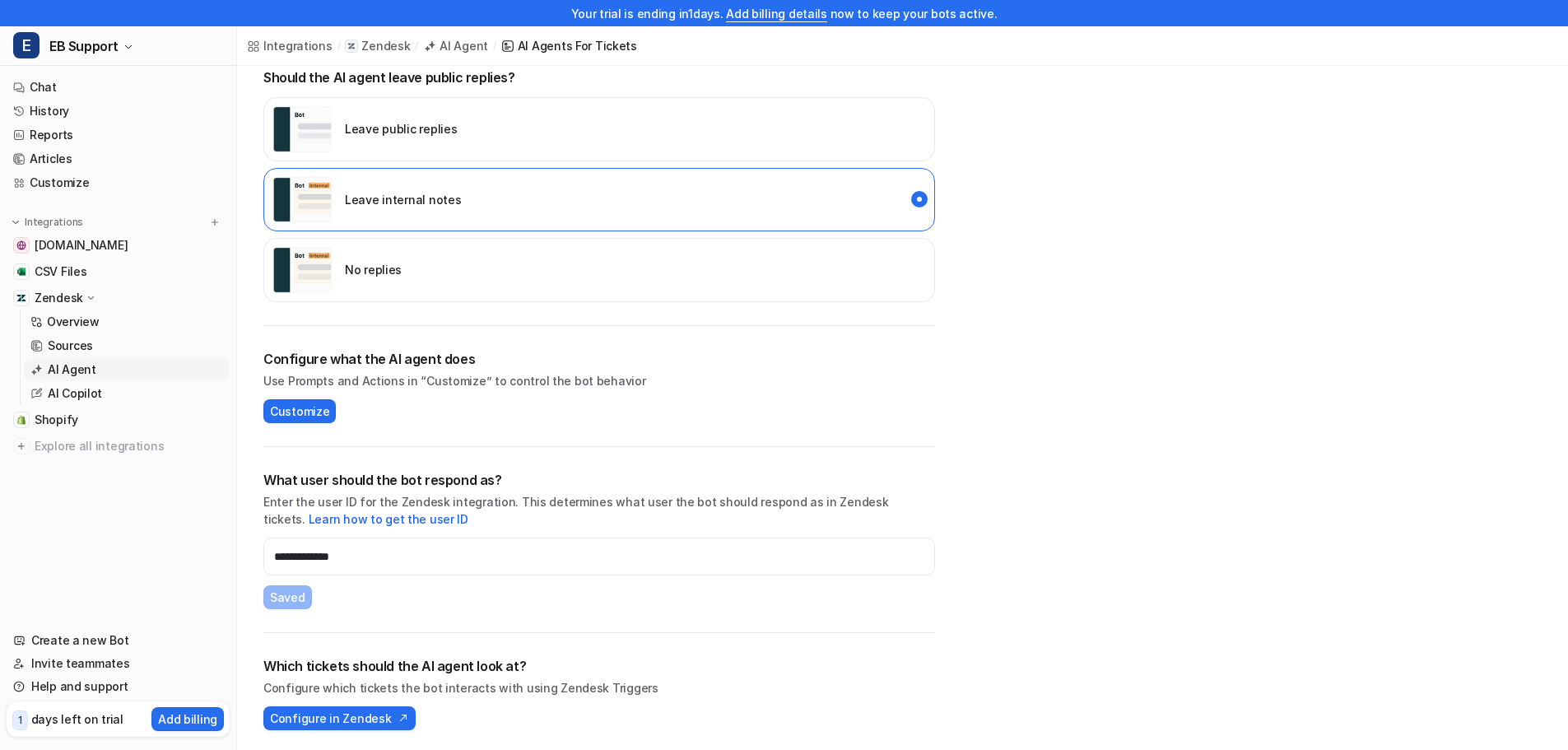
scroll to position [362, 0]
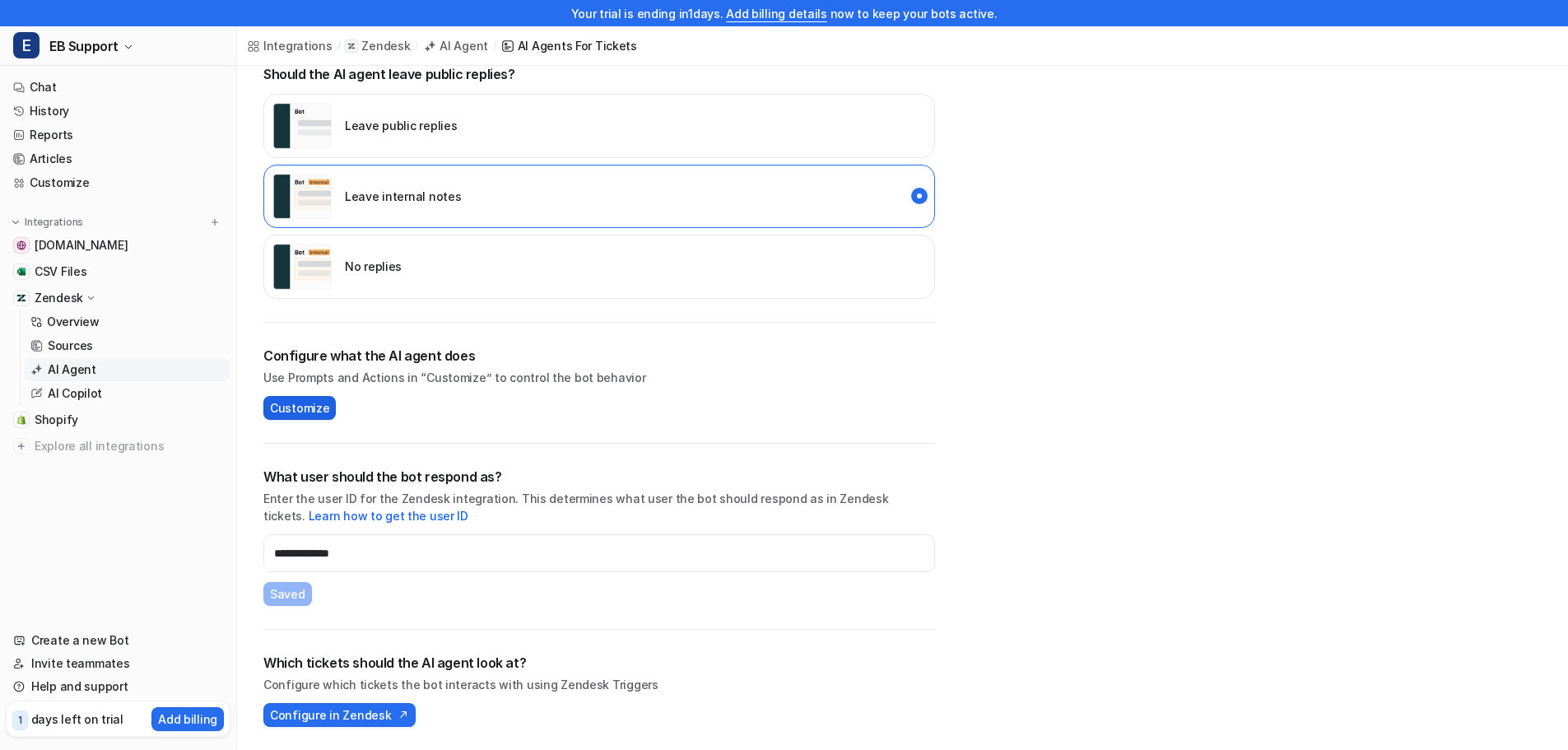
click at [293, 408] on span "Customize" at bounding box center [300, 408] width 59 height 18
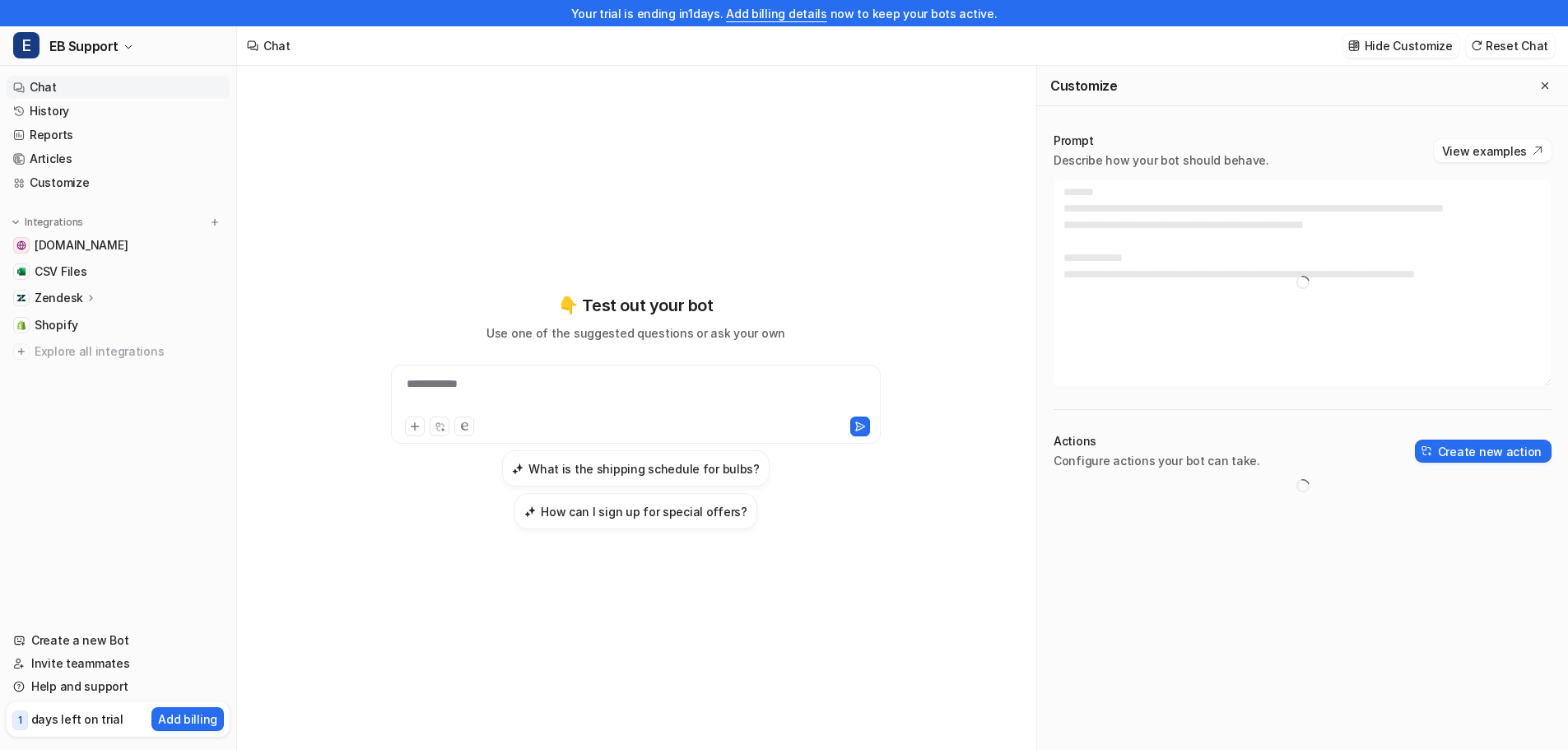
type textarea "**********"
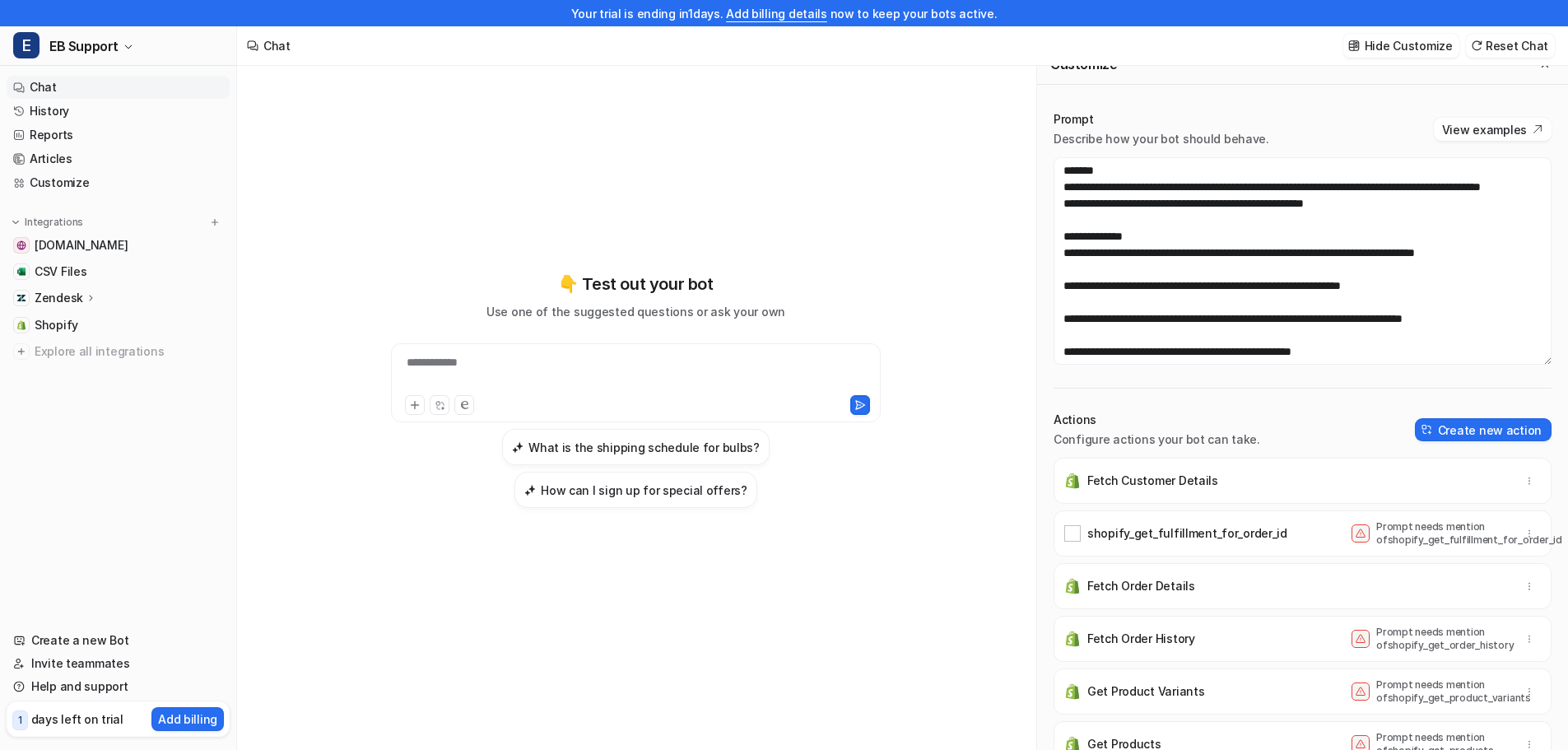
scroll to position [26, 0]
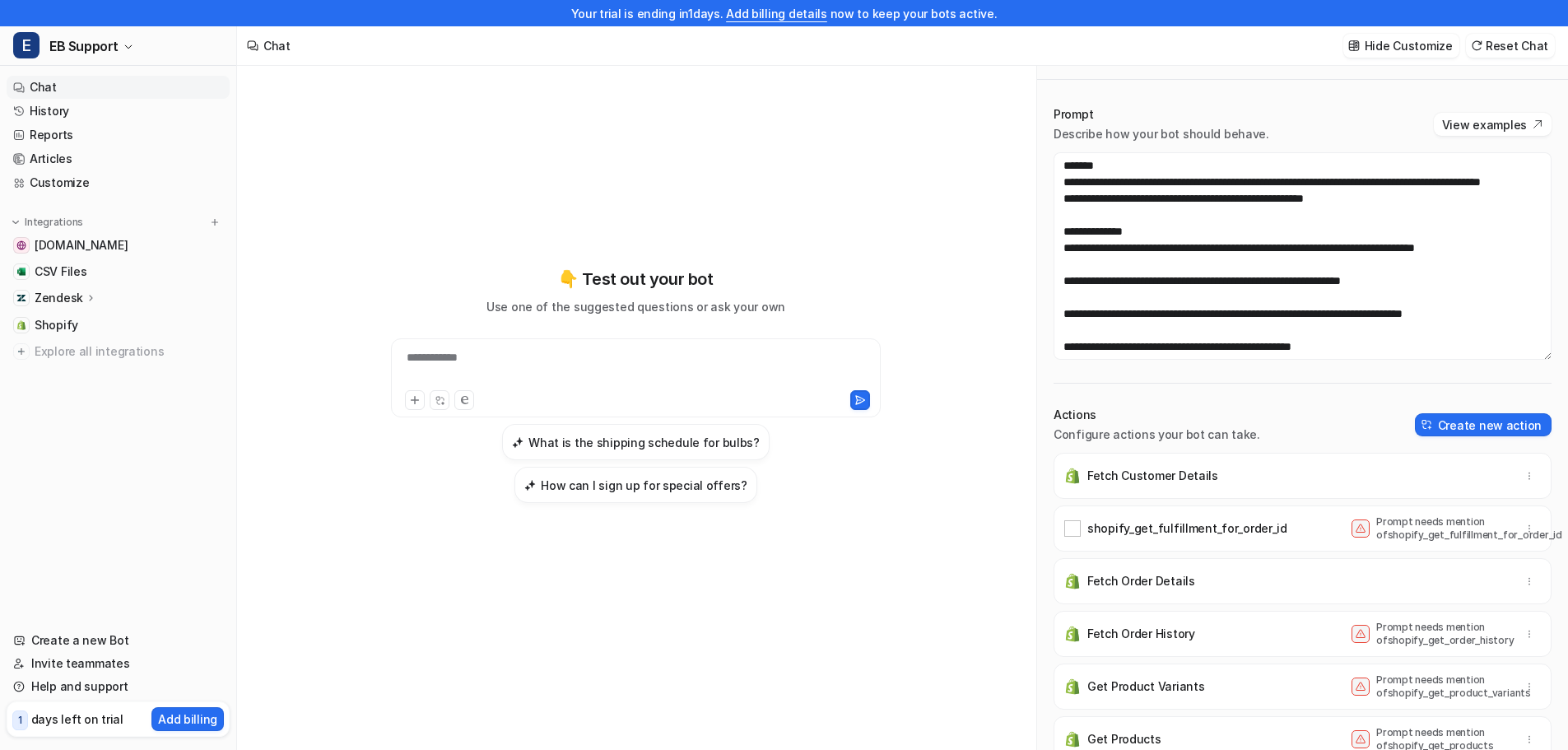
click at [63, 293] on p "Zendesk" at bounding box center [59, 298] width 49 height 17
click at [90, 390] on p "AI Copilot" at bounding box center [74, 393] width 54 height 17
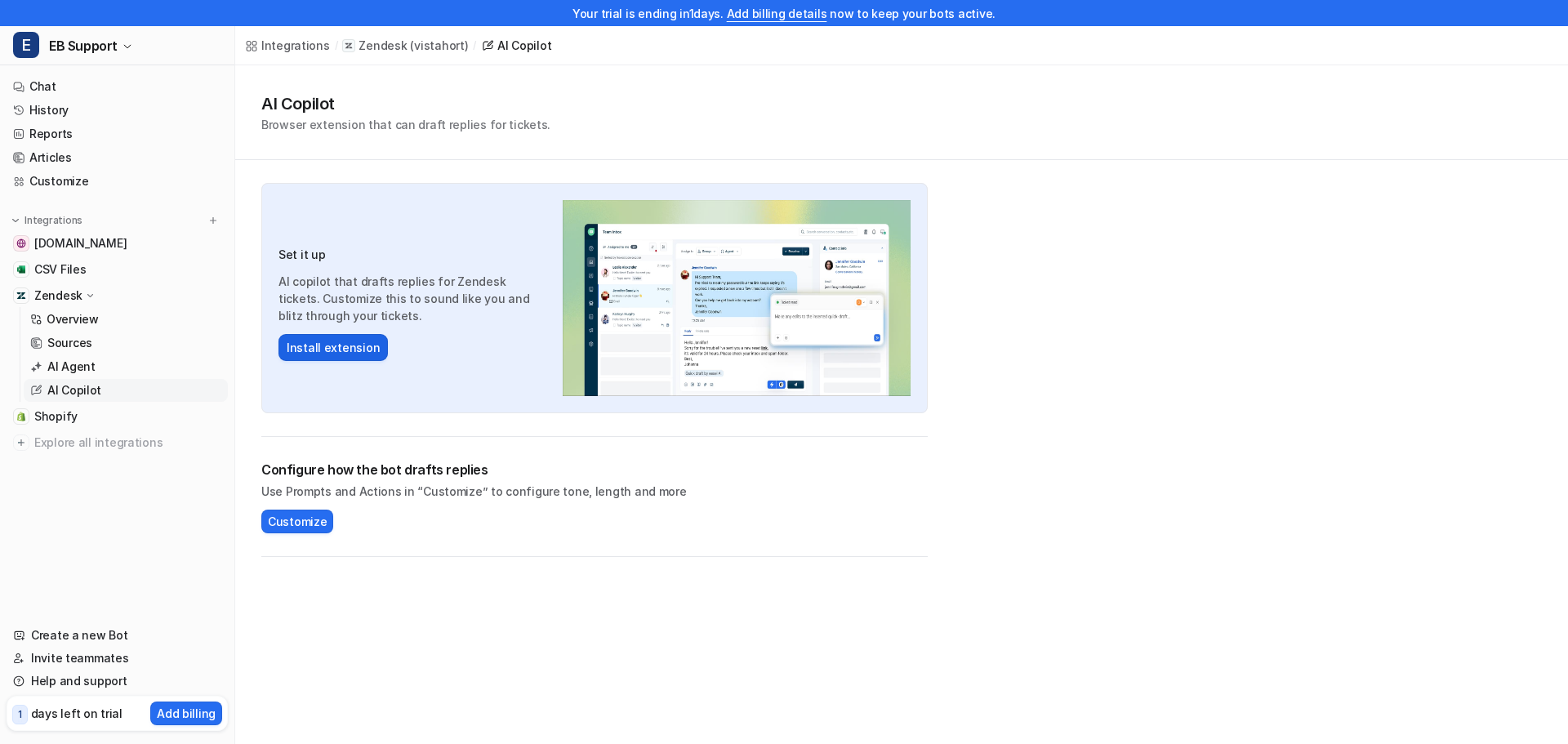
click at [317, 352] on button "Install extension" at bounding box center [333, 347] width 110 height 27
click at [301, 516] on span "Customize" at bounding box center [297, 521] width 59 height 17
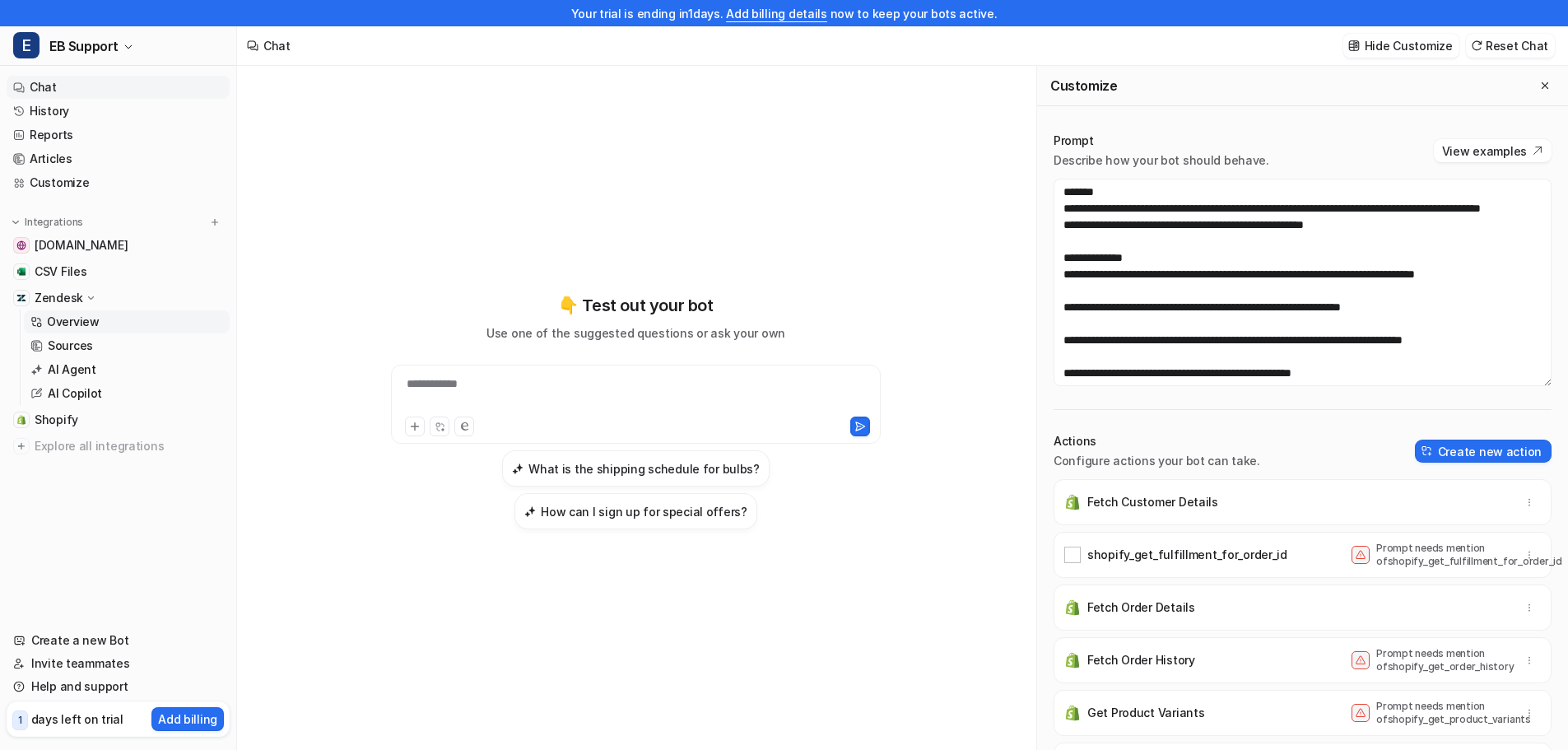
click at [53, 321] on p "Overview" at bounding box center [73, 322] width 53 height 17
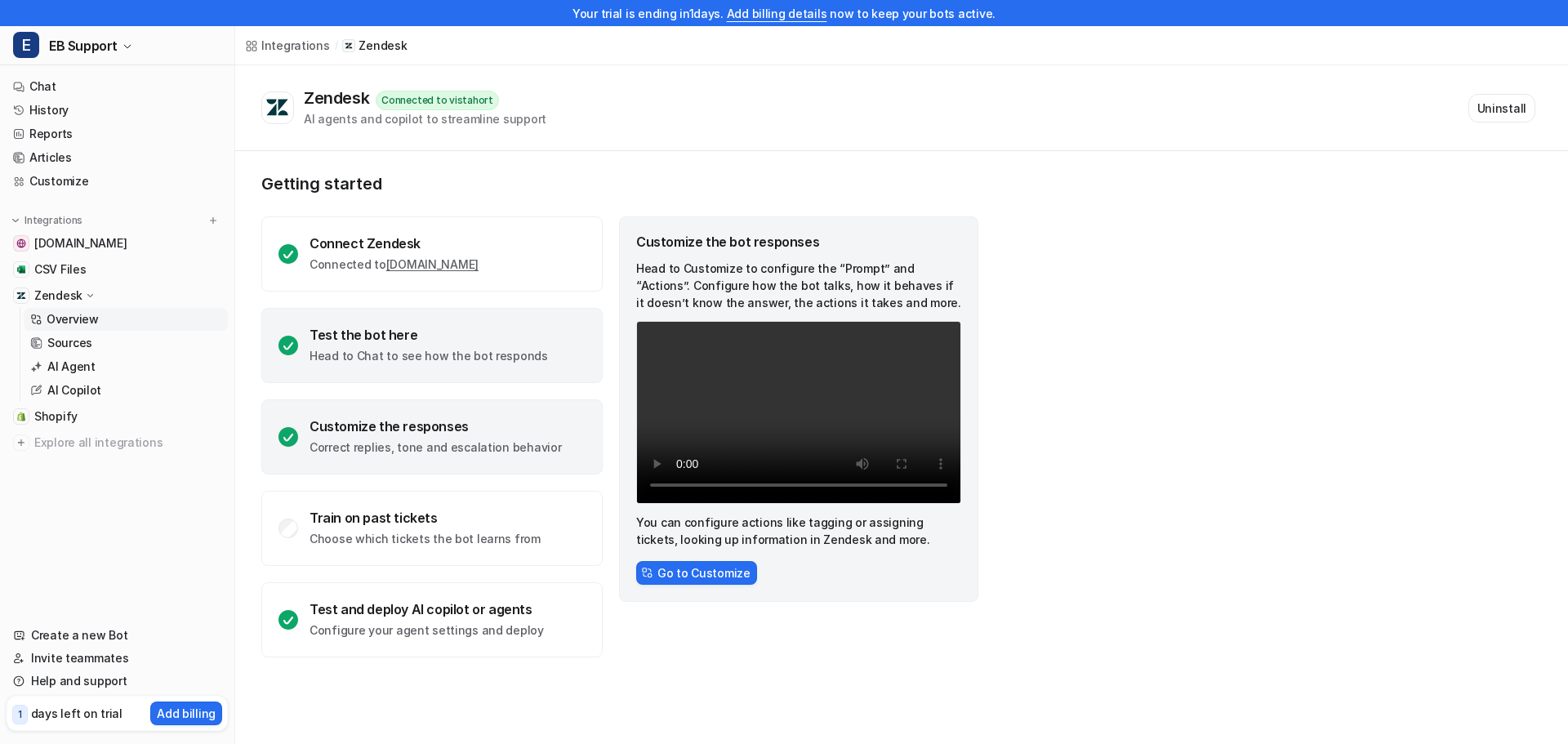
click at [346, 341] on div "Test the bot here" at bounding box center [429, 335] width 238 height 17
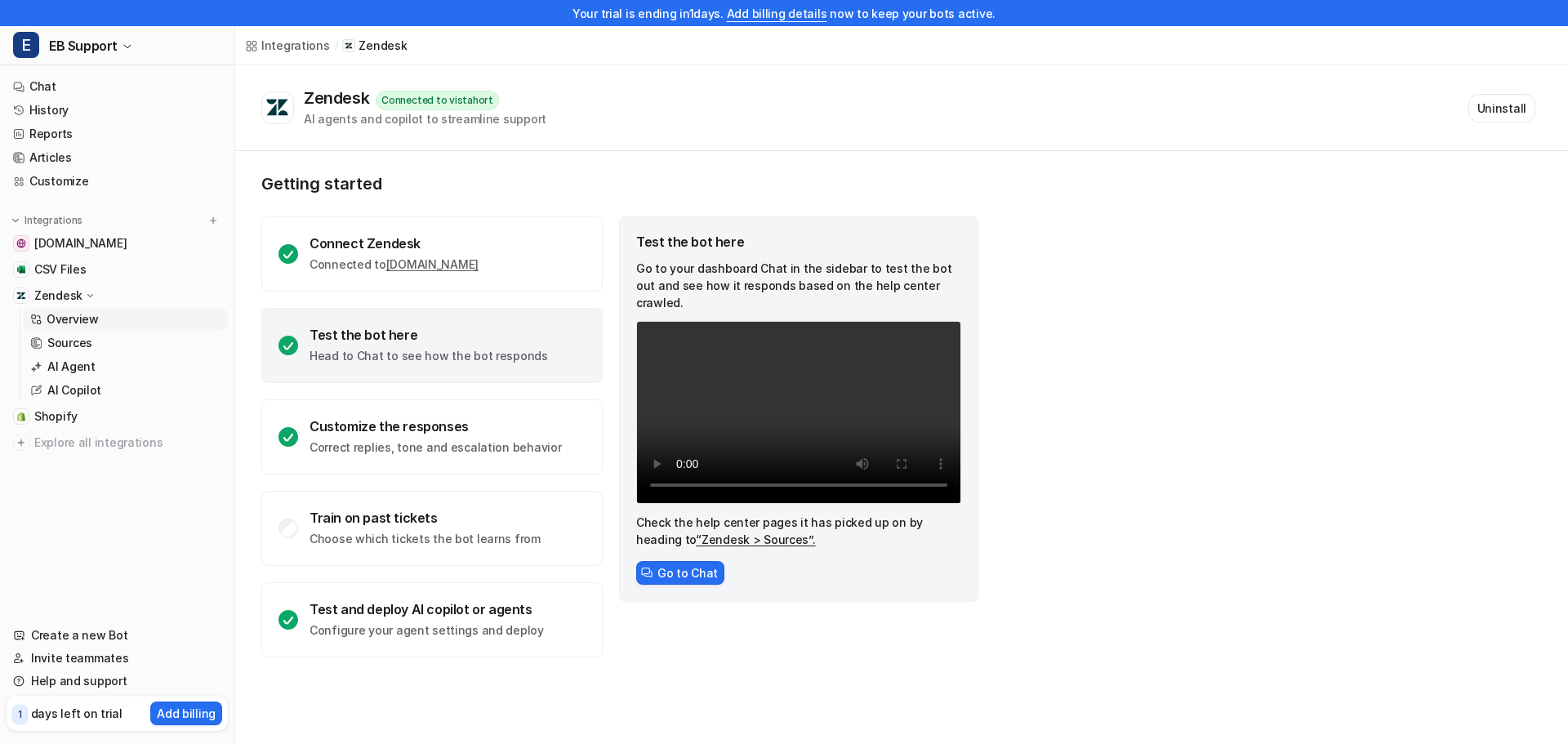
click at [814, 389] on video "Your browser does not support the video tag." at bounding box center [798, 413] width 325 height 183
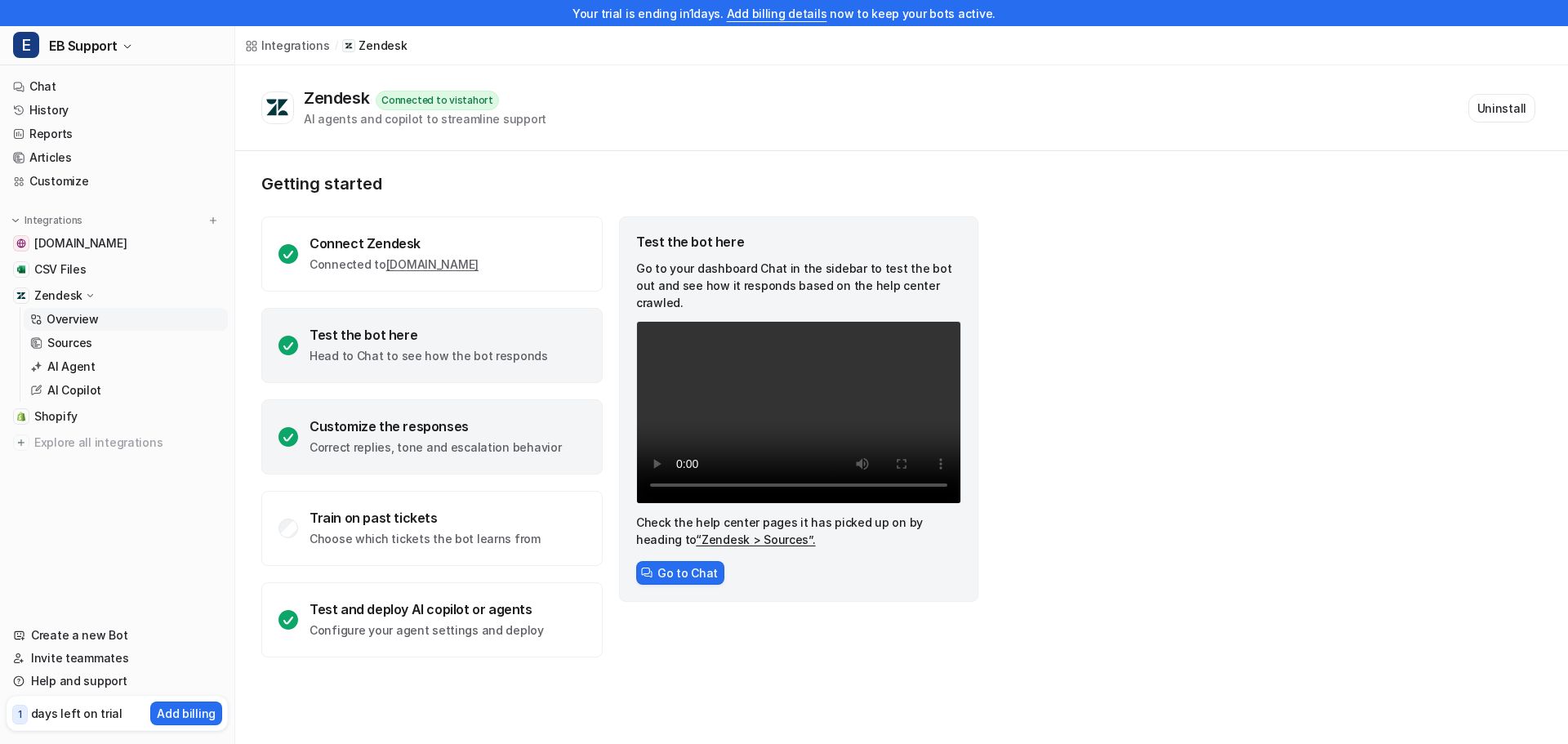
click at [408, 439] on p "Correct replies, tone and escalation behavior" at bounding box center [435, 448] width 252 height 17
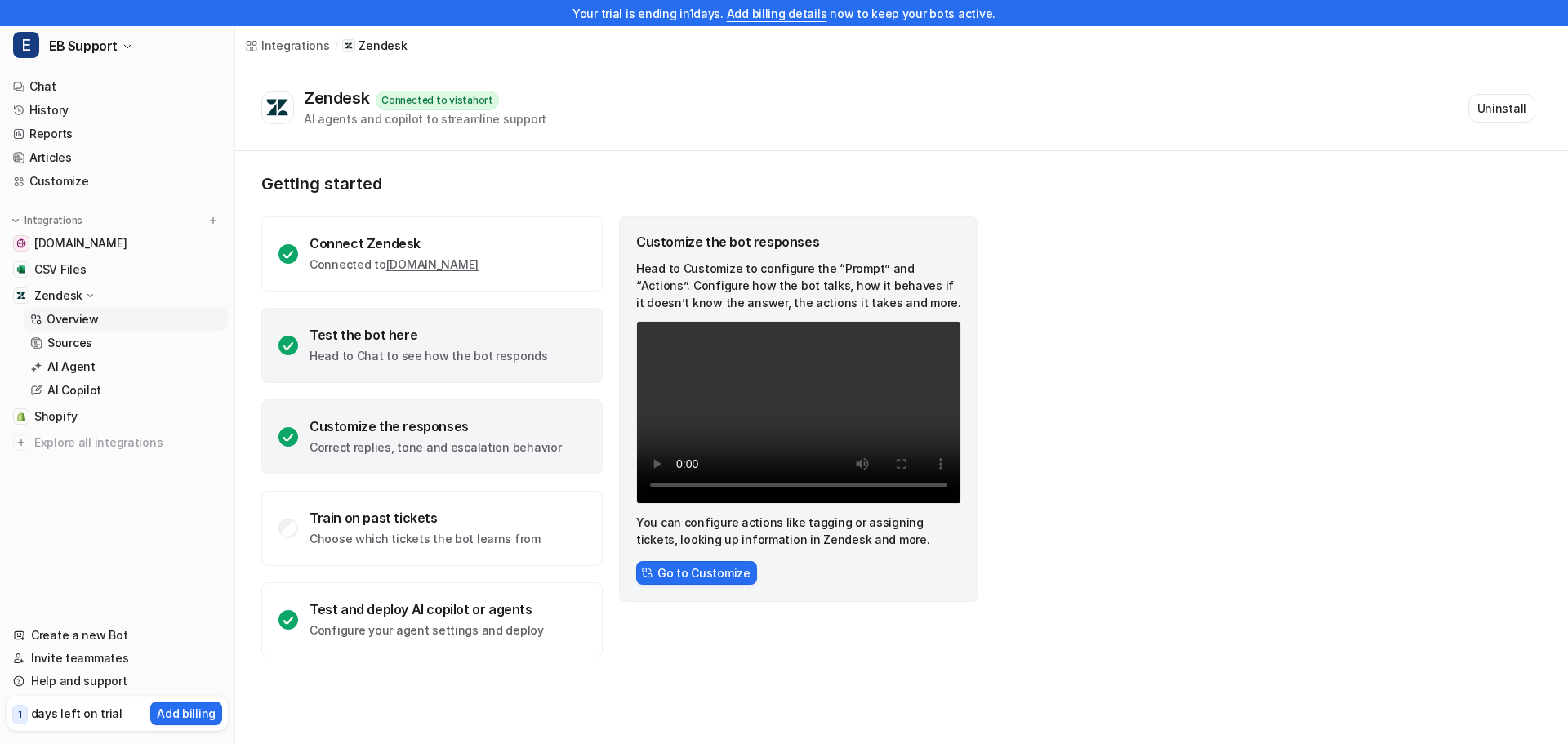
click at [383, 339] on div "Test the bot here" at bounding box center [429, 335] width 238 height 17
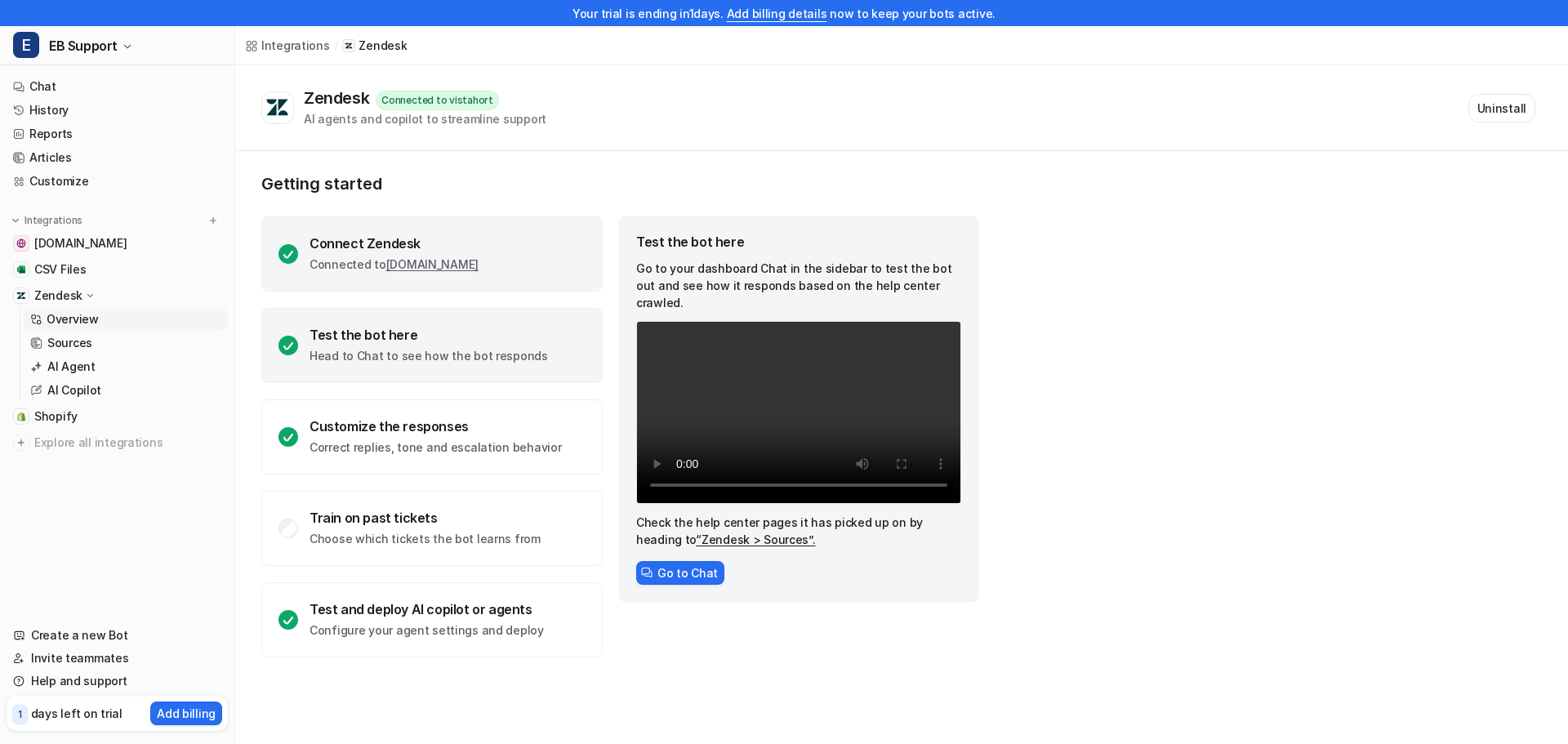
click at [331, 242] on div "Connect Zendesk" at bounding box center [394, 243] width 169 height 17
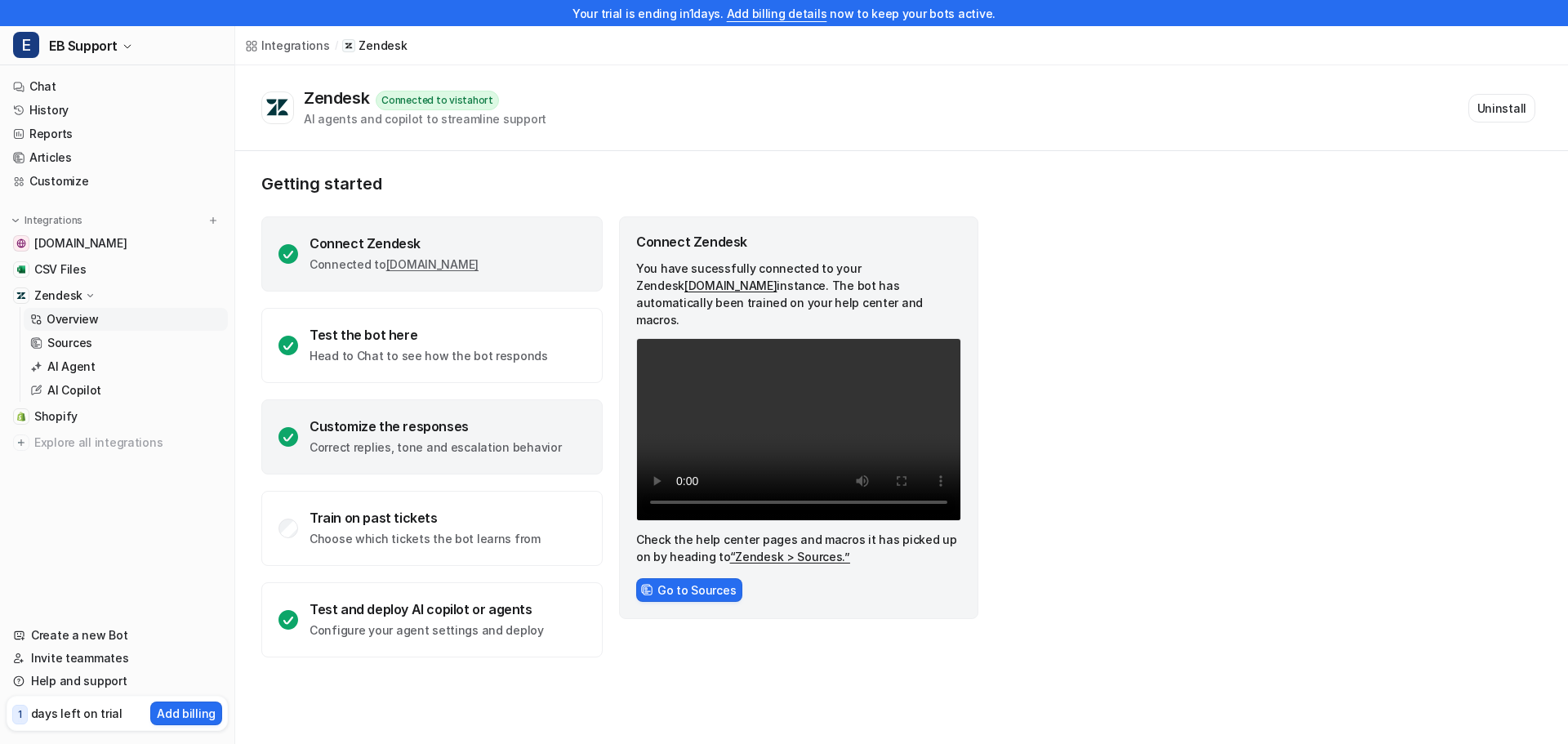
click at [372, 452] on p "Correct replies, tone and escalation behavior" at bounding box center [435, 448] width 252 height 17
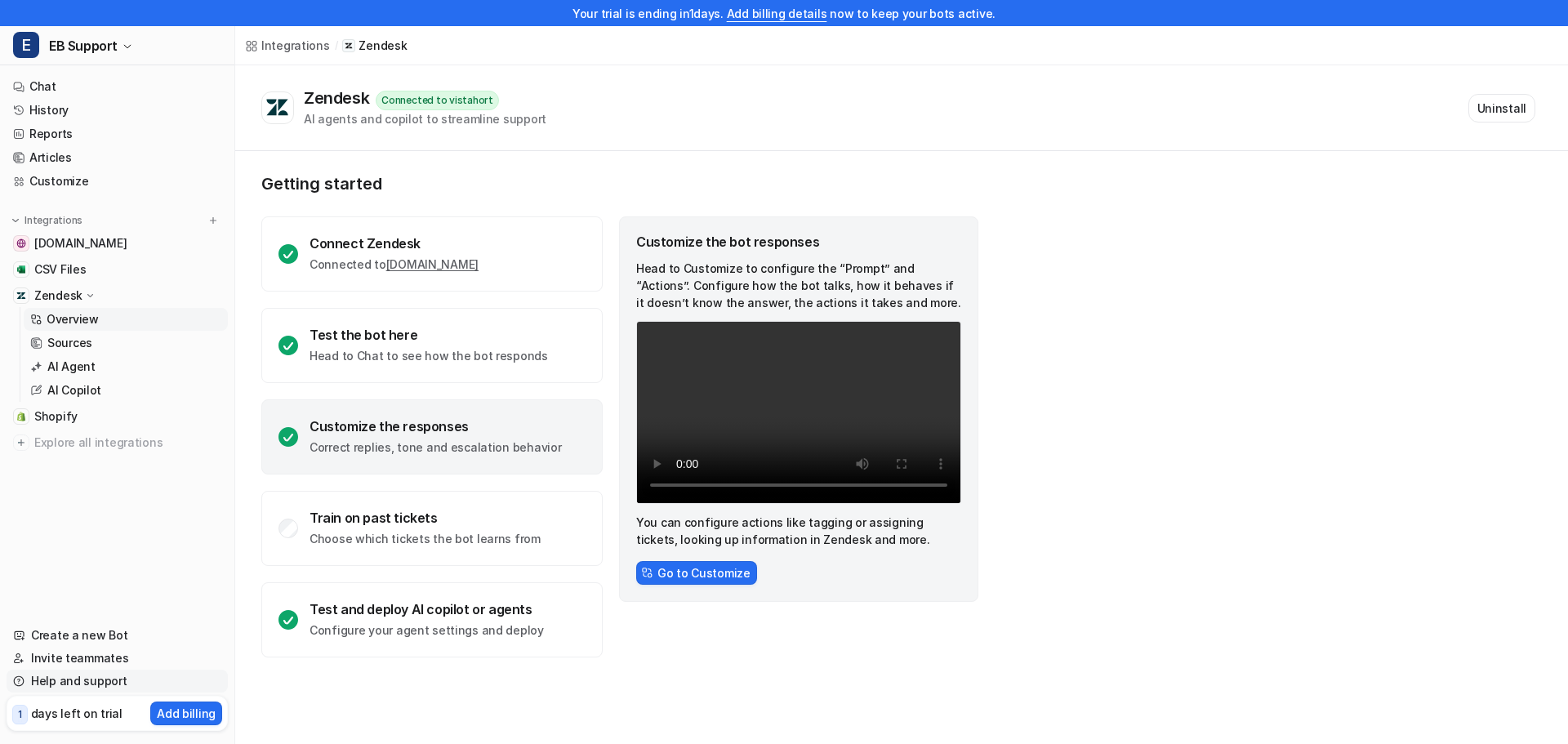
click at [78, 687] on link "Help and support" at bounding box center [117, 682] width 222 height 23
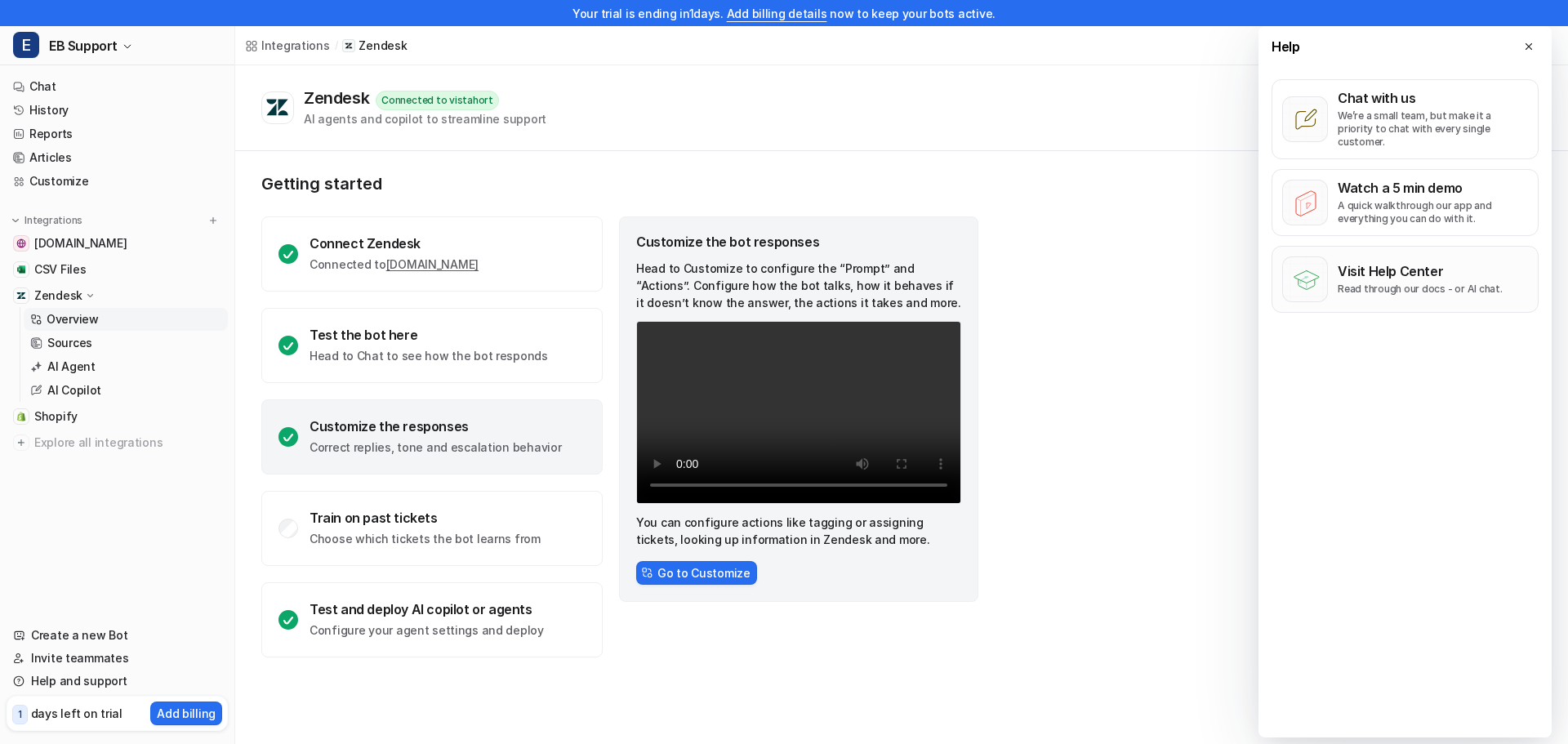
click at [1425, 263] on p "Visit Help Center" at bounding box center [1420, 272] width 165 height 17
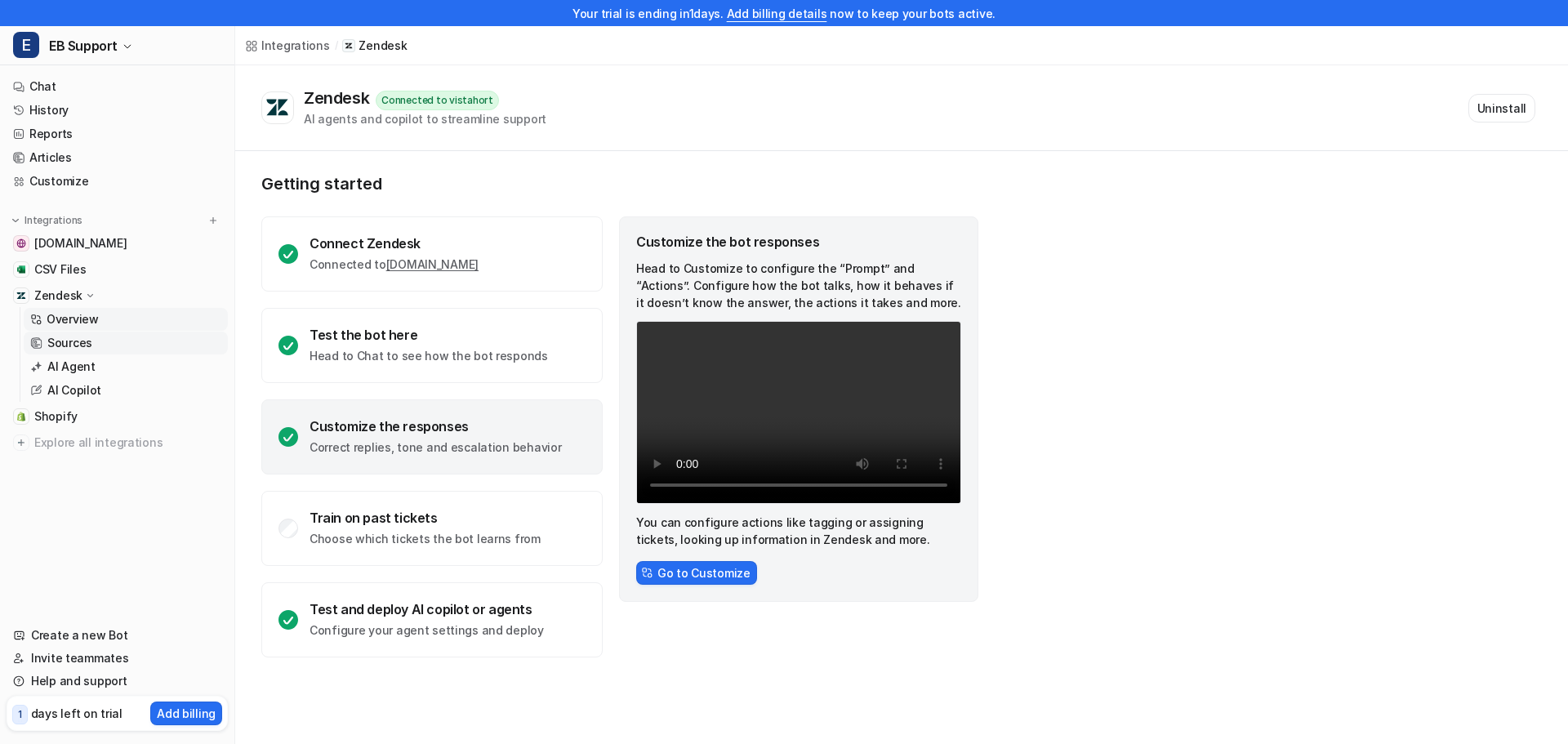
click at [73, 343] on p "Sources" at bounding box center [70, 343] width 45 height 17
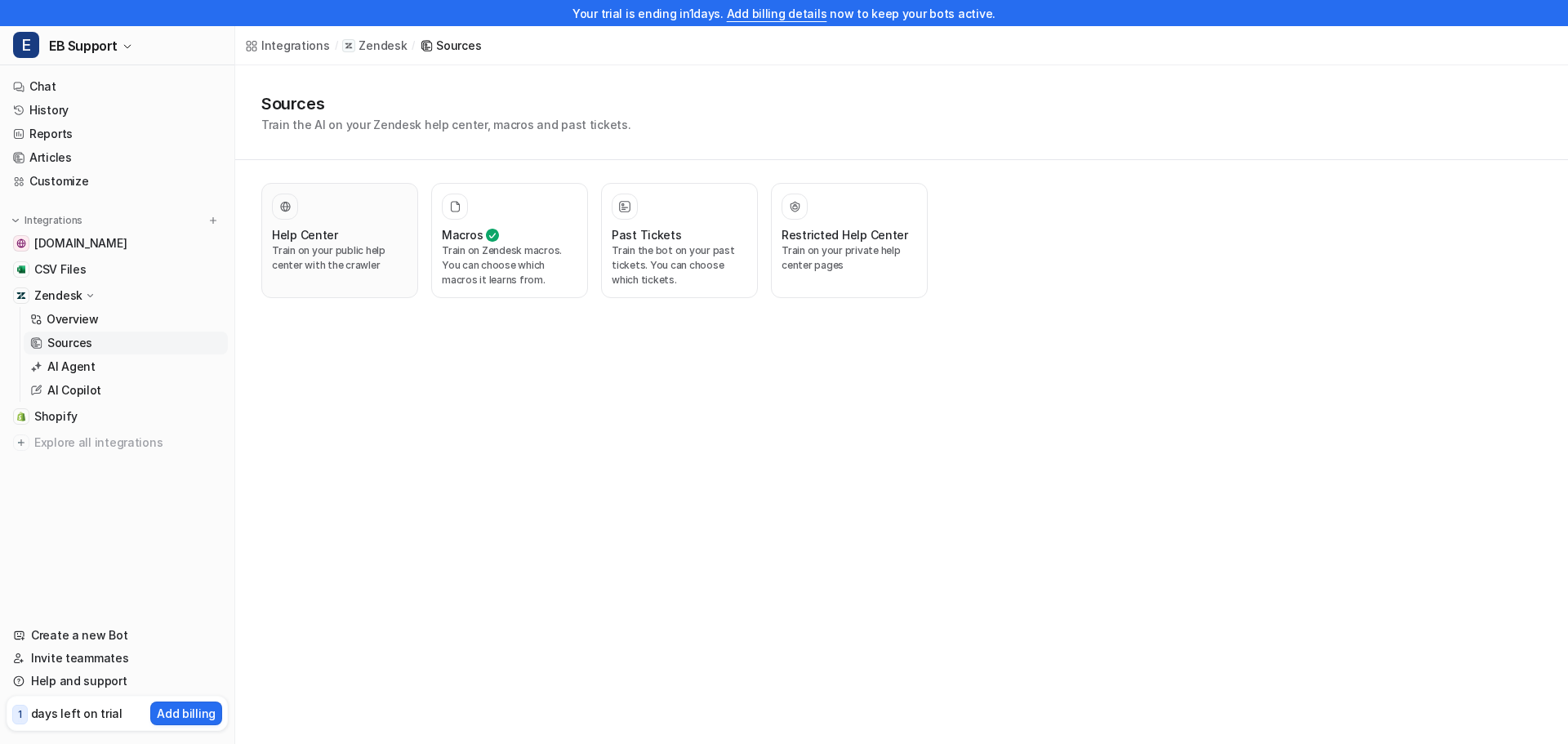
click at [339, 260] on p "Train on your public help center with the crawler" at bounding box center [340, 257] width 135 height 29
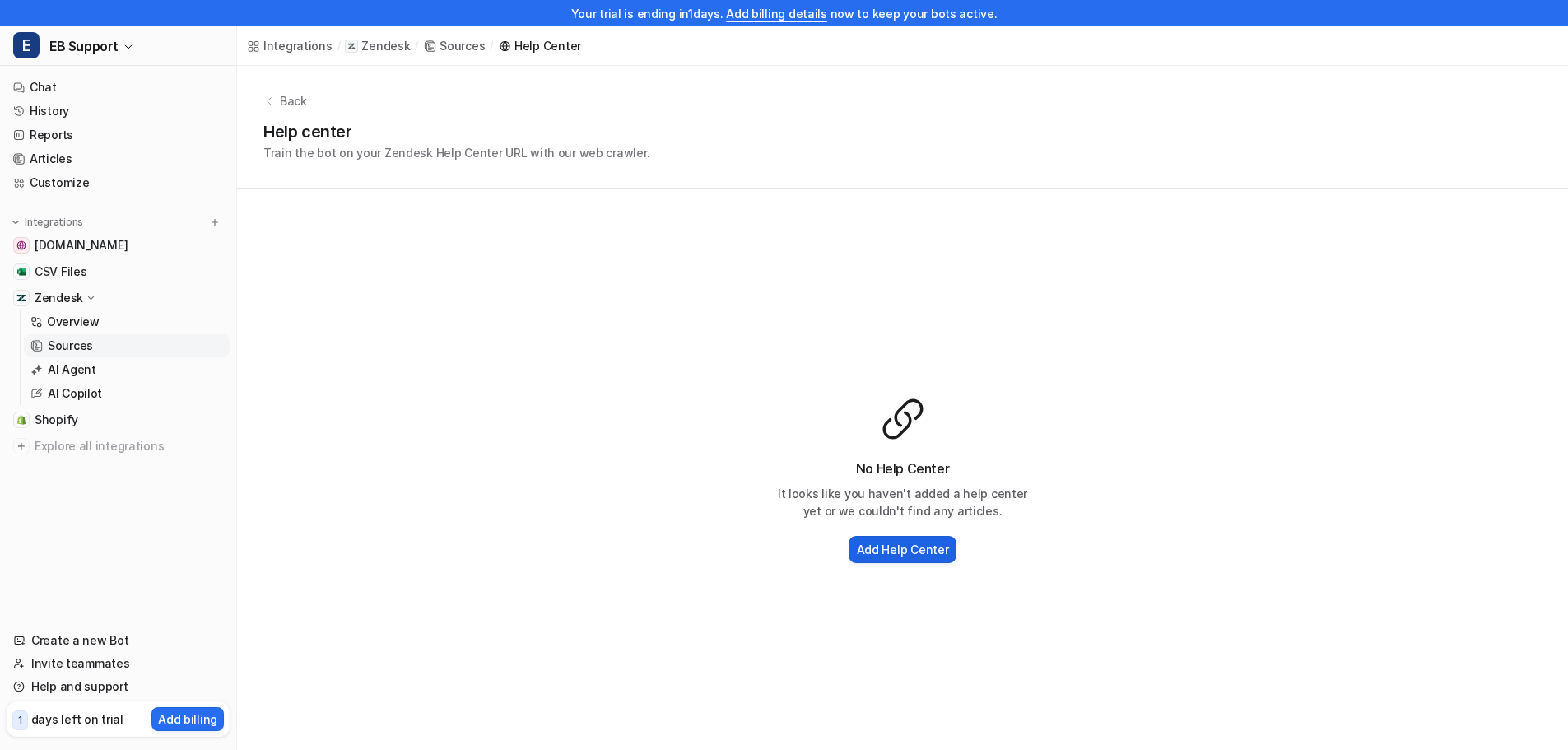
click at [916, 553] on h2 "Add Help Center" at bounding box center [903, 549] width 92 height 18
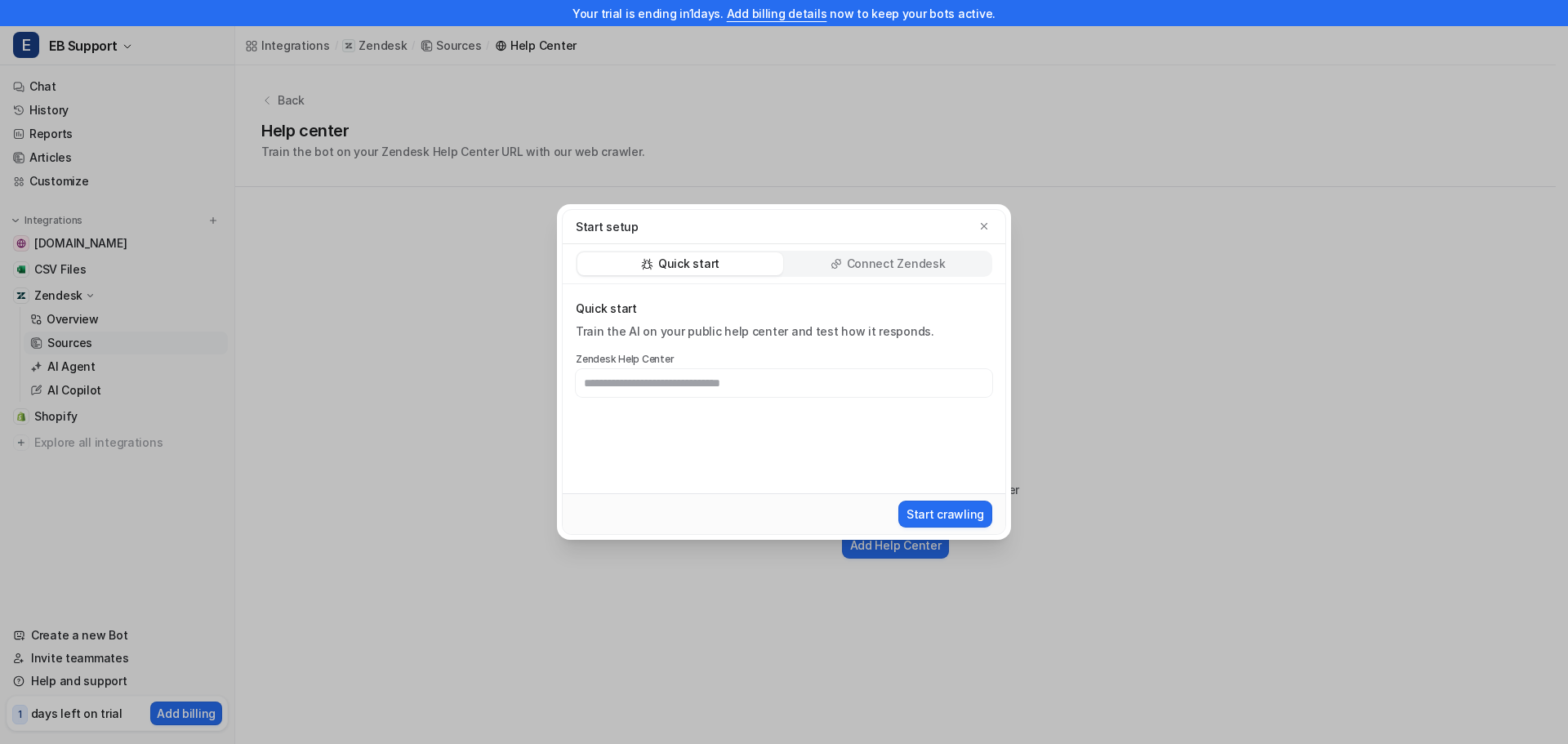
click at [900, 262] on p "Connect Zendesk" at bounding box center [896, 264] width 99 height 17
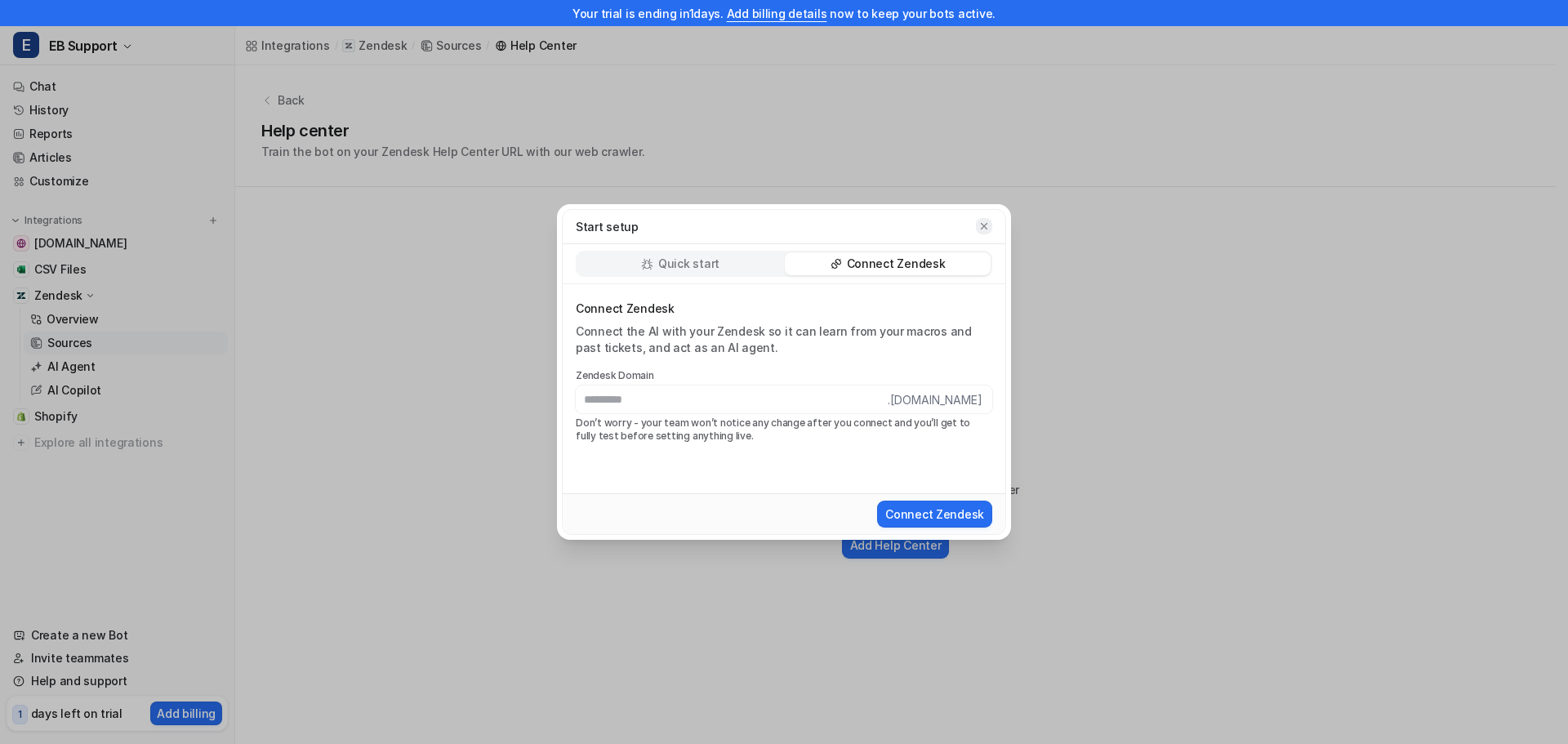
click at [984, 228] on icon "button" at bounding box center [984, 227] width 12 height 12
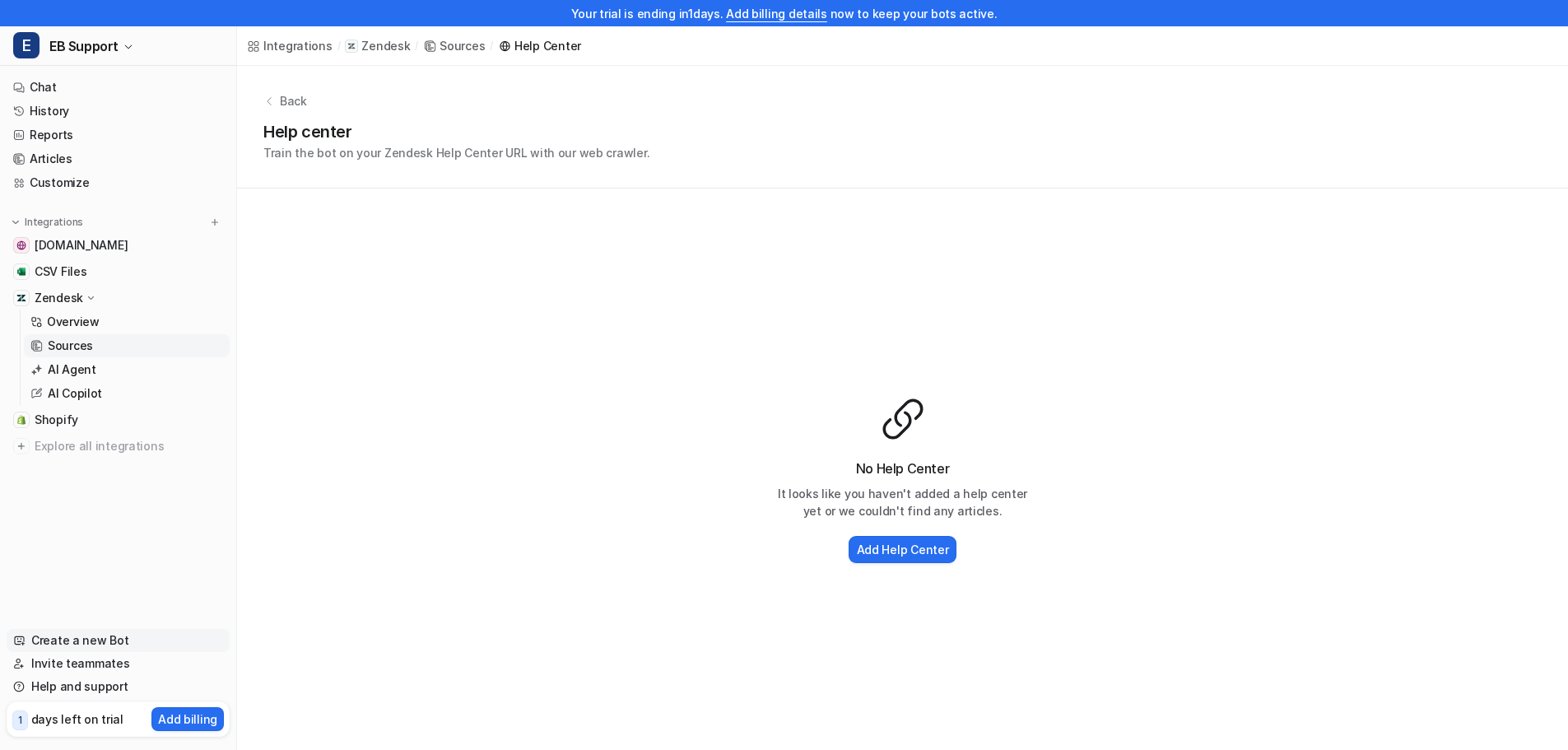
click at [88, 635] on link "Create a new Bot" at bounding box center [118, 640] width 223 height 23
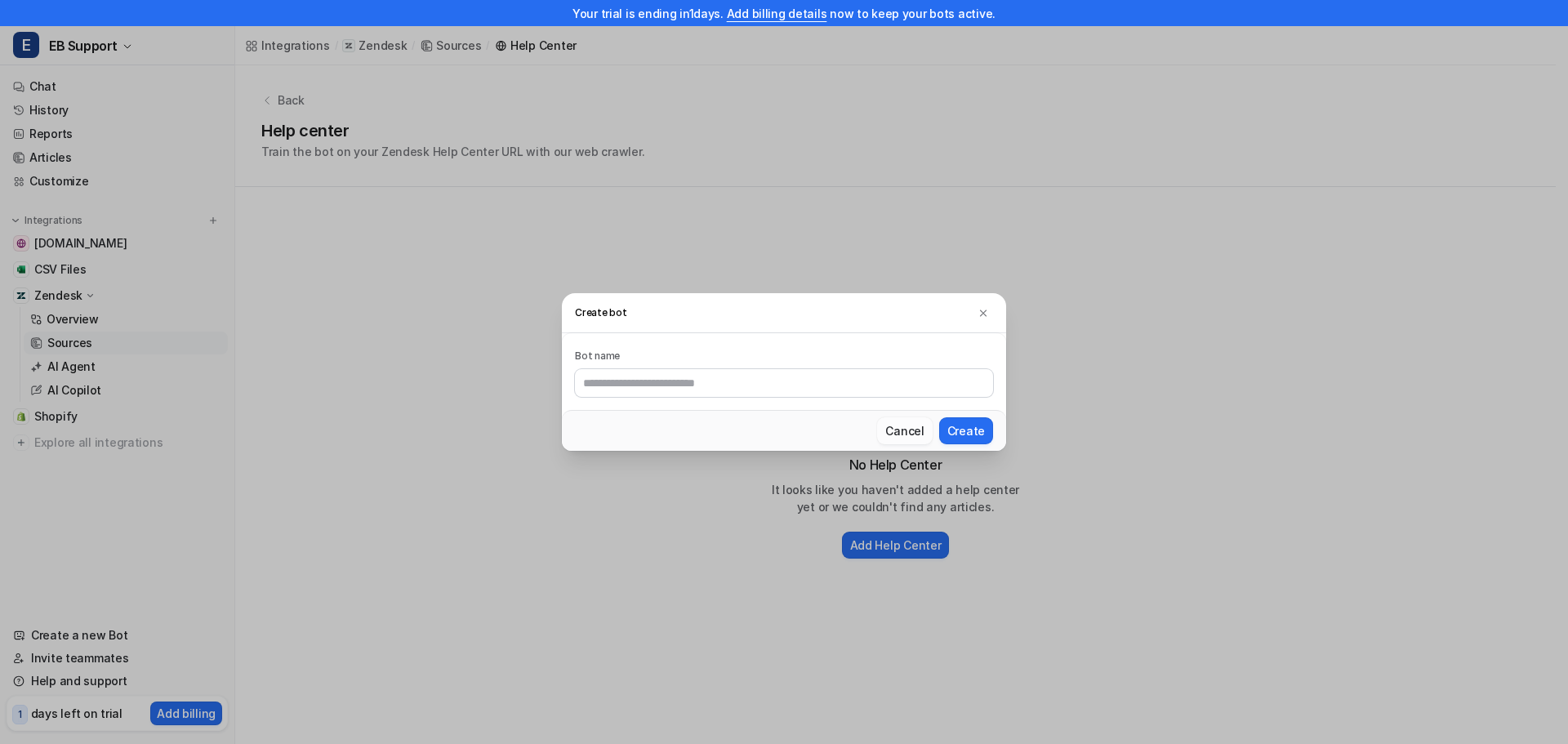
click at [921, 423] on button "Cancel" at bounding box center [904, 431] width 55 height 27
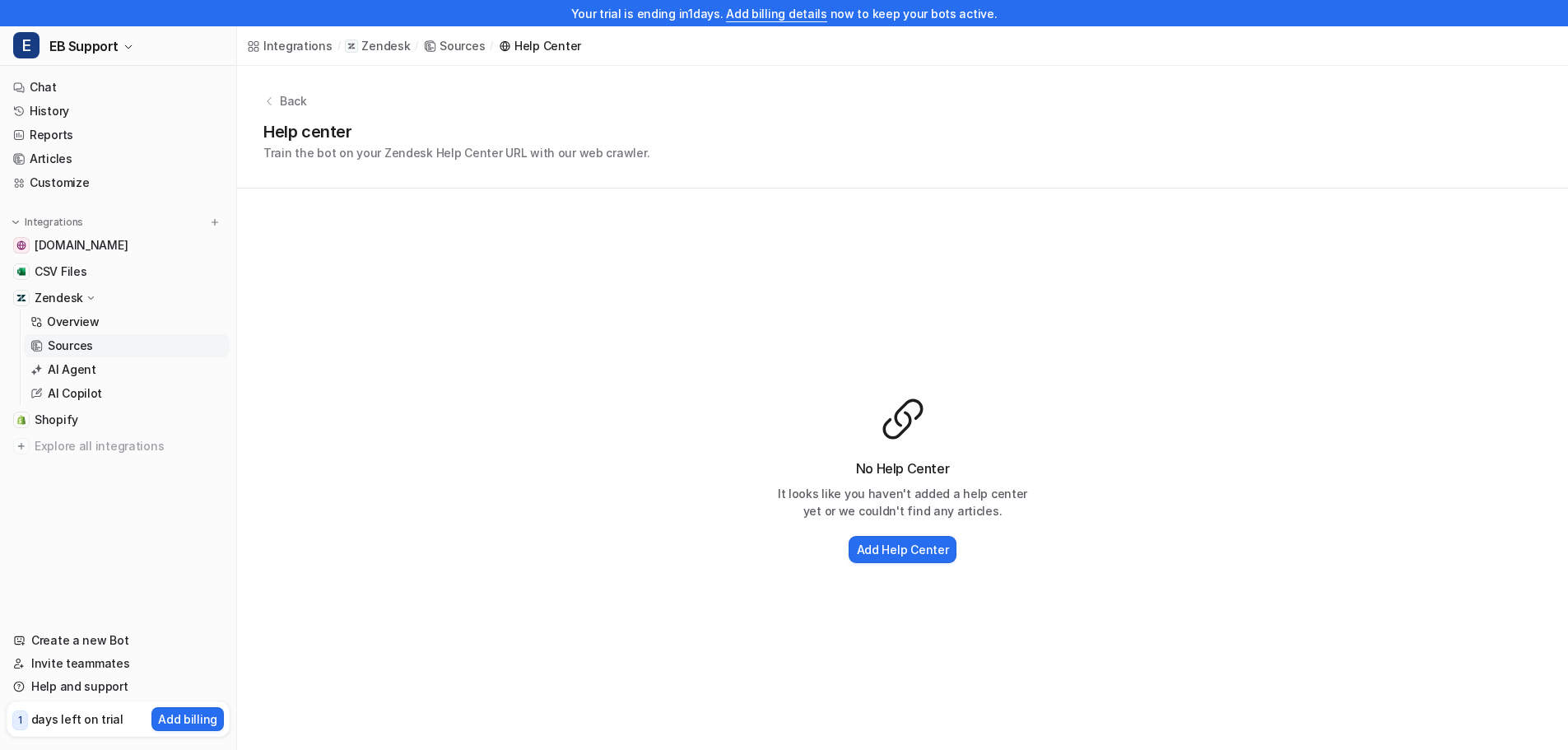
click at [500, 335] on div "No Help Center It looks like you haven't added a help center yet or we couldn't…" at bounding box center [902, 480] width 1330 height 585
click at [51, 159] on link "Articles" at bounding box center [118, 159] width 223 height 23
click at [65, 182] on link "Customize" at bounding box center [118, 183] width 223 height 23
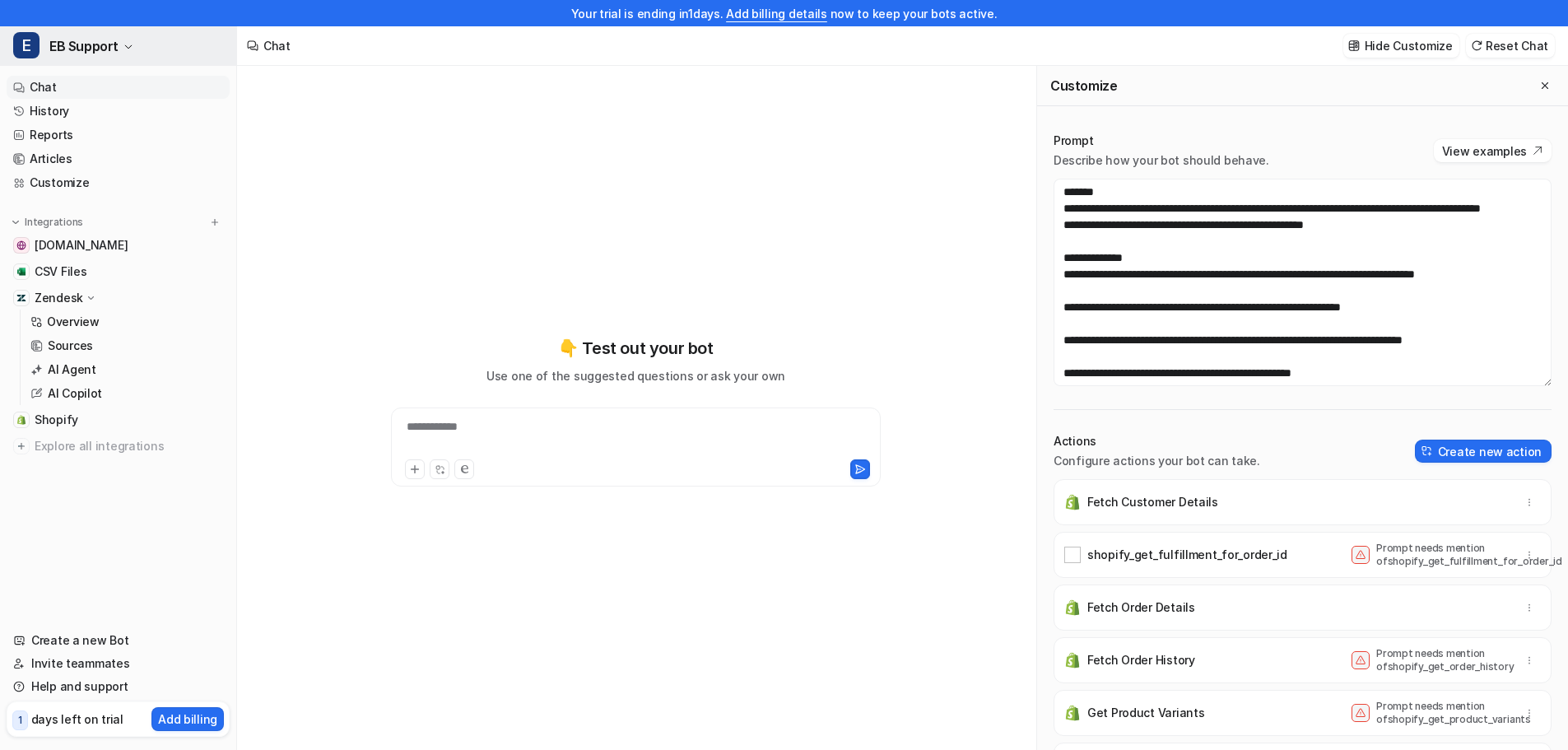
click at [93, 46] on span "EB Support" at bounding box center [84, 46] width 69 height 23
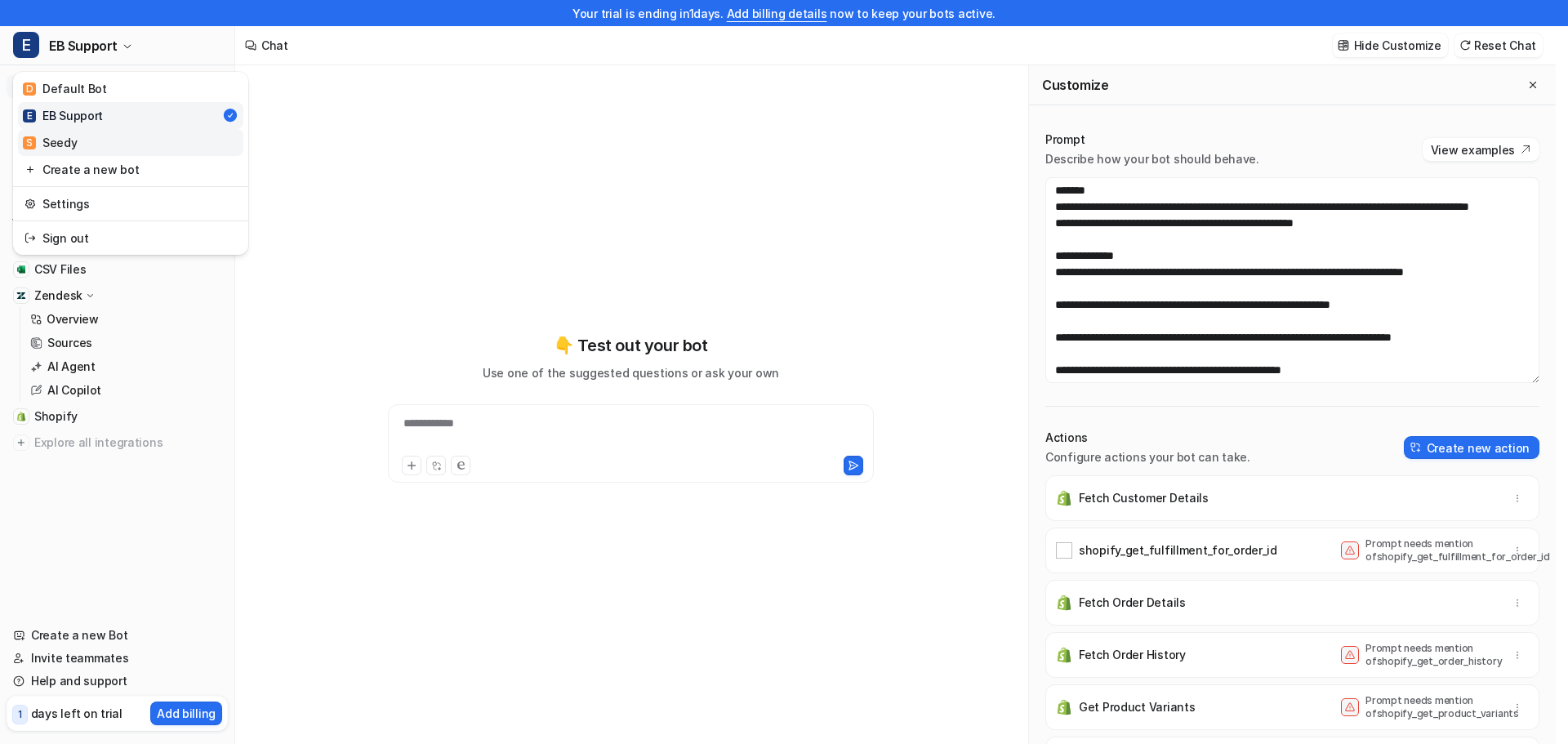
click at [59, 140] on div "S Seedy" at bounding box center [51, 142] width 55 height 17
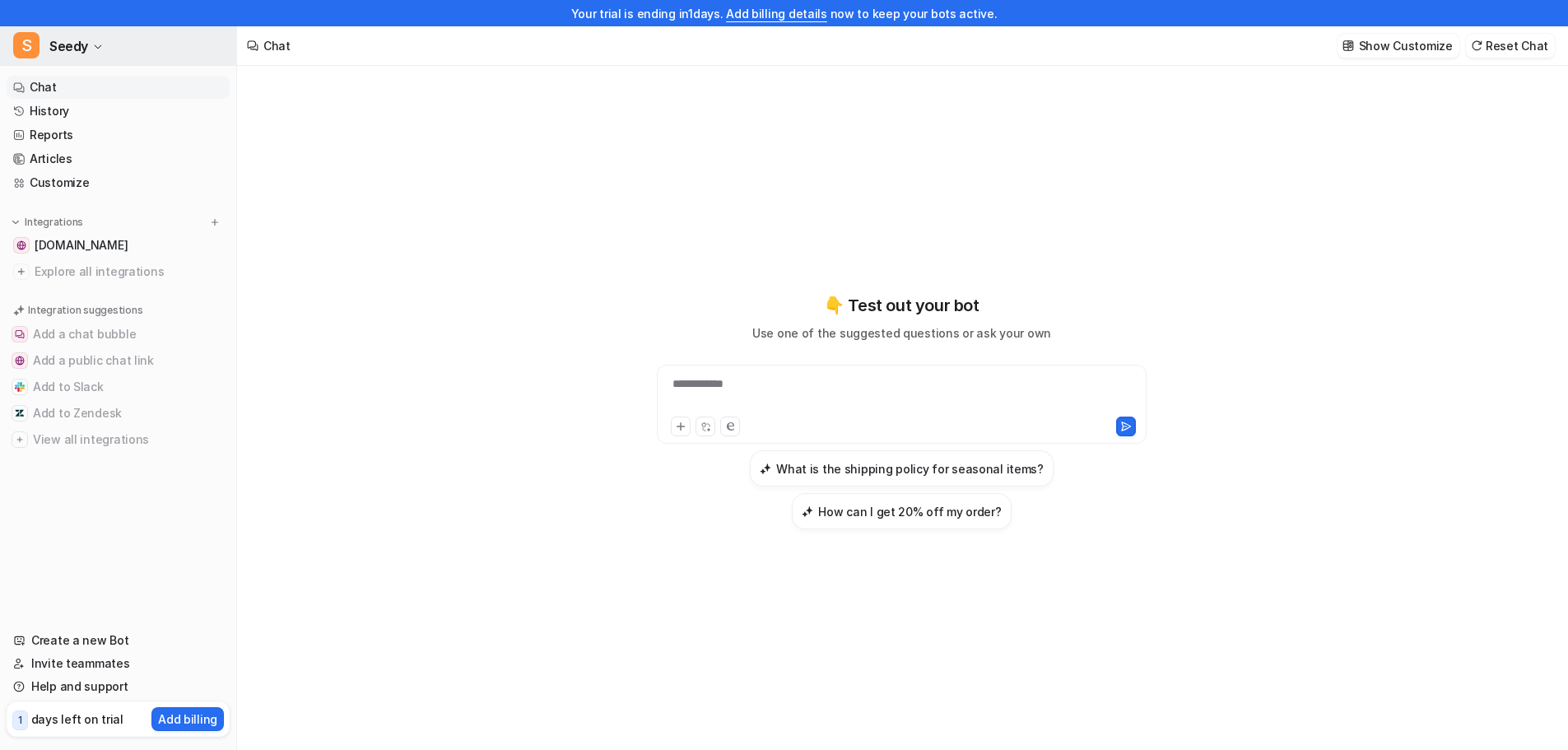
click at [74, 45] on span "Seedy" at bounding box center [69, 46] width 38 height 23
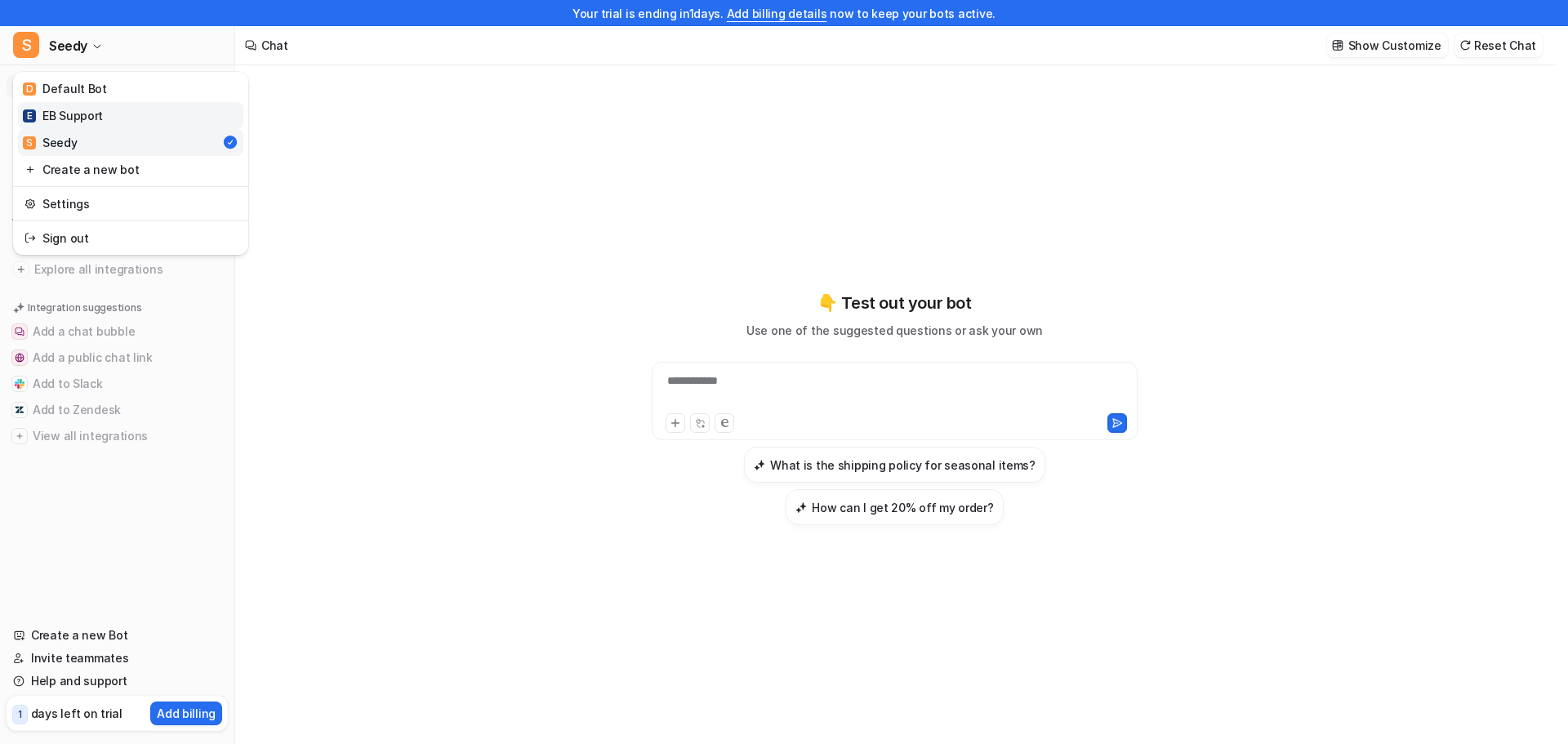
click at [77, 120] on div "E EB Support" at bounding box center [63, 115] width 80 height 17
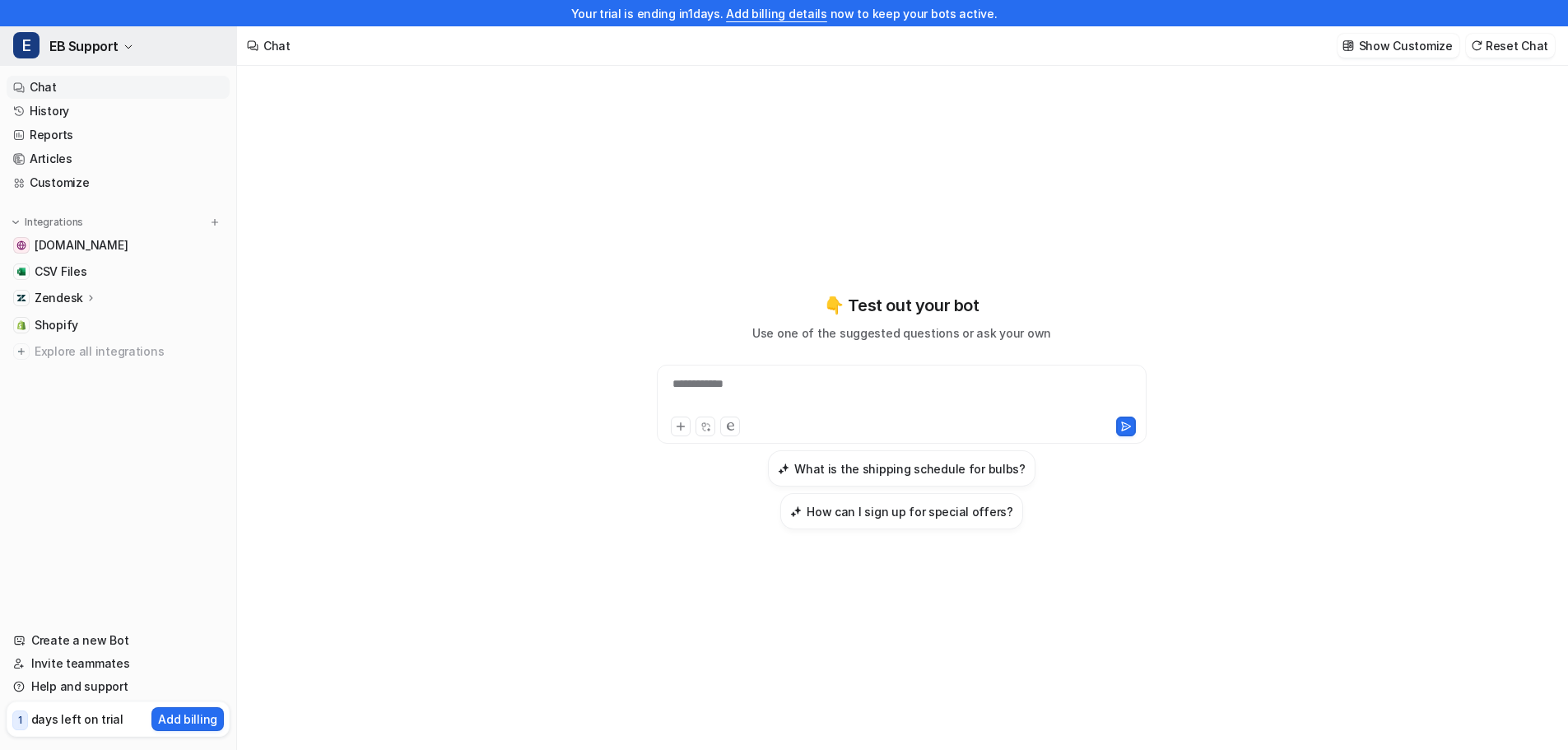
click at [110, 47] on span "EB Support" at bounding box center [84, 46] width 69 height 23
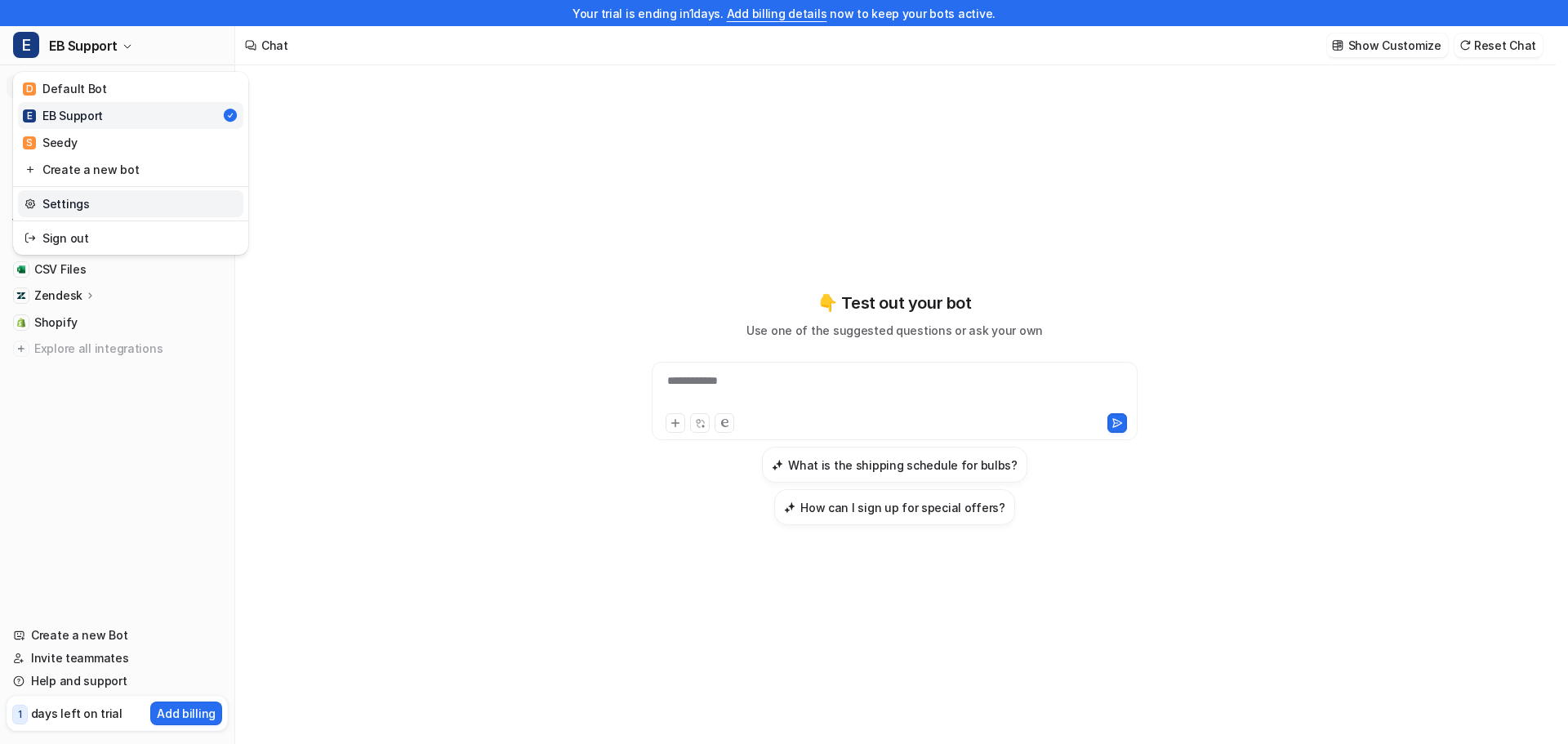
click at [75, 208] on link "Settings" at bounding box center [130, 203] width 225 height 27
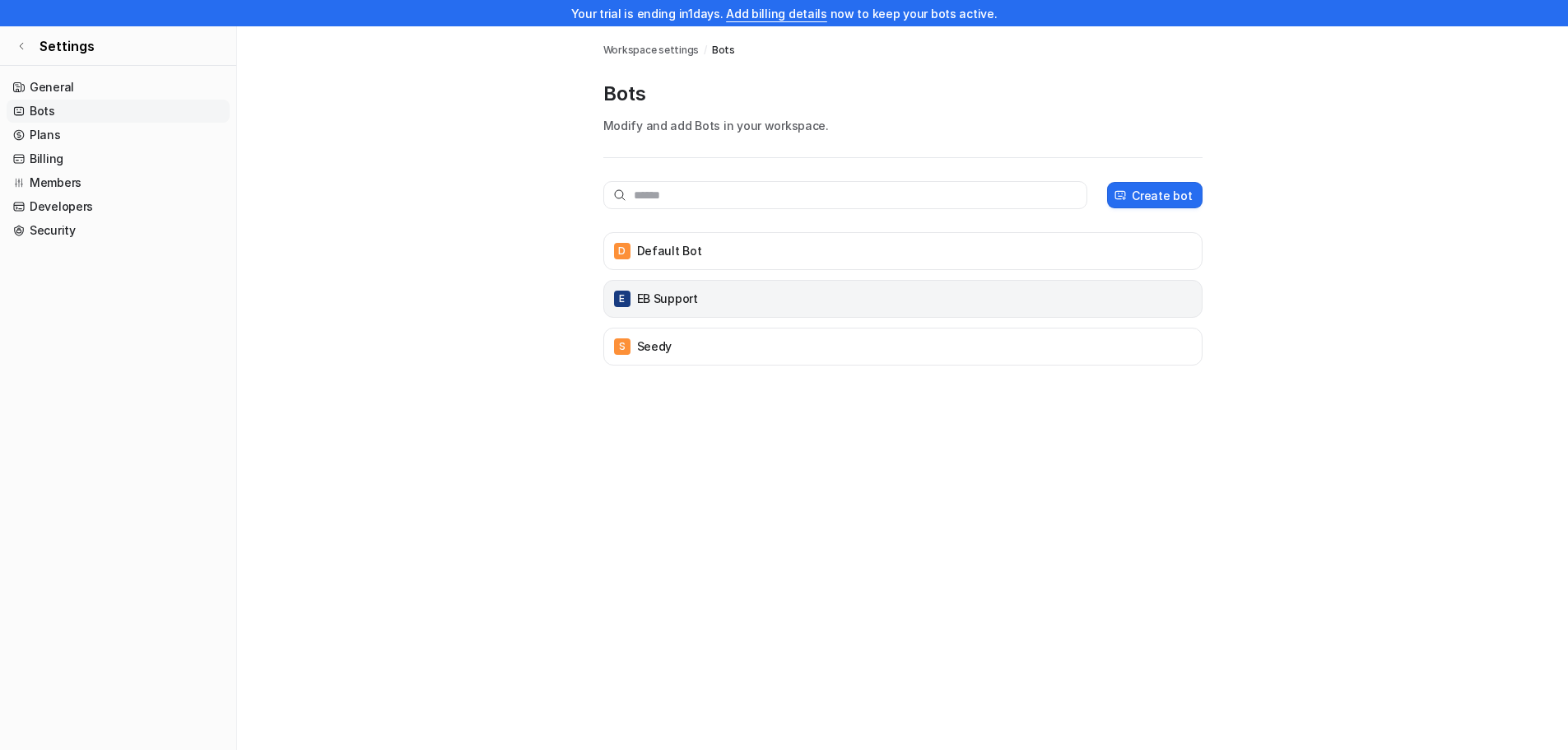
click at [717, 299] on div "E EB Support" at bounding box center [903, 299] width 584 height 23
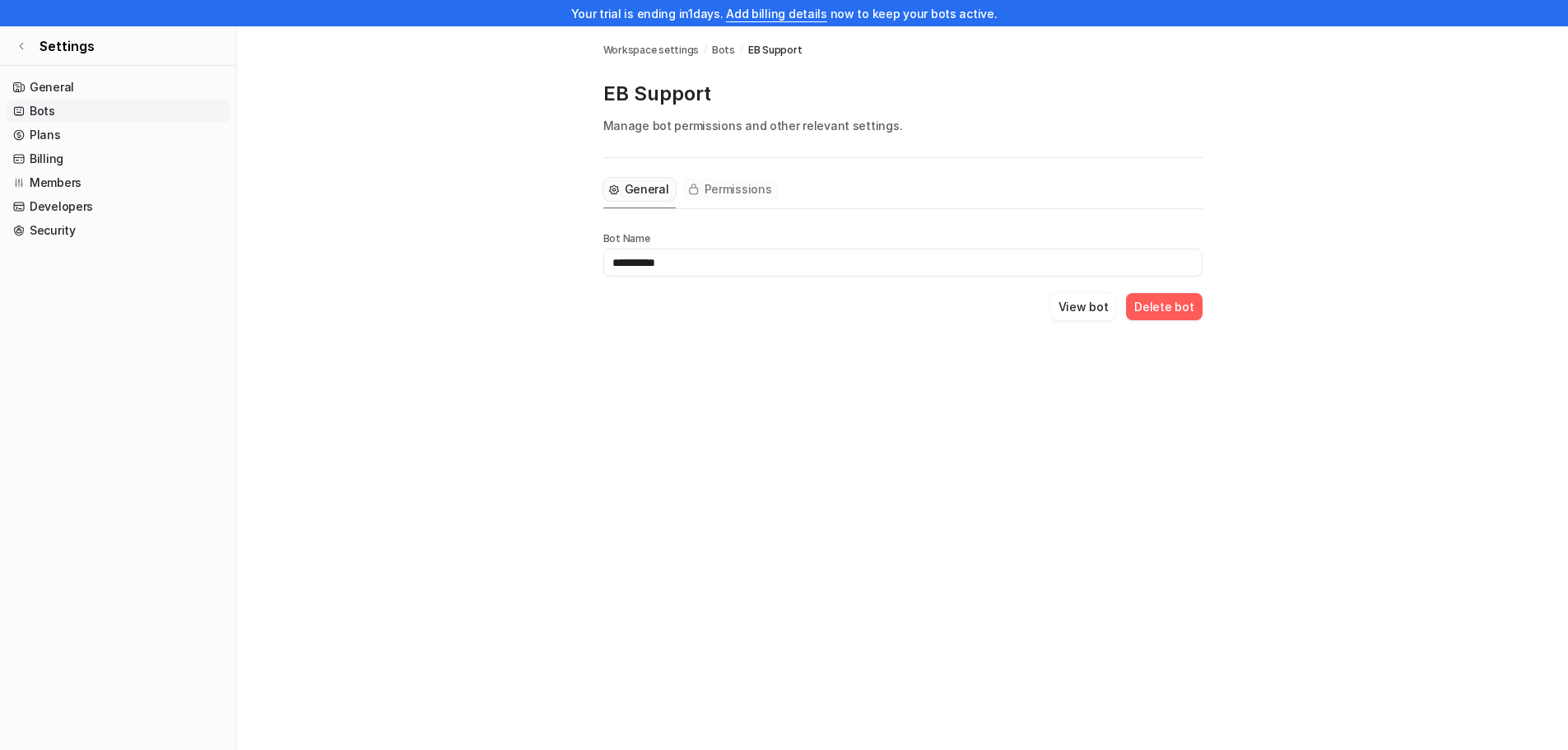
click at [741, 187] on span "Permissions" at bounding box center [738, 189] width 68 height 17
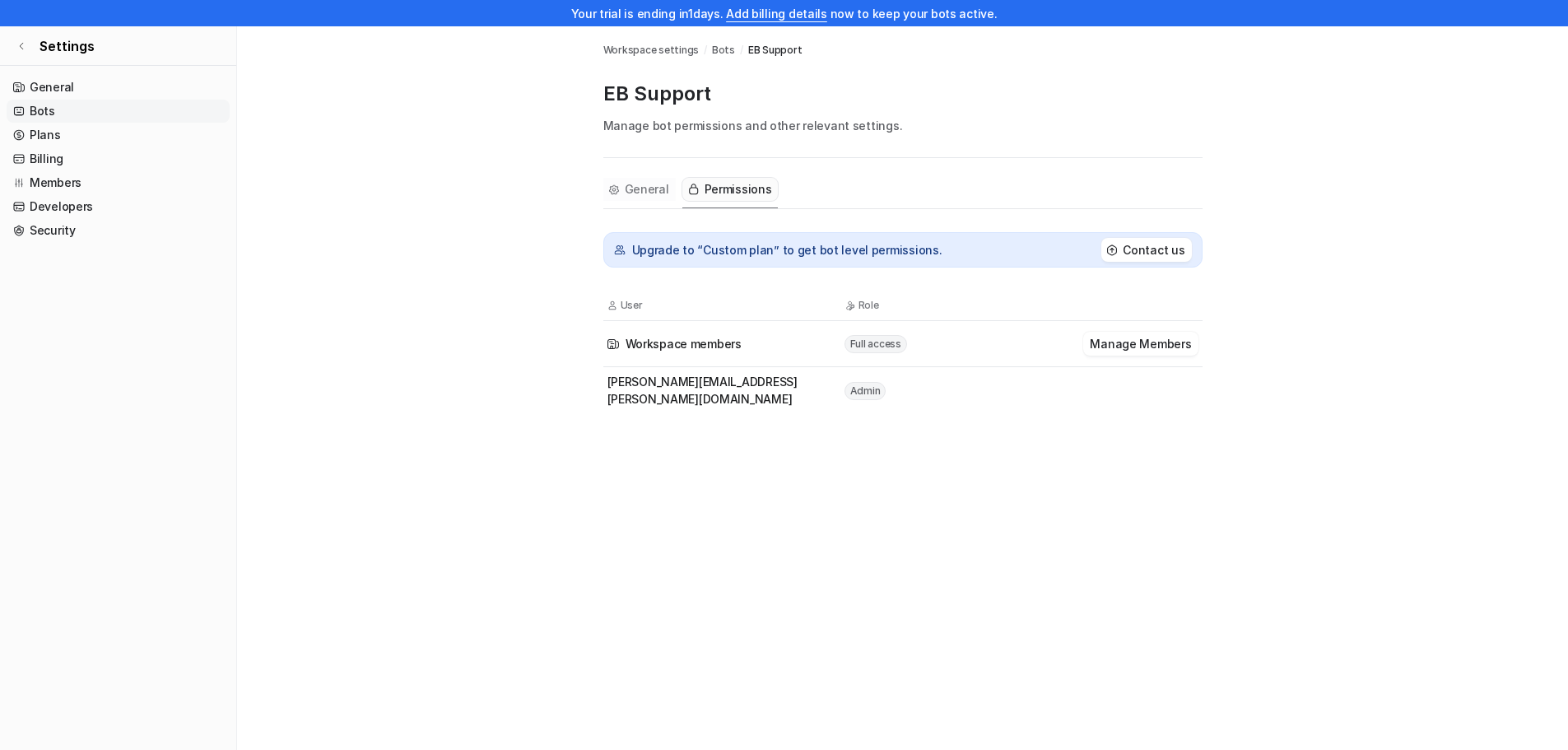
click at [644, 188] on span "General" at bounding box center [647, 189] width 44 height 17
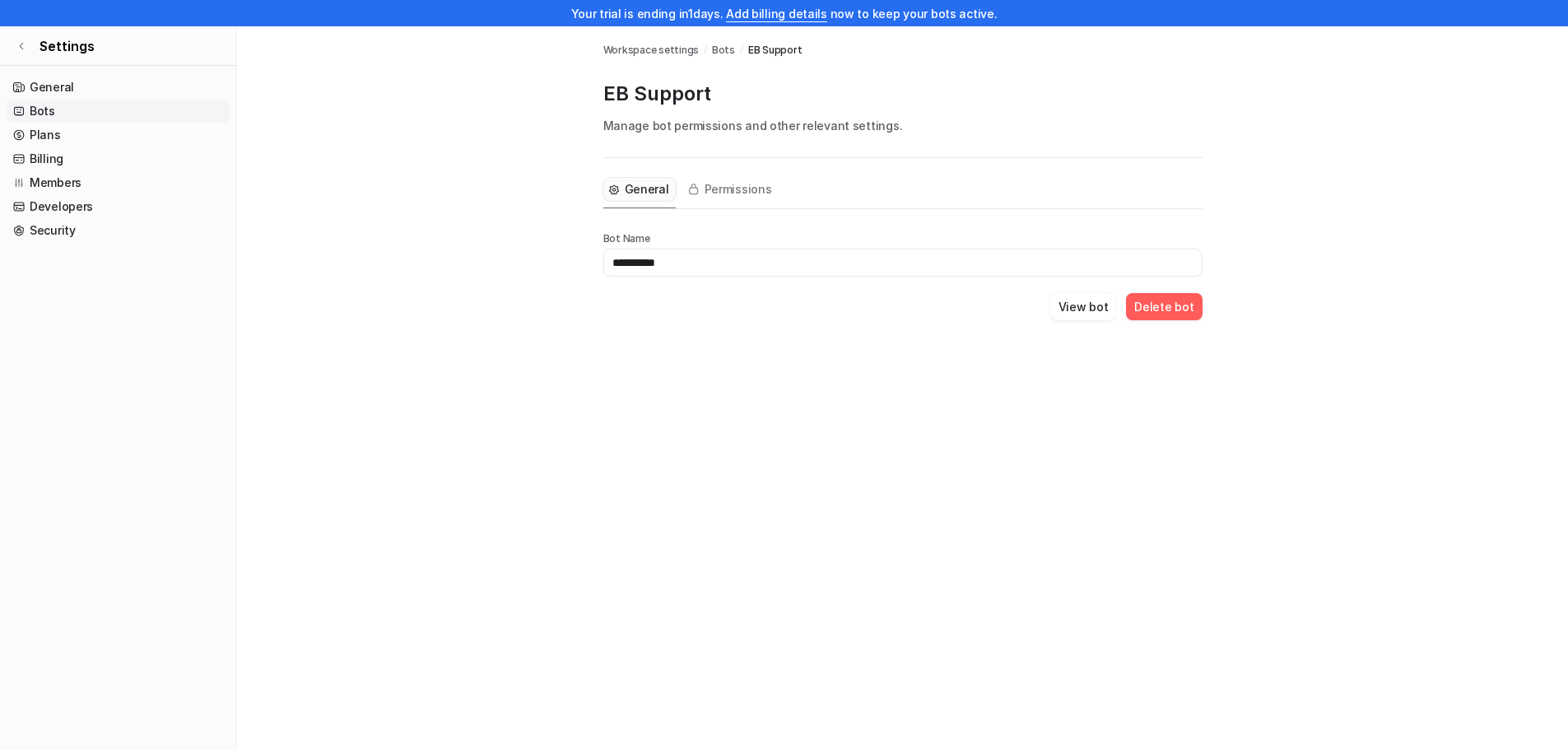
click at [718, 49] on span "Bots" at bounding box center [724, 50] width 23 height 15
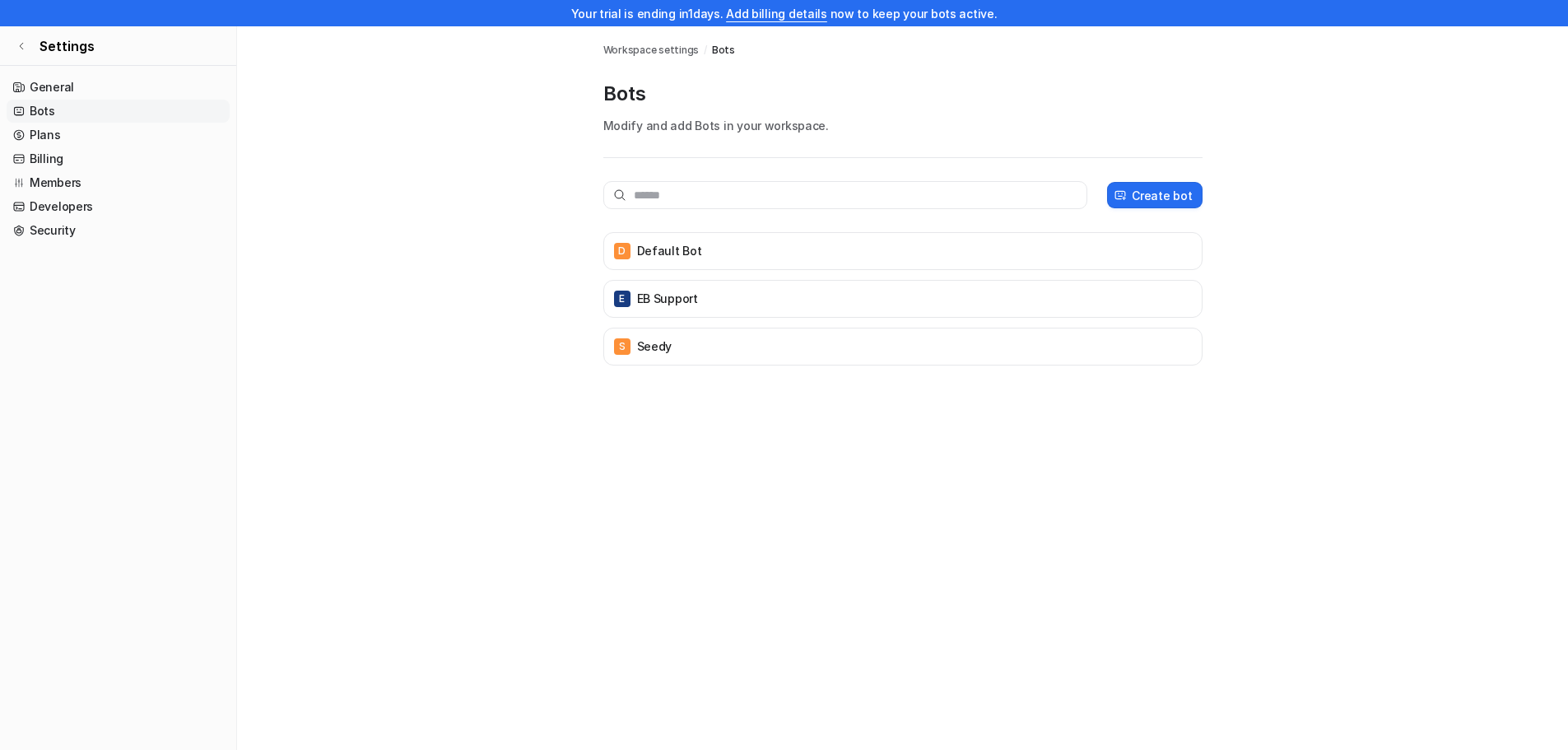
click at [627, 50] on span "Workspace settings" at bounding box center [651, 50] width 96 height 15
click at [41, 137] on link "Plans" at bounding box center [118, 136] width 223 height 23
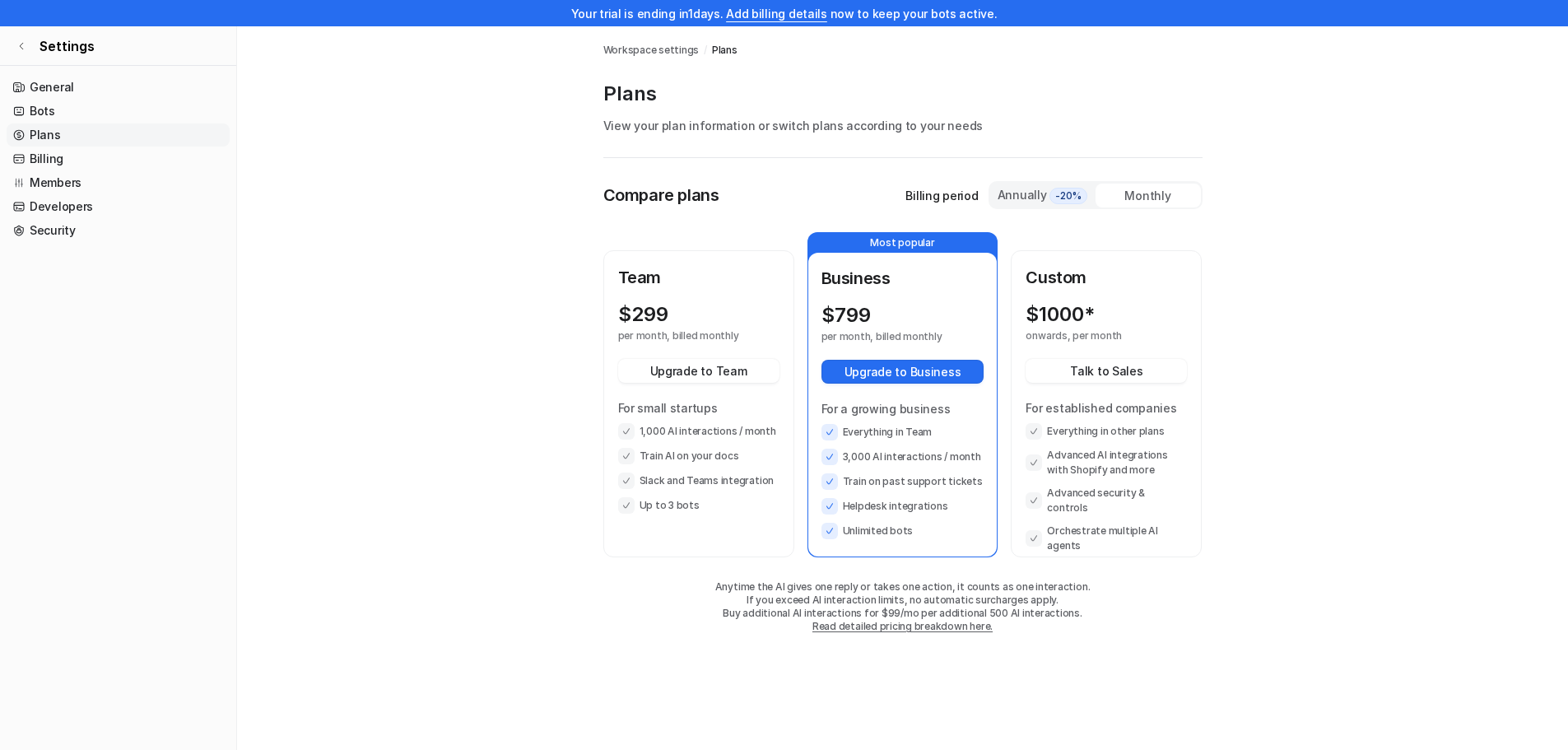
click at [1146, 188] on div "Monthly" at bounding box center [1148, 195] width 105 height 24
click at [1150, 199] on div "Monthly" at bounding box center [1148, 195] width 105 height 24
click at [1028, 196] on div "Annually -20%" at bounding box center [1043, 195] width 92 height 18
click at [42, 107] on link "Bots" at bounding box center [118, 111] width 223 height 23
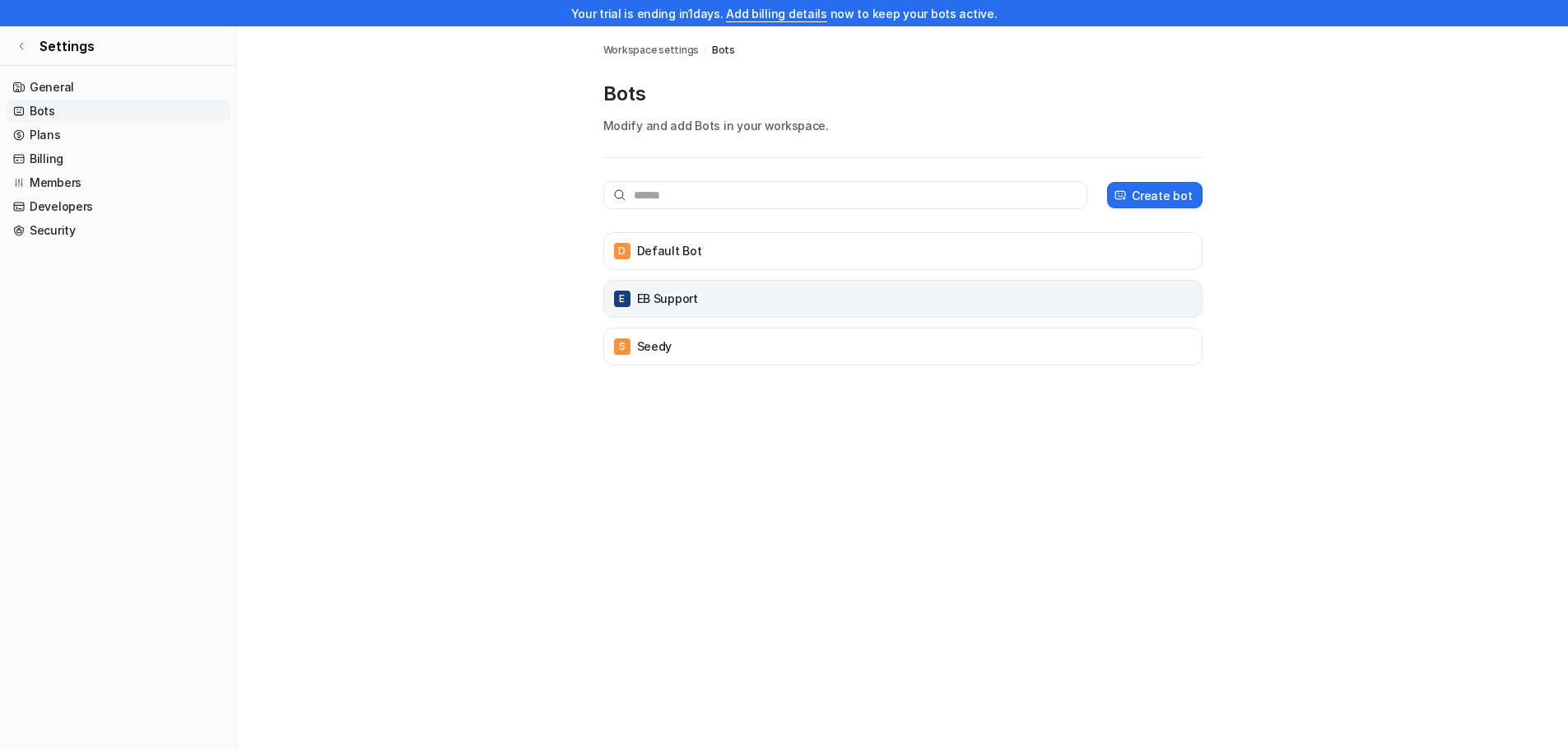
click at [687, 300] on p "EB Support" at bounding box center [667, 299] width 61 height 17
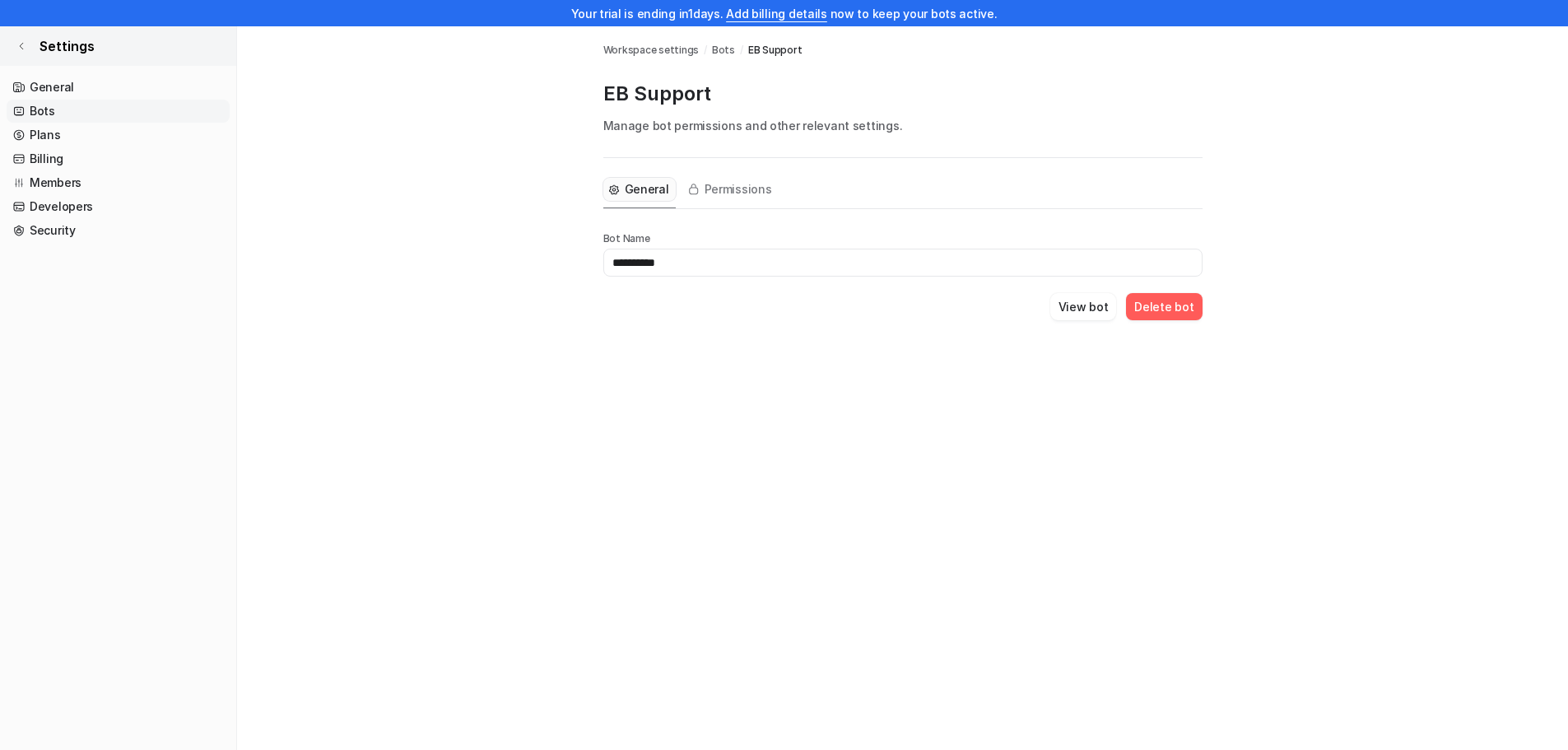
click at [26, 45] on link "Settings" at bounding box center [118, 45] width 236 height 39
